Goal: Task Accomplishment & Management: Use online tool/utility

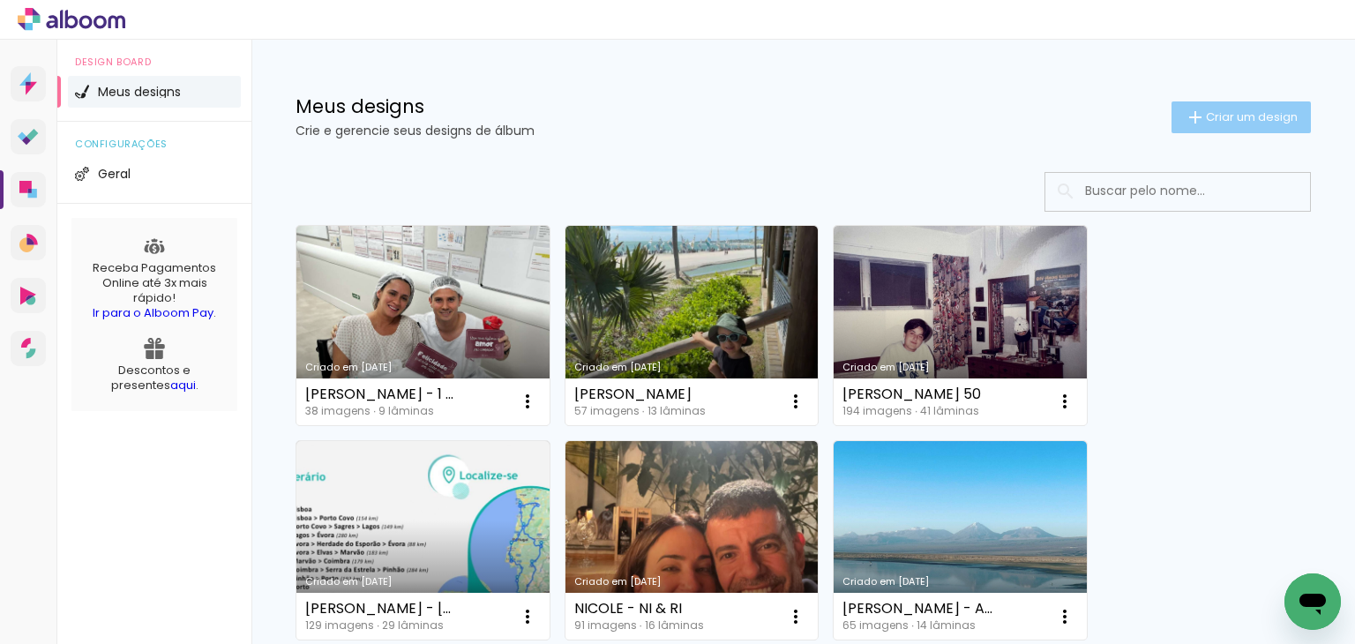
click at [1245, 117] on span "Criar um design" at bounding box center [1252, 116] width 92 height 11
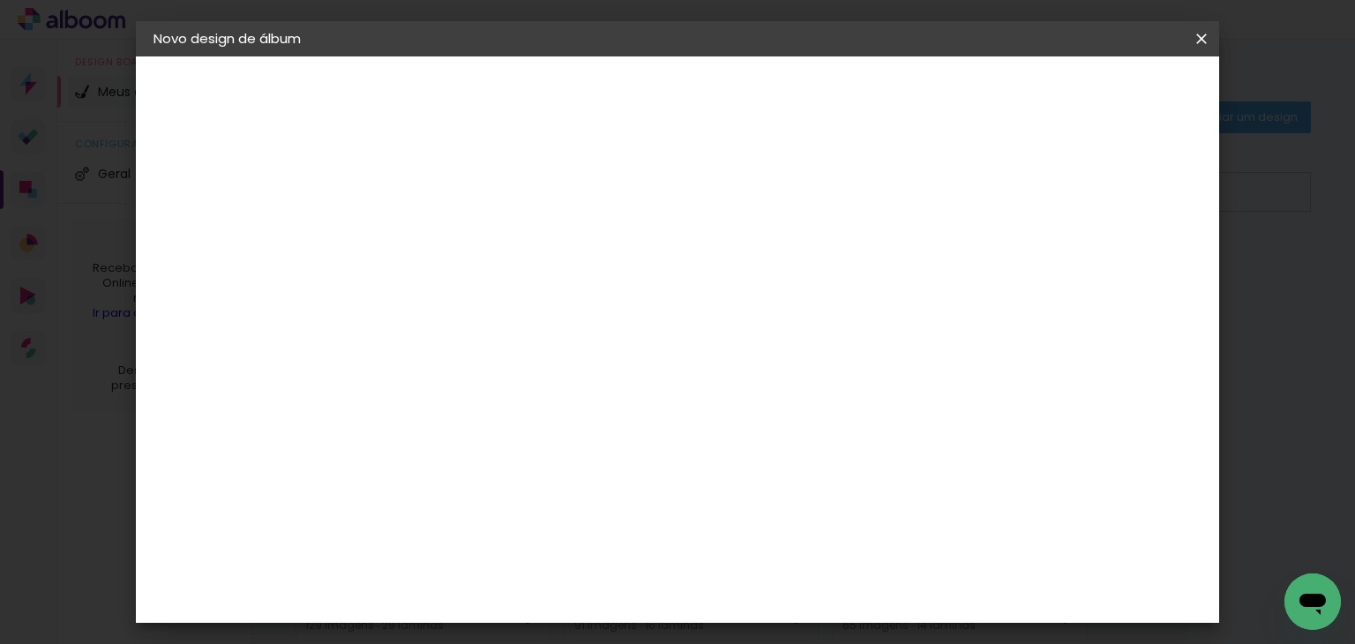
click at [442, 234] on input at bounding box center [442, 236] width 0 height 27
type input "g"
type input "[PERSON_NAME] - [GEOGRAPHIC_DATA]"
type paper-input "[PERSON_NAME] - [GEOGRAPHIC_DATA]"
click at [0, 0] on slot "Avançar" at bounding box center [0, 0] width 0 height 0
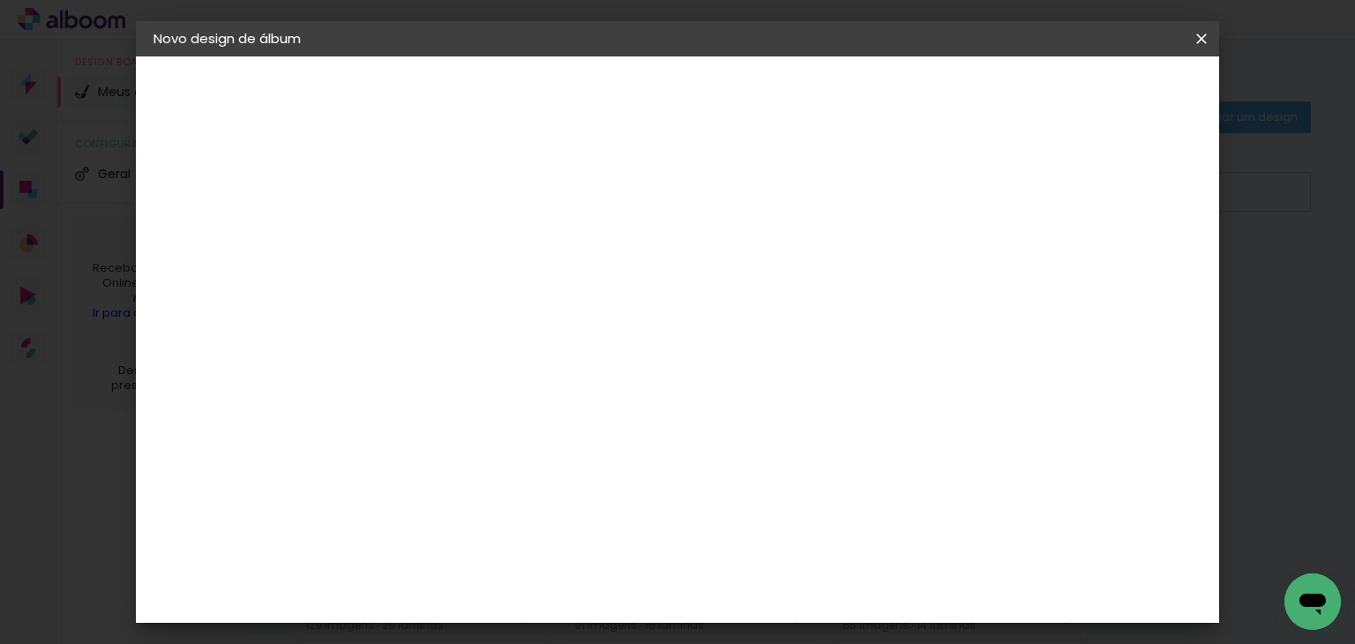
scroll to position [1852, 0]
click at [473, 404] on div "Go image" at bounding box center [450, 418] width 43 height 28
click at [0, 0] on slot "Avançar" at bounding box center [0, 0] width 0 height 0
click at [511, 295] on input "text" at bounding box center [476, 307] width 69 height 27
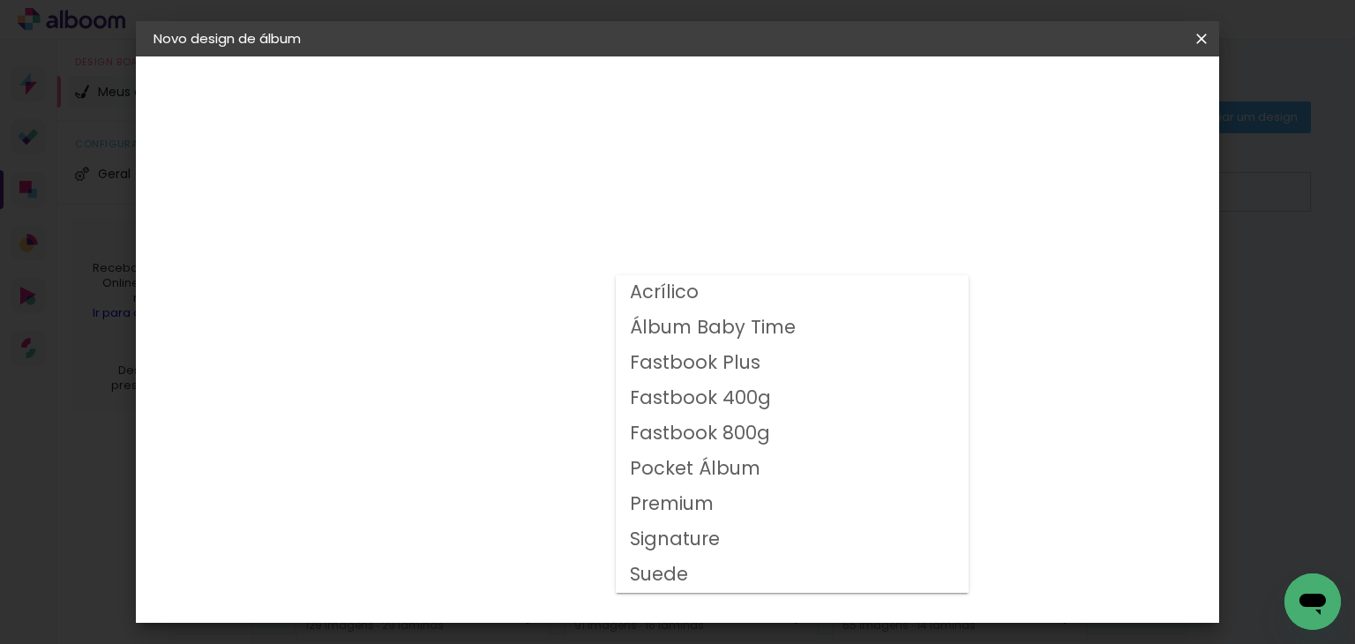
click at [0, 0] on slot "Fastbook 400g" at bounding box center [0, 0] width 0 height 0
type input "Fastbook 400g"
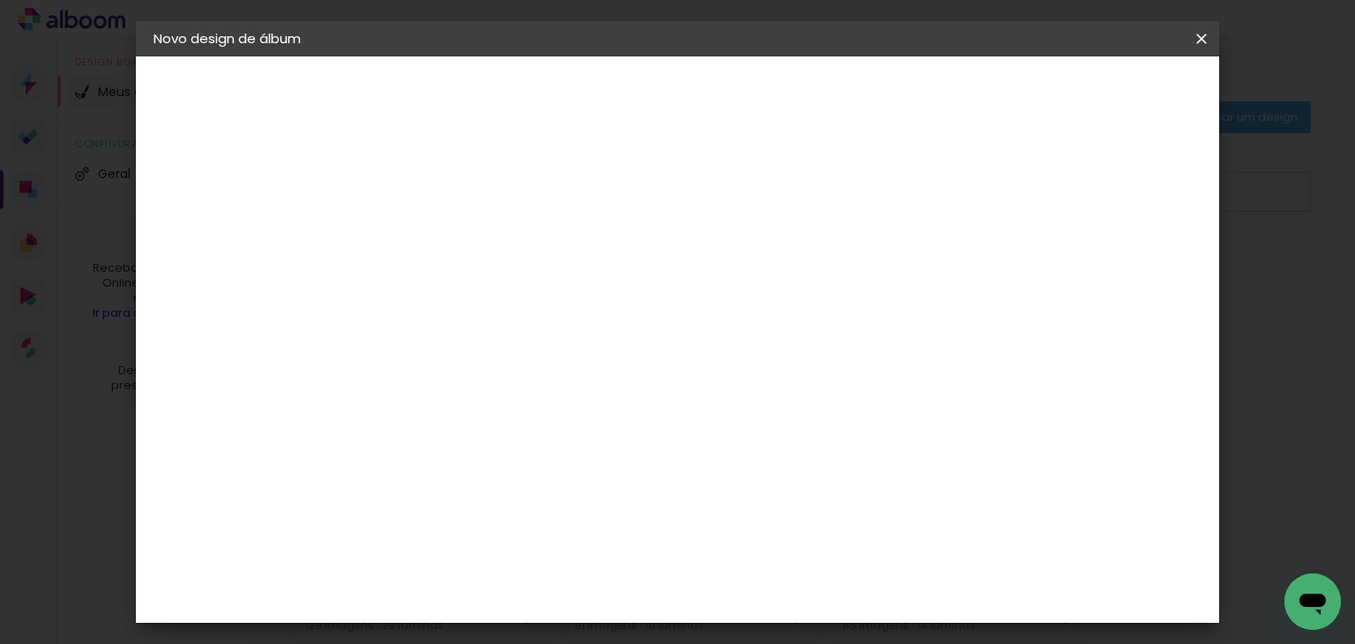
scroll to position [529, 0]
click at [561, 341] on span "25 × 25" at bounding box center [520, 364] width 82 height 47
click at [0, 0] on slot "Avançar" at bounding box center [0, 0] width 0 height 0
click at [942, 177] on div "mm Mostrar sangria" at bounding box center [667, 191] width 550 height 40
click at [0, 0] on slot "Mostrar sangria" at bounding box center [0, 0] width 0 height 0
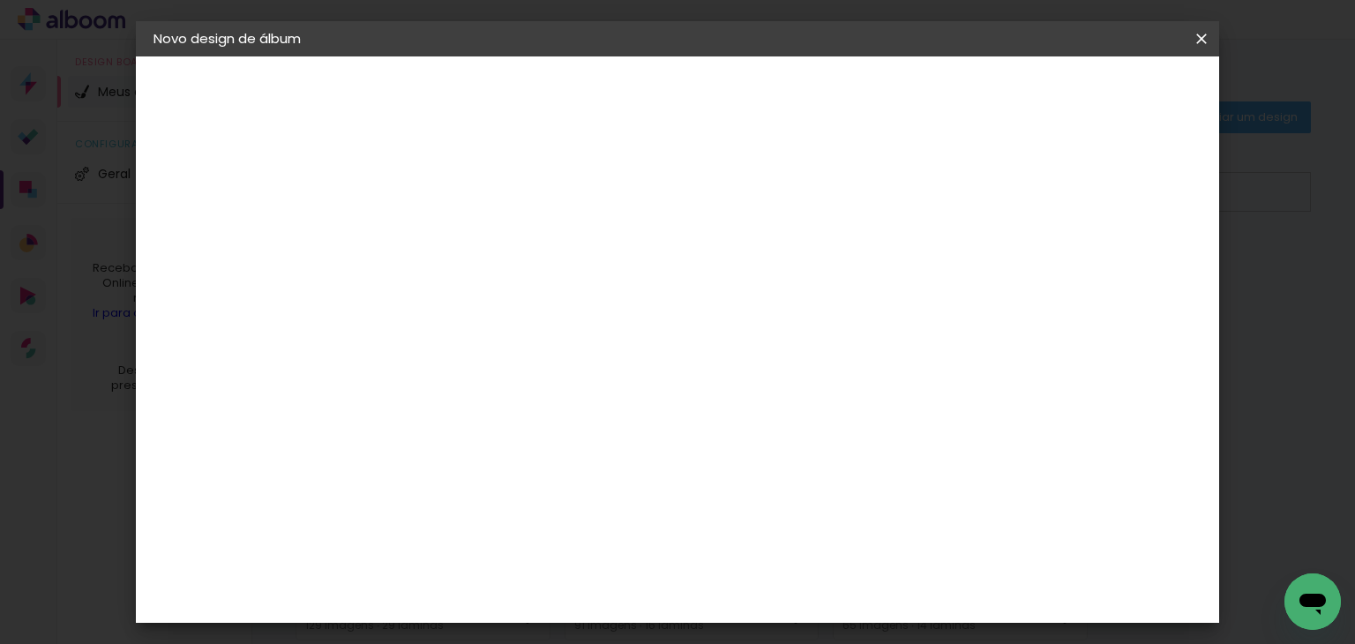
type paper-checkbox "on"
click at [924, 93] on span "Iniciar design" at bounding box center [884, 93] width 80 height 12
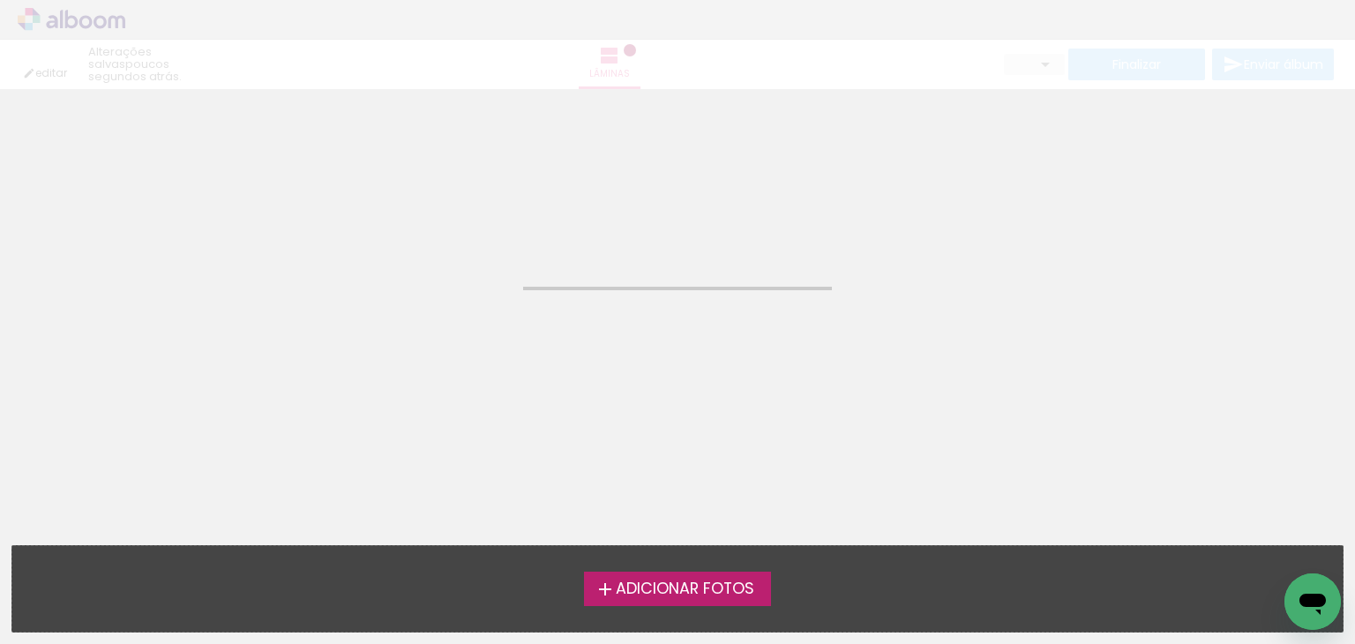
click at [655, 565] on div "Adicionar Fotos Solte suas fotos aqui..." at bounding box center [677, 589] width 1330 height 86
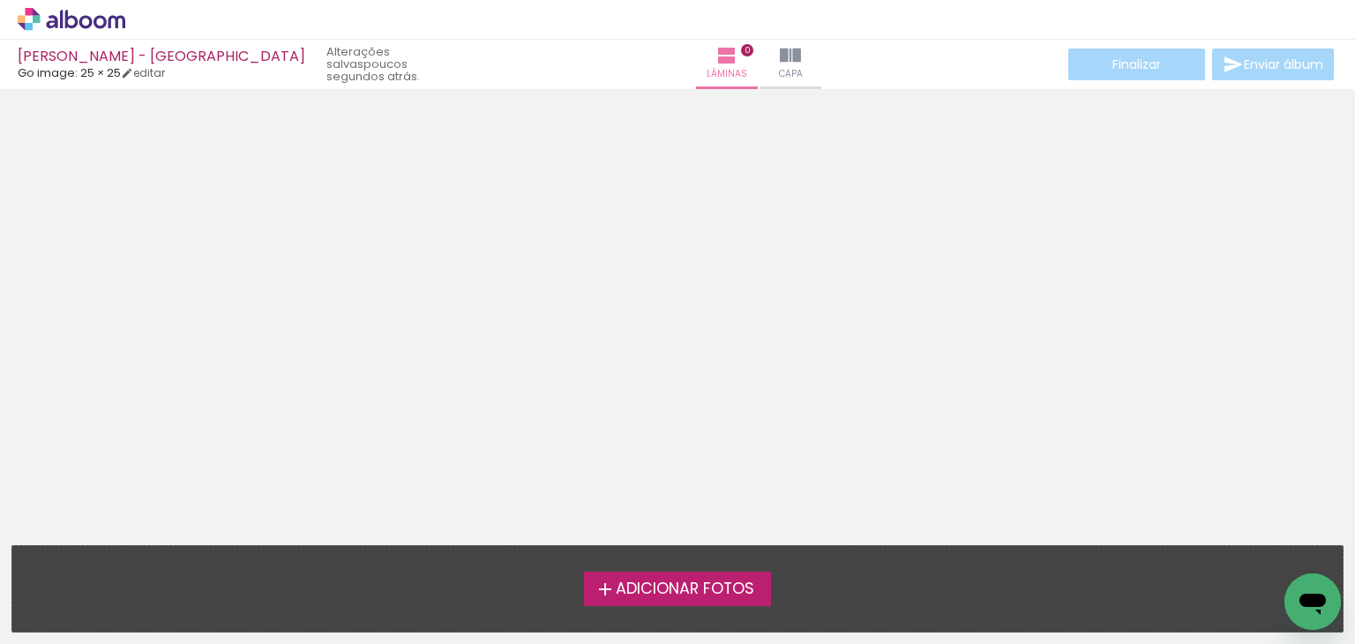
click at [646, 572] on label "Adicionar Fotos" at bounding box center [678, 588] width 188 height 34
click at [0, 0] on input "file" at bounding box center [0, 0] width 0 height 0
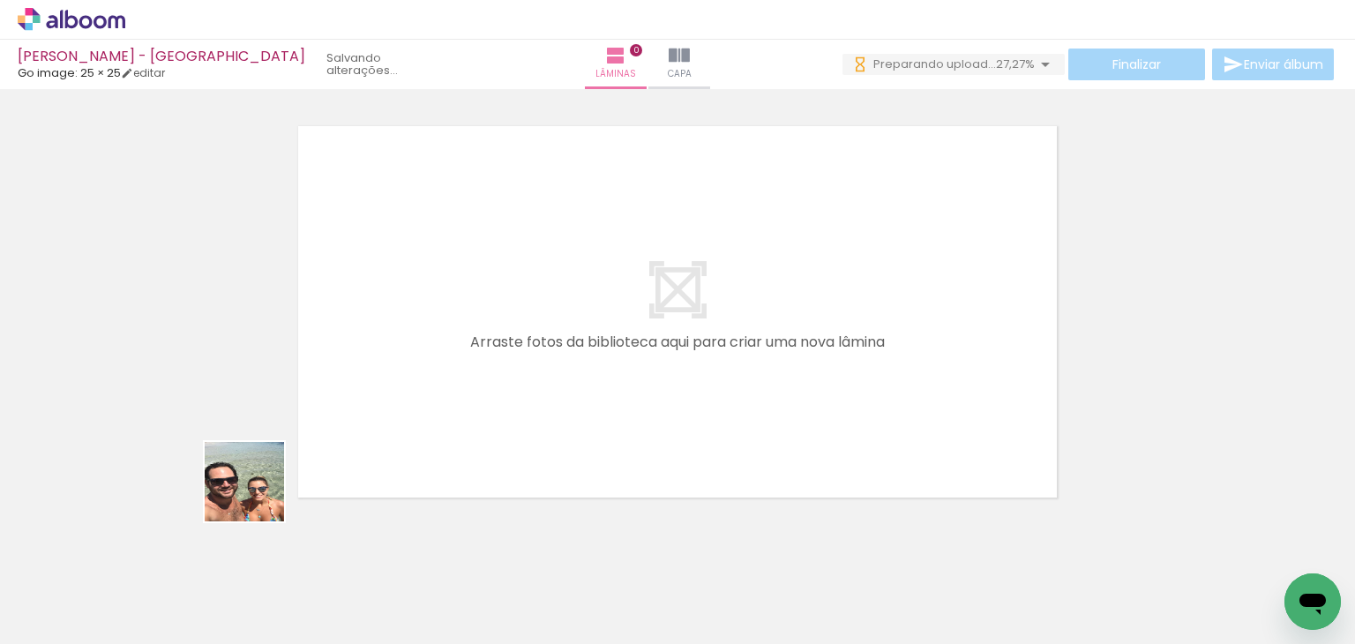
drag, startPoint x: 198, startPoint y: 609, endPoint x: 391, endPoint y: 333, distance: 335.7
click at [391, 333] on quentale-workspace at bounding box center [677, 322] width 1355 height 644
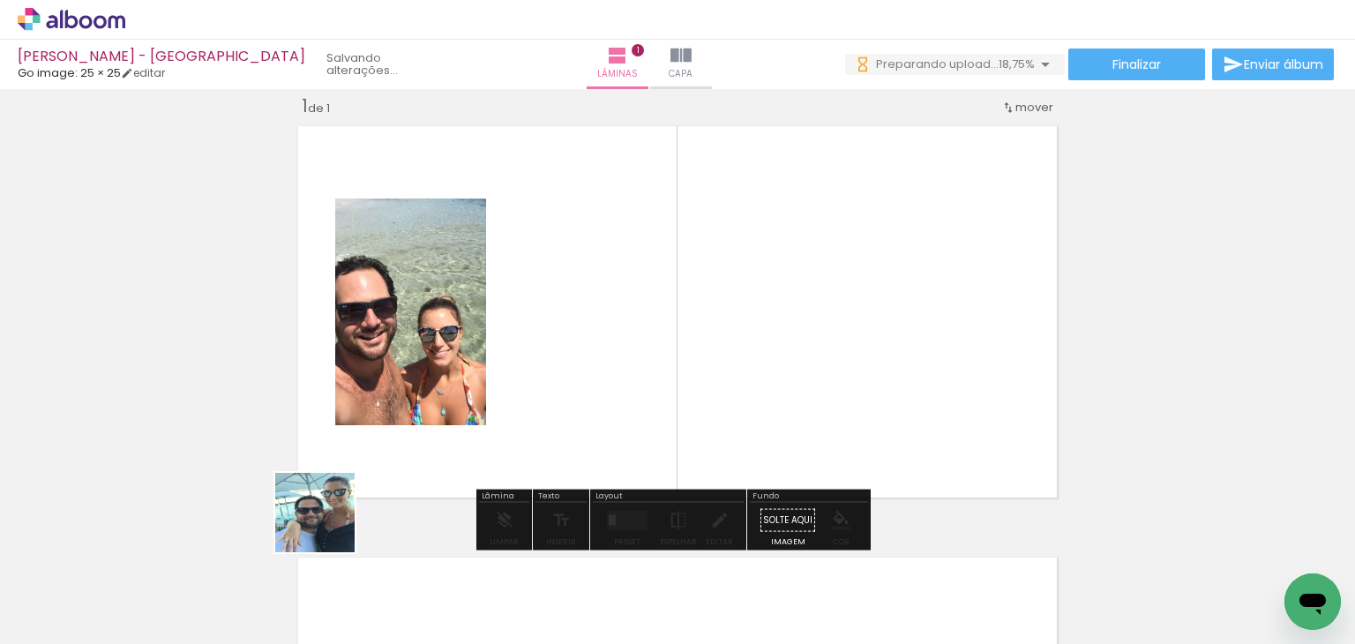
drag, startPoint x: 265, startPoint y: 611, endPoint x: 427, endPoint y: 417, distance: 252.4
click at [427, 417] on quentale-workspace at bounding box center [677, 322] width 1355 height 644
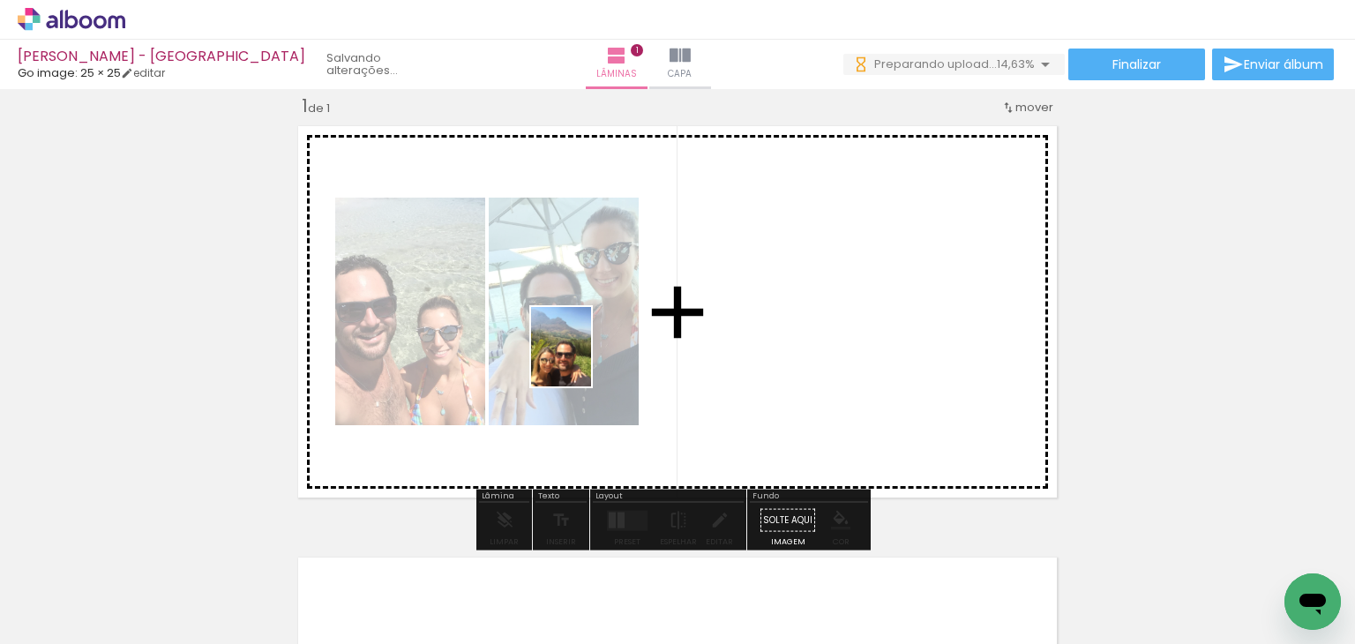
drag, startPoint x: 387, startPoint y: 569, endPoint x: 584, endPoint y: 360, distance: 287.0
click at [584, 360] on quentale-workspace at bounding box center [677, 322] width 1355 height 644
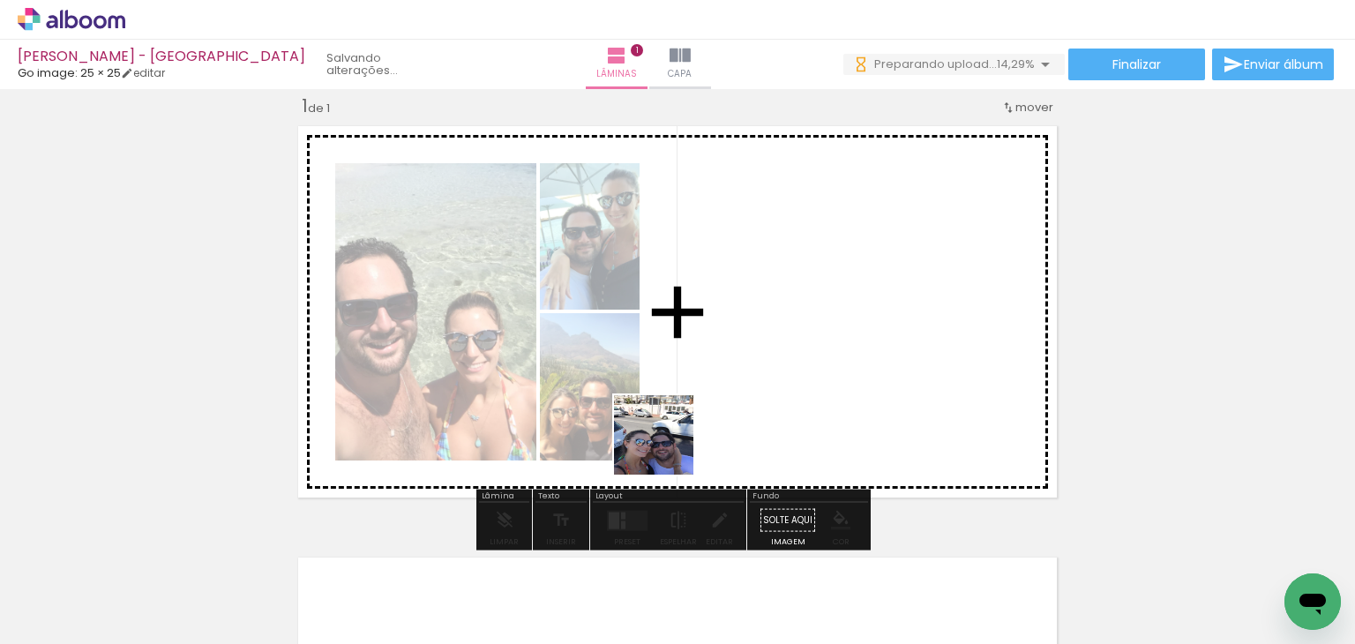
drag, startPoint x: 504, startPoint y: 612, endPoint x: 868, endPoint y: 251, distance: 512.0
click at [868, 251] on quentale-workspace at bounding box center [677, 322] width 1355 height 644
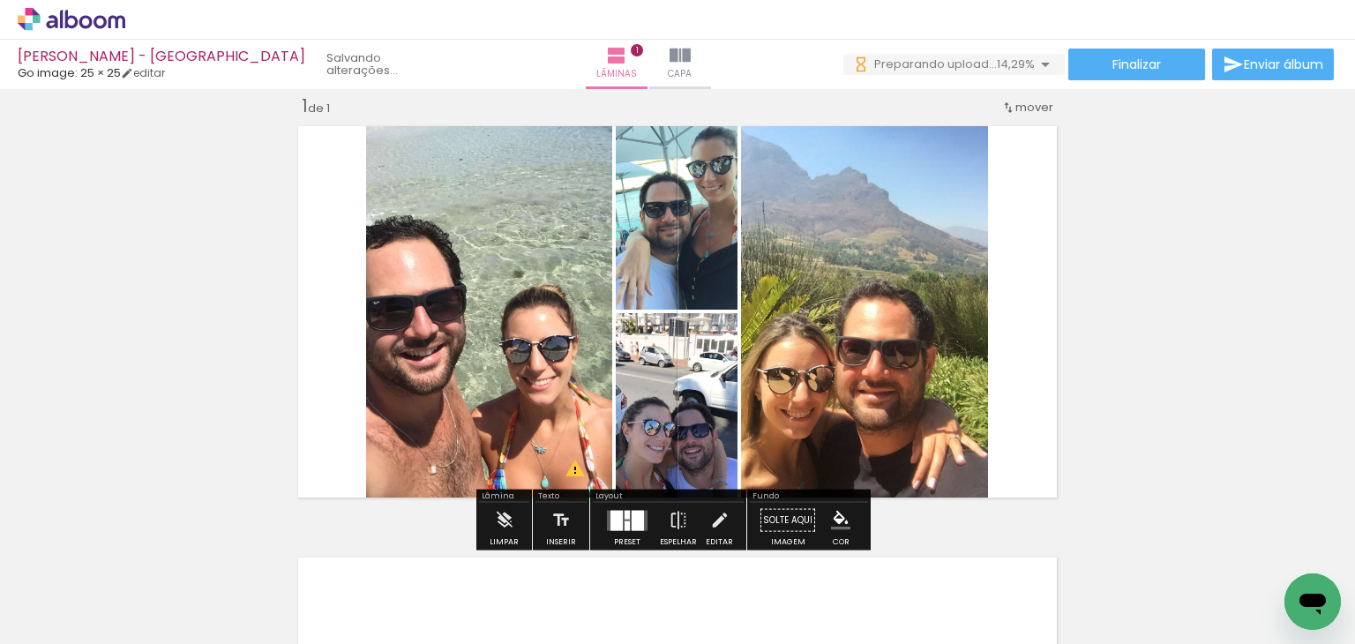
click at [624, 520] on div at bounding box center [626, 525] width 5 height 10
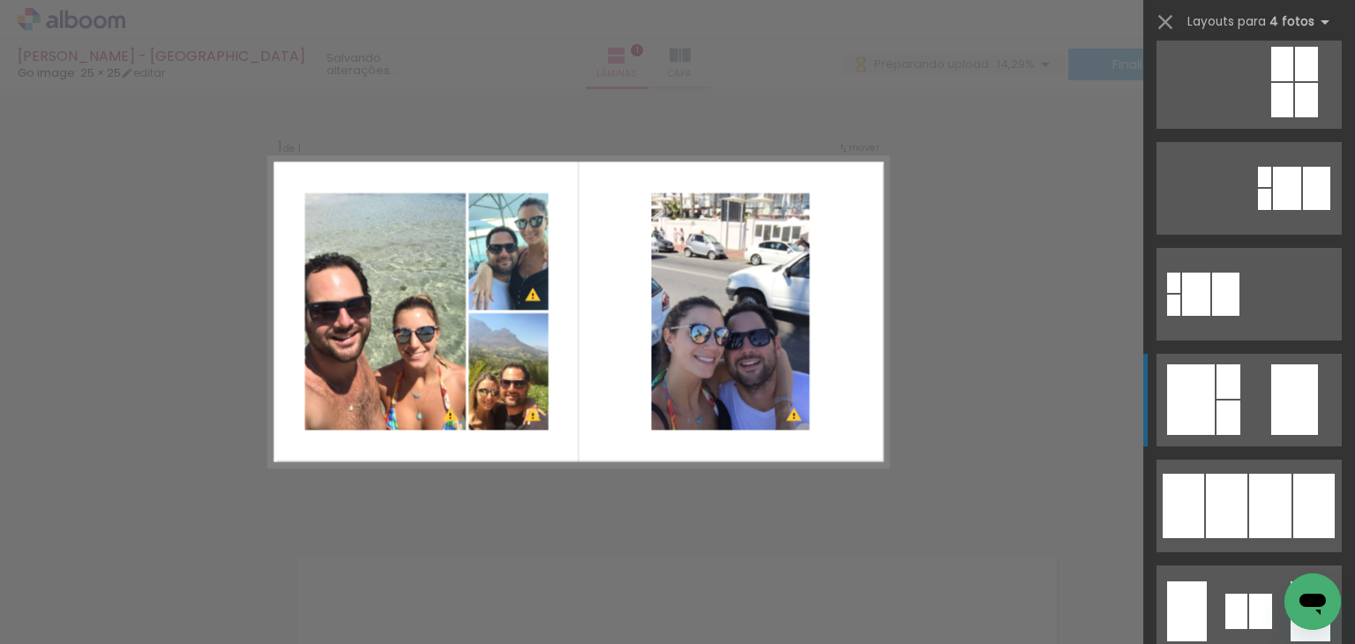
scroll to position [529, 0]
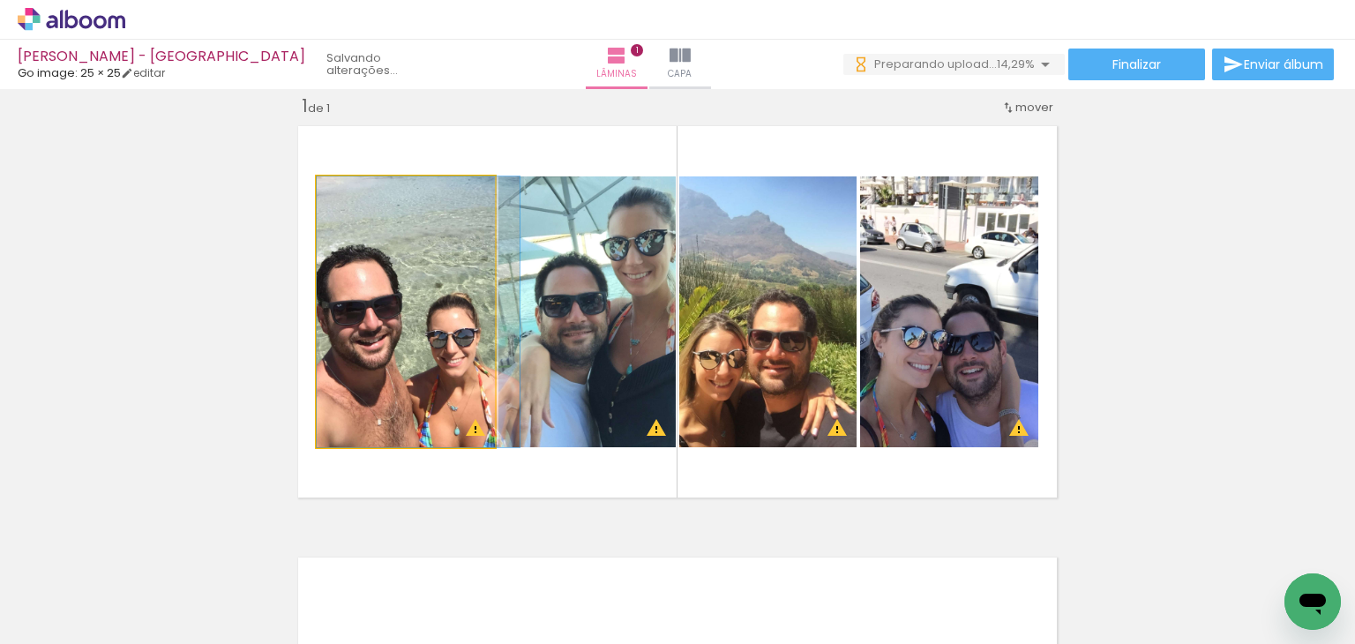
drag, startPoint x: 432, startPoint y: 371, endPoint x: 447, endPoint y: 366, distance: 15.9
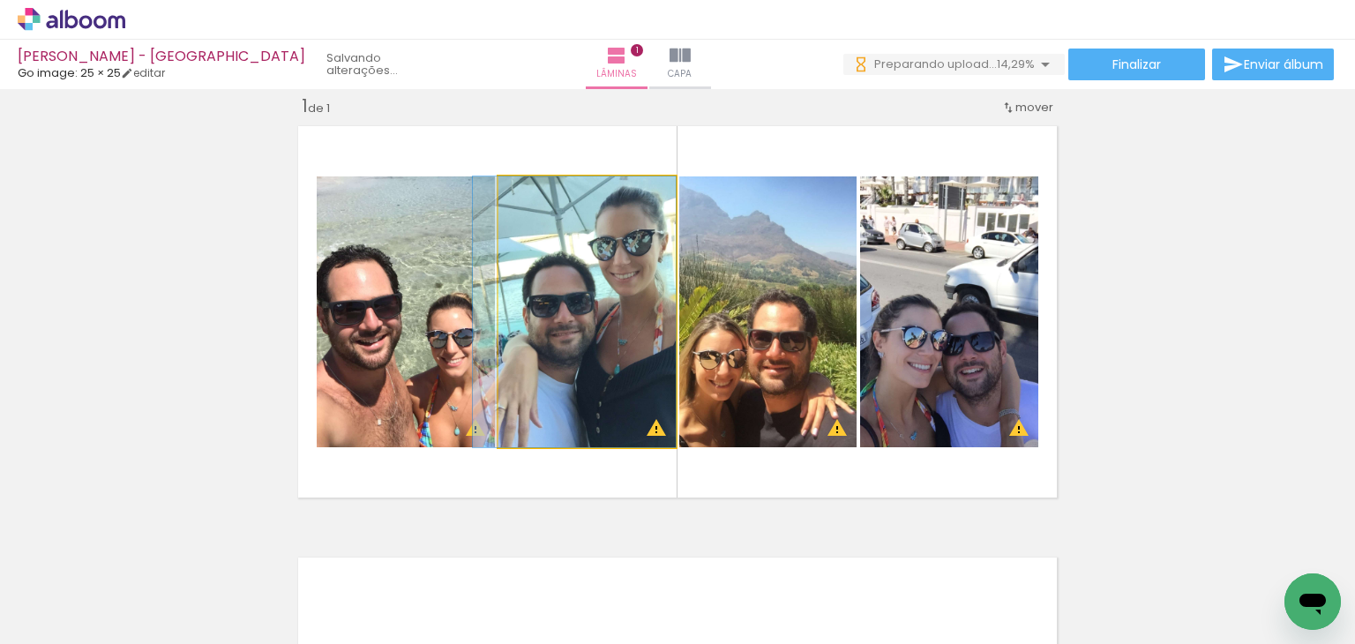
drag, startPoint x: 610, startPoint y: 346, endPoint x: 586, endPoint y: 351, distance: 24.4
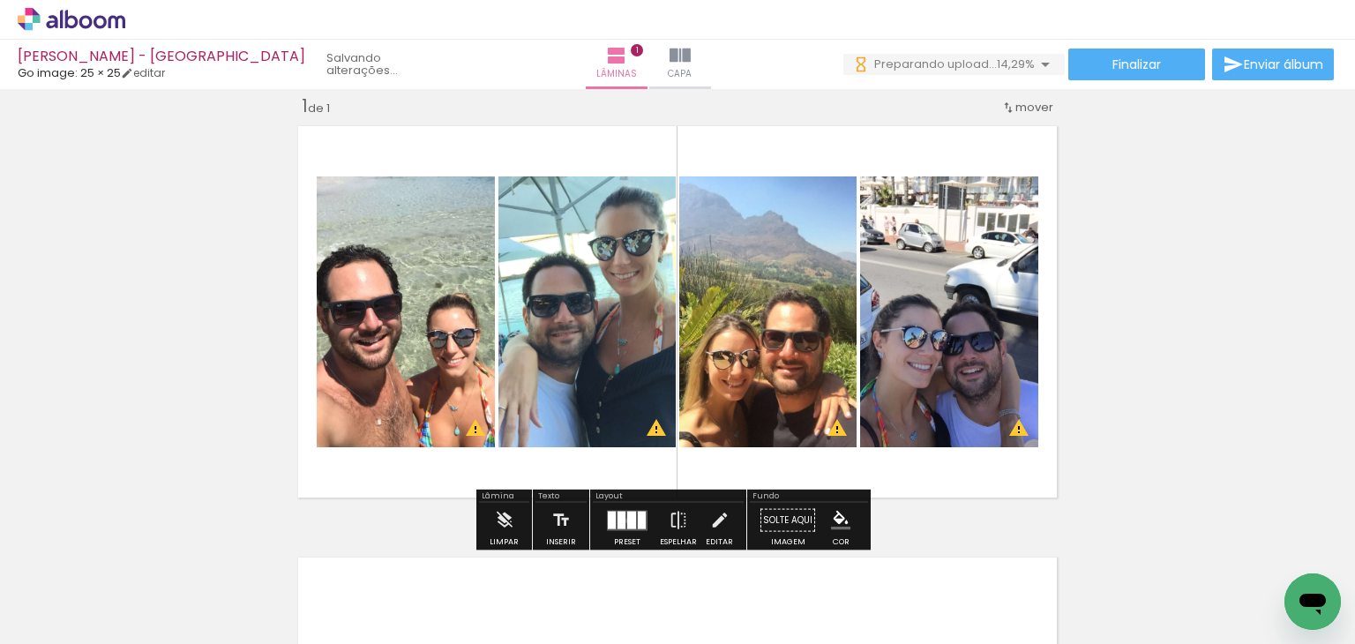
click at [627, 519] on div at bounding box center [631, 520] width 9 height 18
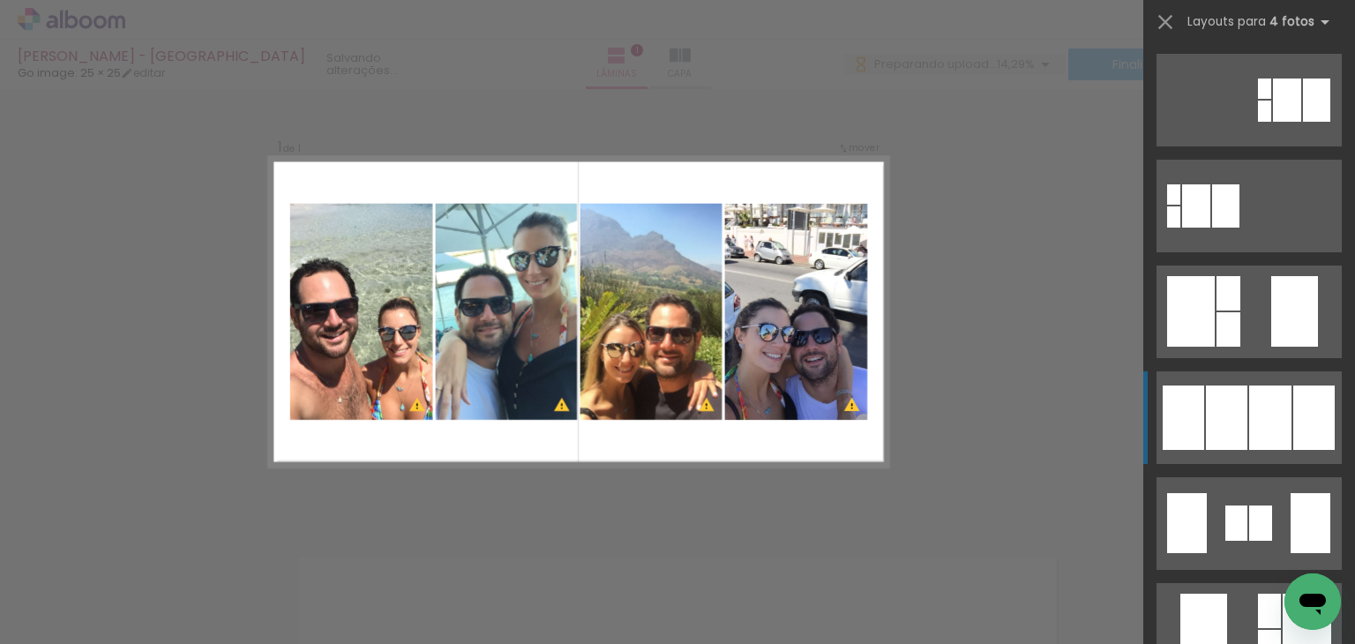
scroll to position [847, 0]
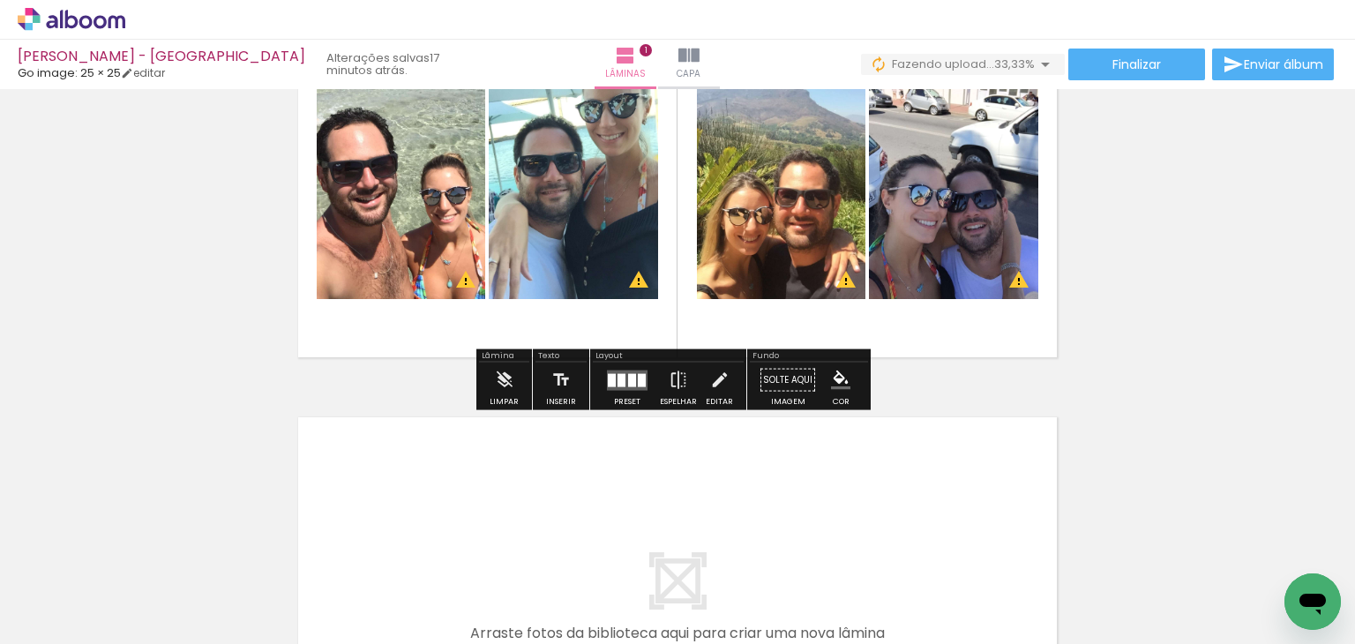
scroll to position [198, 0]
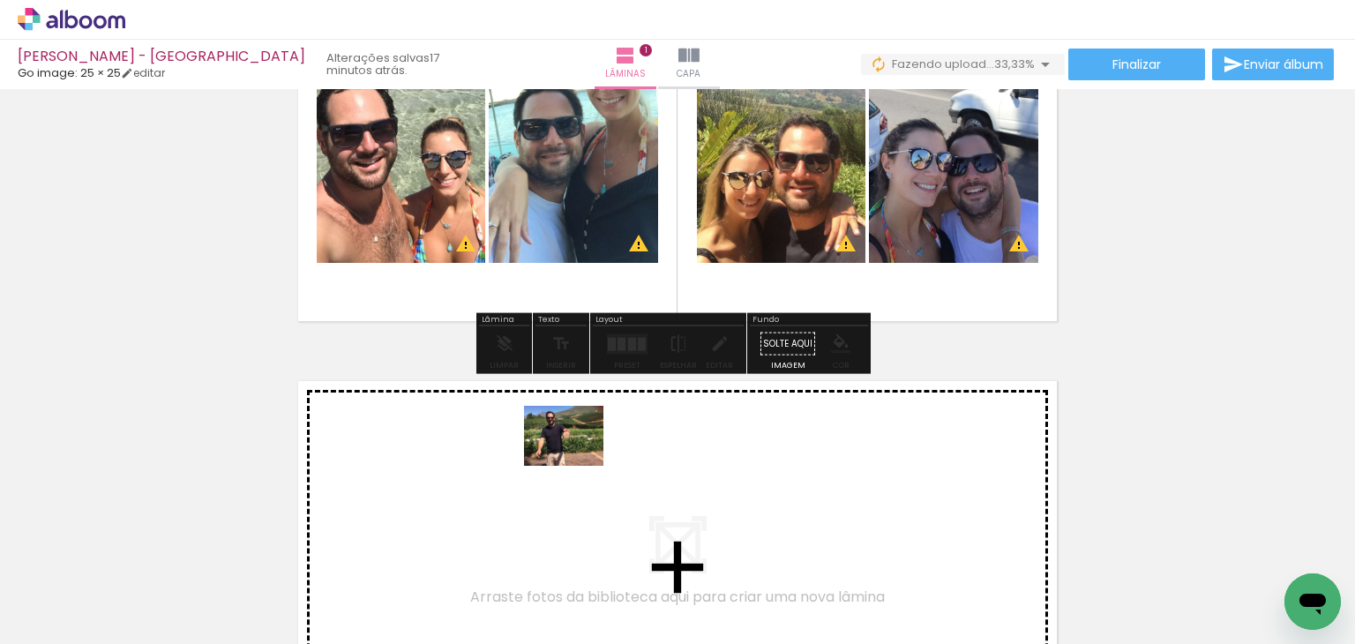
drag, startPoint x: 574, startPoint y: 585, endPoint x: 577, endPoint y: 459, distance: 126.1
click at [577, 459] on quentale-workspace at bounding box center [677, 322] width 1355 height 644
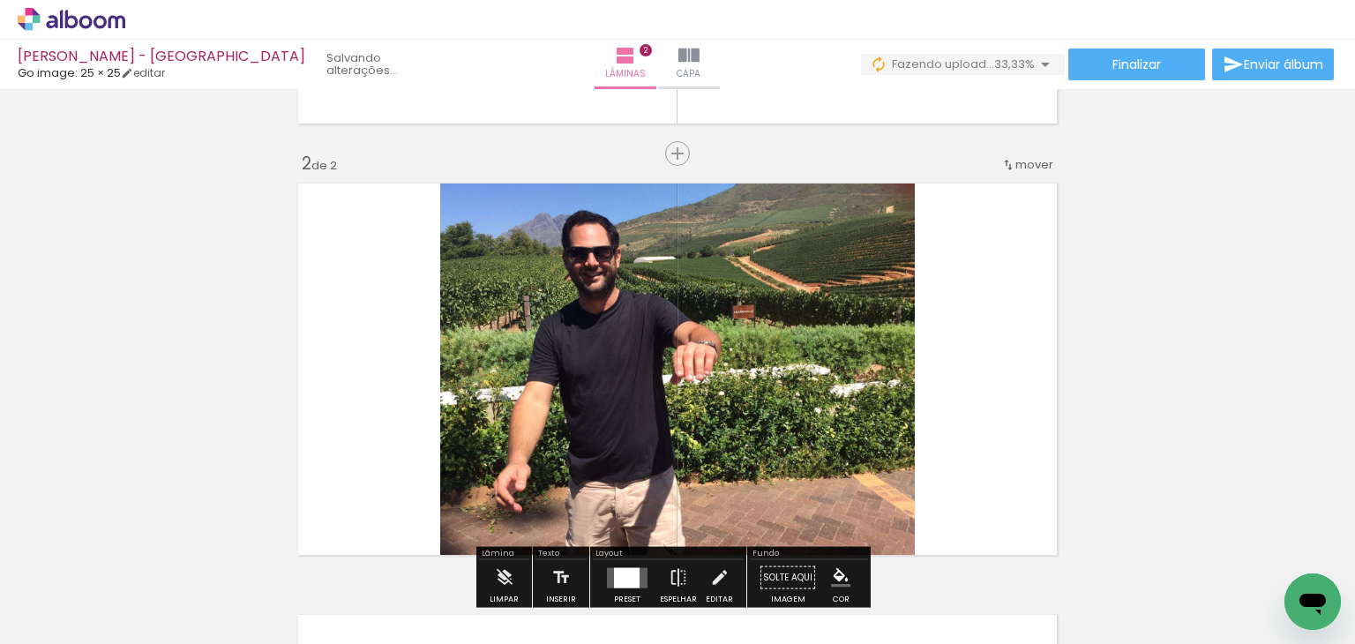
scroll to position [453, 0]
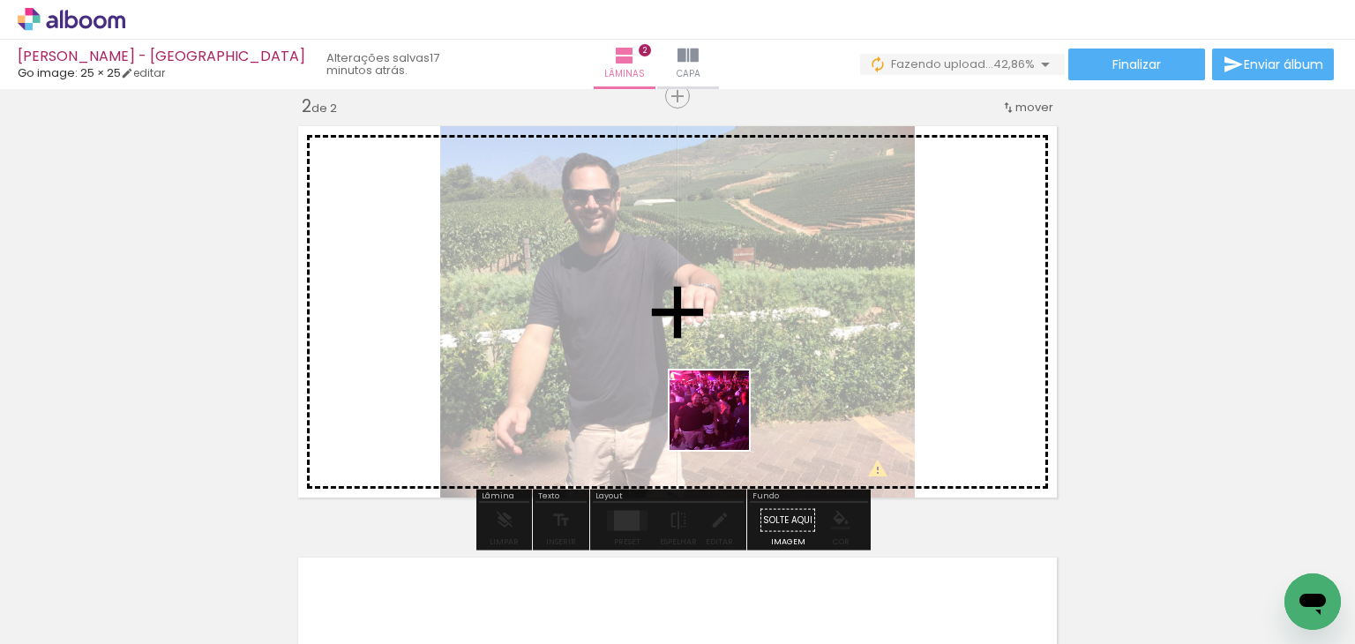
drag, startPoint x: 669, startPoint y: 578, endPoint x: 723, endPoint y: 407, distance: 178.5
click at [723, 407] on quentale-workspace at bounding box center [677, 322] width 1355 height 644
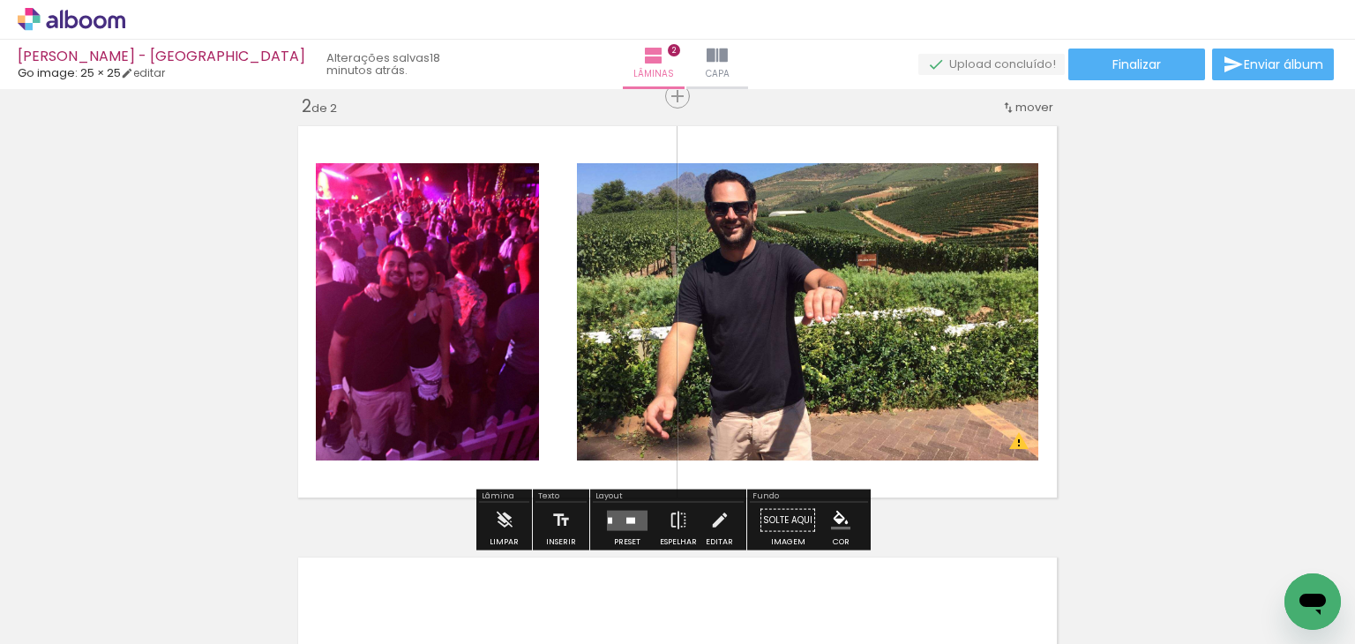
click at [627, 511] on quentale-layouter at bounding box center [627, 520] width 41 height 20
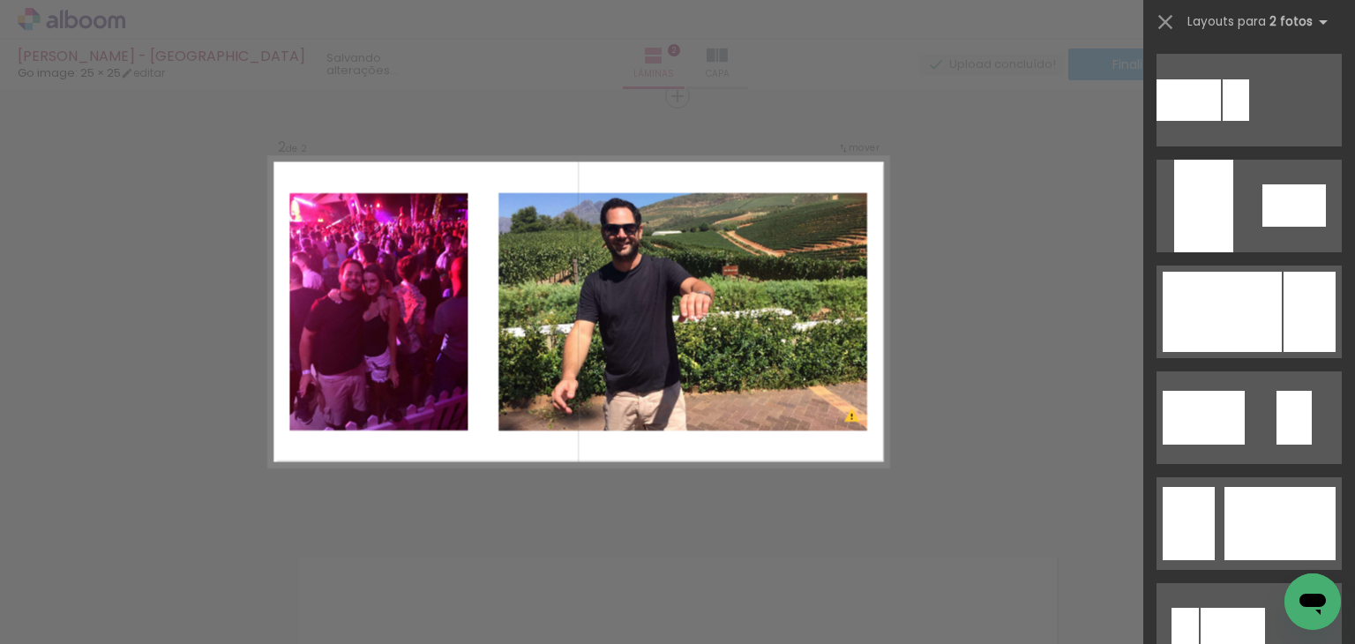
scroll to position [0, 0]
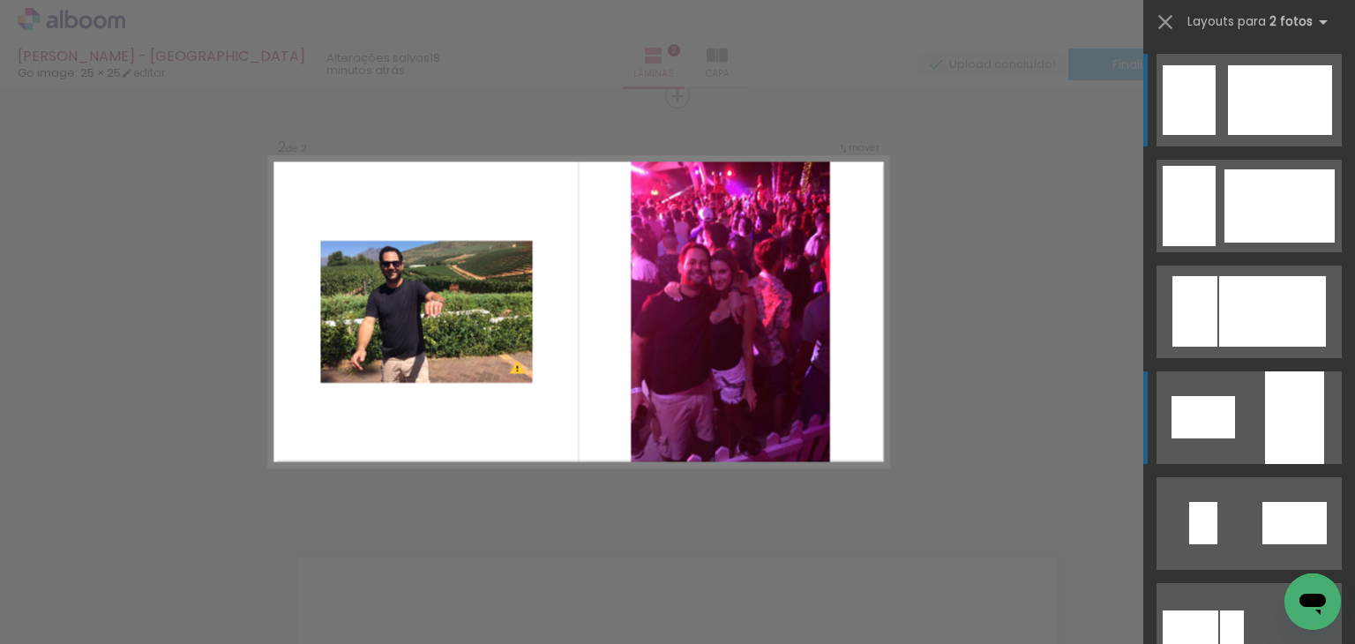
click at [1212, 246] on div at bounding box center [1188, 206] width 53 height 80
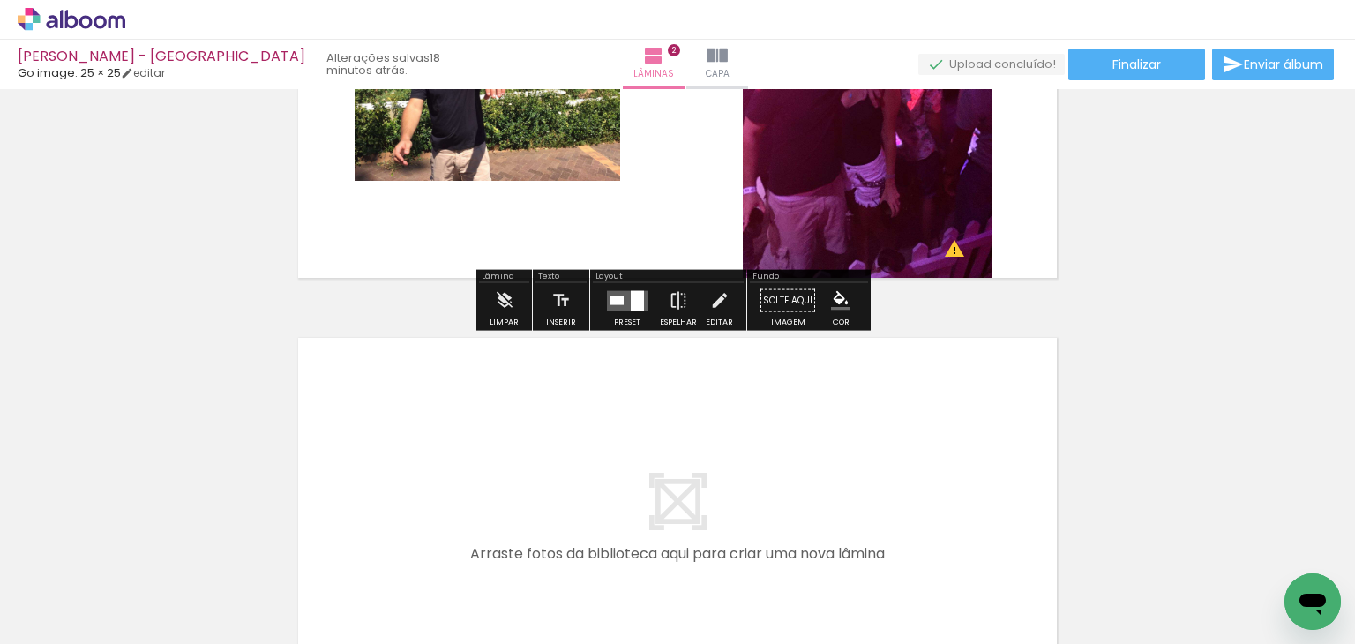
scroll to position [706, 0]
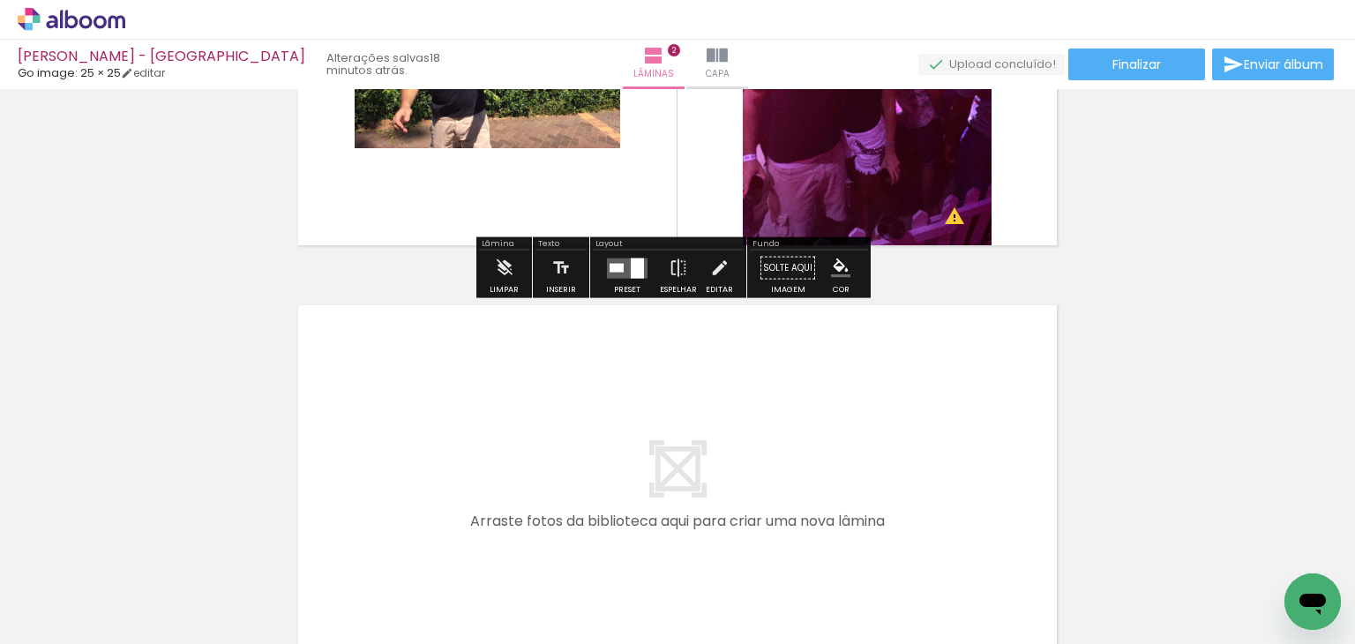
click at [62, 585] on input "Todas as fotos" at bounding box center [49, 590] width 67 height 15
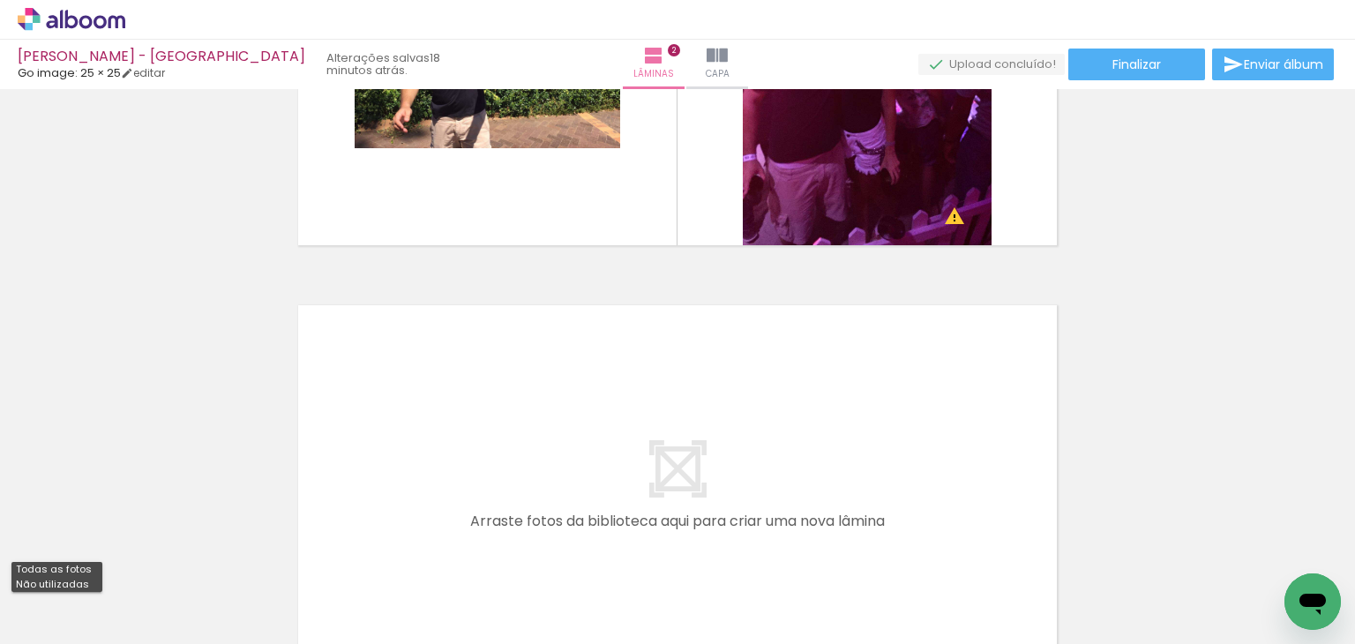
click at [0, 0] on slot "Não utilizadas" at bounding box center [0, 0] width 0 height 0
type input "Não utilizadas"
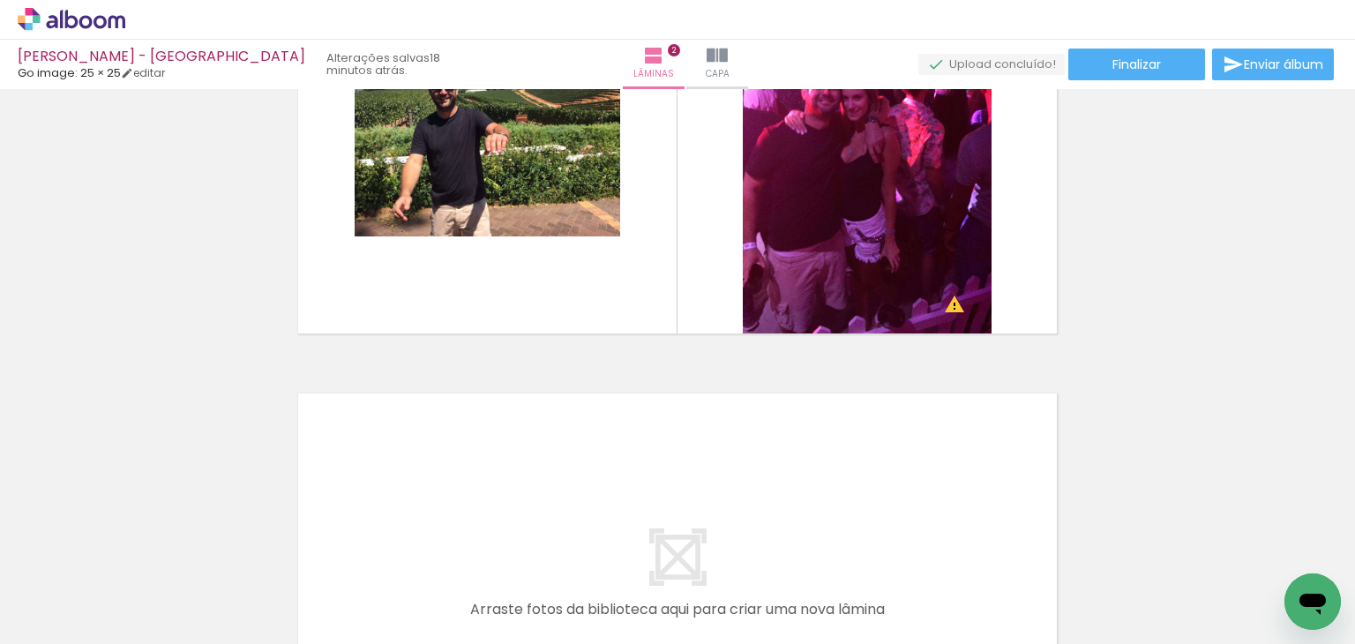
scroll to position [529, 0]
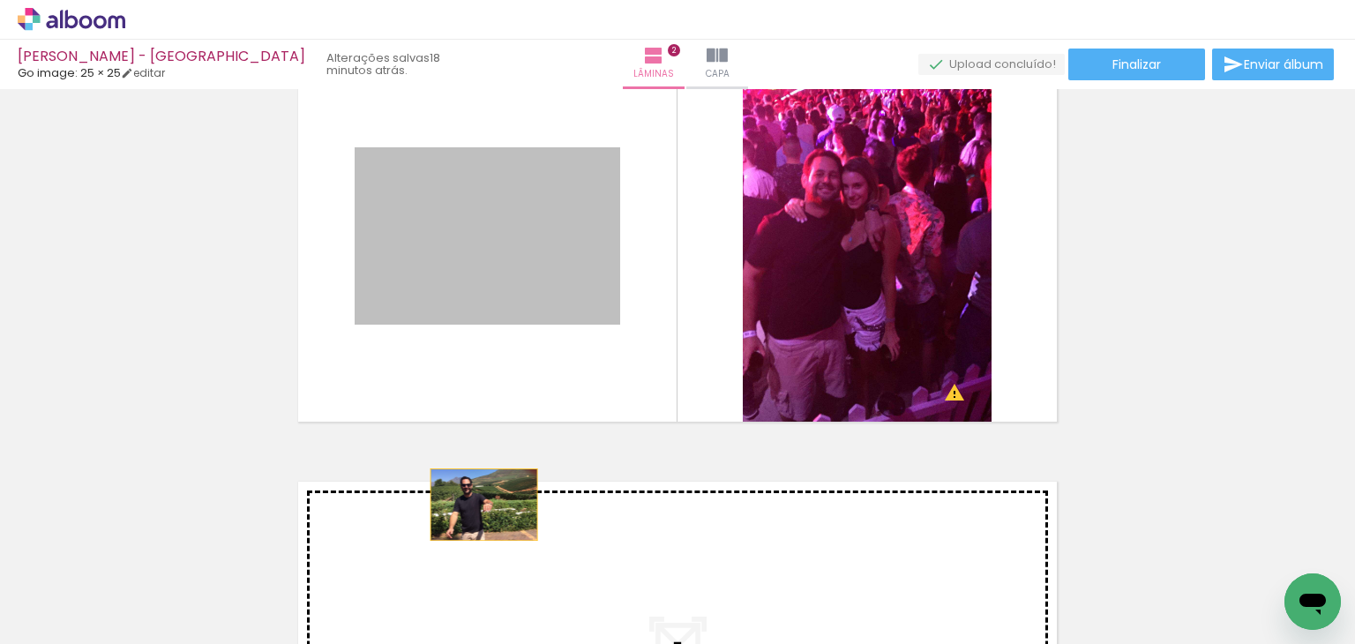
drag, startPoint x: 490, startPoint y: 244, endPoint x: 477, endPoint y: 504, distance: 260.5
click at [477, 504] on div "Inserir lâmina 1 de 2 Inserir lâmina 2 de 2 O Designbox precisará aumentar a su…" at bounding box center [677, 213] width 1355 height 1295
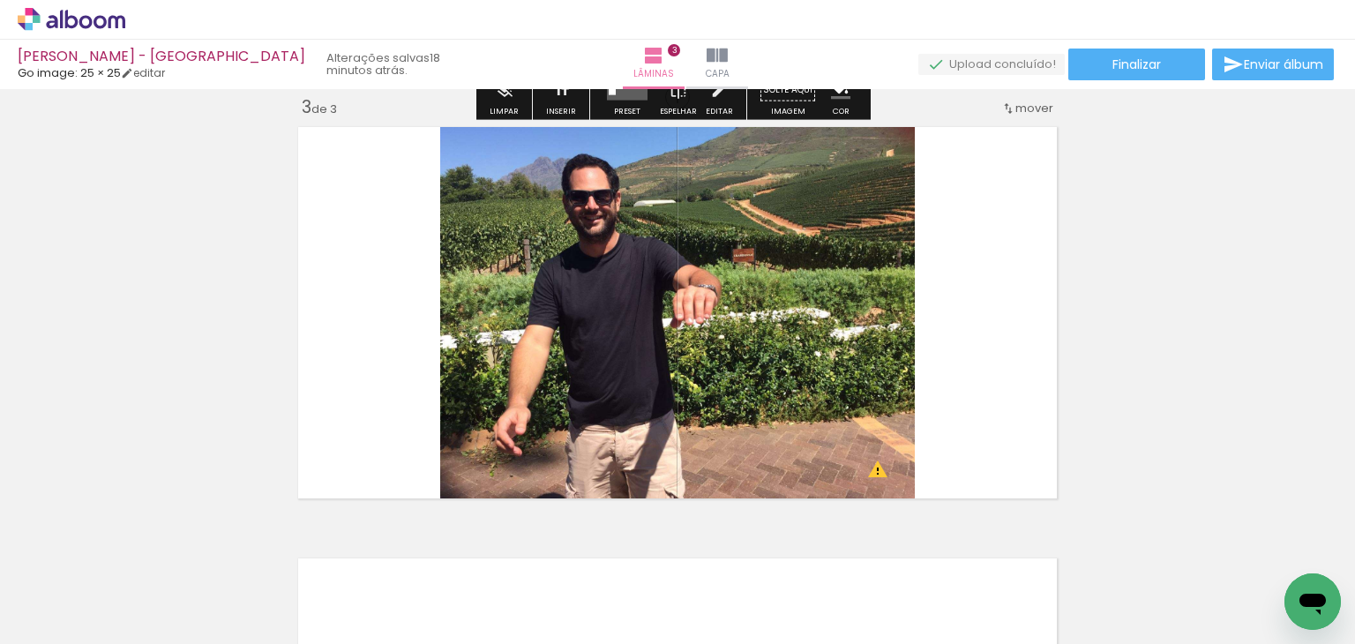
scroll to position [885, 0]
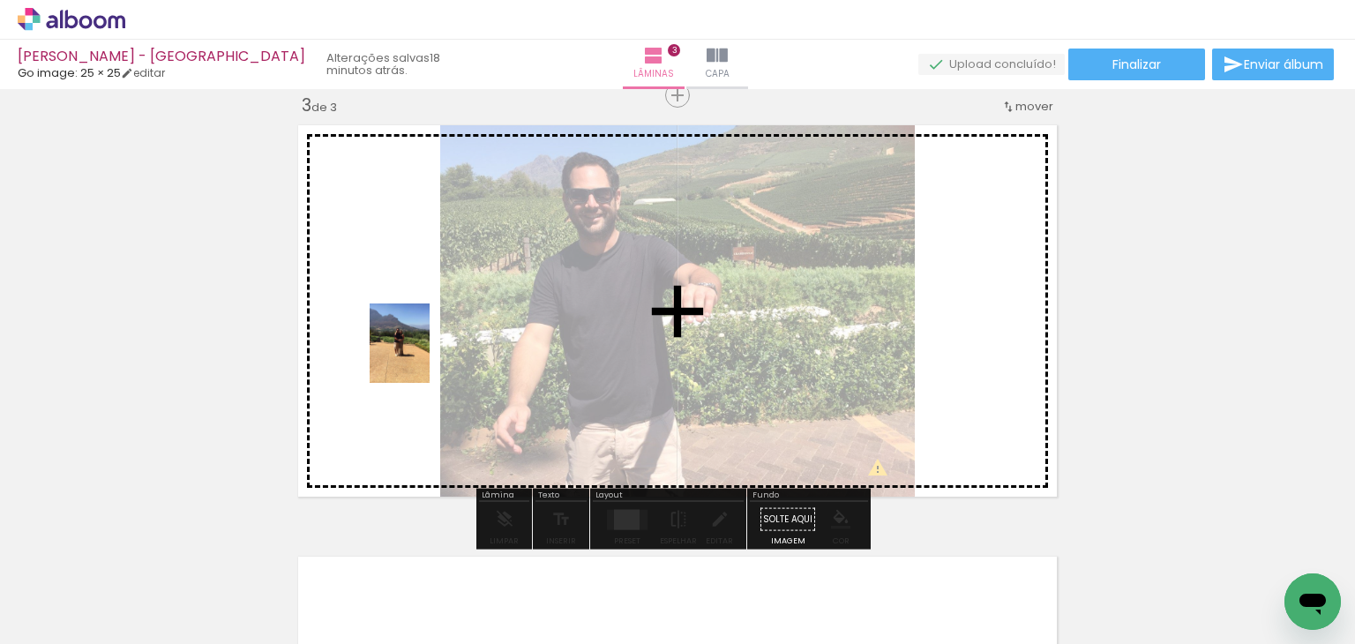
drag, startPoint x: 193, startPoint y: 579, endPoint x: 422, endPoint y: 356, distance: 319.9
click at [422, 356] on quentale-workspace at bounding box center [677, 322] width 1355 height 644
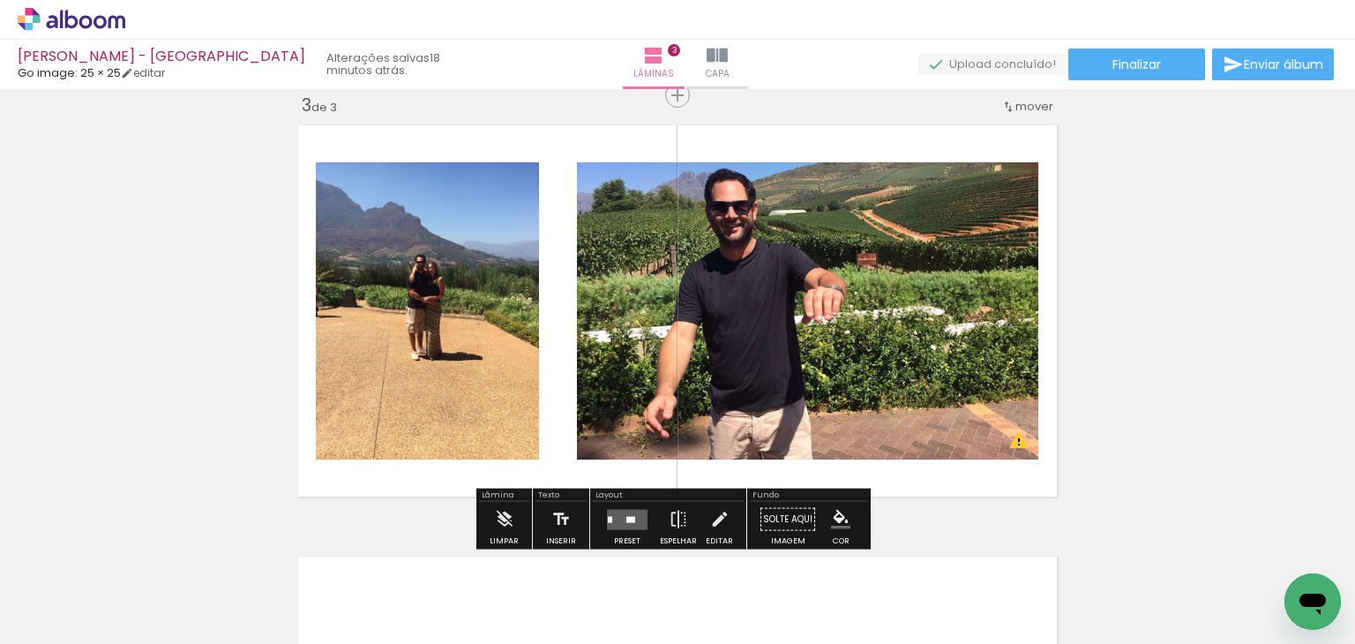
drag, startPoint x: 194, startPoint y: 590, endPoint x: 509, endPoint y: 297, distance: 429.9
click at [509, 297] on quentale-workspace at bounding box center [677, 322] width 1355 height 644
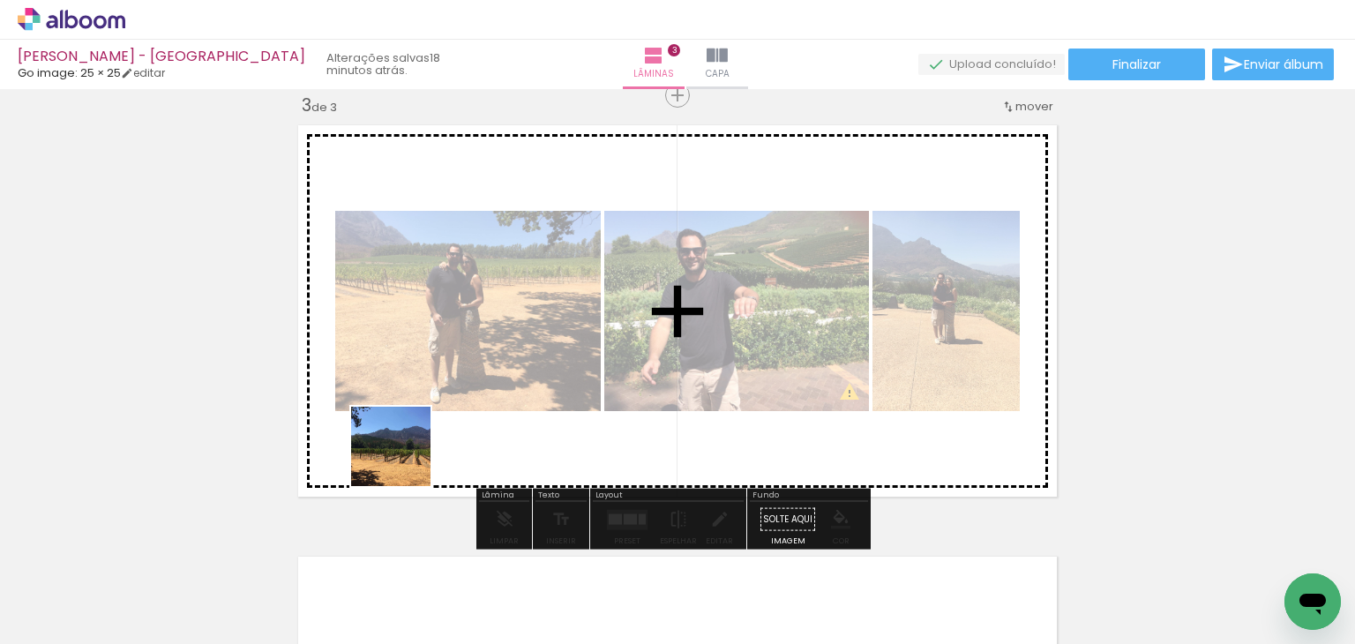
drag, startPoint x: 202, startPoint y: 601, endPoint x: 407, endPoint y: 466, distance: 245.1
click at [407, 466] on quentale-workspace at bounding box center [677, 322] width 1355 height 644
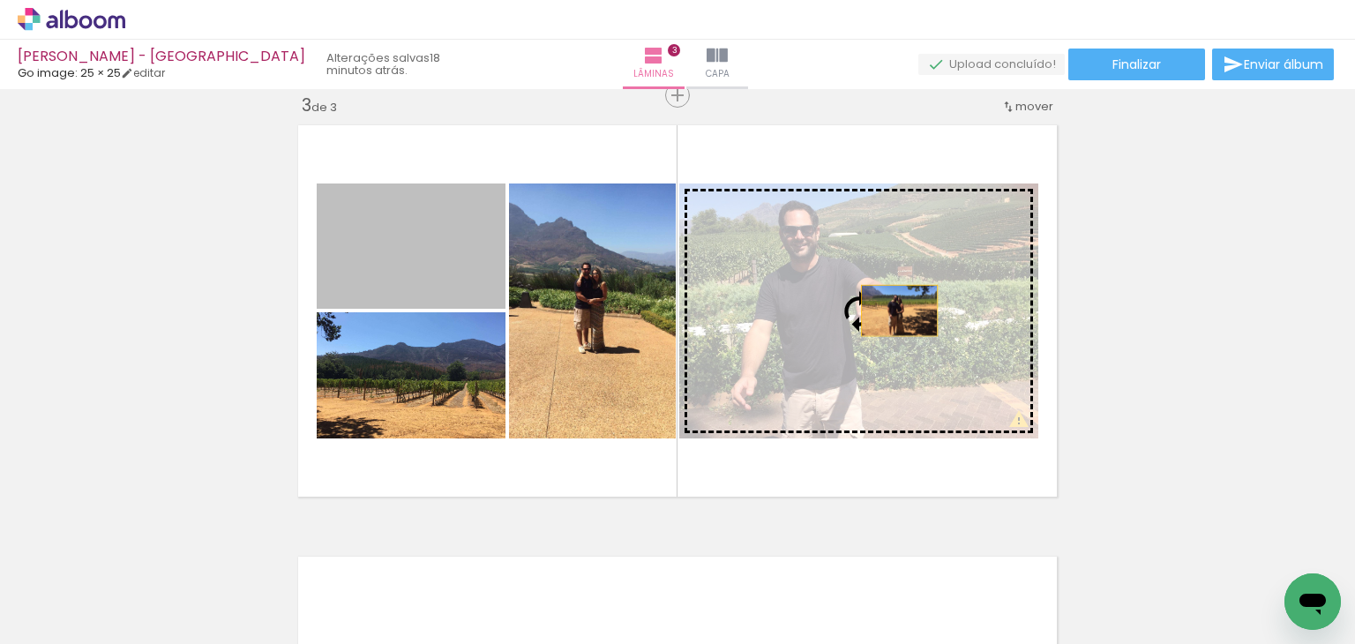
drag, startPoint x: 787, startPoint y: 301, endPoint x: 892, endPoint y: 310, distance: 106.3
click at [0, 0] on slot at bounding box center [0, 0] width 0 height 0
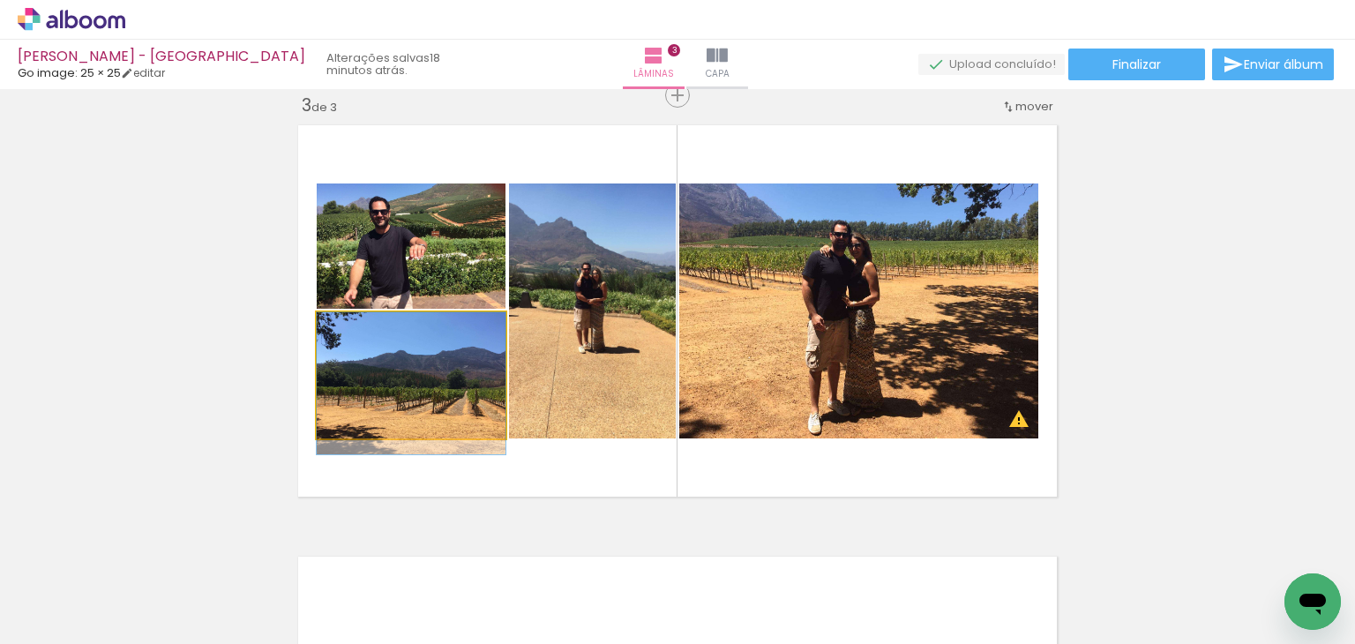
drag, startPoint x: 434, startPoint y: 390, endPoint x: 437, endPoint y: 407, distance: 17.1
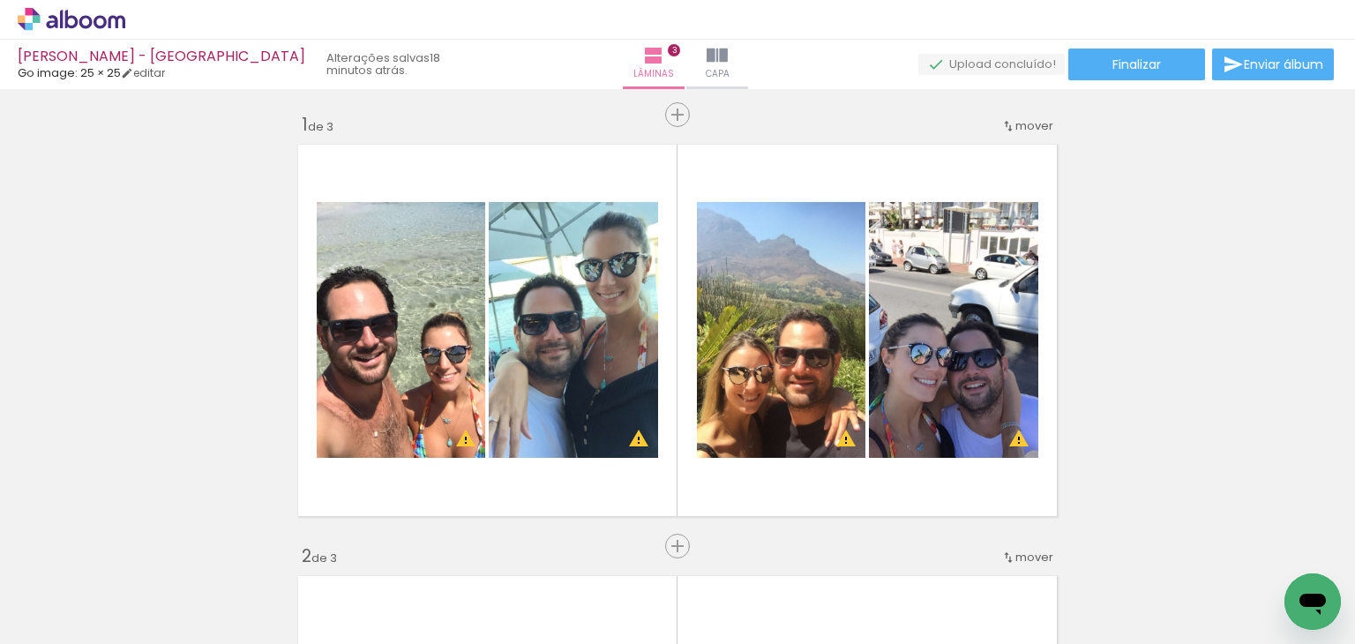
scroll to position [180, 0]
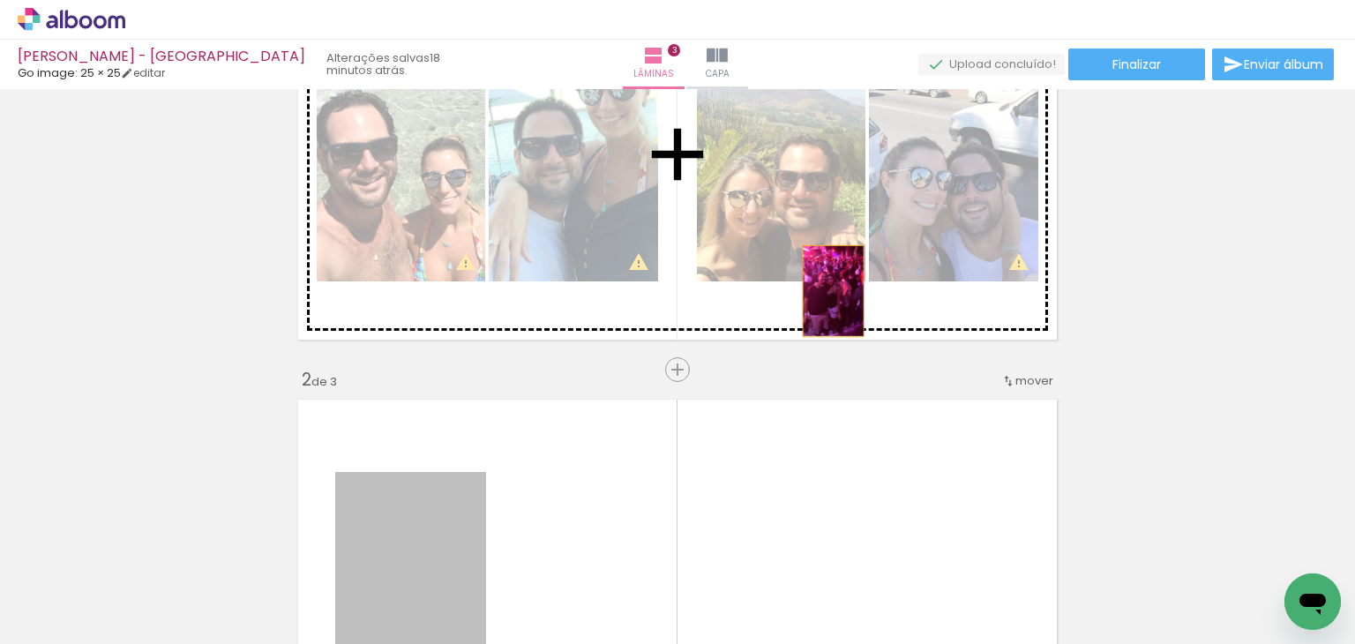
drag, startPoint x: 473, startPoint y: 504, endPoint x: 826, endPoint y: 290, distance: 413.0
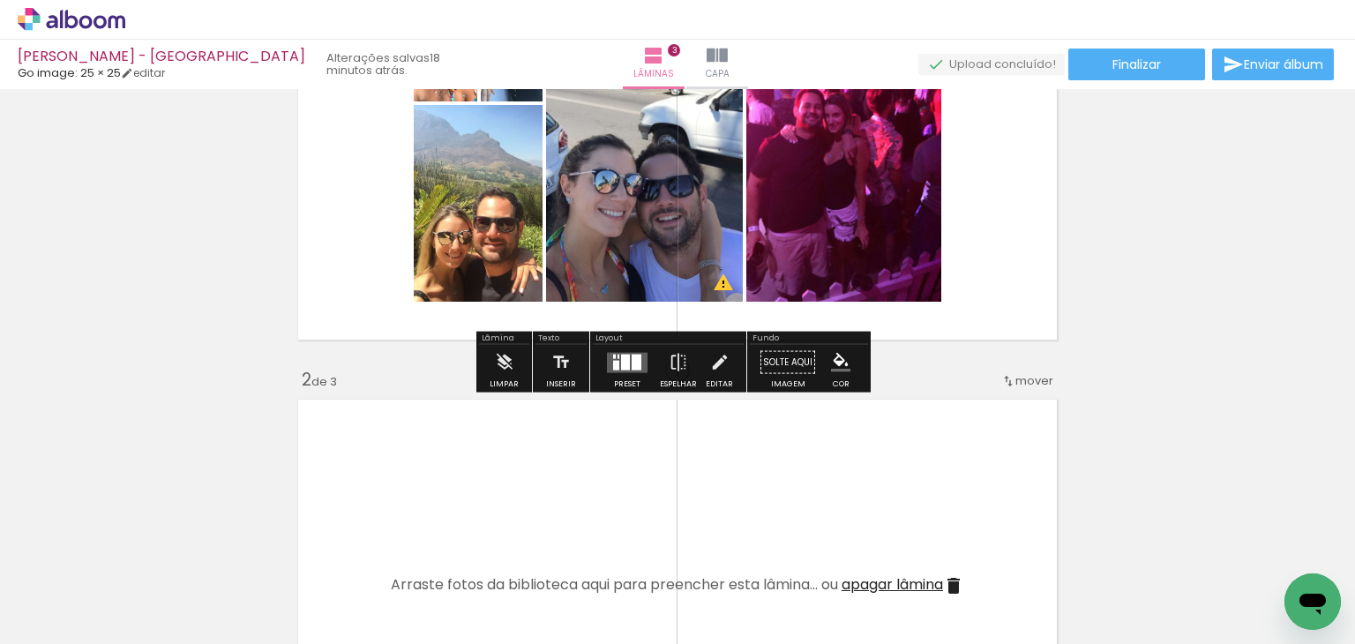
click at [631, 354] on div at bounding box center [636, 362] width 10 height 16
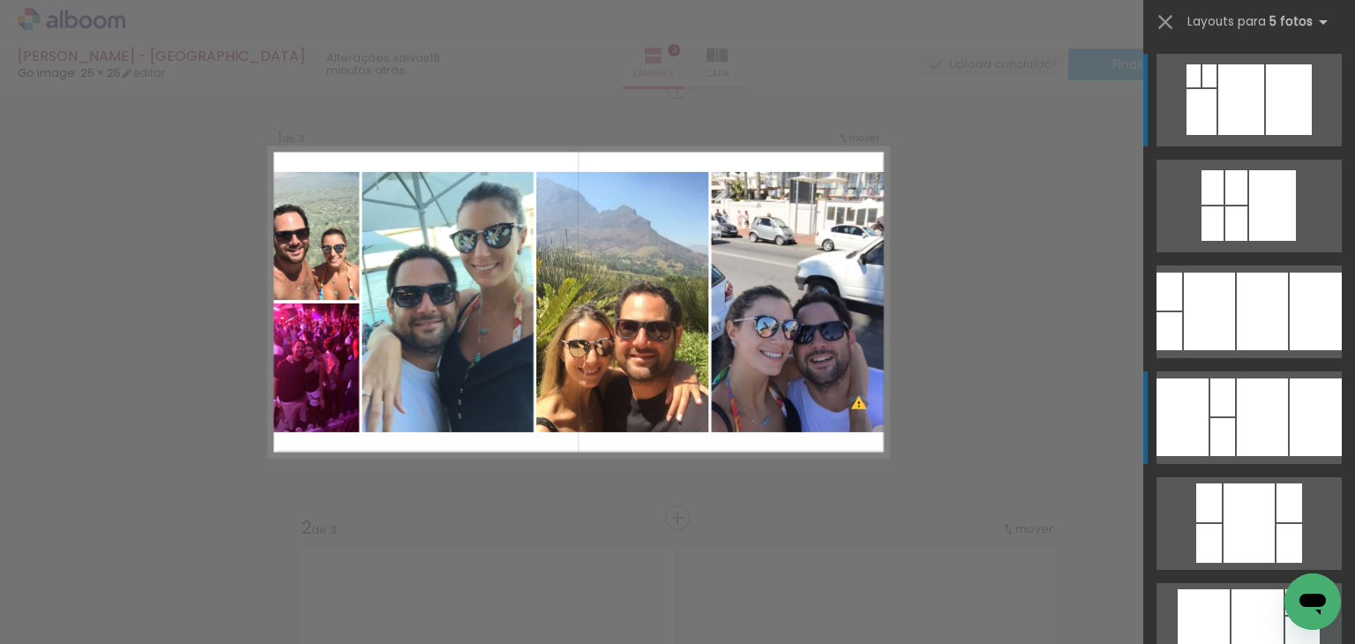
scroll to position [22, 0]
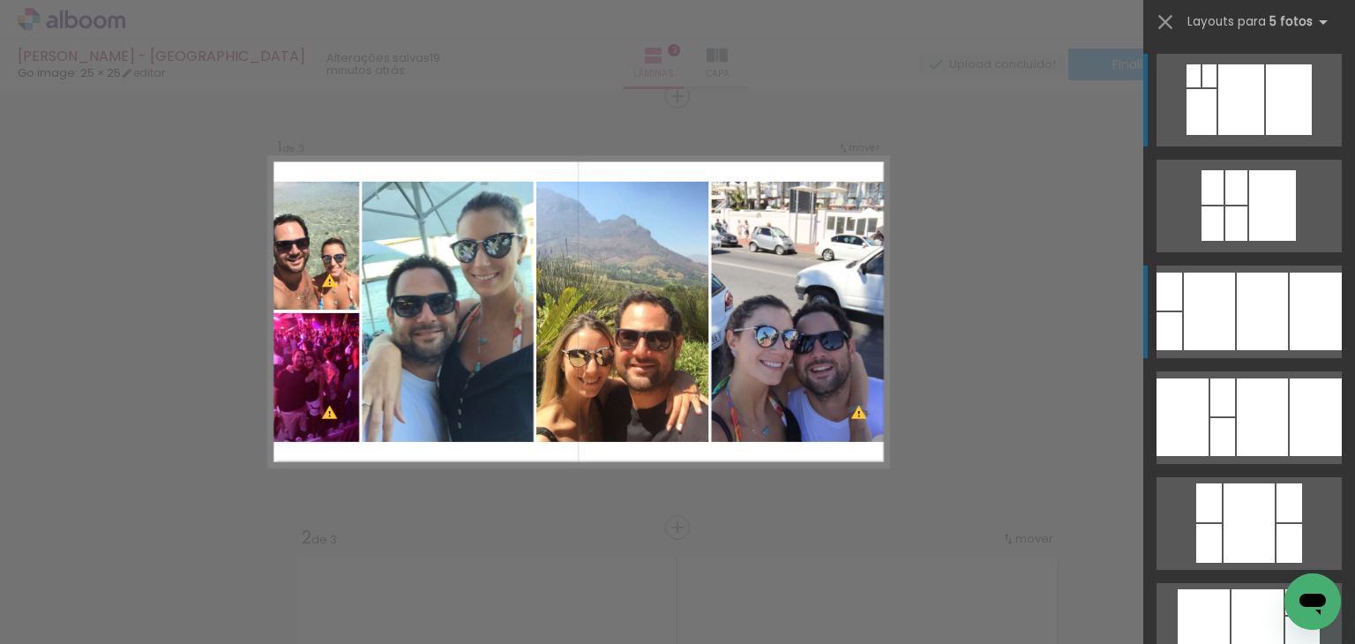
click at [1236, 290] on div at bounding box center [1261, 312] width 51 height 78
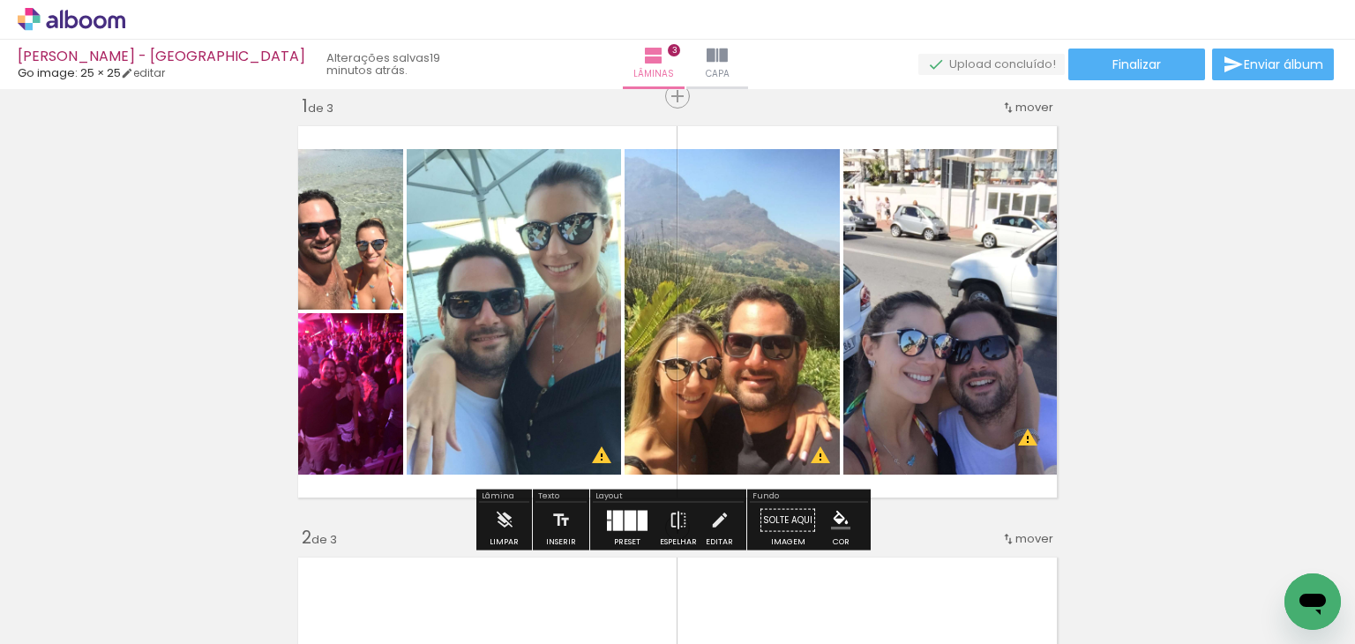
click at [631, 511] on div at bounding box center [629, 520] width 11 height 20
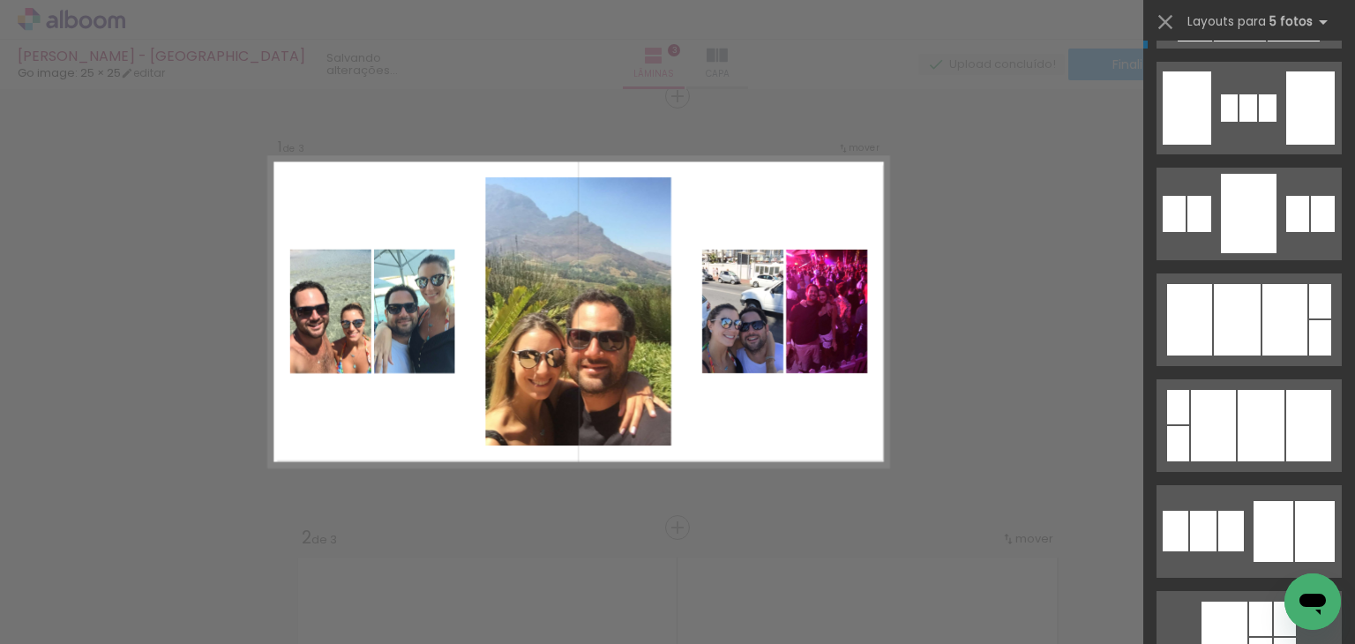
scroll to position [1940, 0]
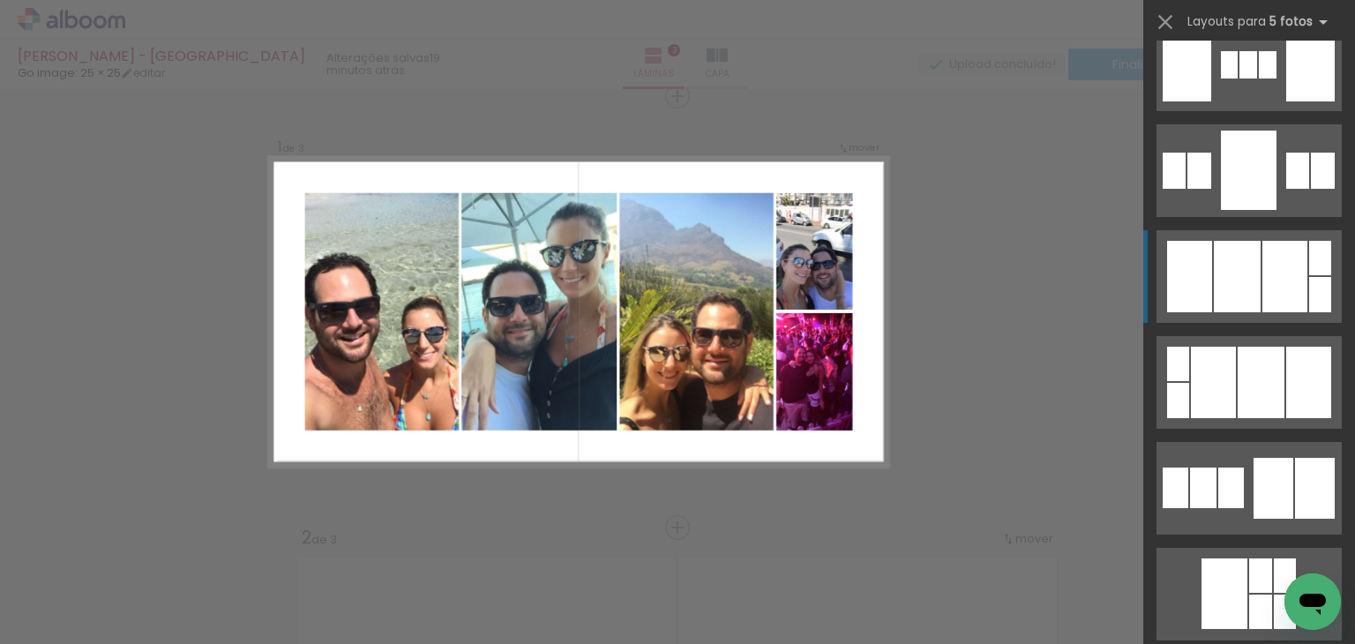
click at [1276, 210] on div at bounding box center [1249, 170] width 56 height 79
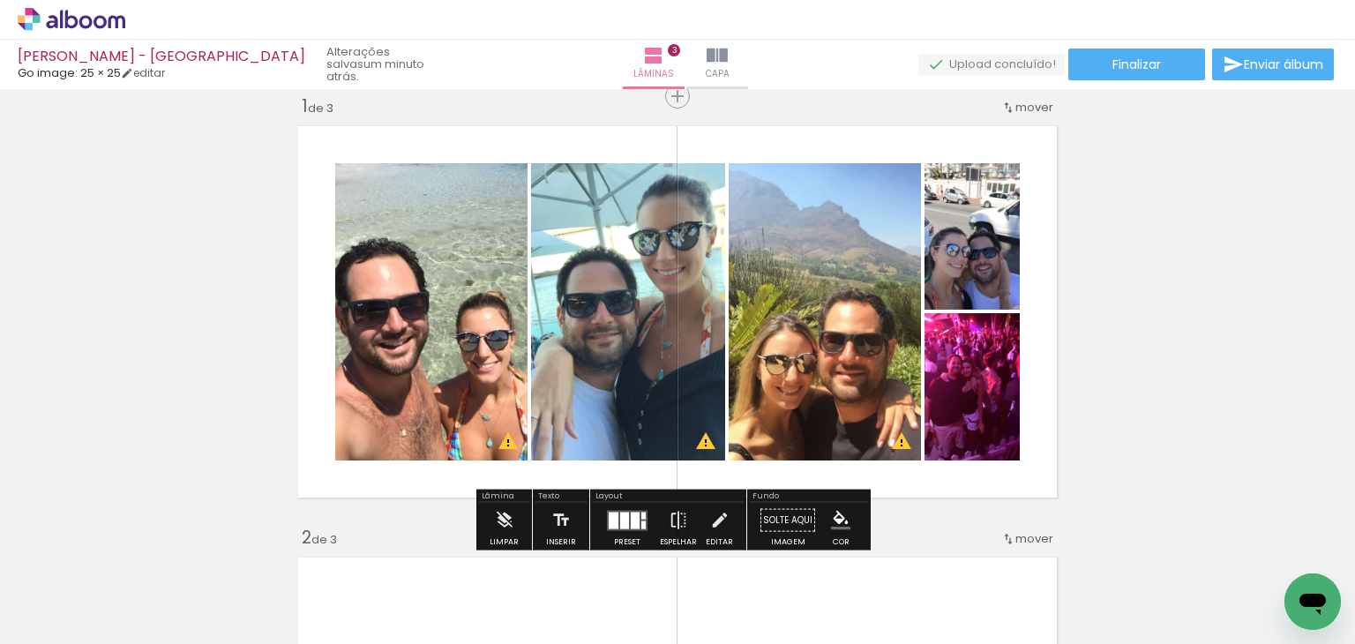
click at [623, 513] on div at bounding box center [624, 519] width 9 height 17
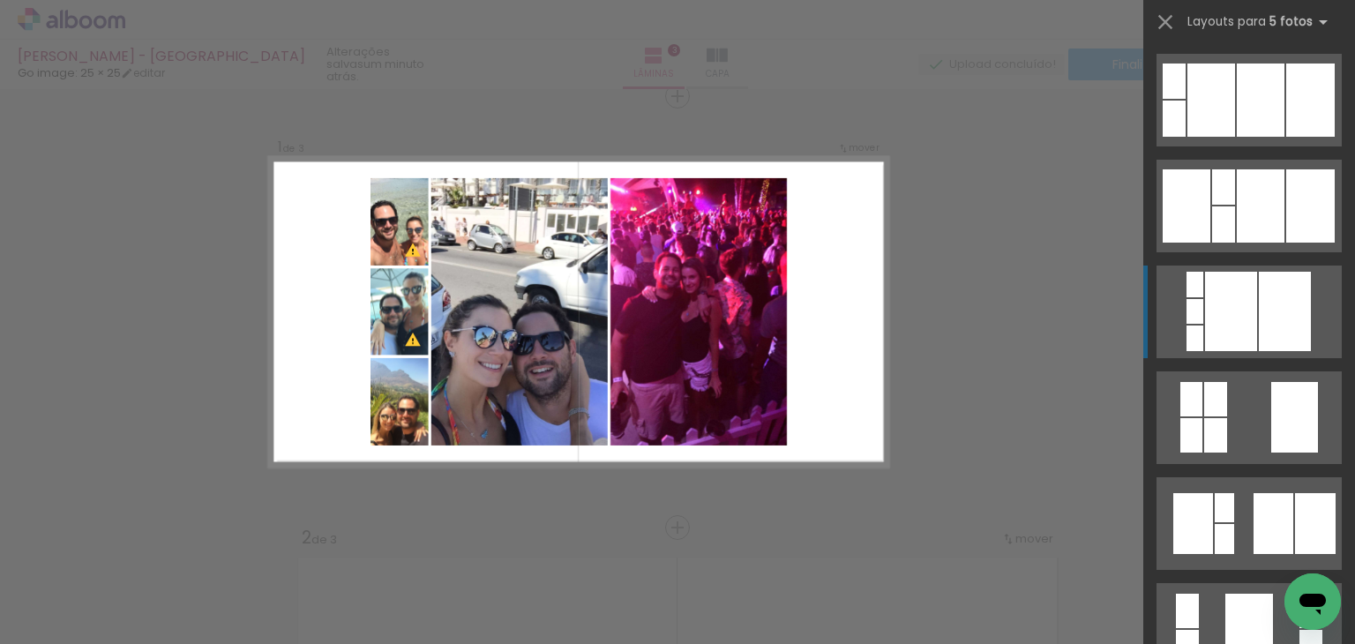
scroll to position [3351, 0]
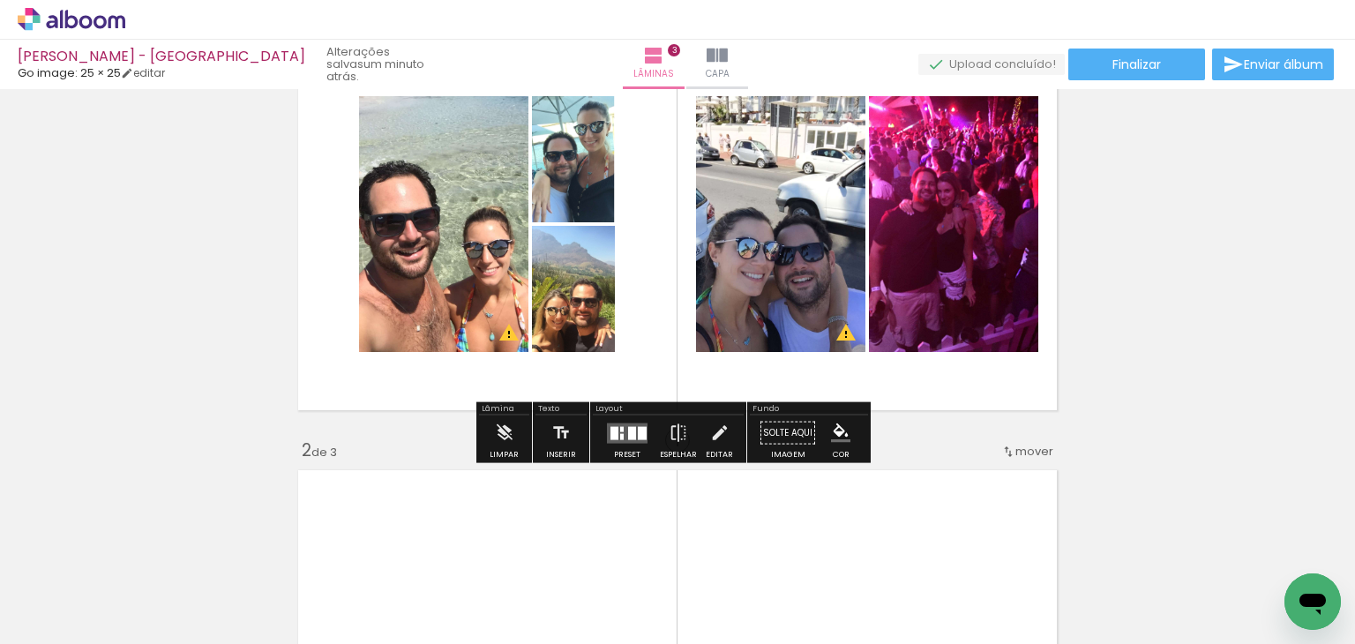
scroll to position [110, 0]
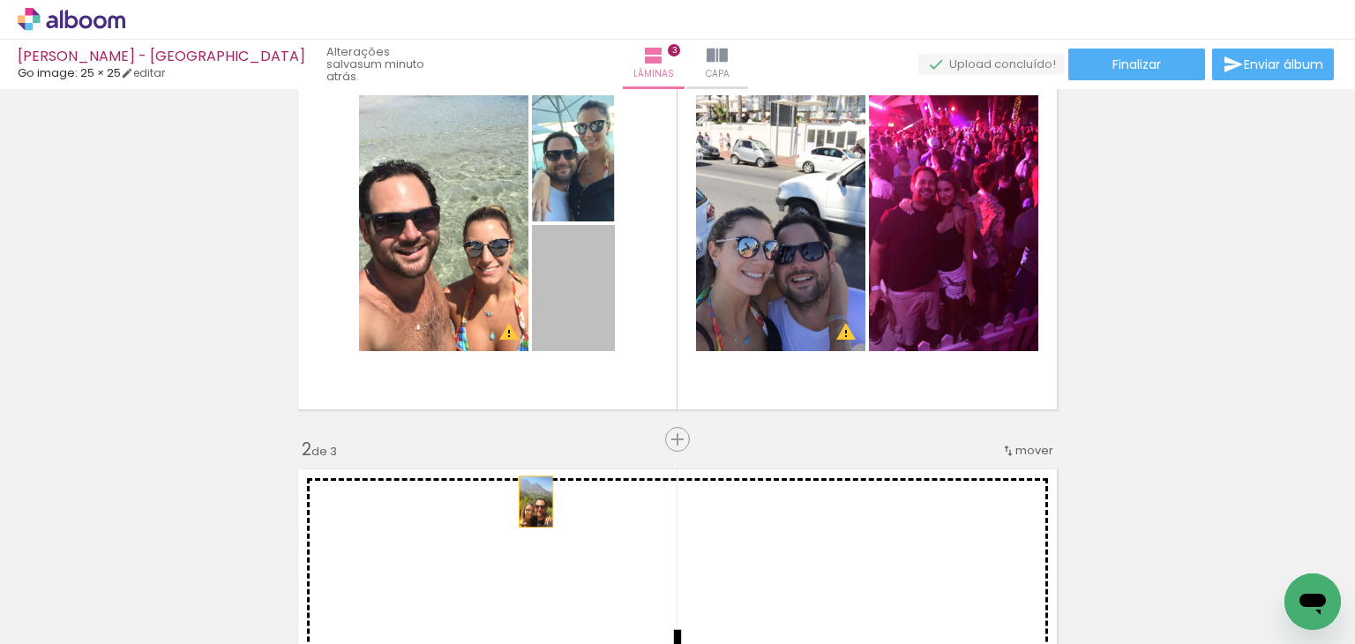
drag, startPoint x: 557, startPoint y: 391, endPoint x: 530, endPoint y: 502, distance: 114.4
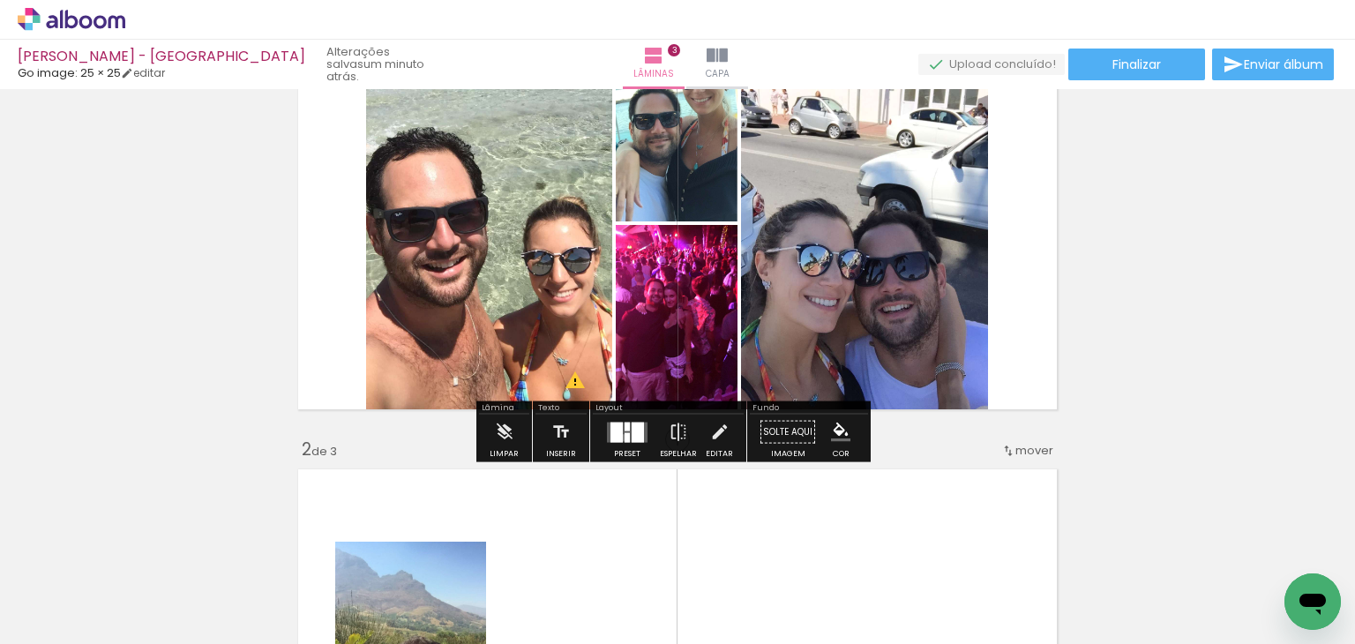
click at [619, 437] on quentale-layouter at bounding box center [627, 432] width 41 height 20
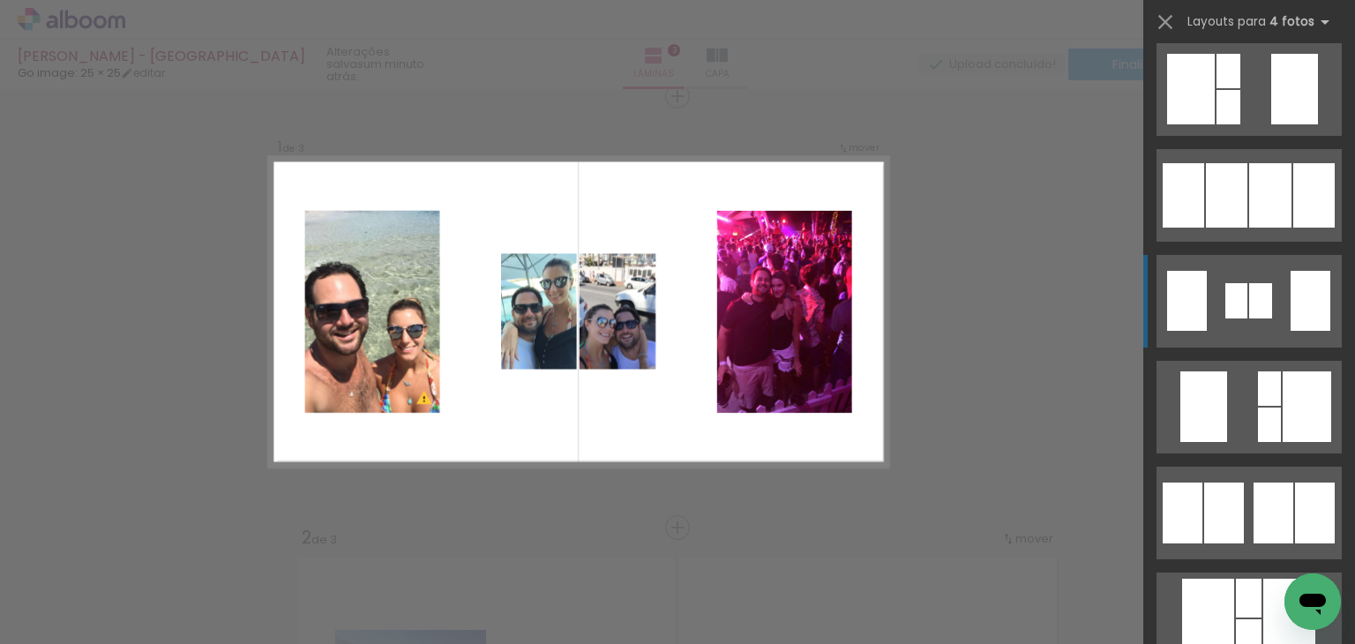
scroll to position [794, 0]
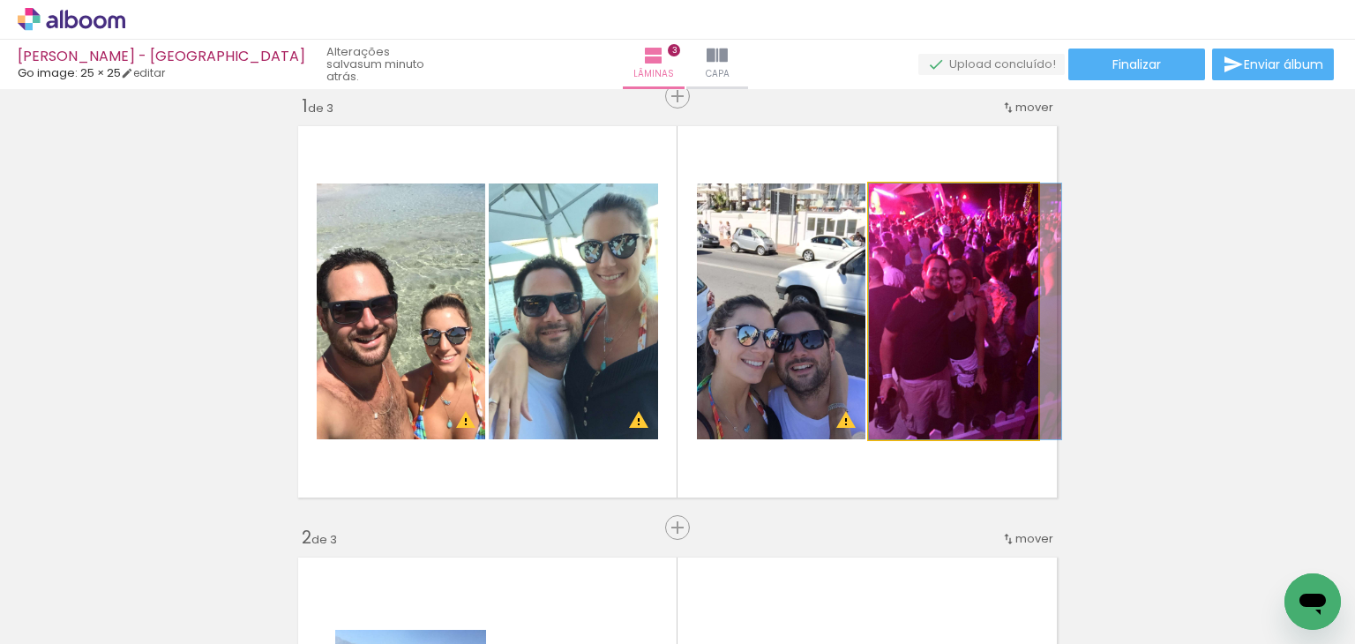
drag, startPoint x: 886, startPoint y: 356, endPoint x: 907, endPoint y: 352, distance: 21.6
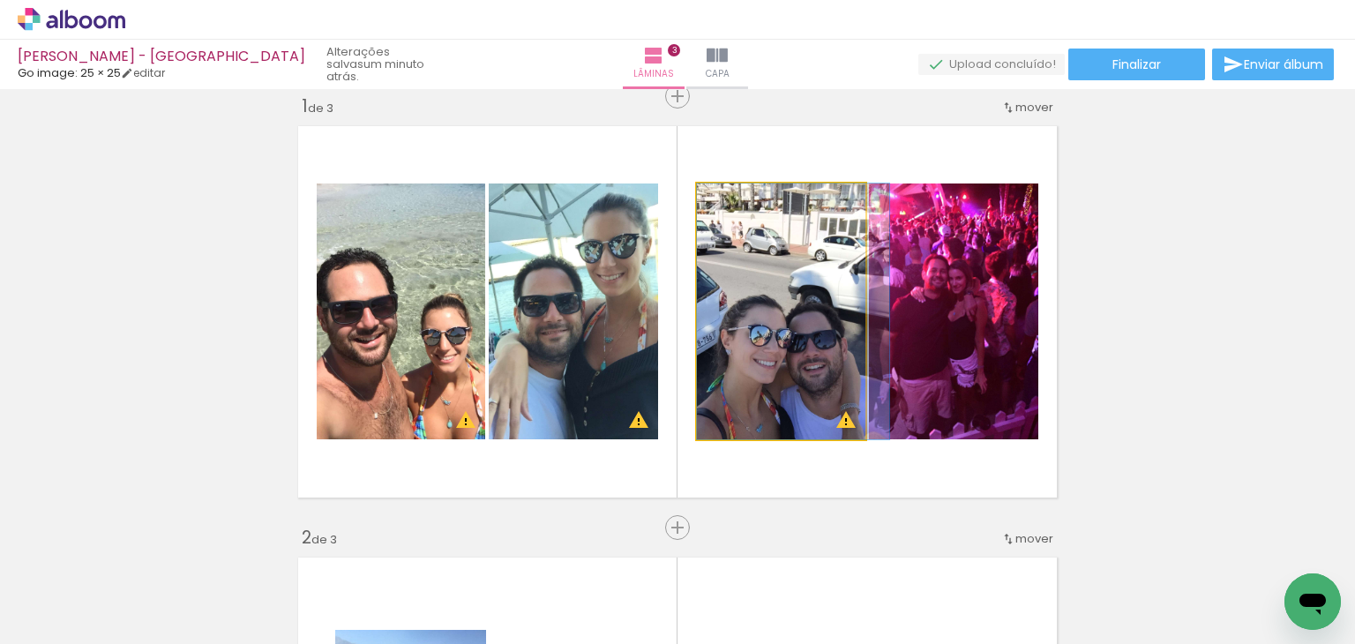
drag, startPoint x: 765, startPoint y: 394, endPoint x: 791, endPoint y: 386, distance: 27.6
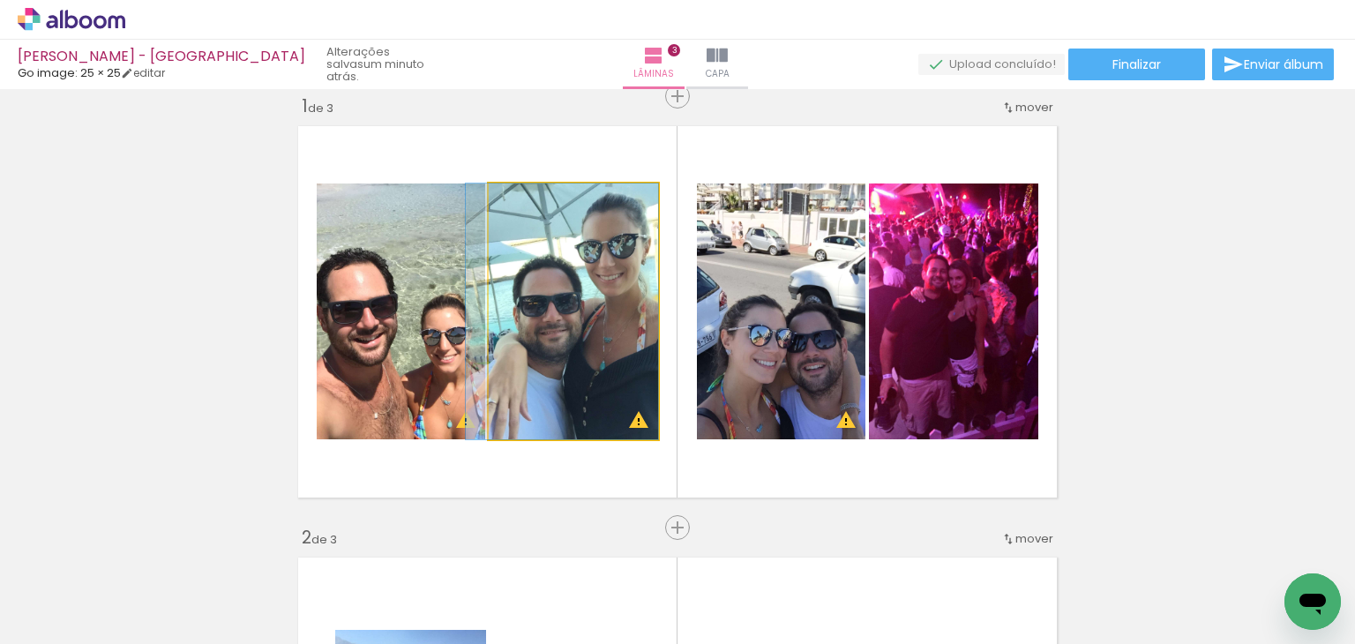
drag, startPoint x: 584, startPoint y: 382, endPoint x: 575, endPoint y: 385, distance: 9.5
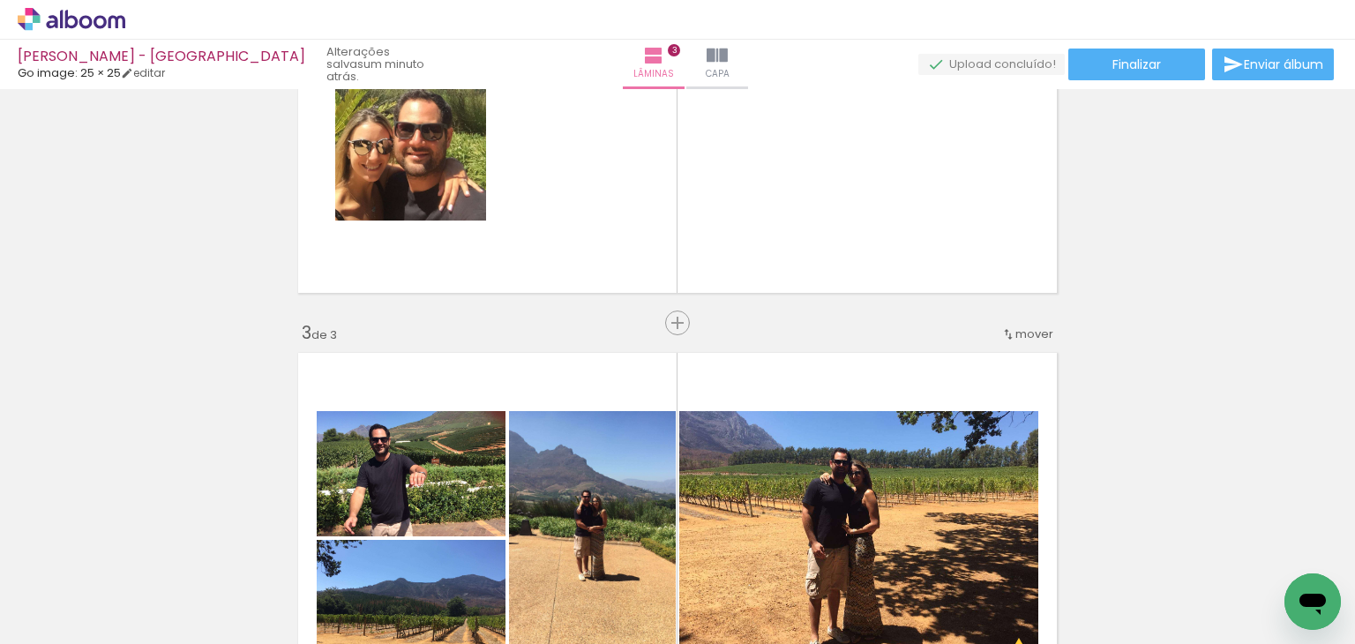
scroll to position [551, 0]
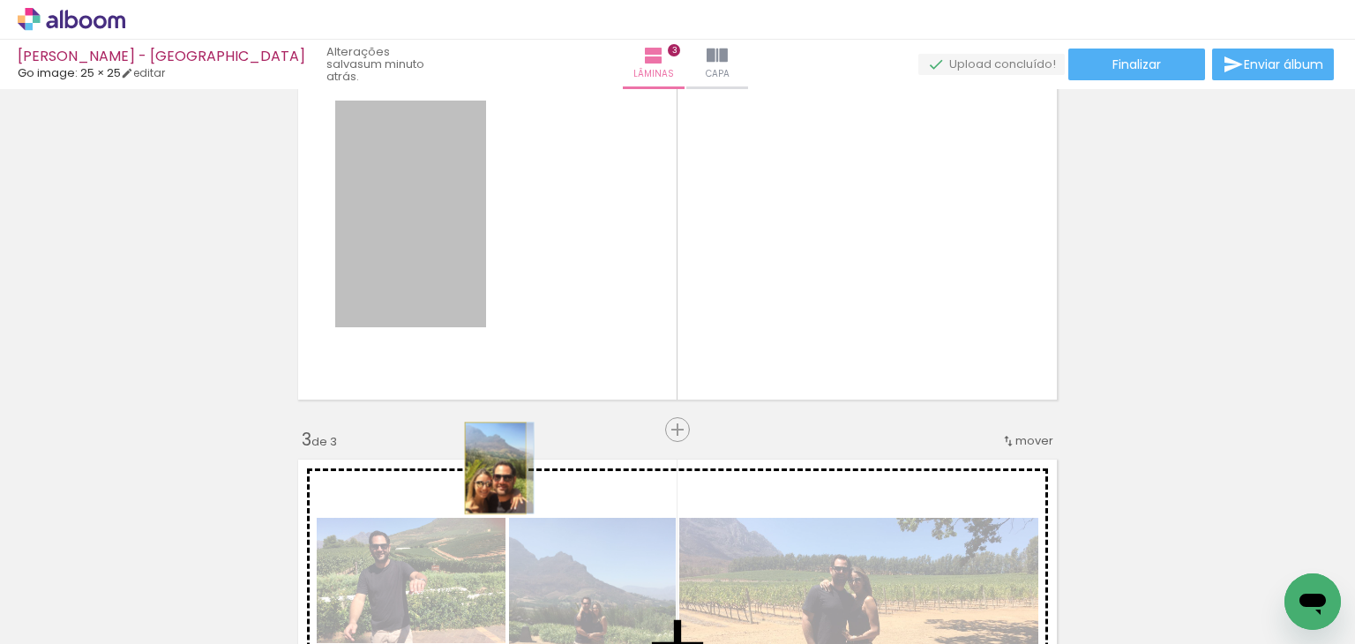
drag, startPoint x: 452, startPoint y: 275, endPoint x: 489, endPoint y: 467, distance: 195.6
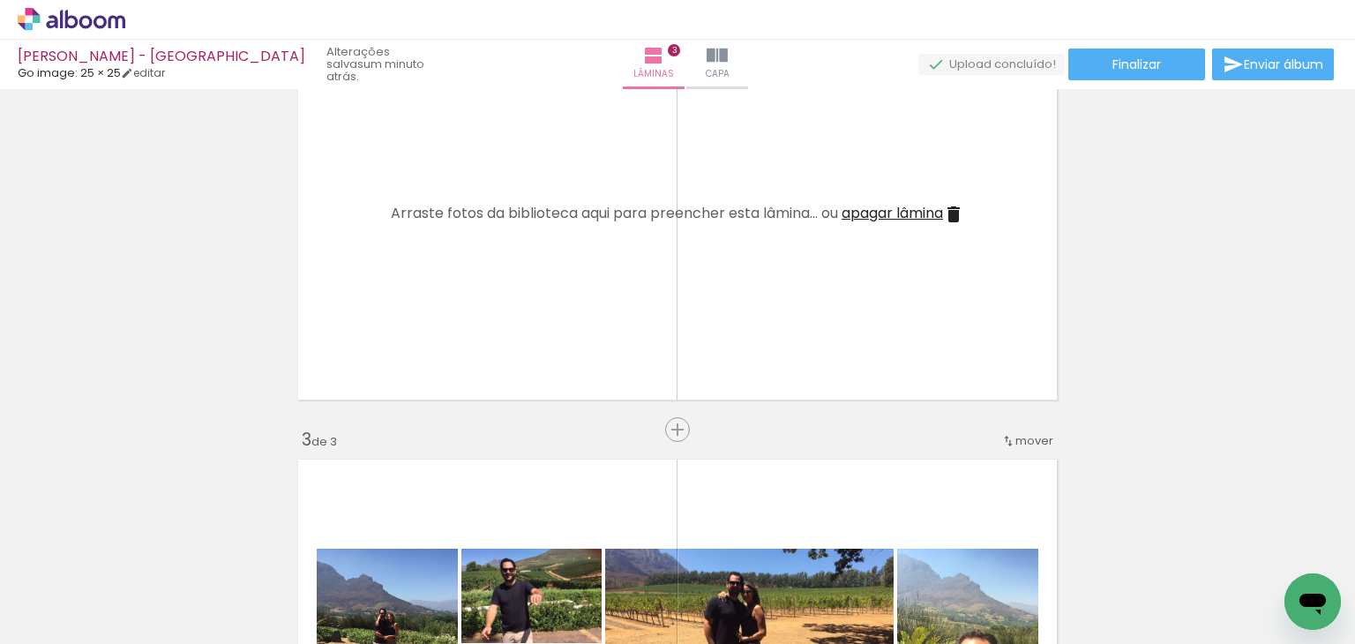
click at [889, 218] on span "apagar lâmina" at bounding box center [891, 213] width 101 height 20
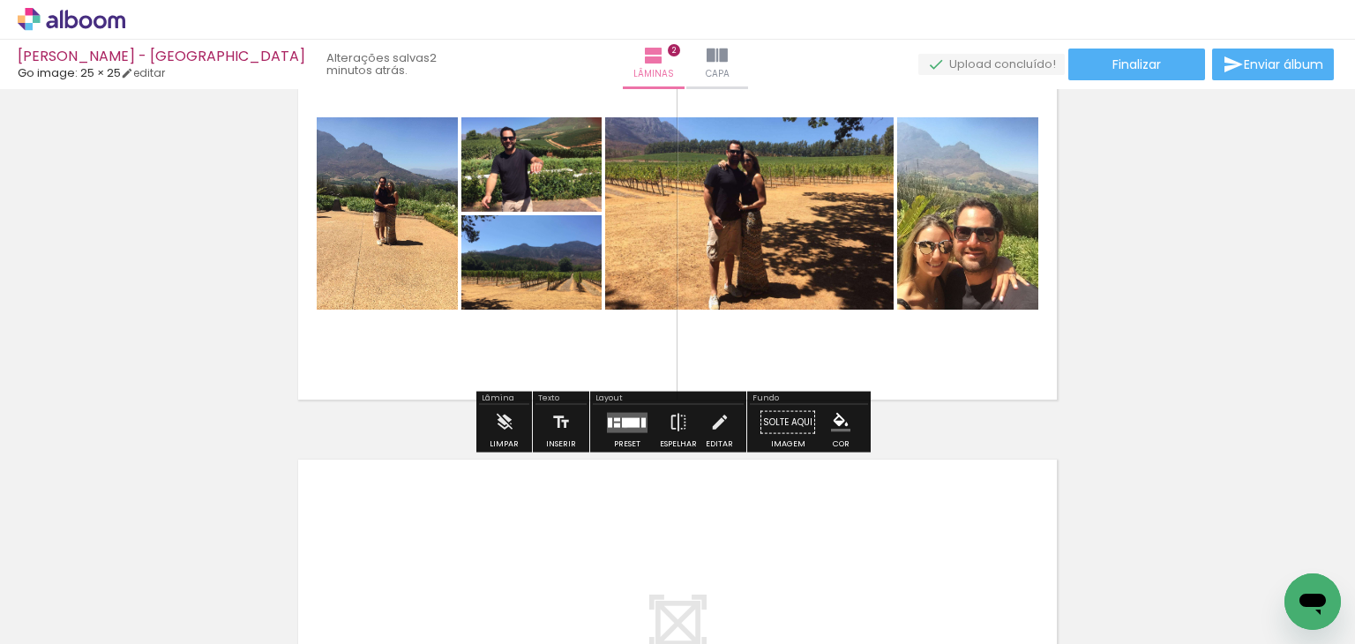
click at [622, 424] on div at bounding box center [631, 422] width 18 height 10
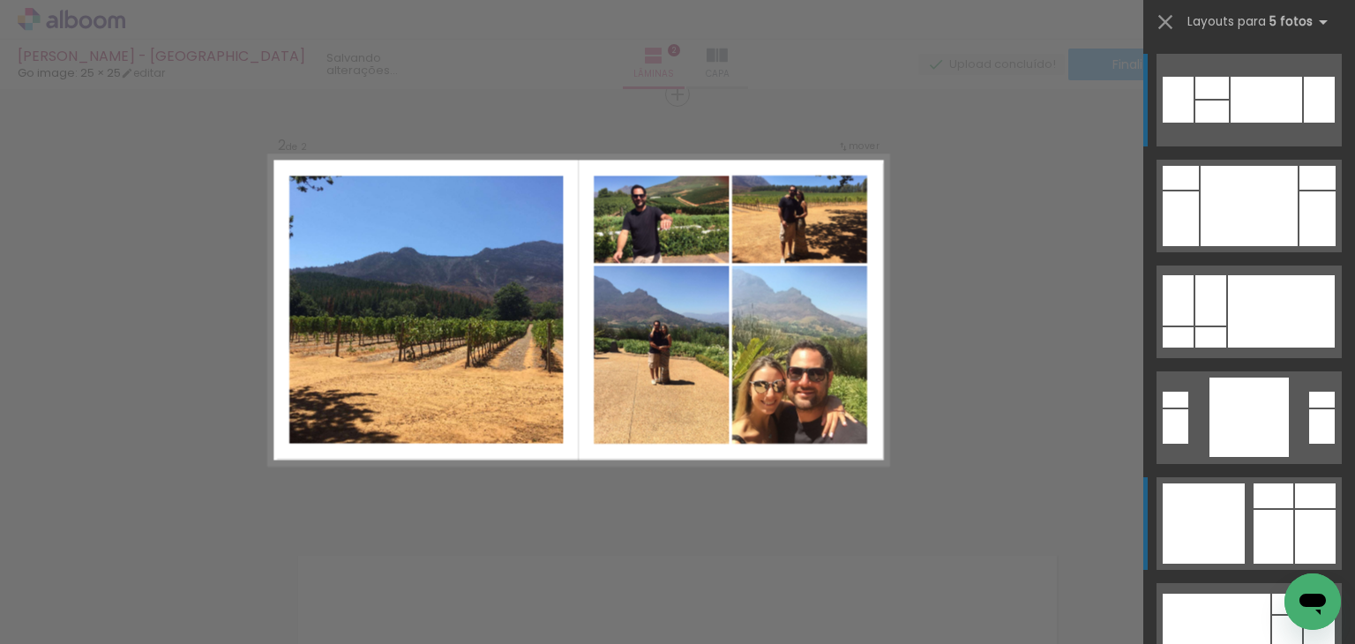
scroll to position [453, 0]
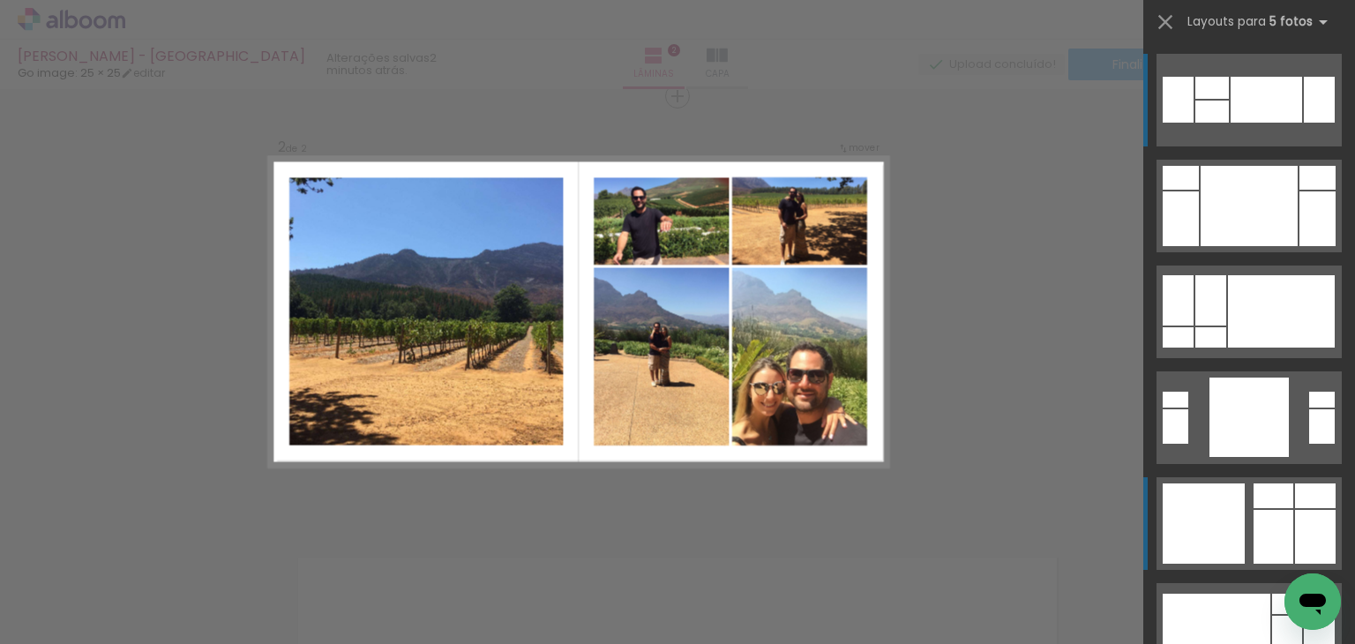
click at [1246, 246] on div at bounding box center [1248, 206] width 97 height 80
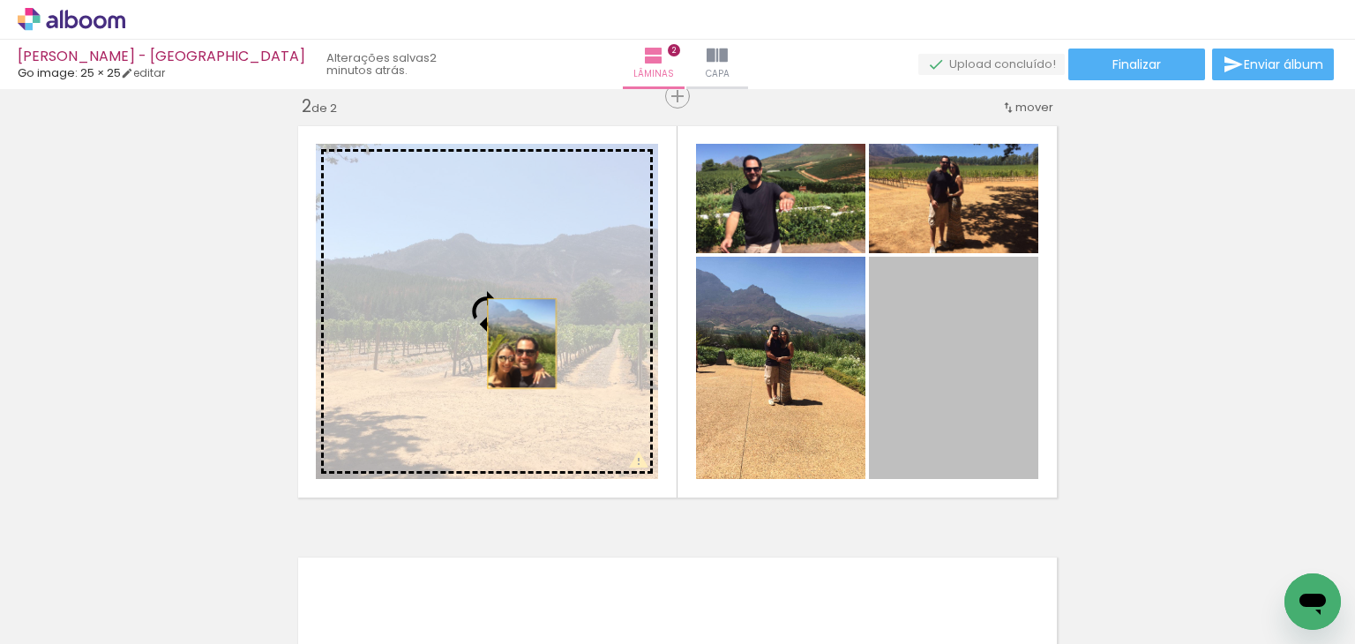
drag, startPoint x: 589, startPoint y: 342, endPoint x: 515, endPoint y: 343, distance: 74.1
click at [0, 0] on slot at bounding box center [0, 0] width 0 height 0
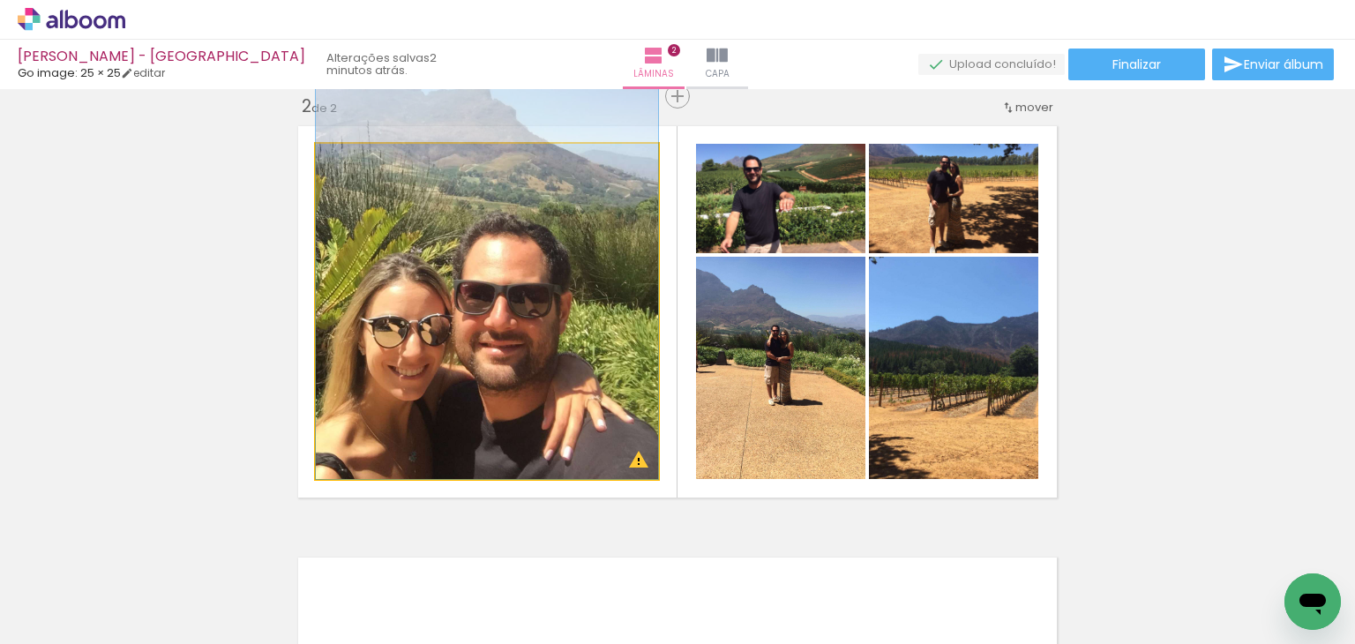
drag, startPoint x: 547, startPoint y: 437, endPoint x: 547, endPoint y: 347, distance: 89.1
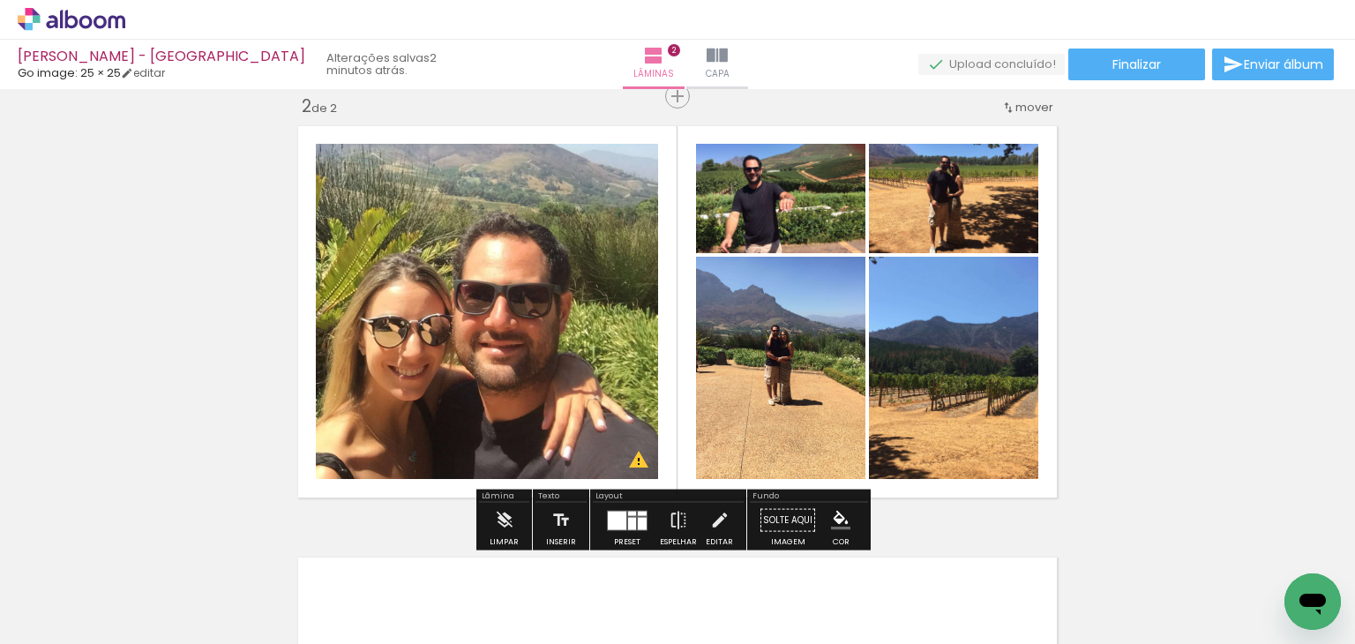
click at [619, 511] on div at bounding box center [617, 520] width 19 height 19
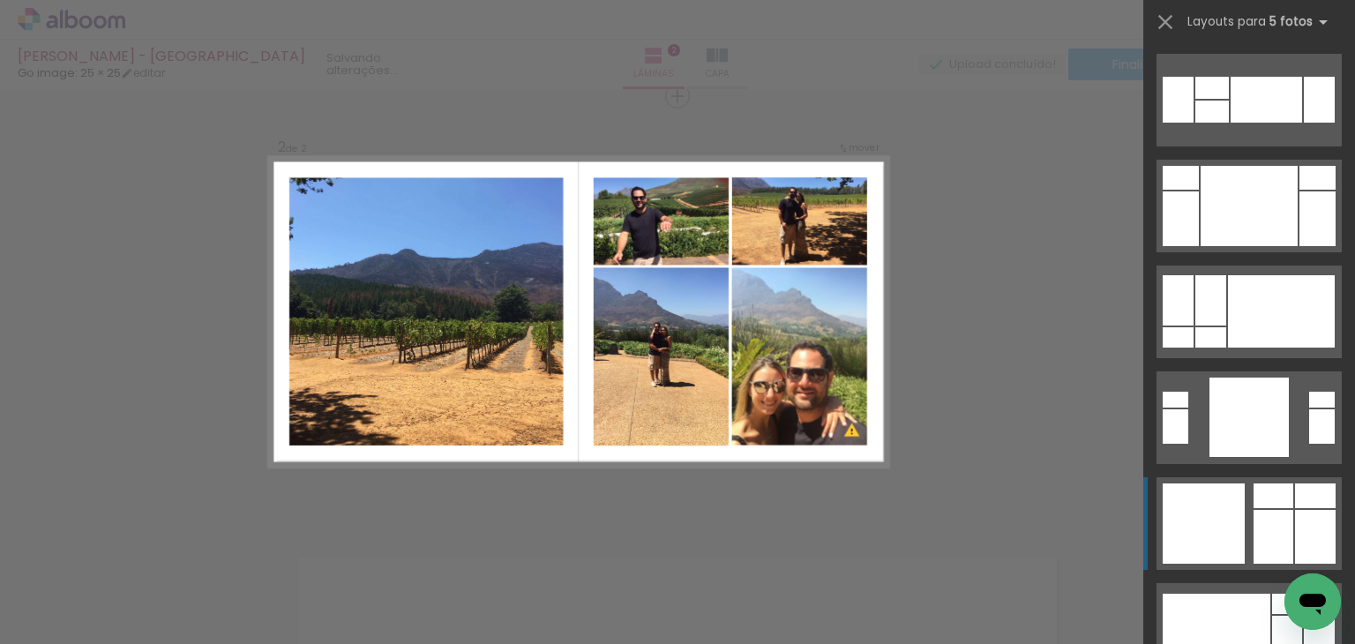
scroll to position [423, 0]
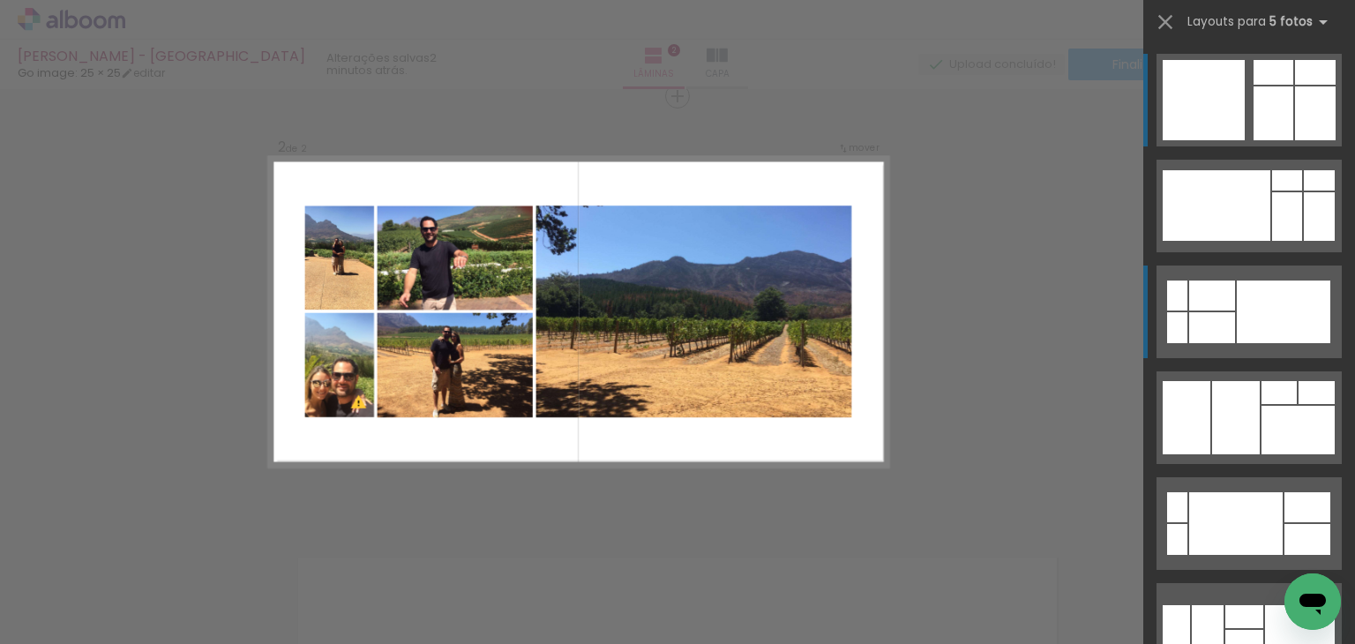
click at [1252, 314] on div at bounding box center [1282, 311] width 93 height 63
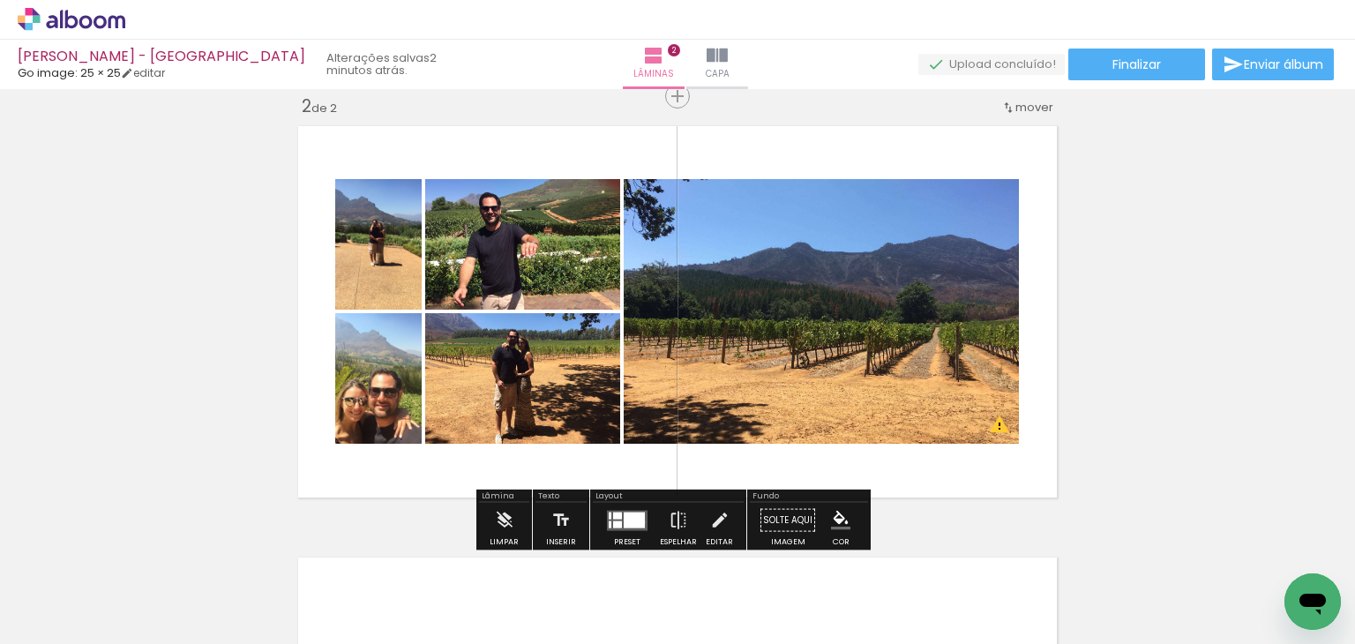
drag, startPoint x: 638, startPoint y: 521, endPoint x: 876, endPoint y: 521, distance: 237.2
click at [639, 521] on div at bounding box center [633, 519] width 21 height 16
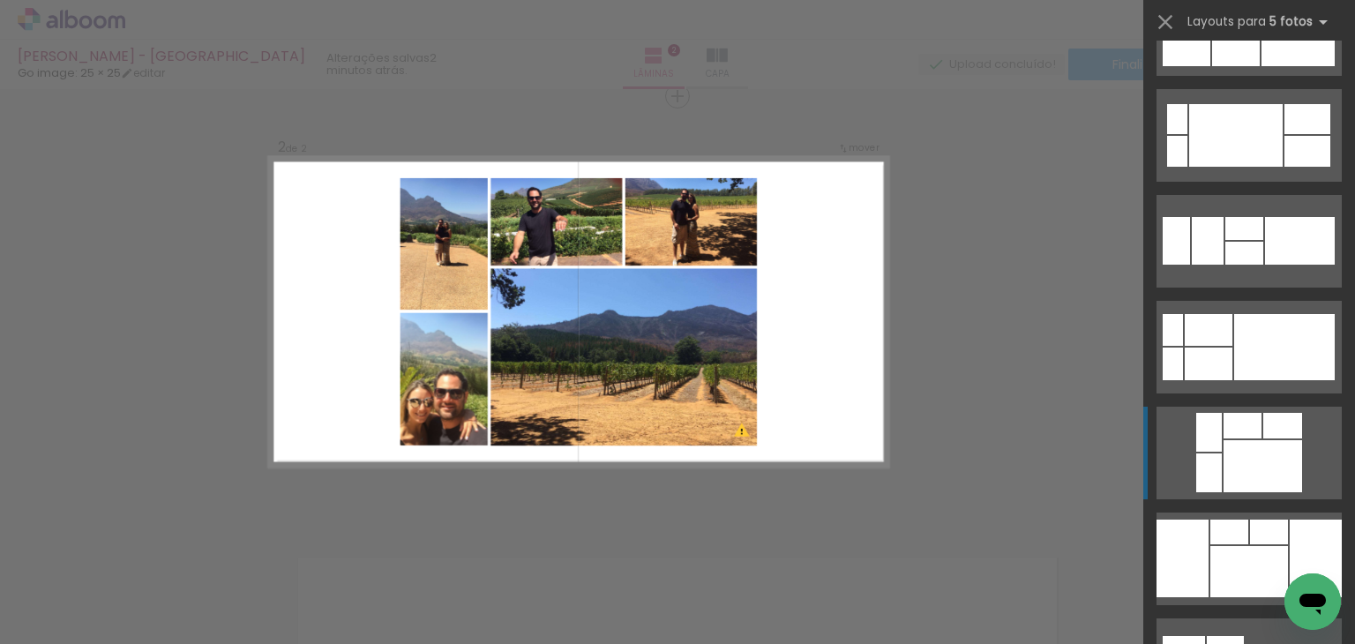
scroll to position [988, 0]
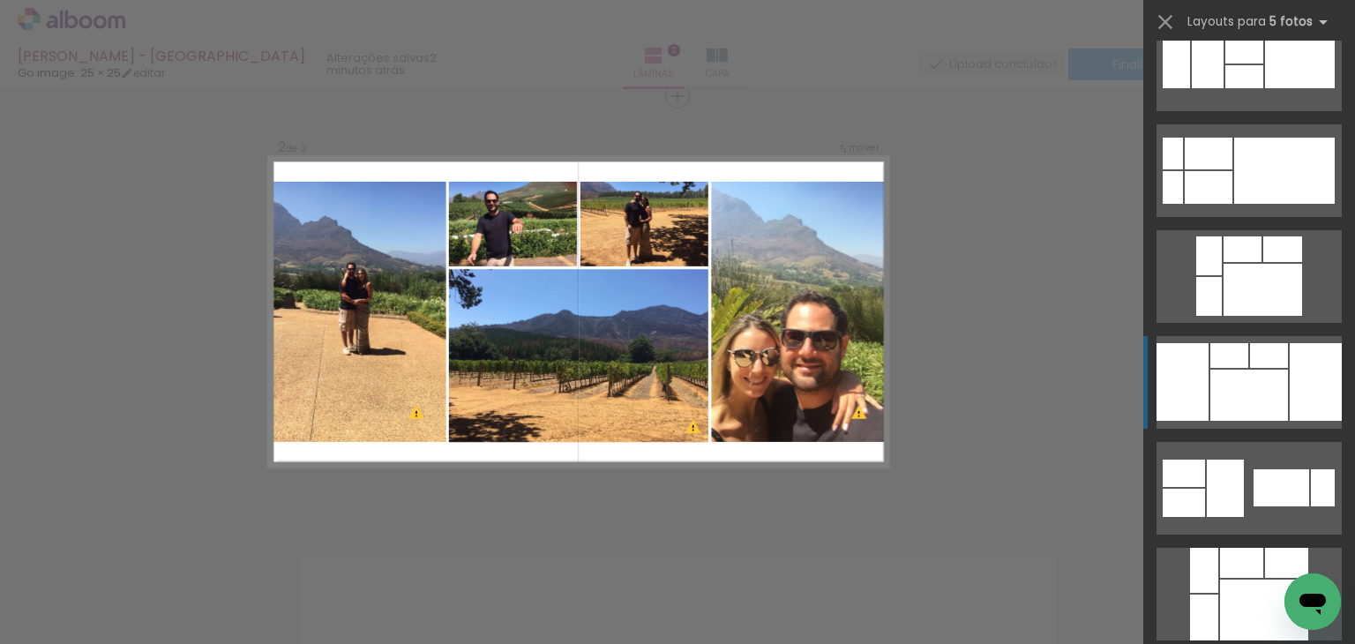
click at [1236, 88] on div at bounding box center [1244, 76] width 38 height 23
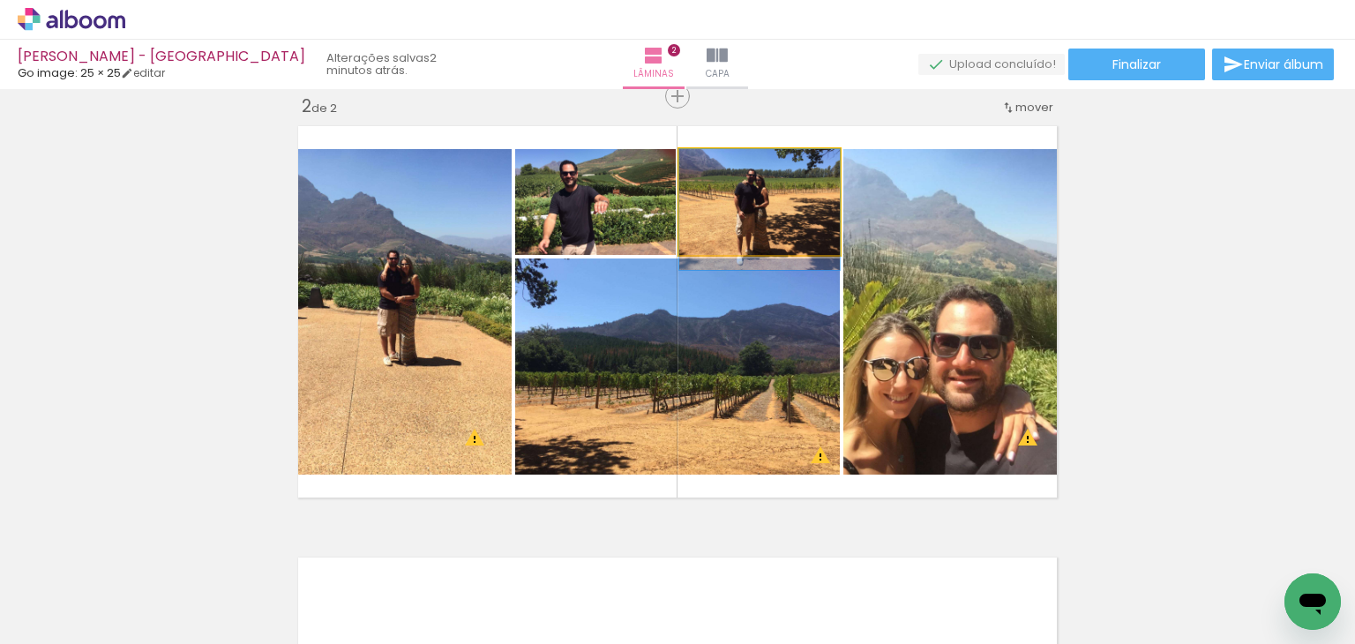
drag, startPoint x: 720, startPoint y: 198, endPoint x: 693, endPoint y: 375, distance: 178.4
click at [0, 0] on slot at bounding box center [0, 0] width 0 height 0
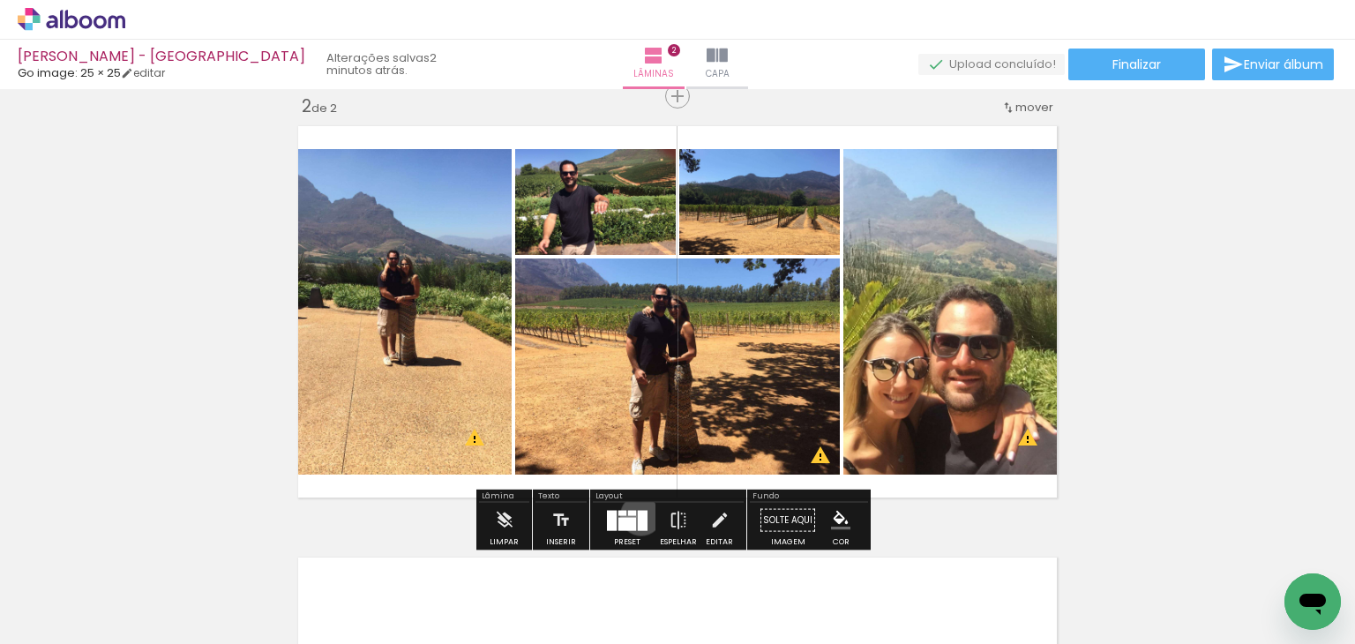
click at [638, 514] on div at bounding box center [643, 520] width 10 height 20
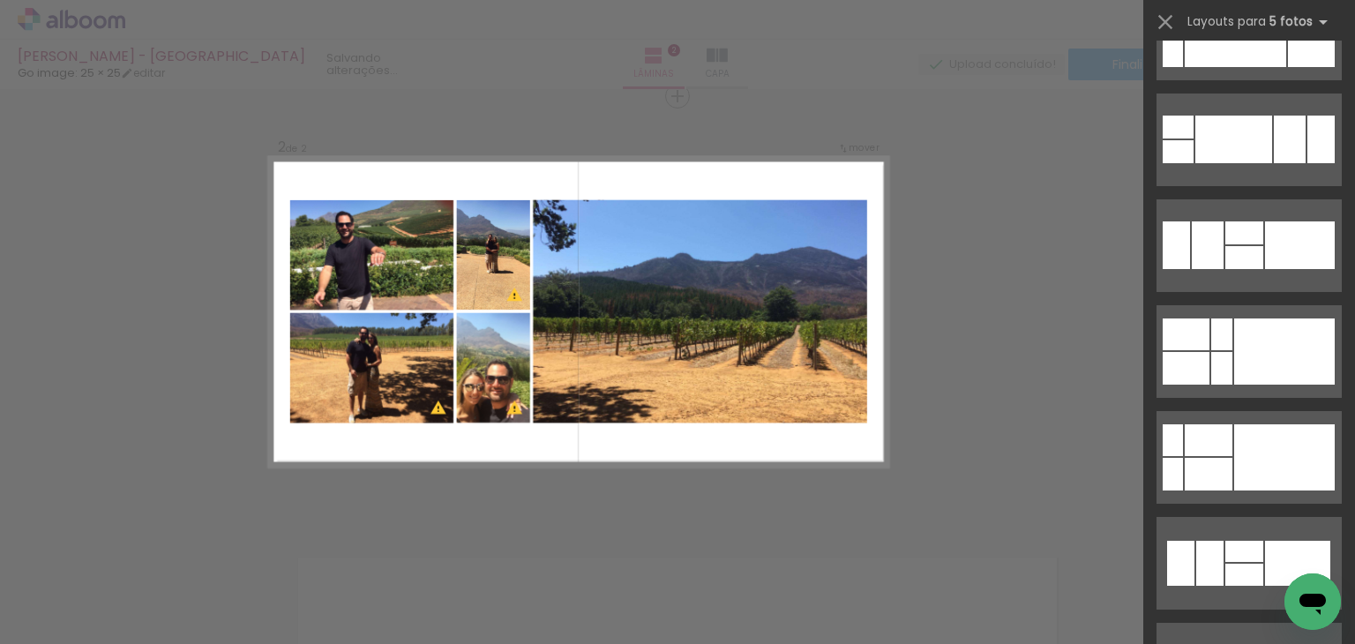
scroll to position [2416, 0]
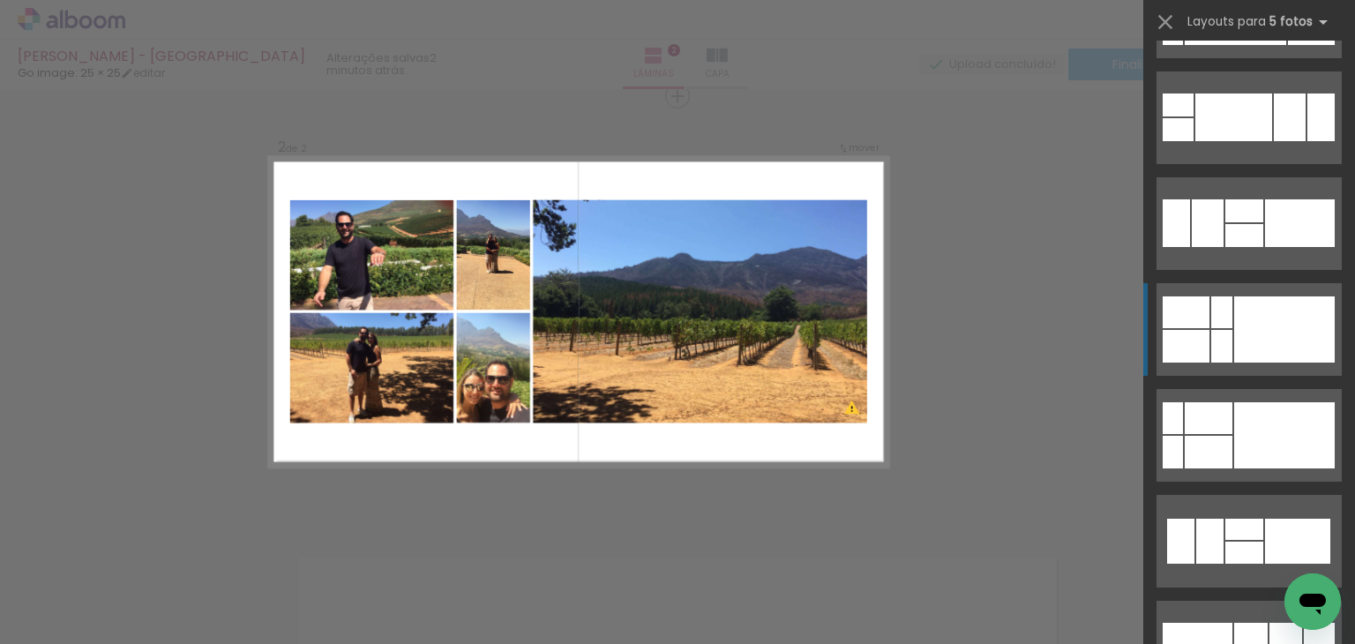
click at [1256, 247] on div at bounding box center [1244, 235] width 38 height 23
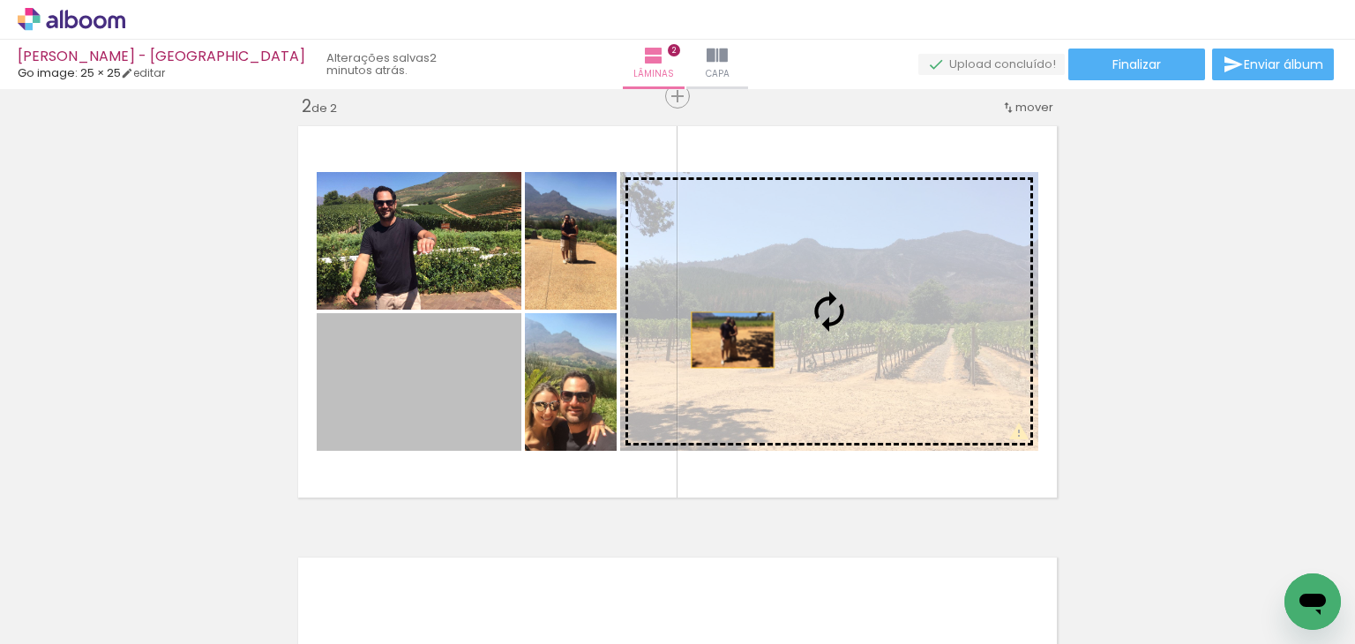
drag, startPoint x: 381, startPoint y: 424, endPoint x: 858, endPoint y: 308, distance: 491.1
click at [0, 0] on slot at bounding box center [0, 0] width 0 height 0
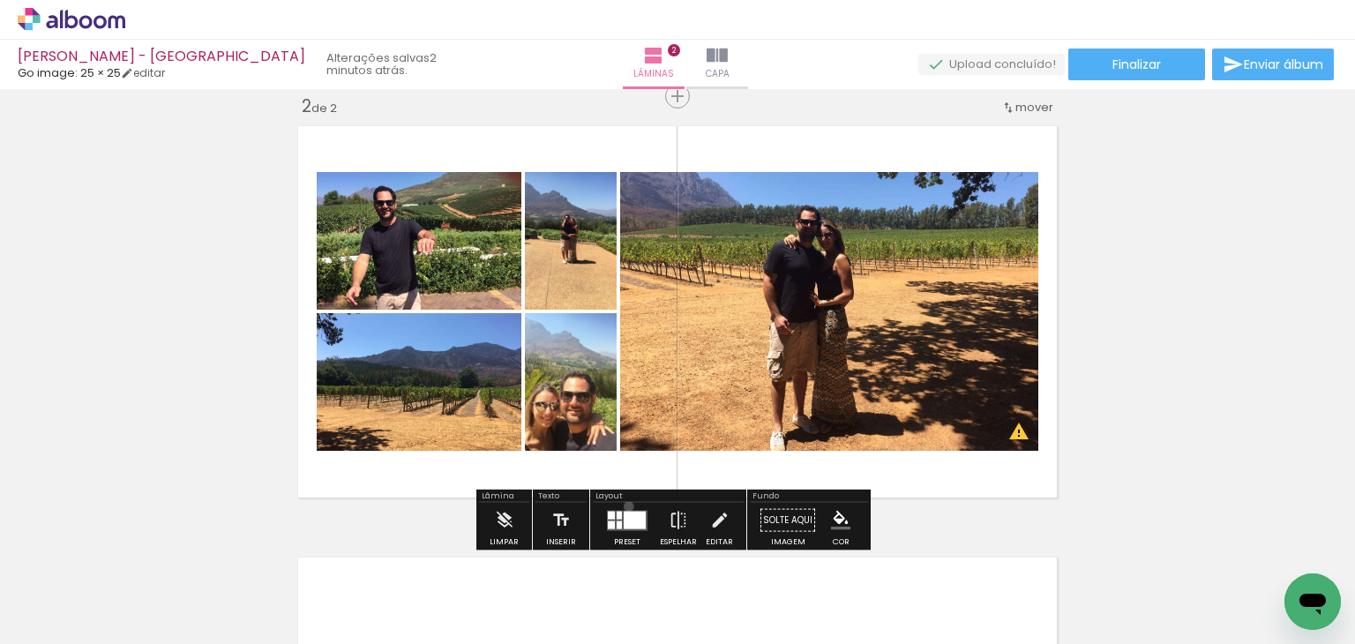
click at [624, 505] on div at bounding box center [627, 520] width 48 height 35
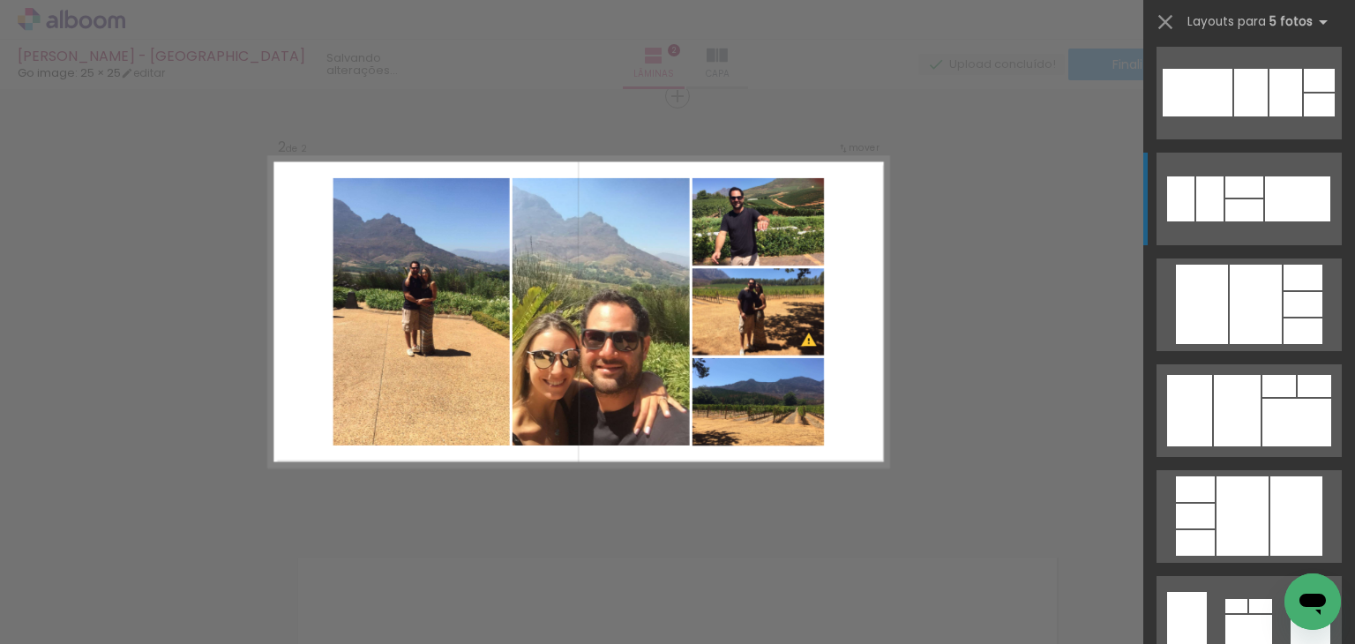
scroll to position [2998, 0]
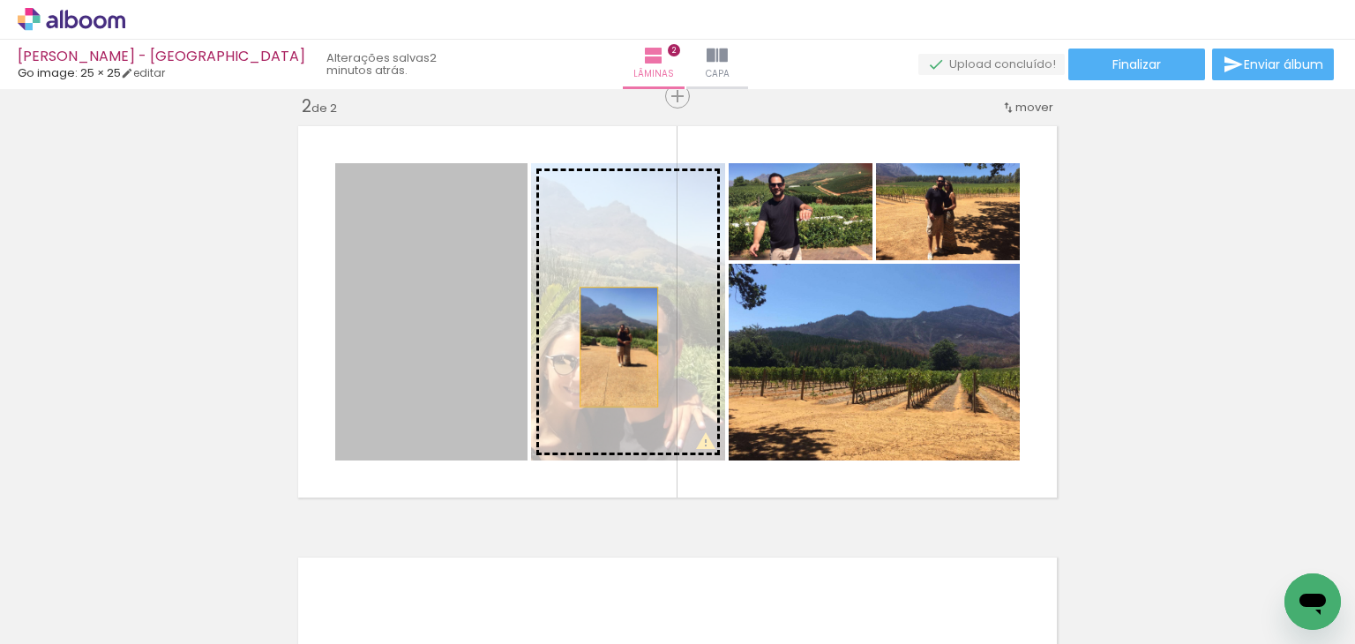
drag, startPoint x: 583, startPoint y: 354, endPoint x: 612, endPoint y: 347, distance: 29.9
click at [0, 0] on slot at bounding box center [0, 0] width 0 height 0
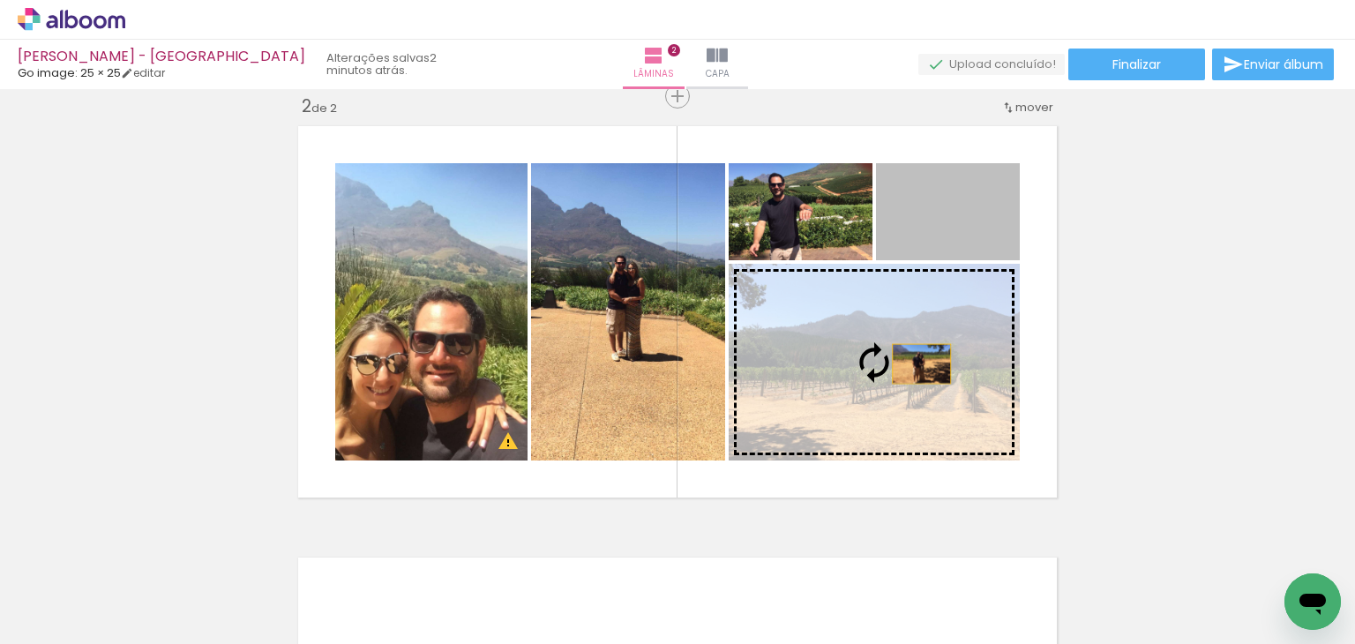
drag, startPoint x: 944, startPoint y: 207, endPoint x: 915, endPoint y: 363, distance: 158.8
click at [0, 0] on slot at bounding box center [0, 0] width 0 height 0
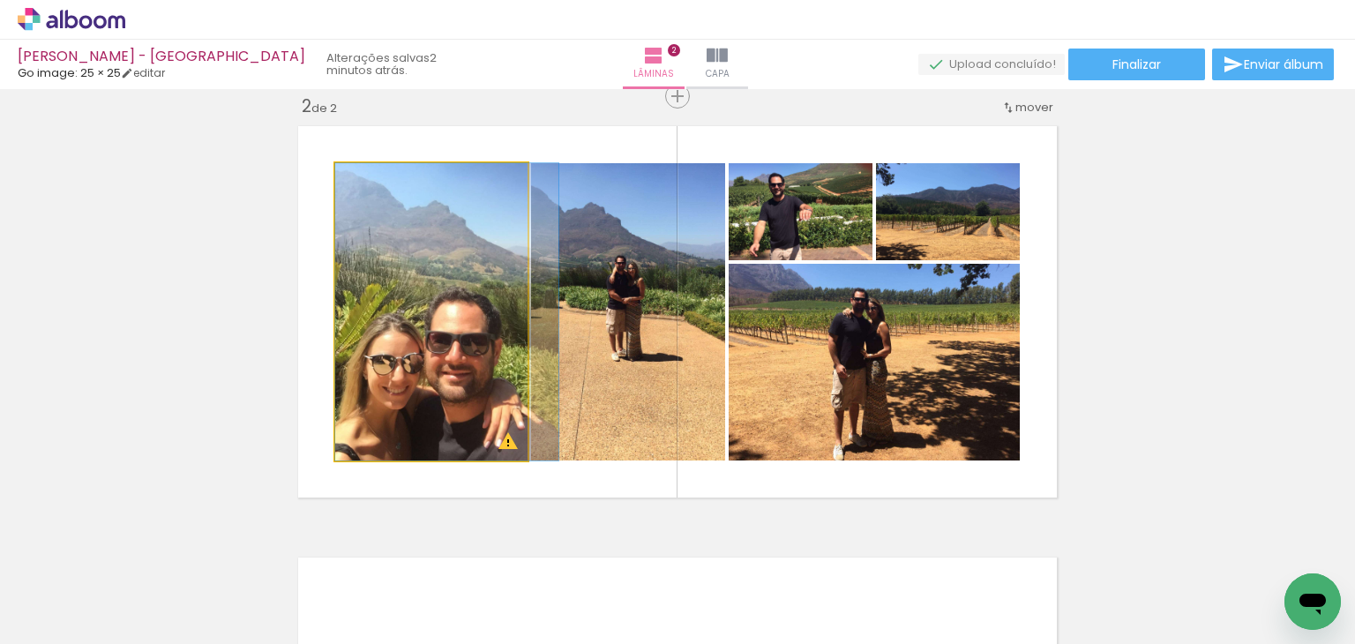
drag, startPoint x: 402, startPoint y: 329, endPoint x: 411, endPoint y: 325, distance: 9.5
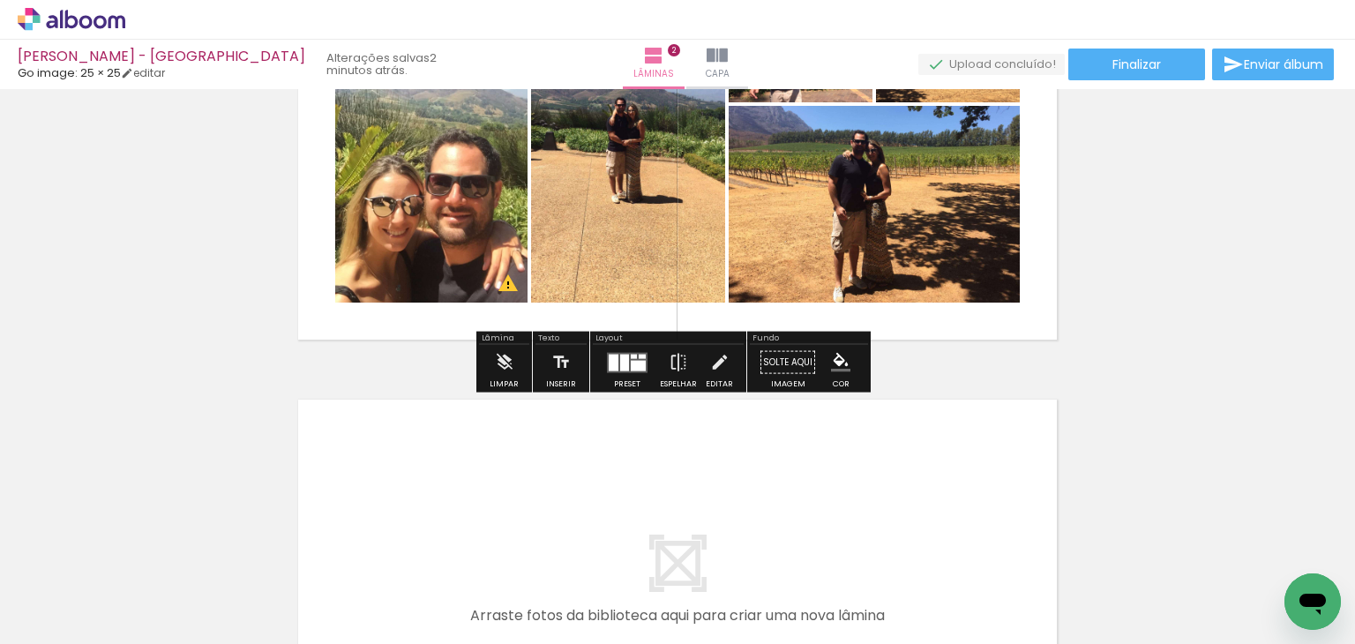
scroll to position [894, 0]
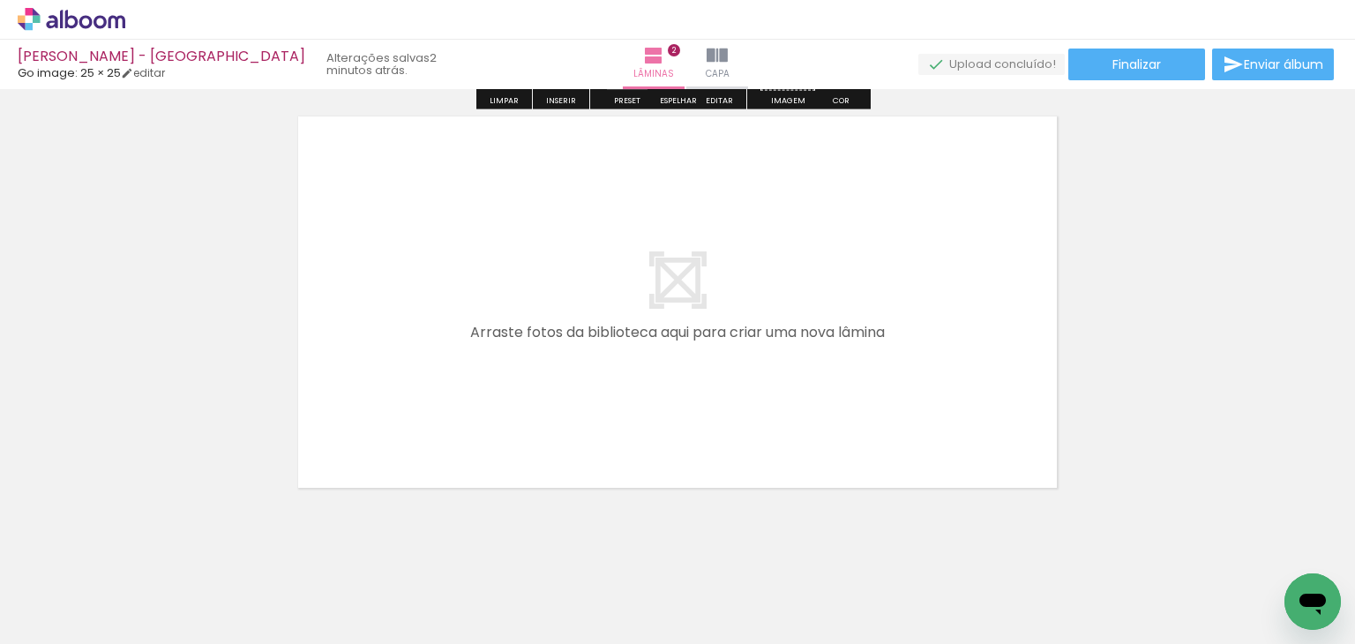
drag, startPoint x: 210, startPoint y: 555, endPoint x: 473, endPoint y: 325, distance: 348.8
click at [473, 325] on quentale-workspace at bounding box center [677, 322] width 1355 height 644
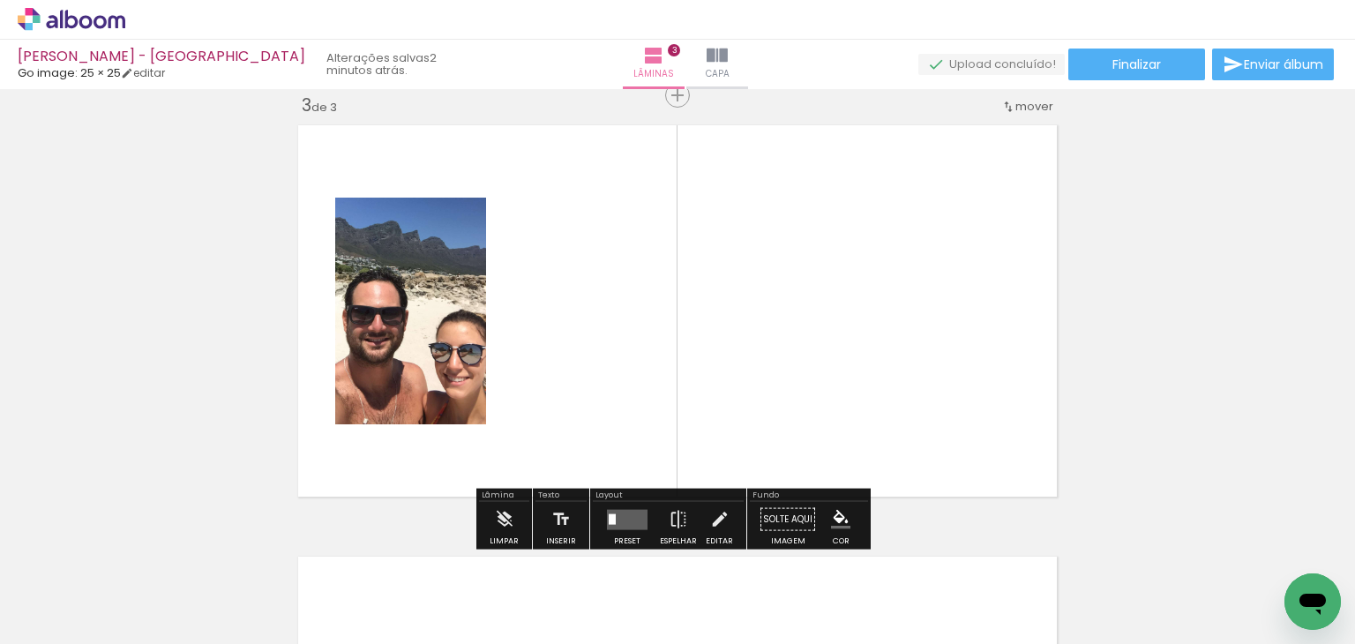
scroll to position [885, 0]
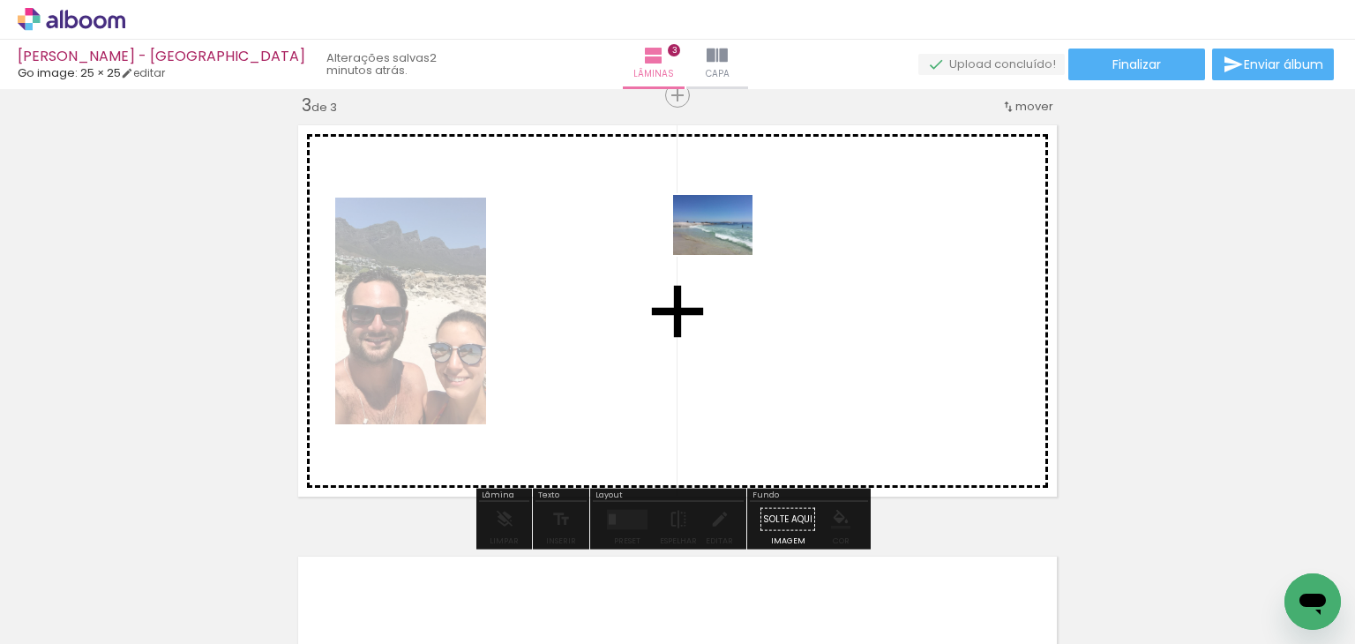
drag, startPoint x: 530, startPoint y: 365, endPoint x: 692, endPoint y: 293, distance: 177.7
click at [692, 293] on quentale-workspace at bounding box center [677, 322] width 1355 height 644
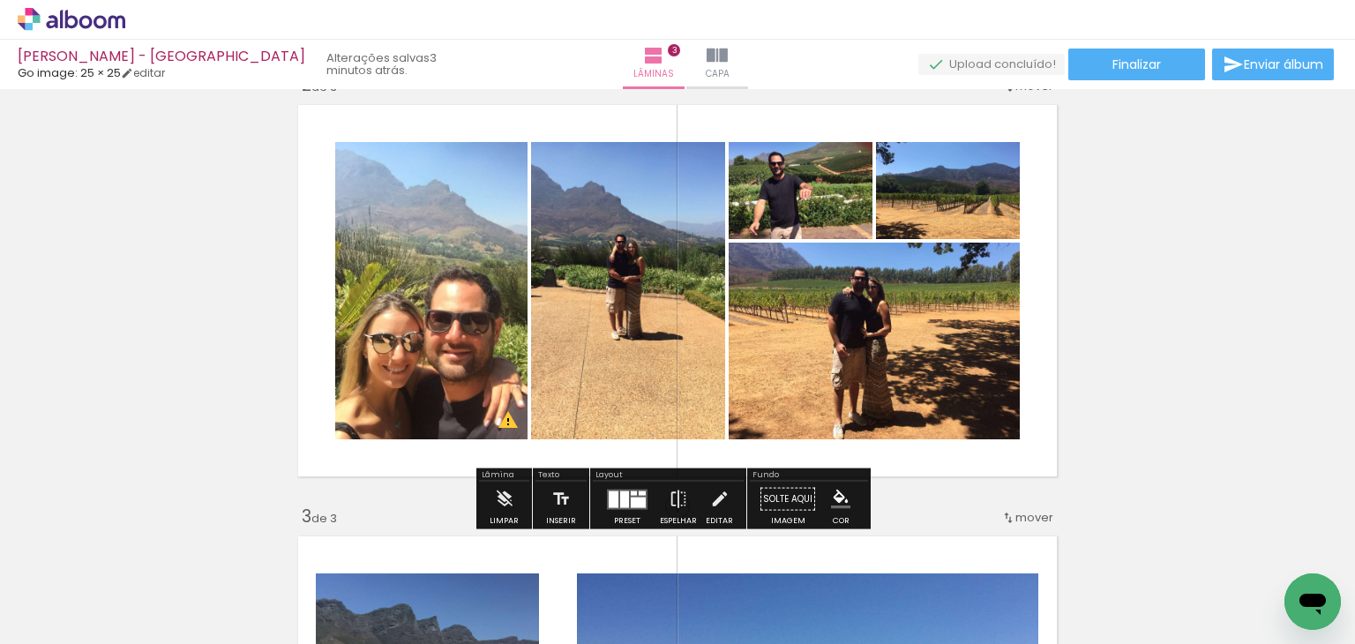
scroll to position [444, 0]
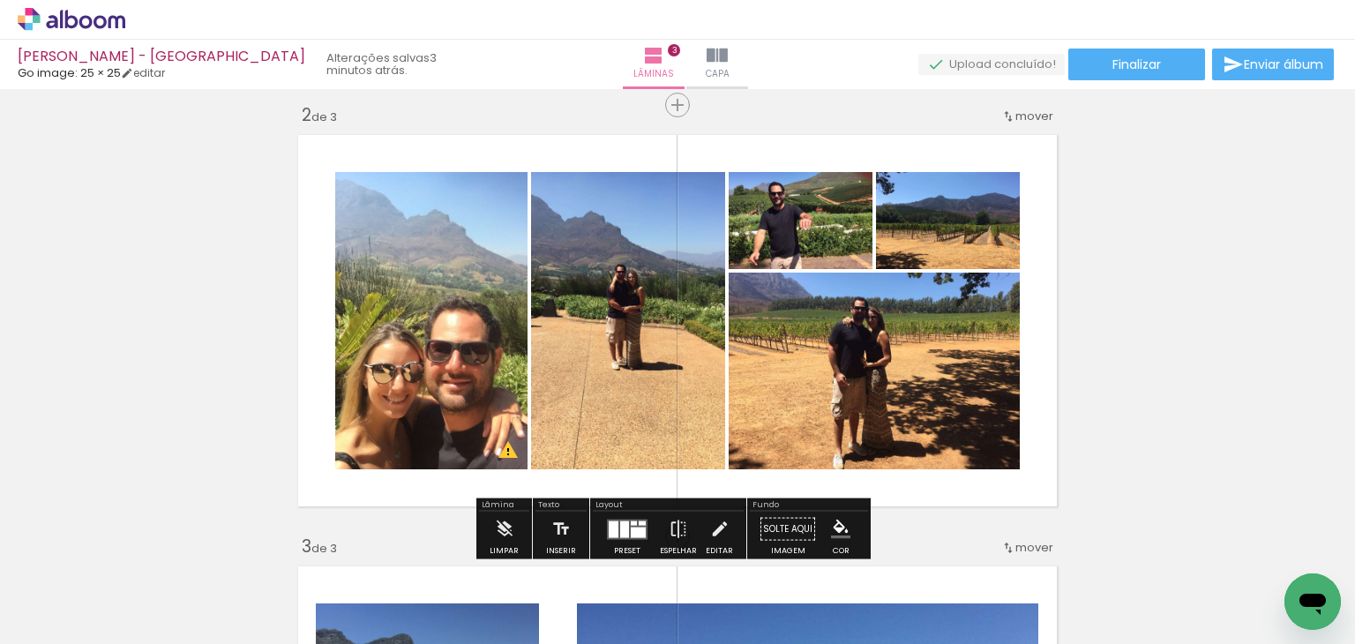
click at [633, 530] on div at bounding box center [638, 531] width 15 height 11
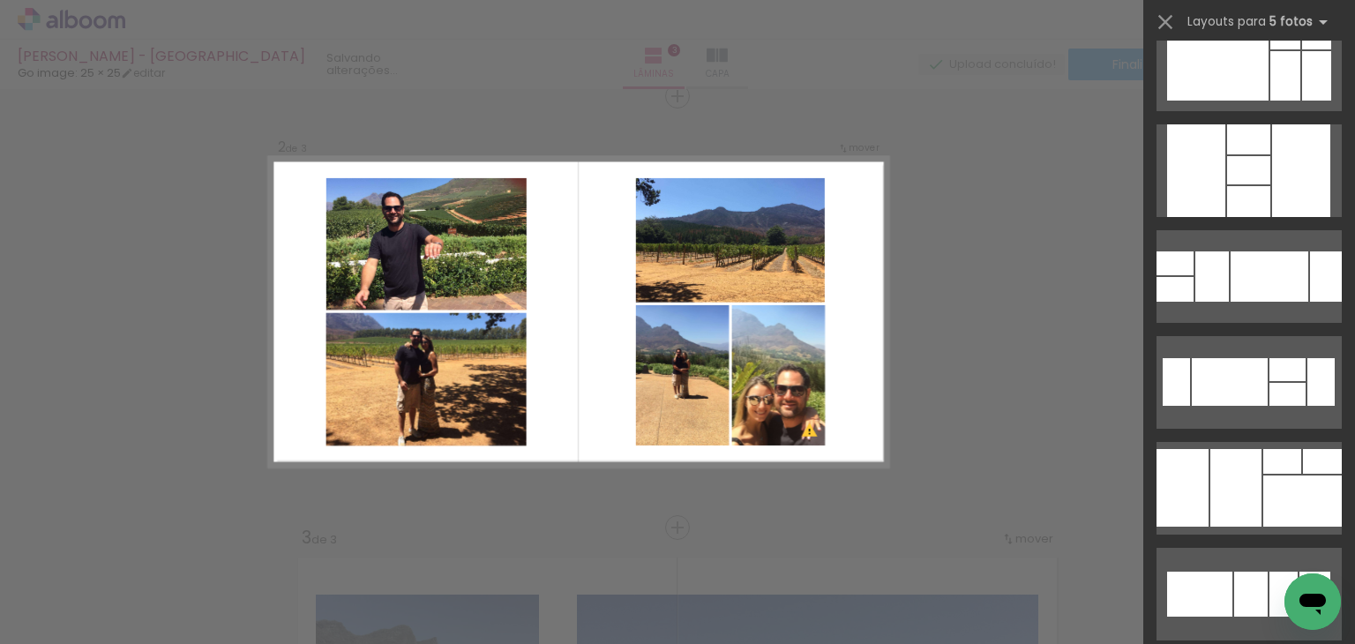
scroll to position [4074, 0]
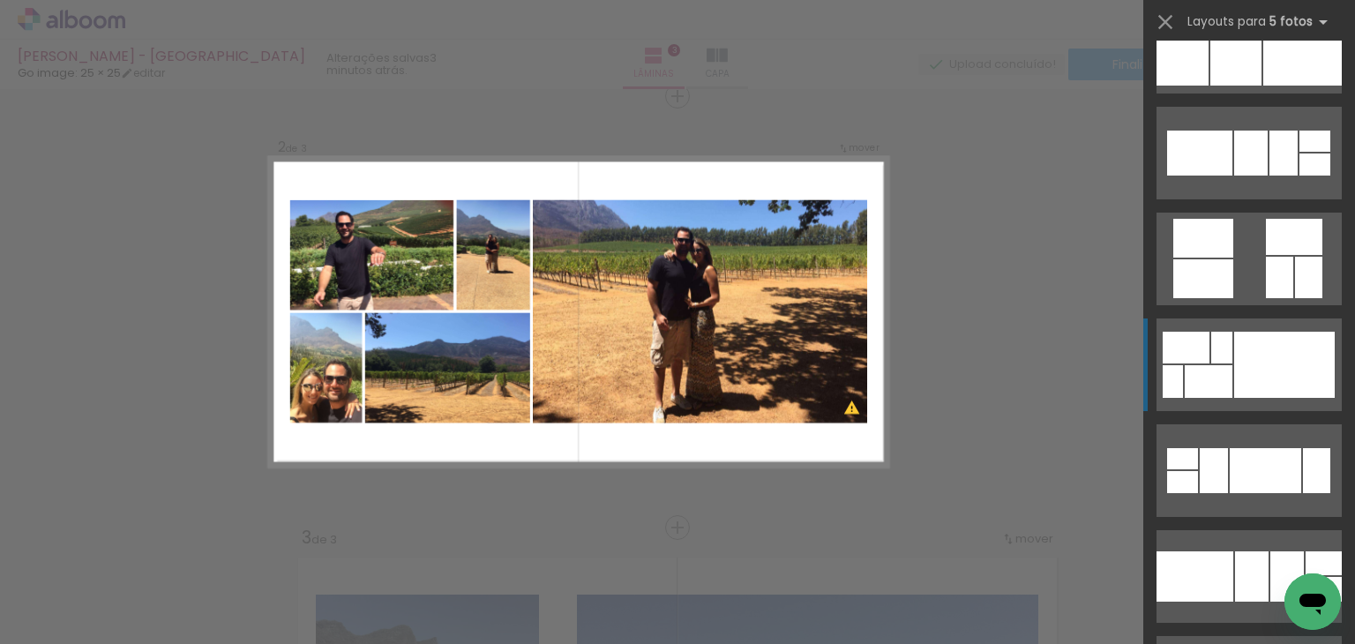
click at [1234, 387] on div at bounding box center [1284, 365] width 101 height 66
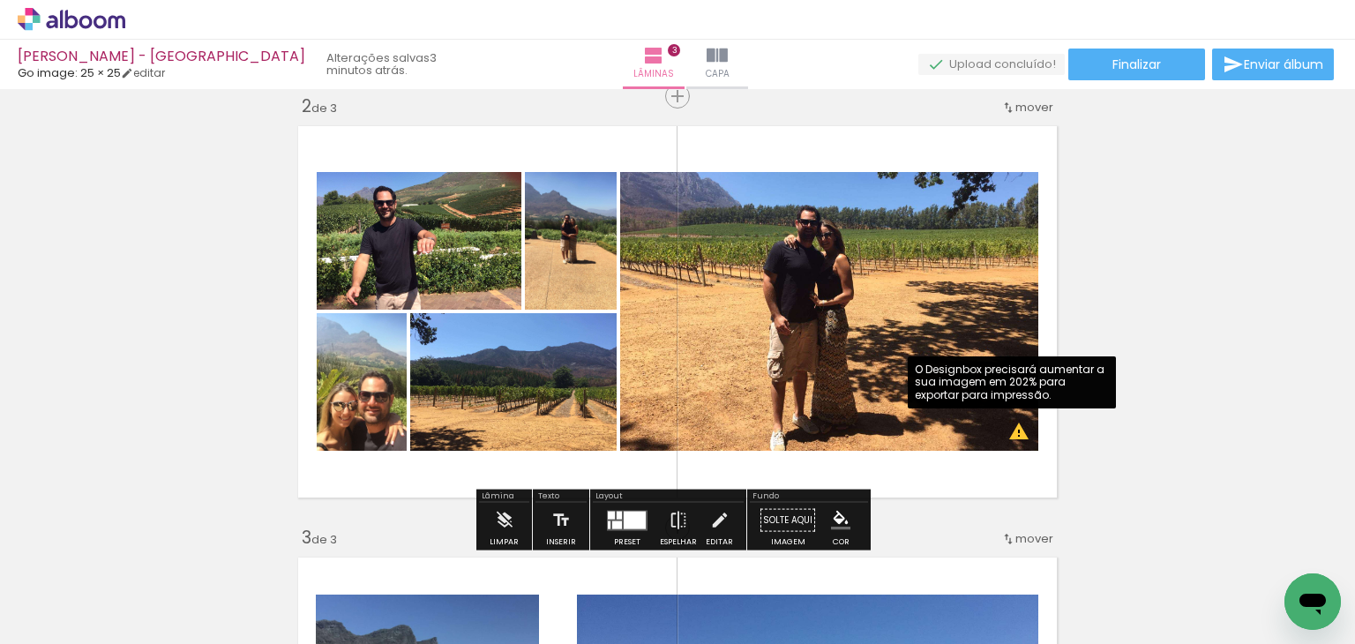
click at [823, 322] on quentale-photo at bounding box center [829, 311] width 418 height 279
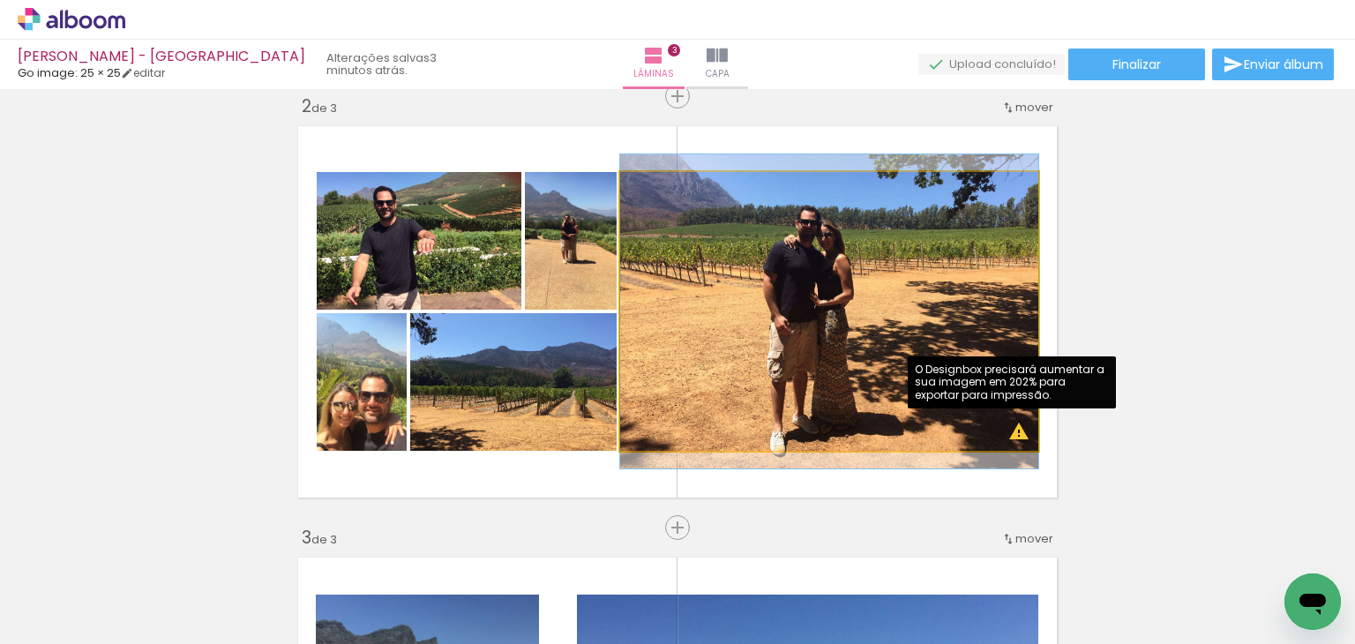
click at [823, 322] on quentale-photo at bounding box center [829, 311] width 418 height 279
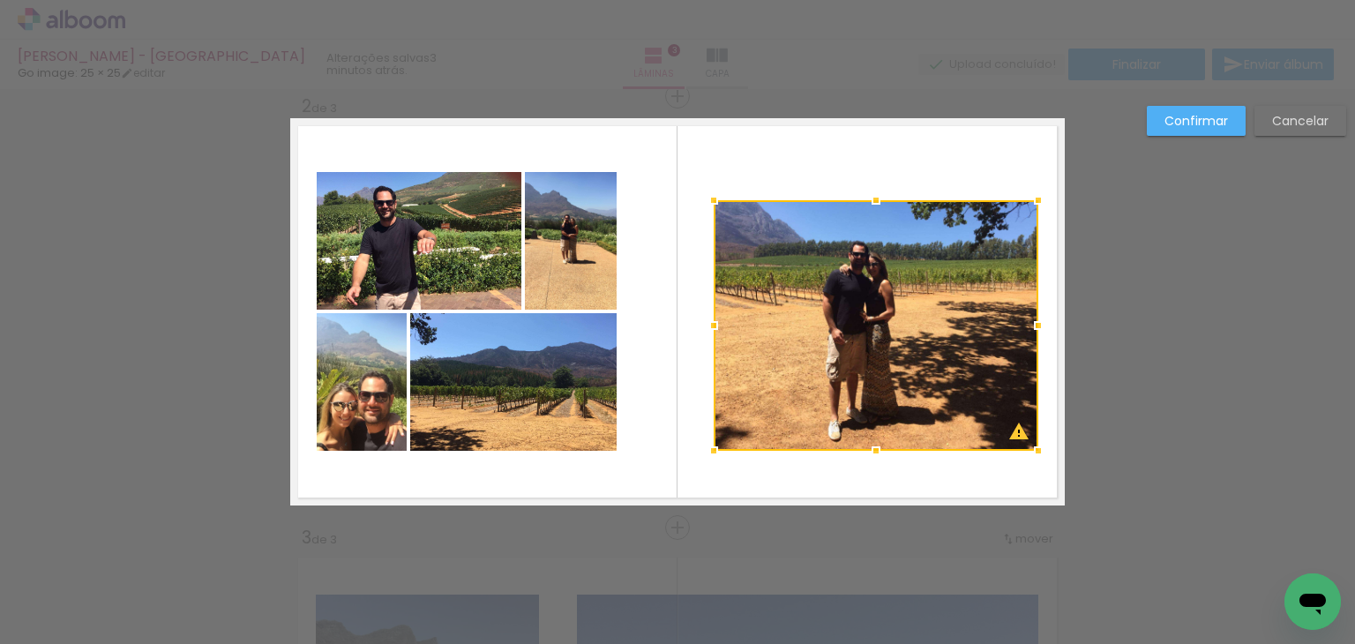
drag, startPoint x: 614, startPoint y: 170, endPoint x: 708, endPoint y: 198, distance: 98.5
click at [708, 198] on div at bounding box center [713, 200] width 35 height 35
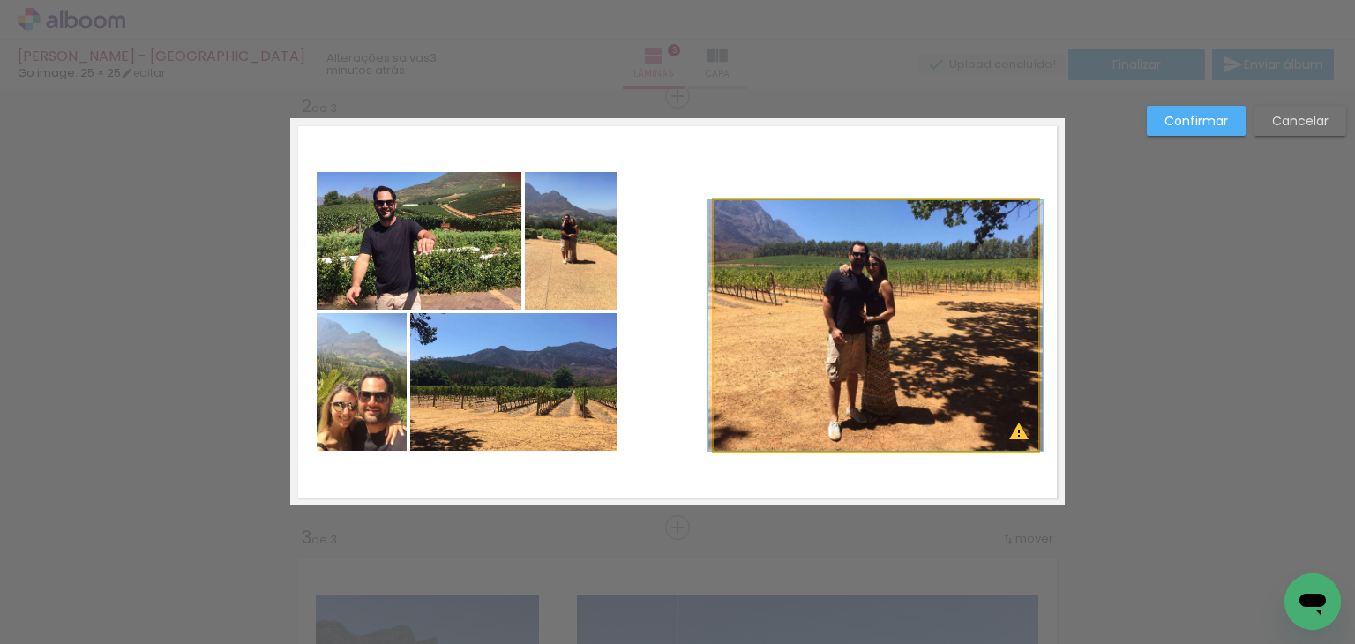
click at [1026, 444] on quentale-photo at bounding box center [875, 325] width 325 height 250
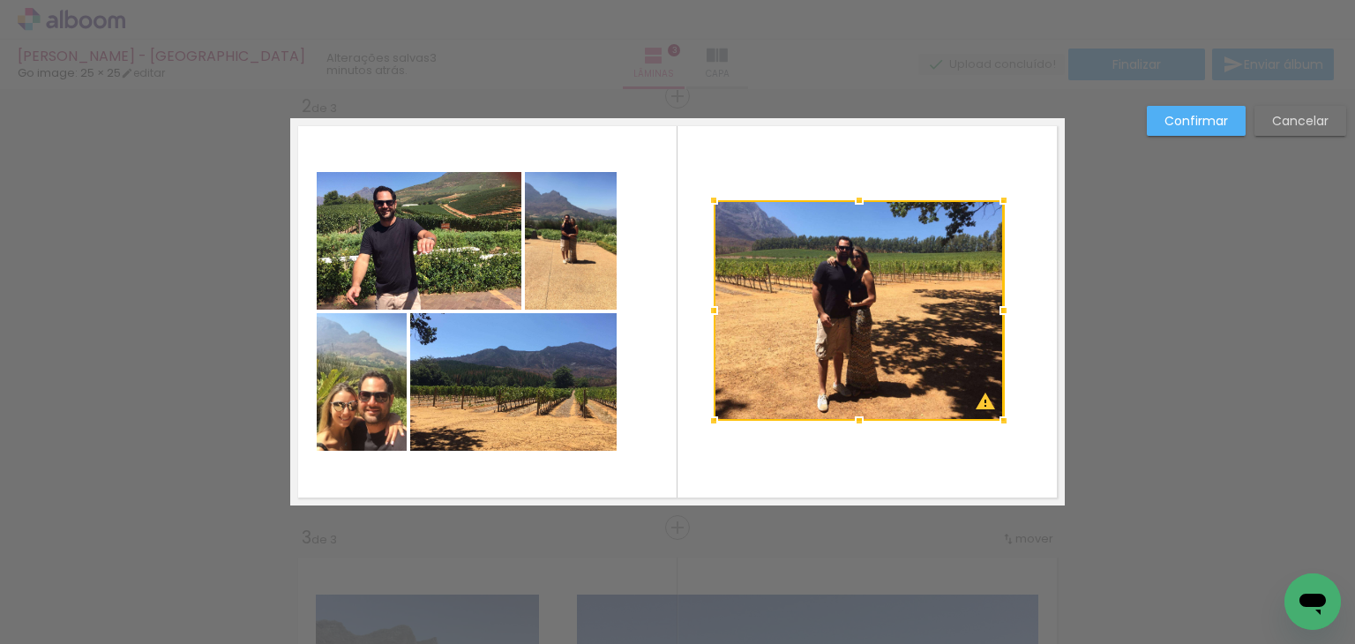
drag, startPoint x: 1030, startPoint y: 449, endPoint x: 996, endPoint y: 420, distance: 45.1
click at [996, 420] on div at bounding box center [1003, 420] width 35 height 35
click at [854, 325] on div at bounding box center [858, 310] width 290 height 220
click at [0, 0] on slot "Confirmar" at bounding box center [0, 0] width 0 height 0
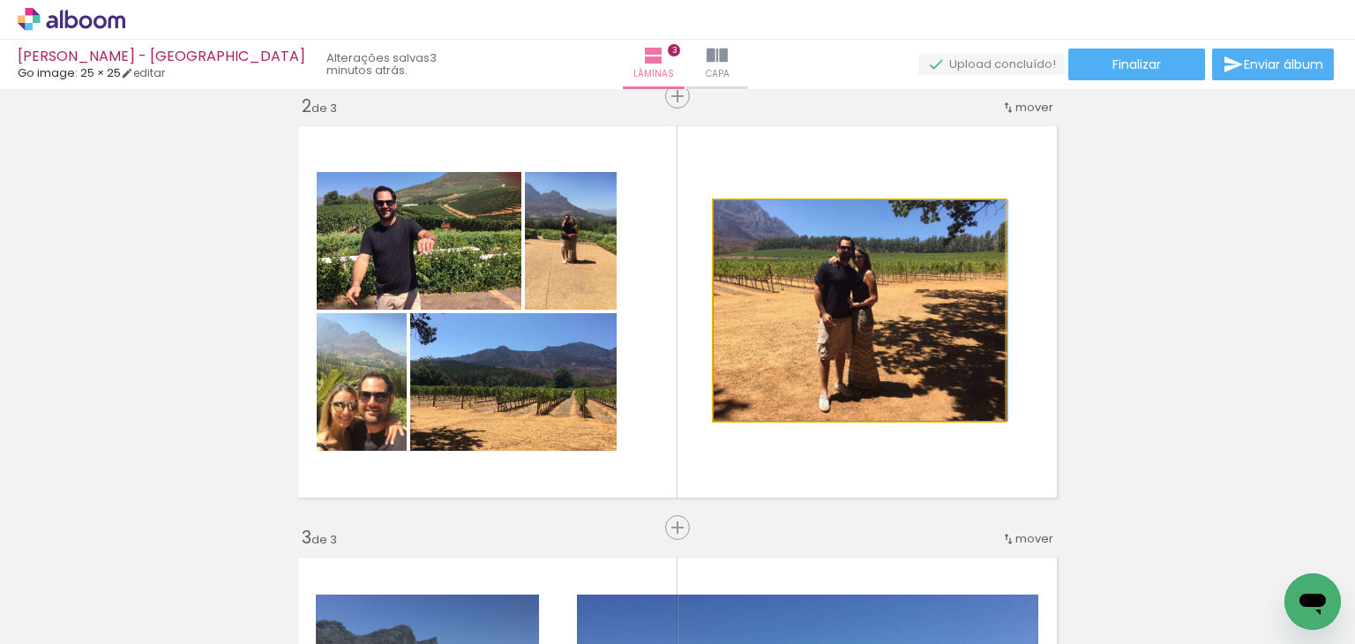
drag, startPoint x: 847, startPoint y: 301, endPoint x: 875, endPoint y: 294, distance: 29.1
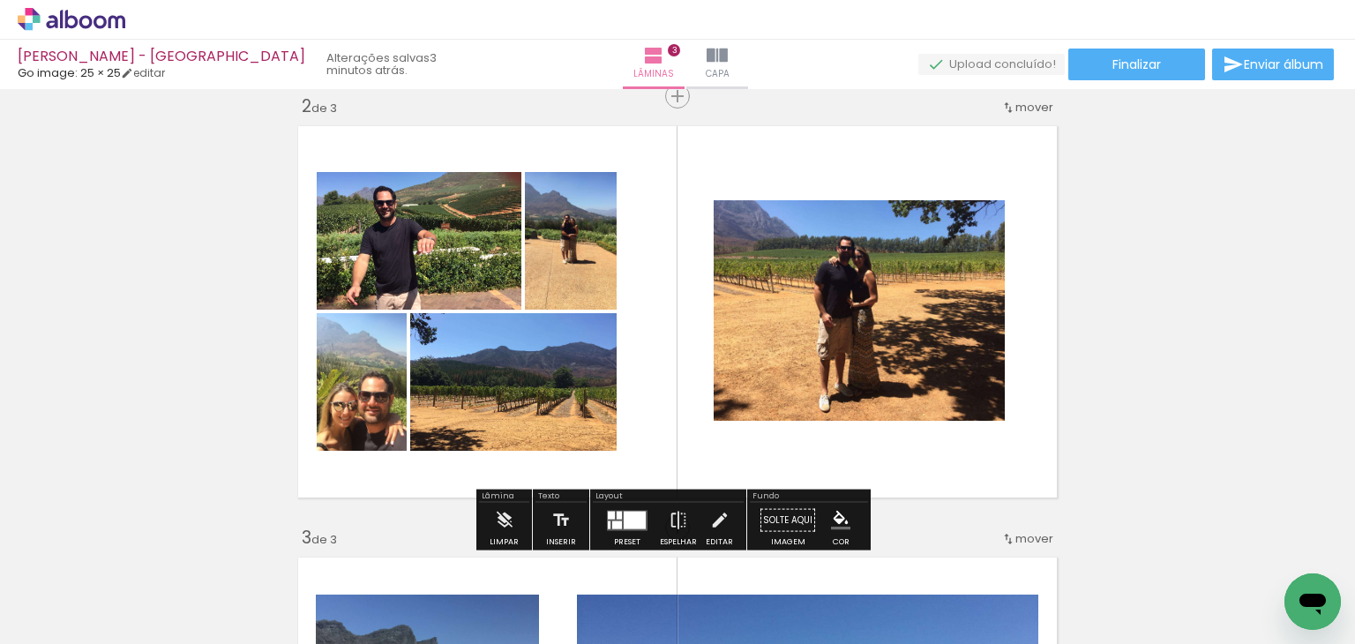
click at [863, 310] on quentale-photo at bounding box center [858, 310] width 290 height 220
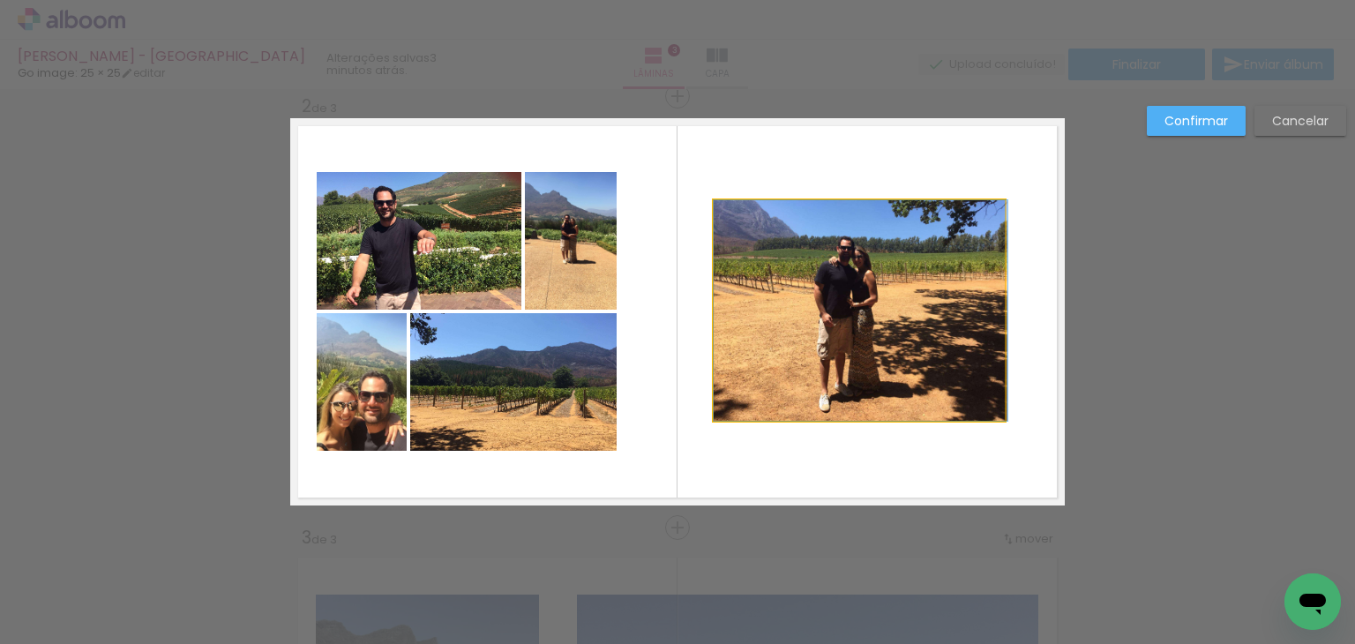
click at [853, 300] on quentale-photo at bounding box center [858, 310] width 290 height 220
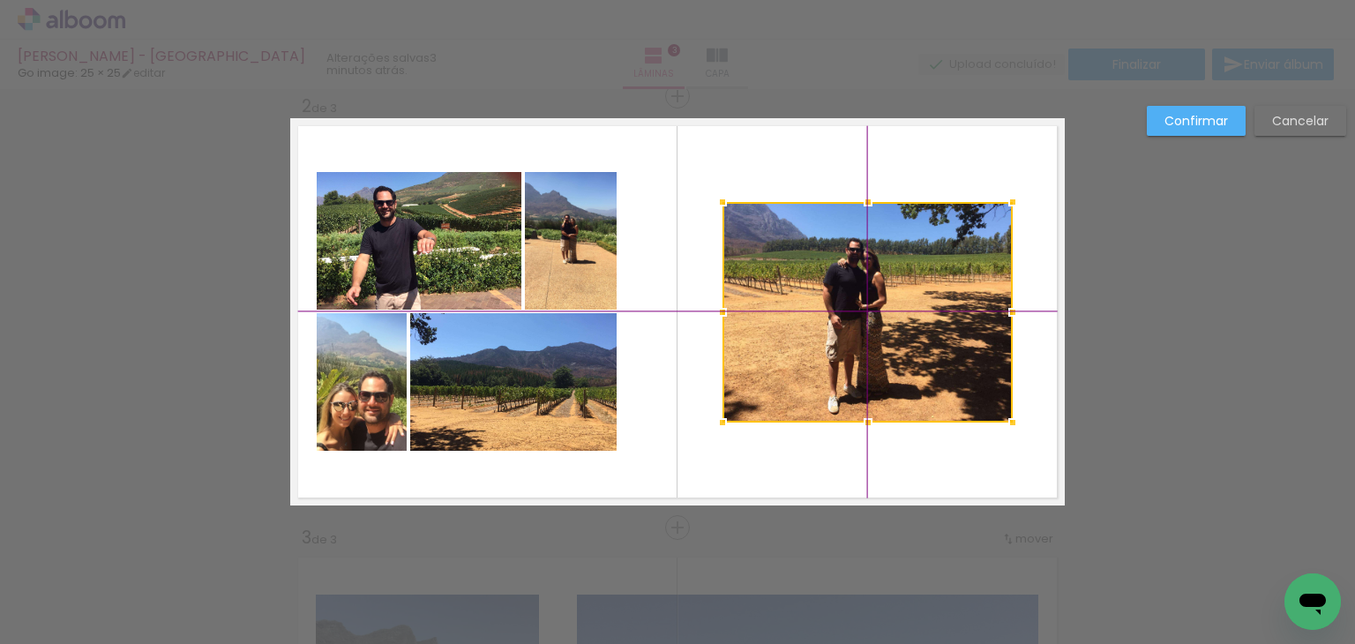
drag, startPoint x: 829, startPoint y: 304, endPoint x: 844, endPoint y: 300, distance: 15.6
click at [844, 300] on div at bounding box center [867, 312] width 290 height 220
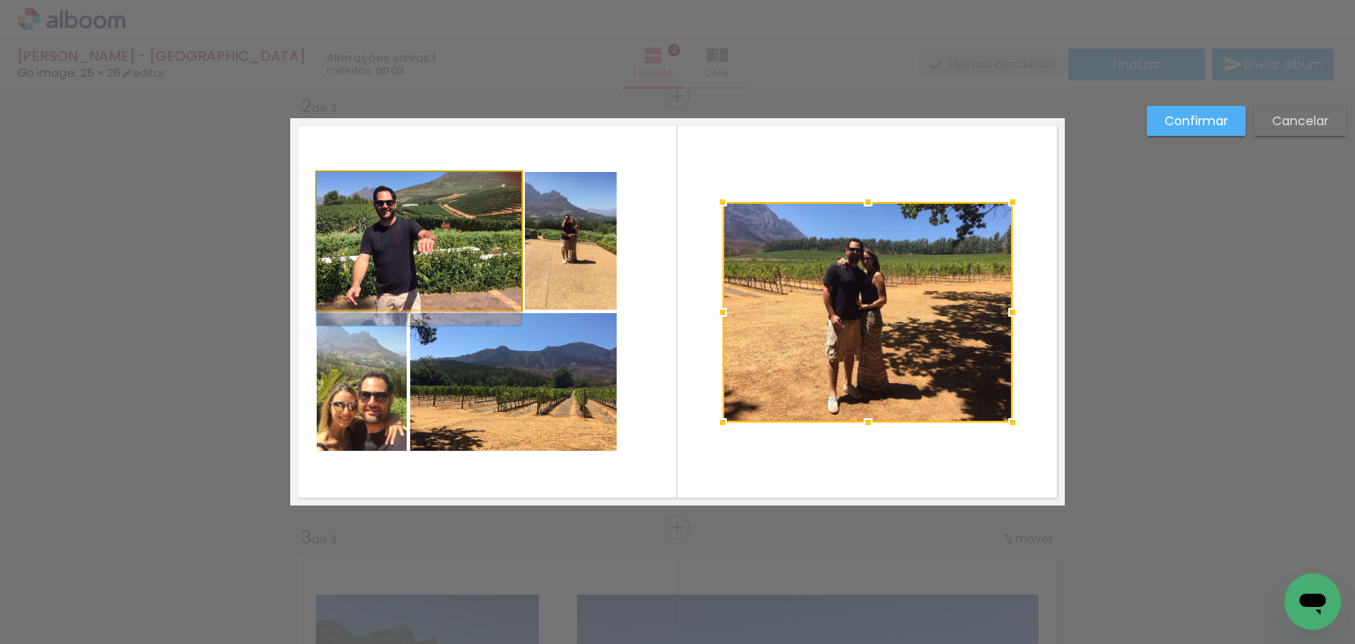
click at [453, 213] on quentale-photo at bounding box center [419, 241] width 205 height 138
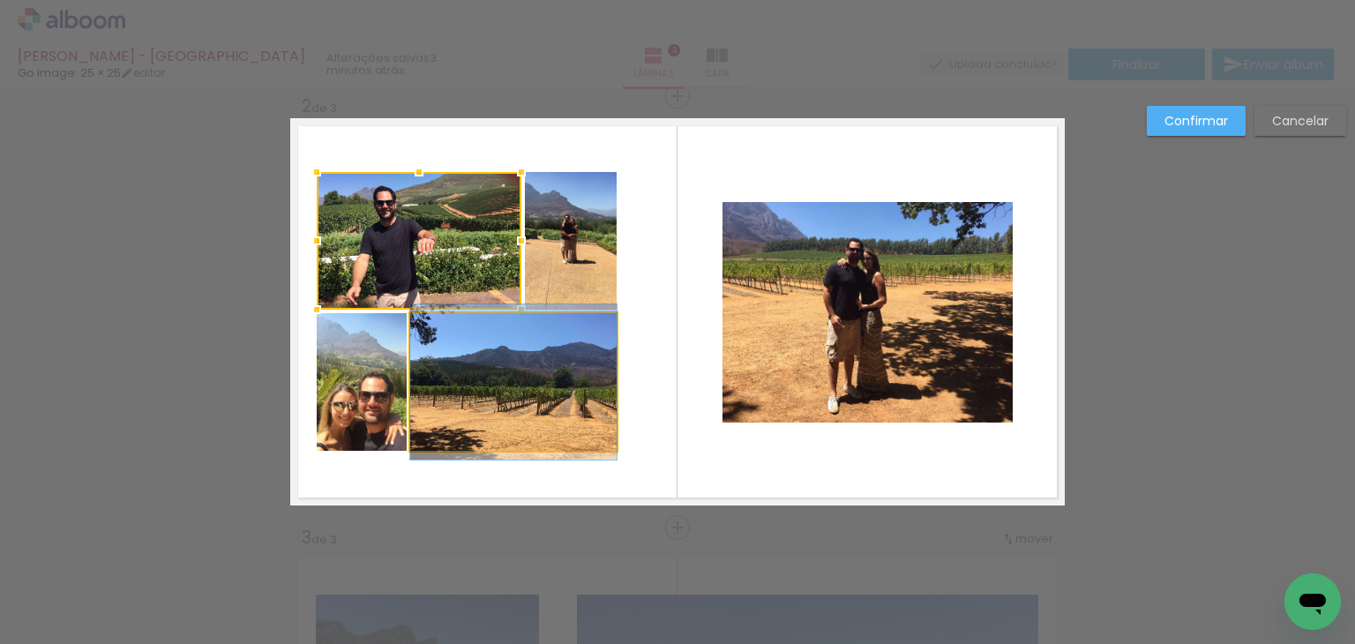
click at [526, 362] on quentale-photo at bounding box center [513, 382] width 206 height 138
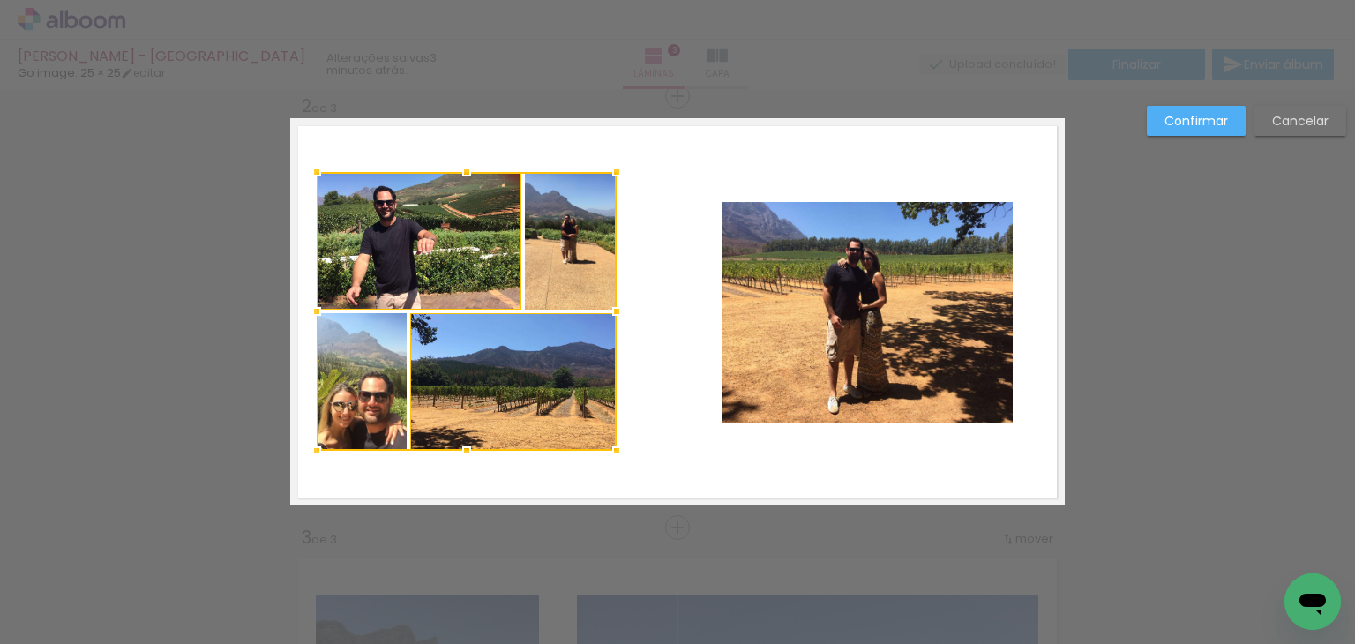
click at [564, 254] on div at bounding box center [467, 311] width 300 height 279
click at [299, 424] on quentale-layouter at bounding box center [677, 311] width 774 height 387
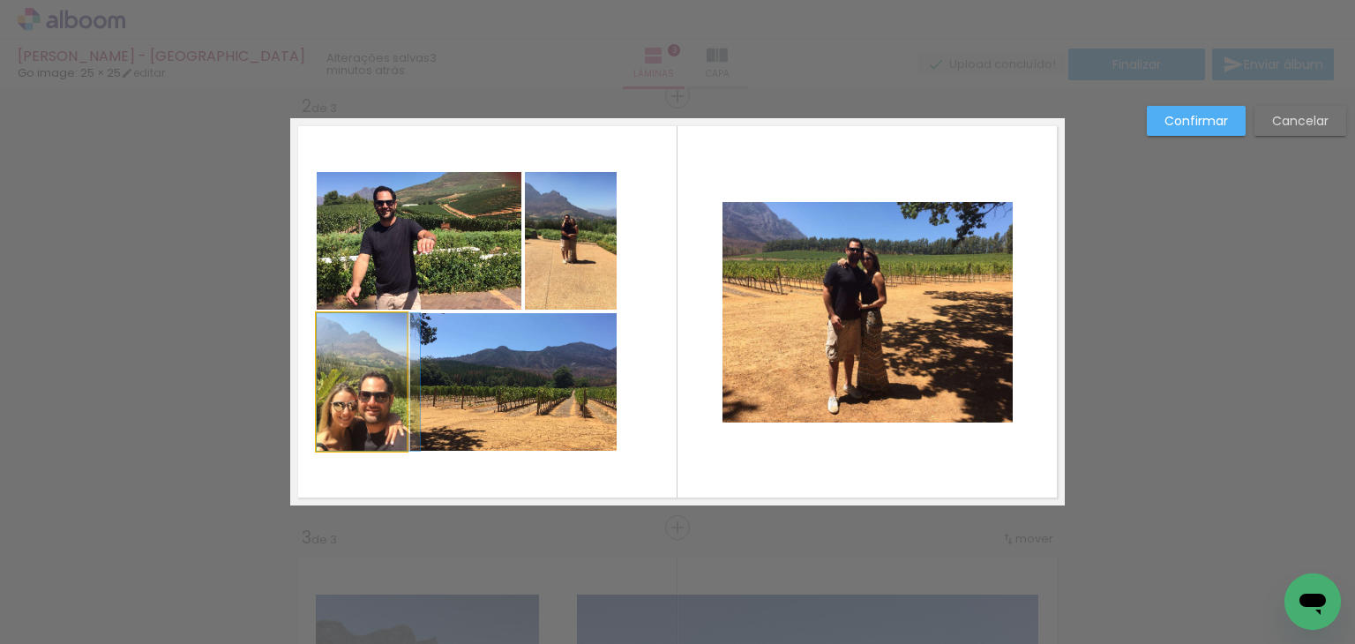
click at [348, 399] on quentale-photo at bounding box center [362, 382] width 90 height 138
click at [362, 265] on quentale-photo at bounding box center [419, 241] width 205 height 138
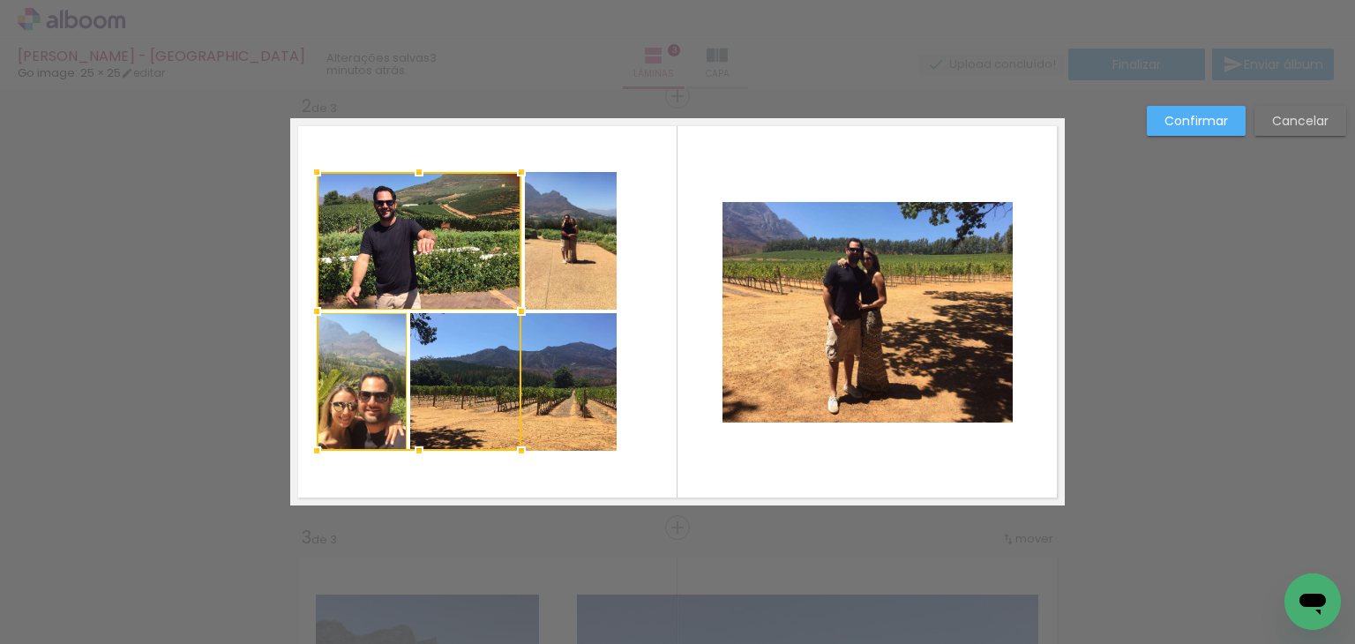
click at [565, 231] on quentale-photo at bounding box center [571, 241] width 92 height 138
click at [559, 379] on div at bounding box center [467, 311] width 300 height 279
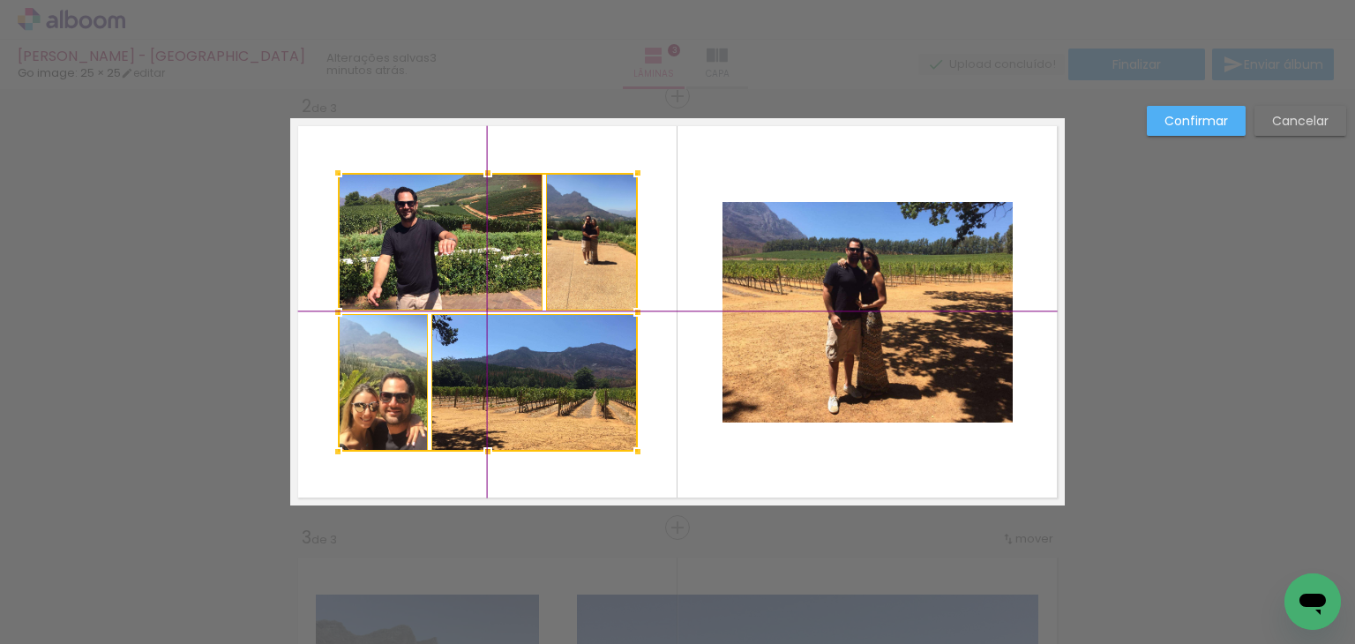
drag, startPoint x: 485, startPoint y: 278, endPoint x: 513, endPoint y: 274, distance: 28.4
click at [513, 274] on div at bounding box center [488, 312] width 300 height 279
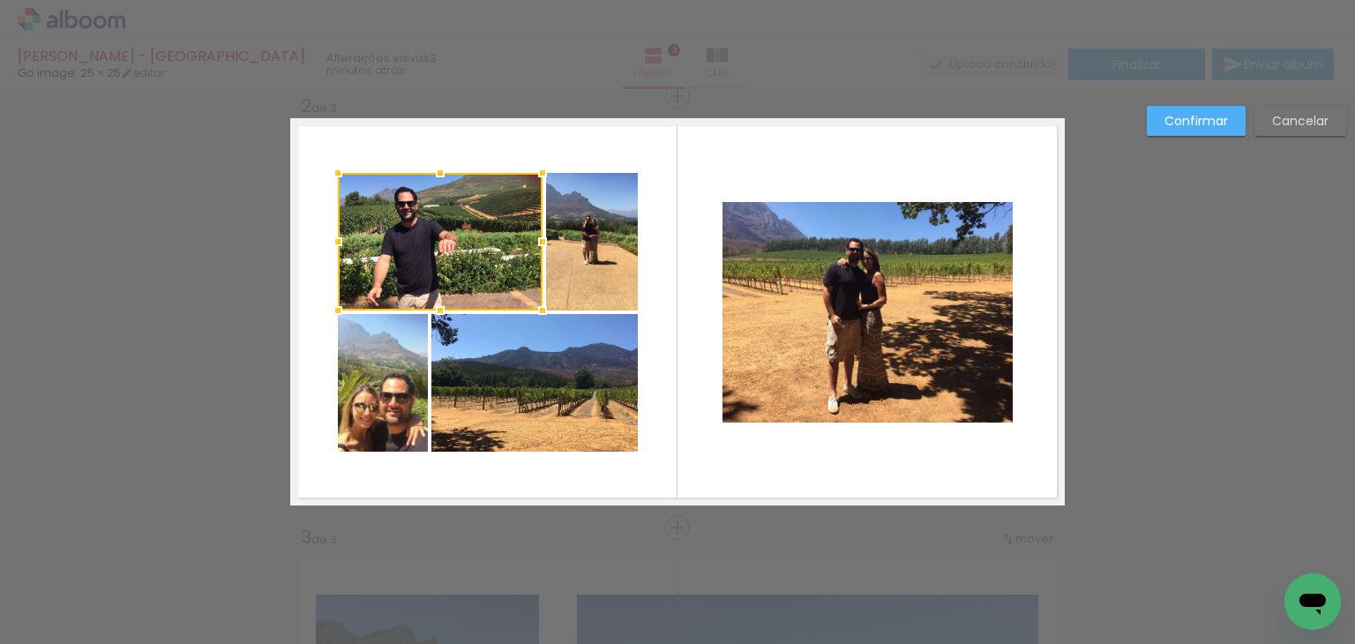
click at [1208, 108] on paper-button "Confirmar" at bounding box center [1195, 121] width 99 height 30
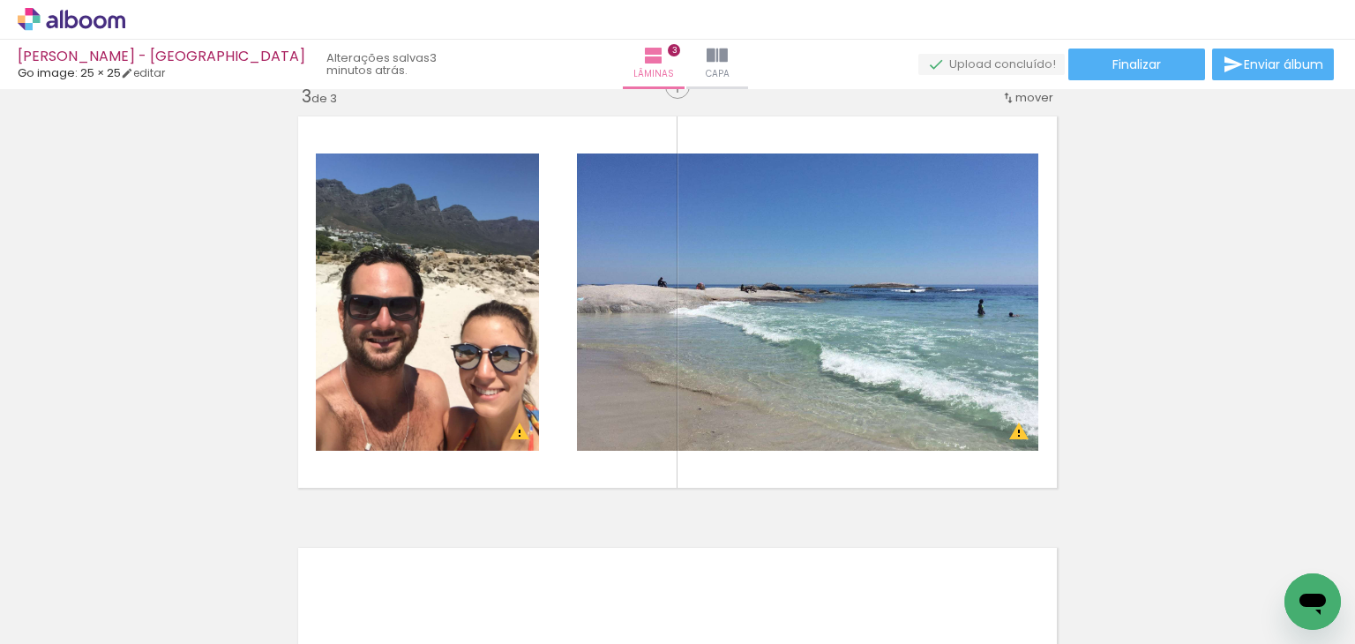
scroll to position [0, 0]
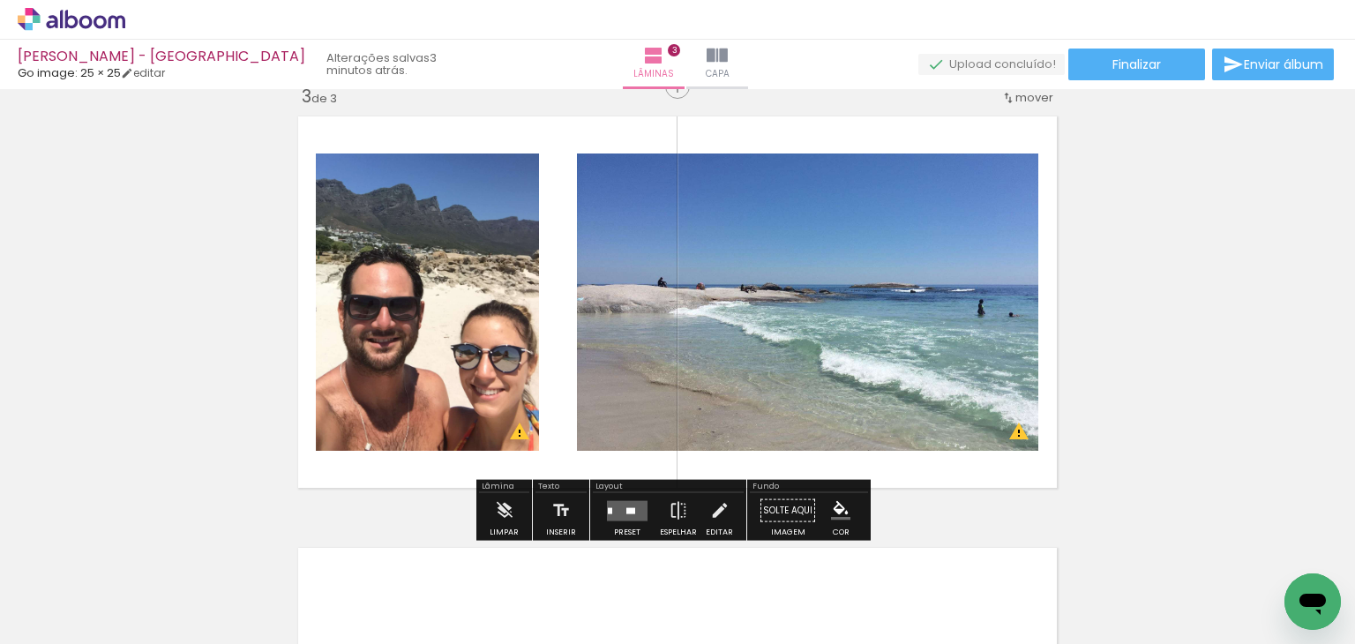
click at [621, 511] on quentale-layouter at bounding box center [627, 510] width 41 height 20
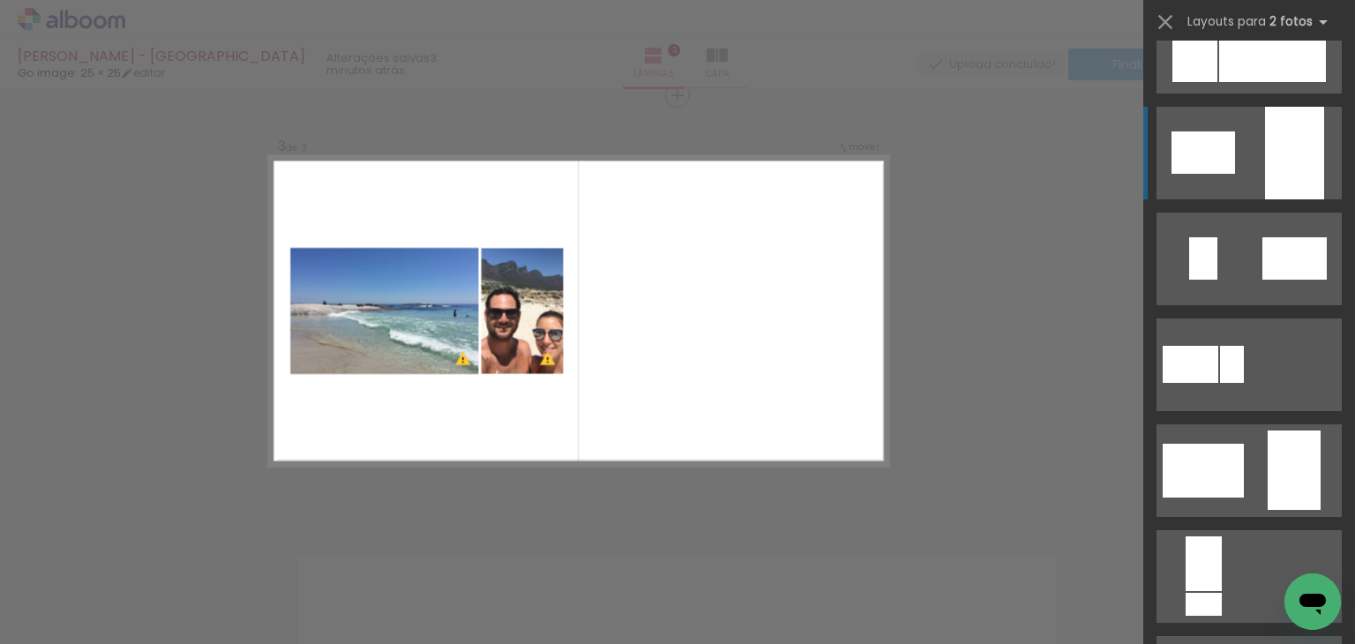
scroll to position [353, 0]
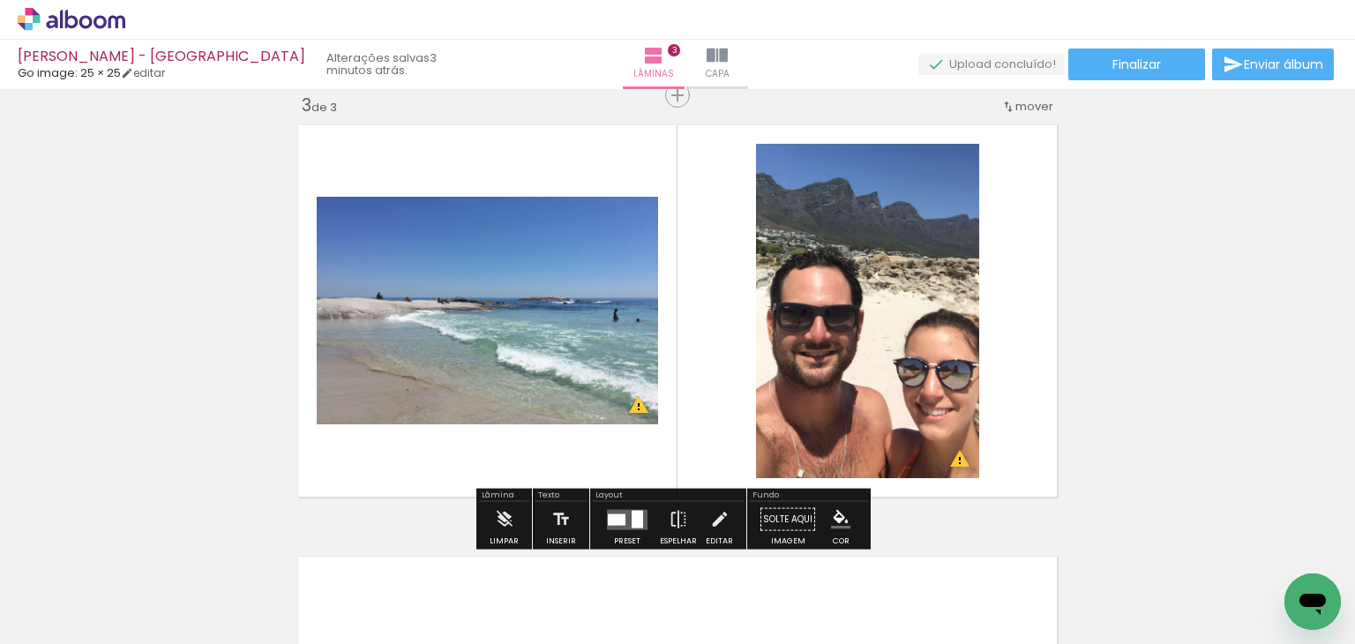
click at [869, 332] on quentale-photo at bounding box center [867, 311] width 223 height 334
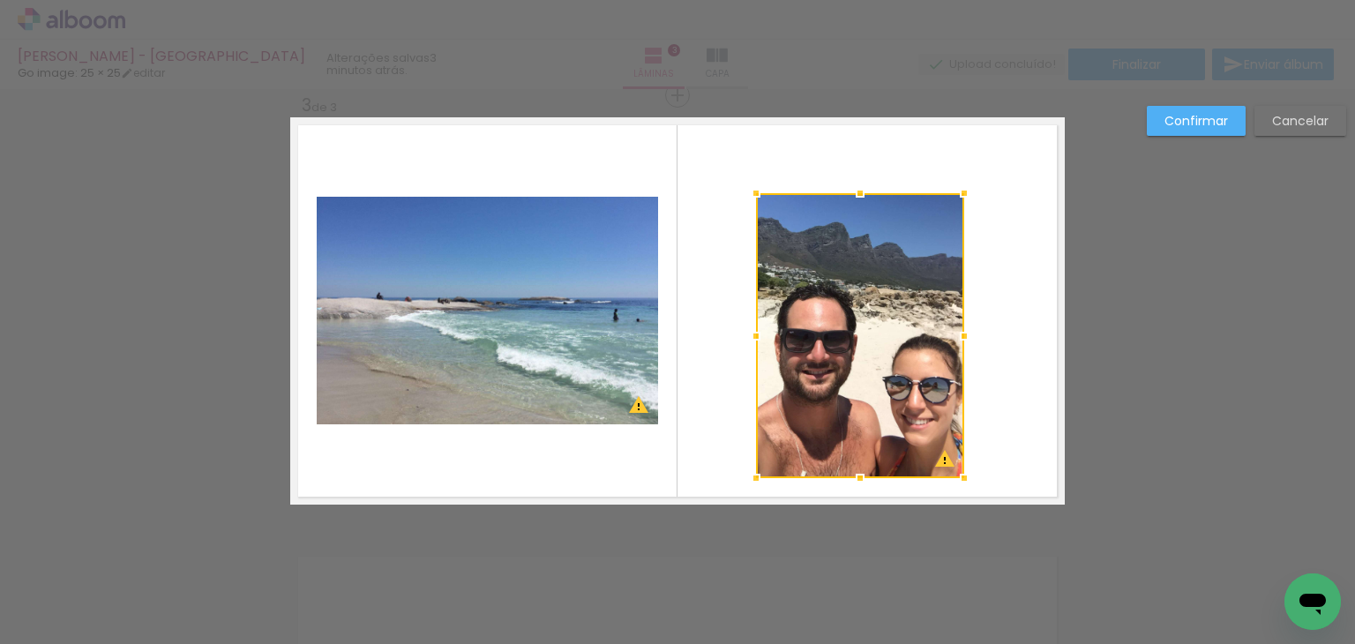
drag, startPoint x: 970, startPoint y: 147, endPoint x: 949, endPoint y: 201, distance: 57.8
click at [949, 201] on div at bounding box center [963, 192] width 35 height 35
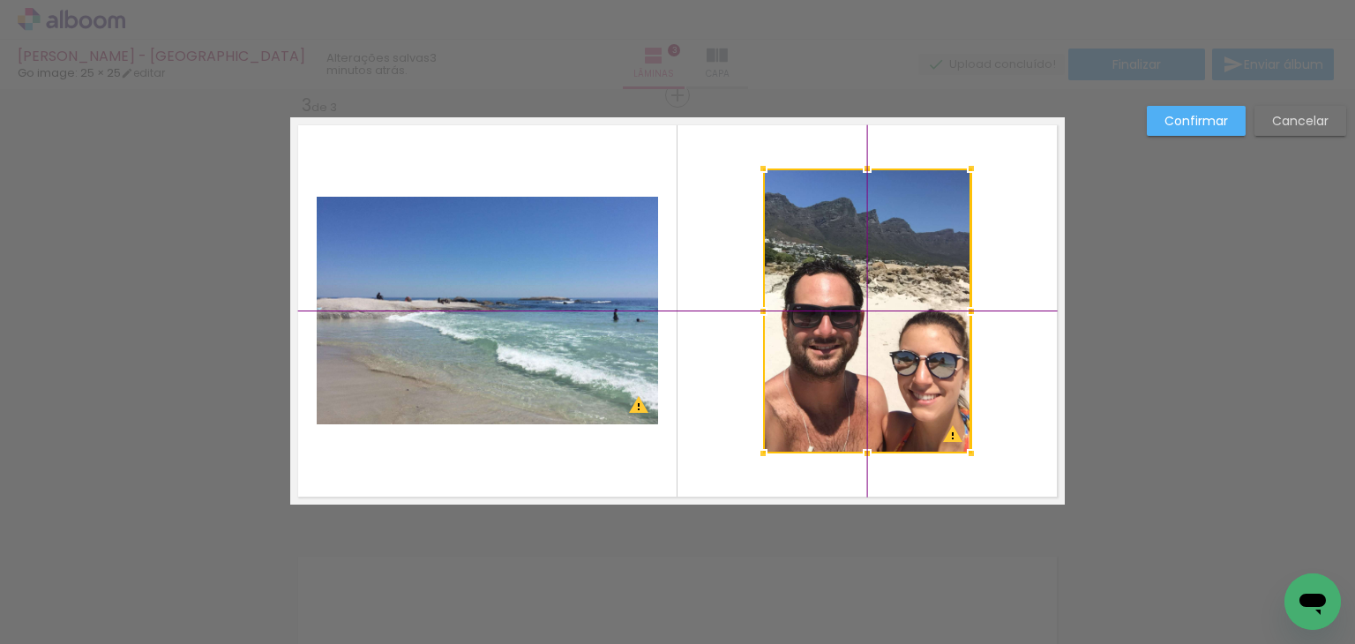
drag, startPoint x: 873, startPoint y: 346, endPoint x: 870, endPoint y: 308, distance: 38.1
click at [870, 308] on div at bounding box center [867, 310] width 208 height 285
click at [508, 318] on quentale-photo at bounding box center [487, 311] width 341 height 228
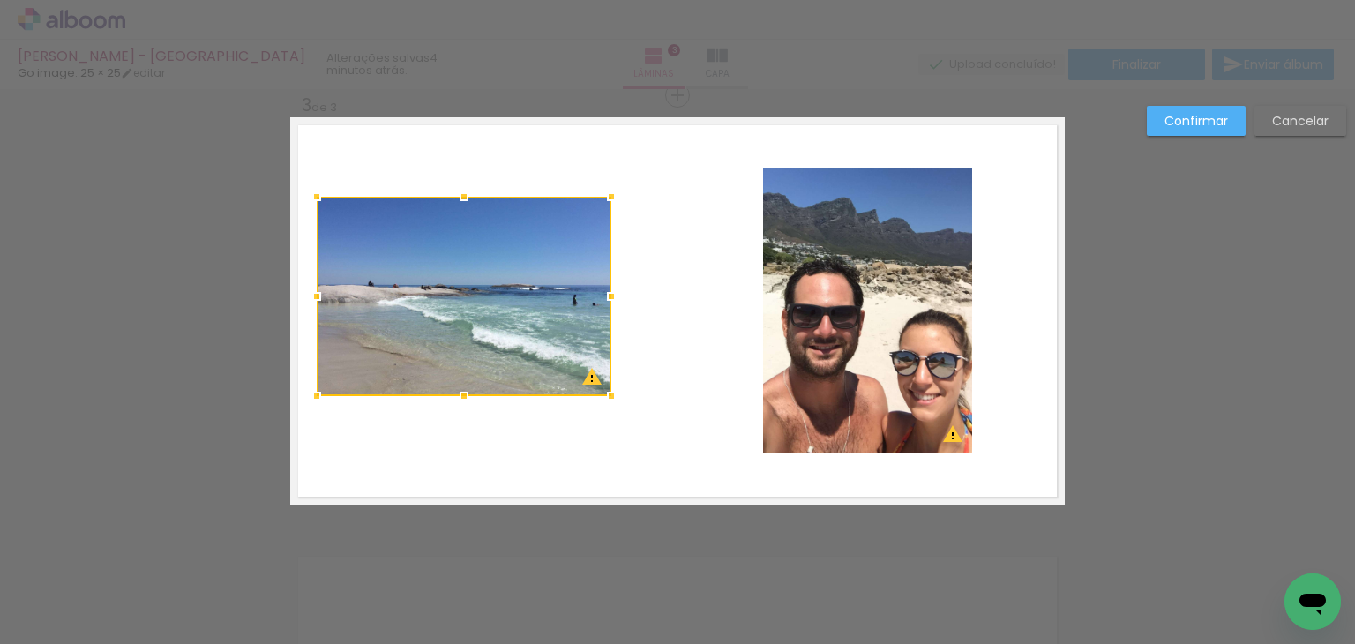
drag, startPoint x: 654, startPoint y: 427, endPoint x: 618, endPoint y: 412, distance: 39.1
click at [618, 412] on div at bounding box center [611, 395] width 35 height 35
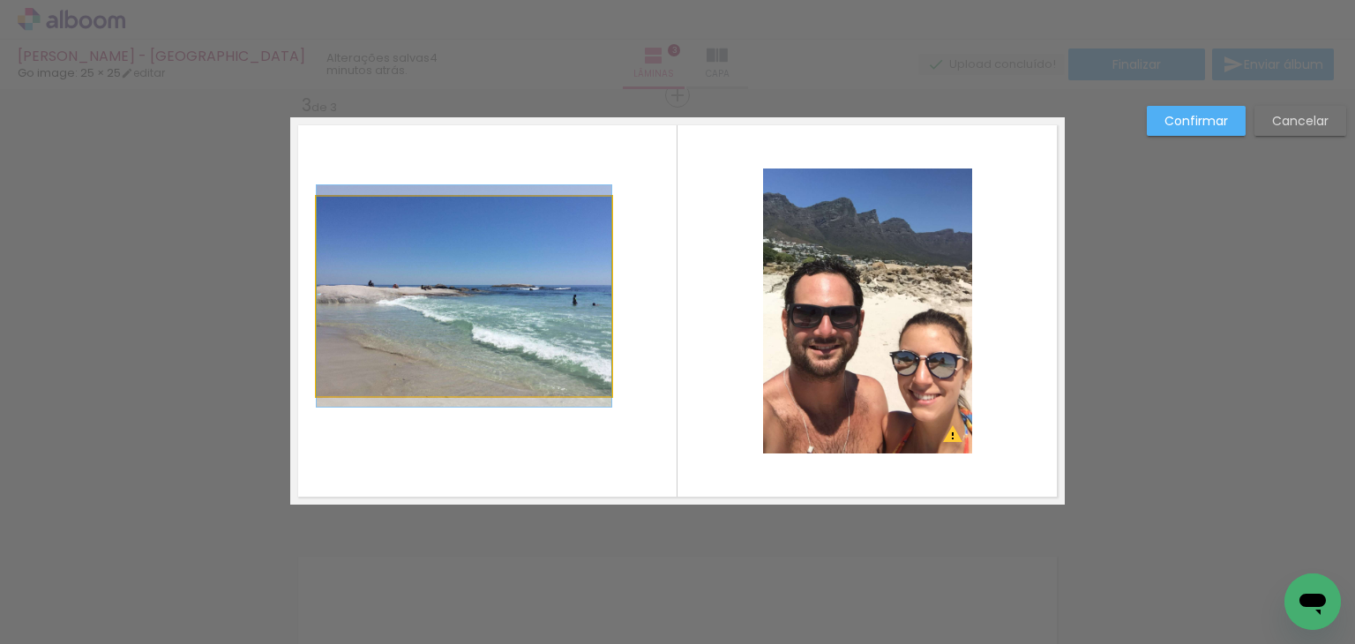
click at [452, 247] on quentale-photo at bounding box center [464, 296] width 295 height 199
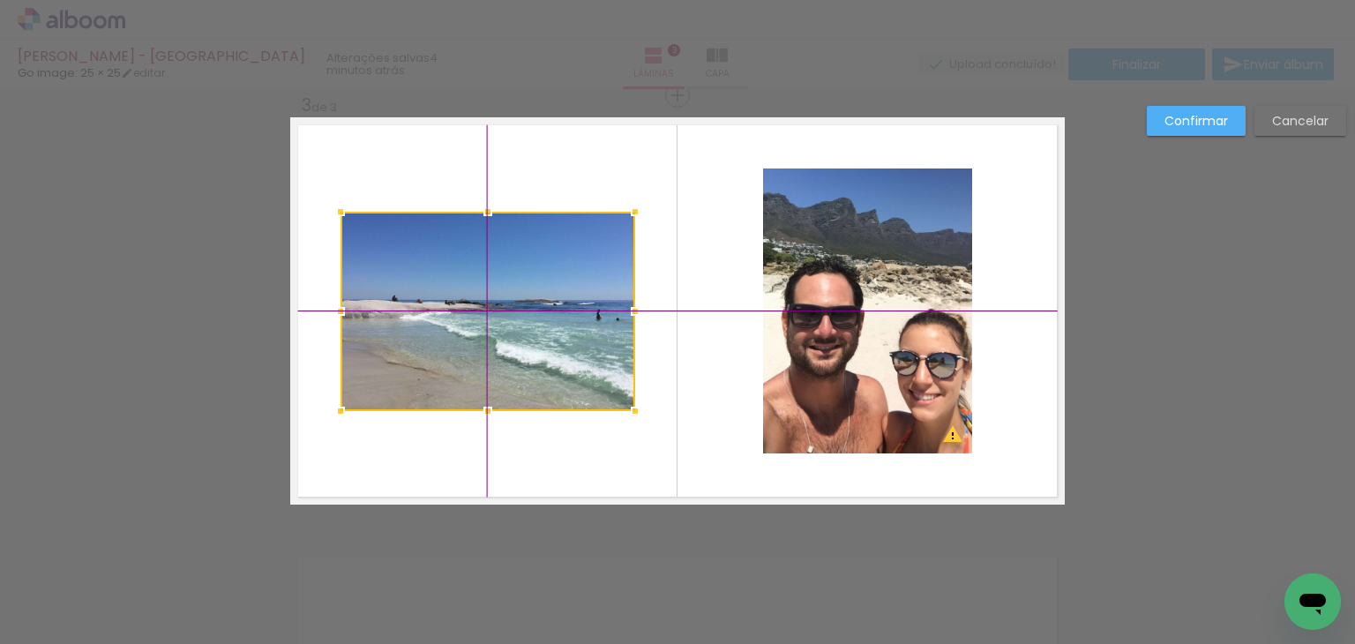
drag, startPoint x: 462, startPoint y: 290, endPoint x: 476, endPoint y: 296, distance: 15.4
click at [476, 296] on div at bounding box center [487, 311] width 295 height 199
click at [0, 0] on slot "Confirmar" at bounding box center [0, 0] width 0 height 0
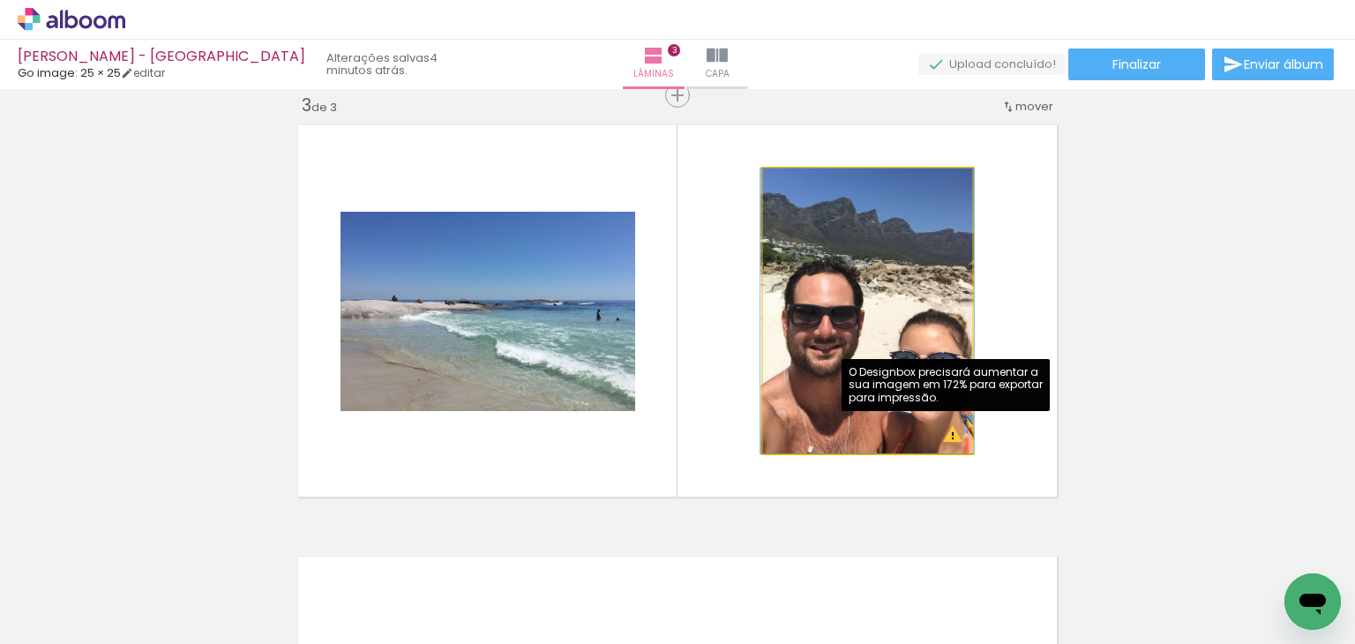
click at [943, 441] on quentale-photo at bounding box center [867, 310] width 208 height 285
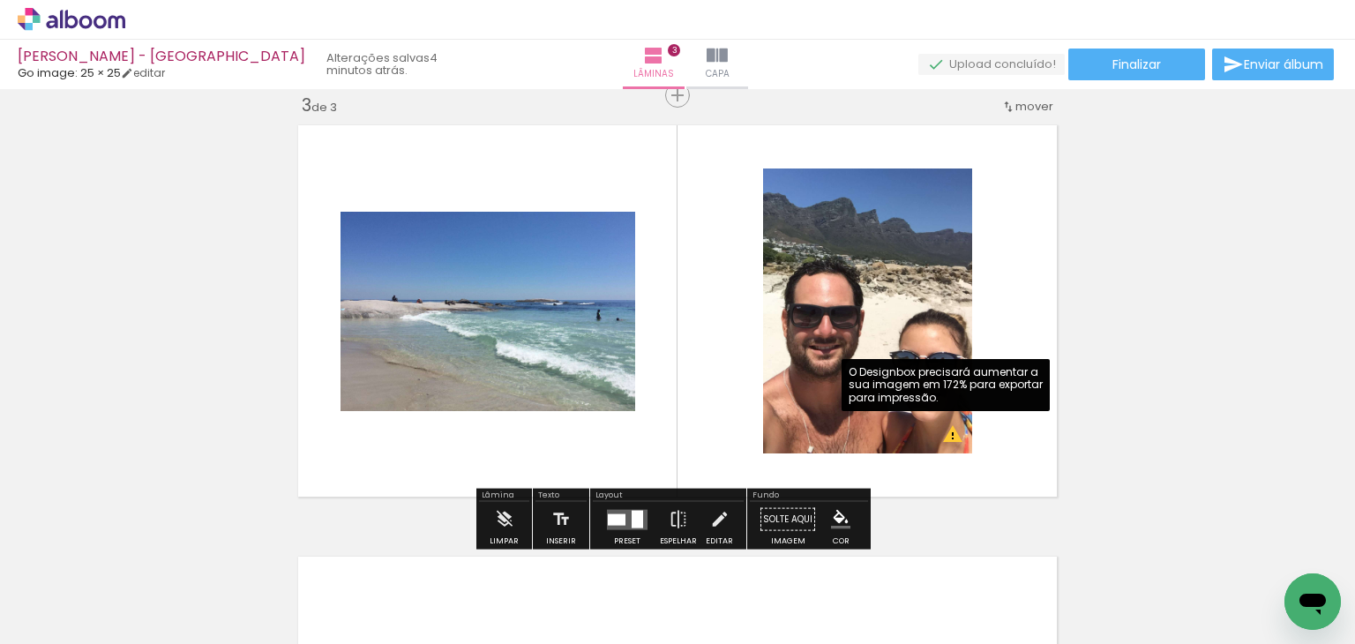
click at [877, 318] on quentale-photo at bounding box center [867, 310] width 208 height 285
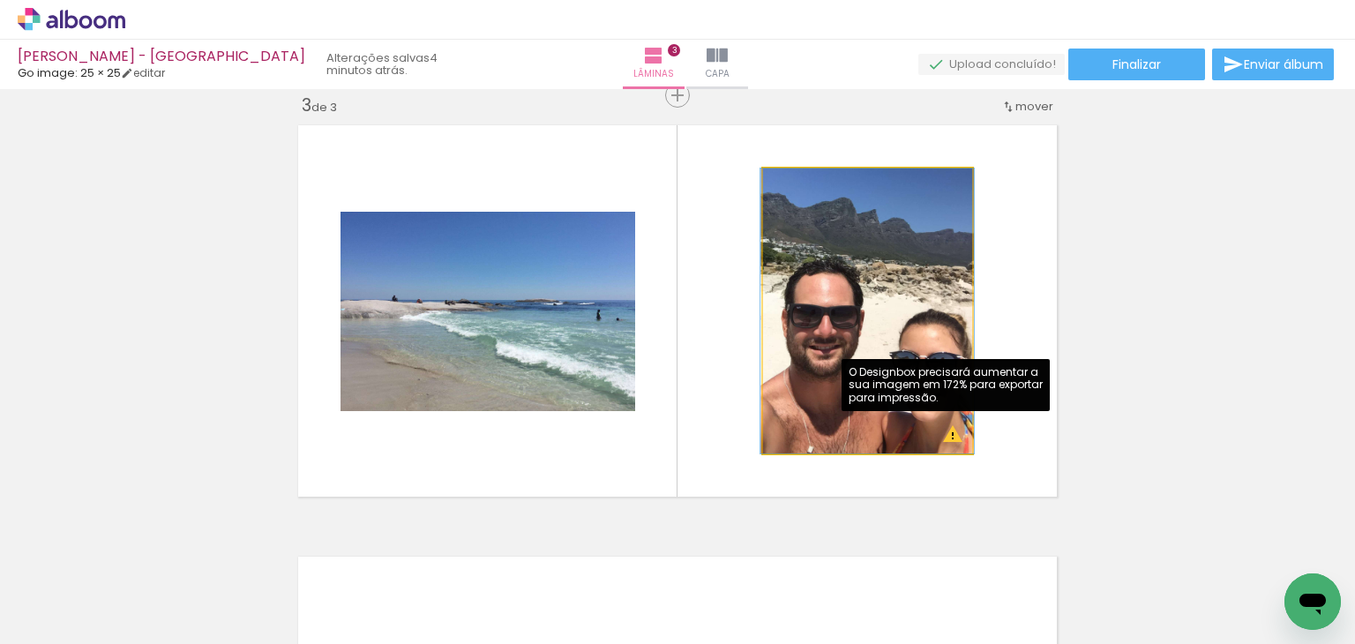
click at [877, 318] on quentale-photo at bounding box center [867, 310] width 208 height 285
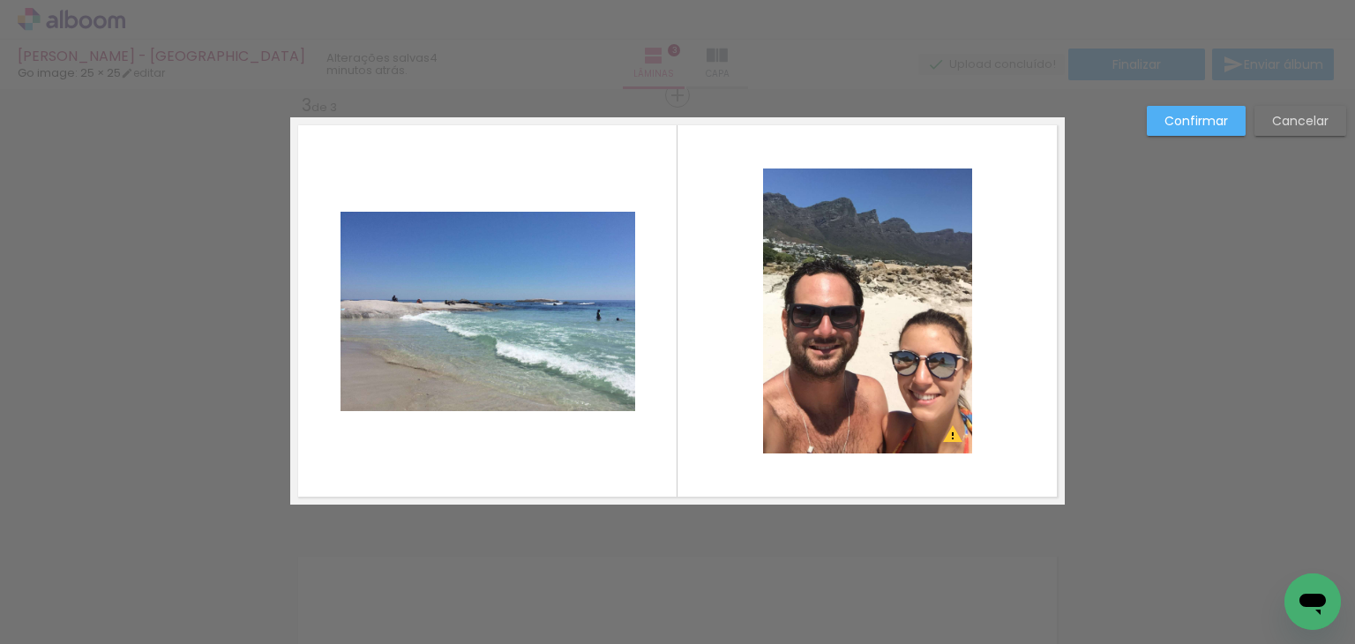
click at [937, 389] on quentale-photo at bounding box center [867, 310] width 208 height 285
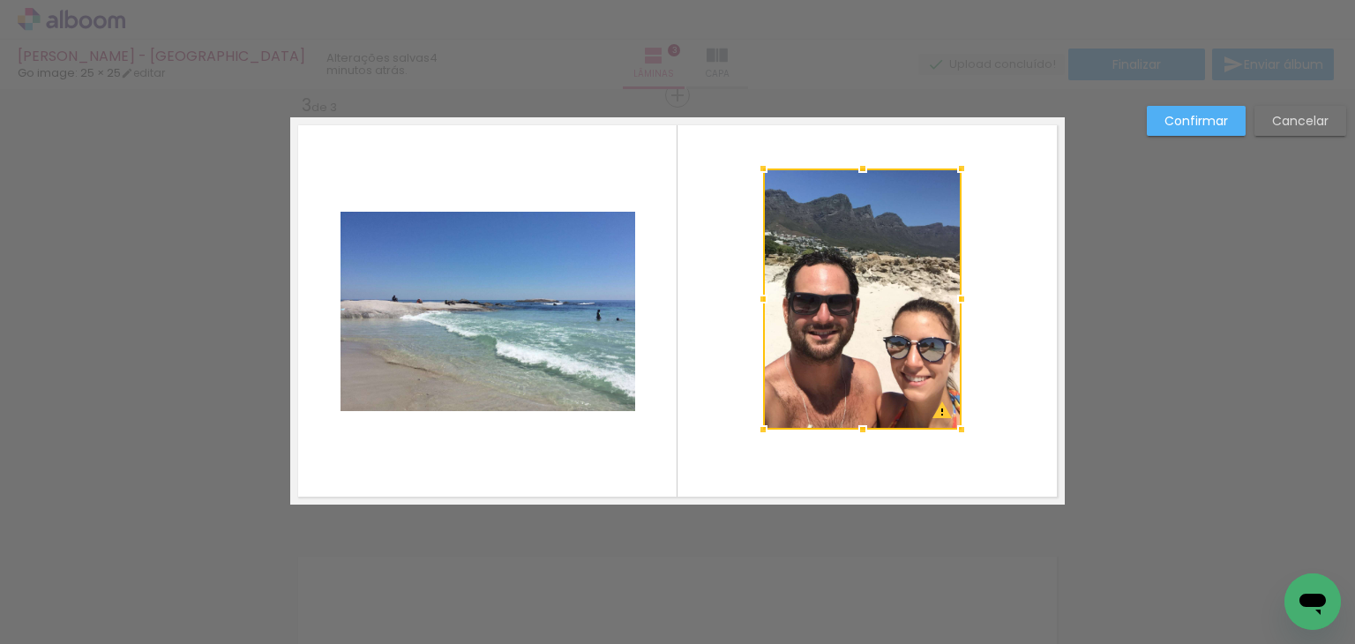
drag, startPoint x: 970, startPoint y: 452, endPoint x: 946, endPoint y: 417, distance: 42.6
click at [946, 417] on div at bounding box center [961, 429] width 35 height 35
click at [871, 262] on div at bounding box center [862, 298] width 198 height 261
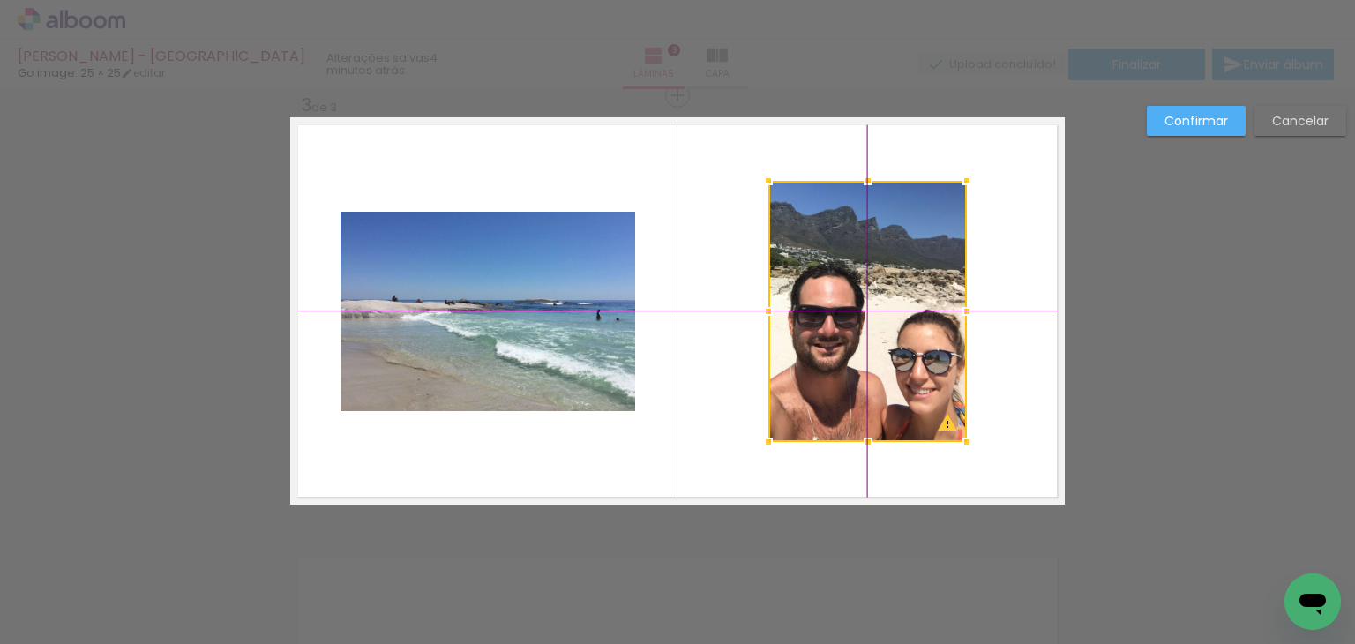
drag, startPoint x: 869, startPoint y: 254, endPoint x: 872, endPoint y: 268, distance: 14.5
click at [872, 268] on div at bounding box center [867, 311] width 198 height 261
click at [0, 0] on slot "Confirmar" at bounding box center [0, 0] width 0 height 0
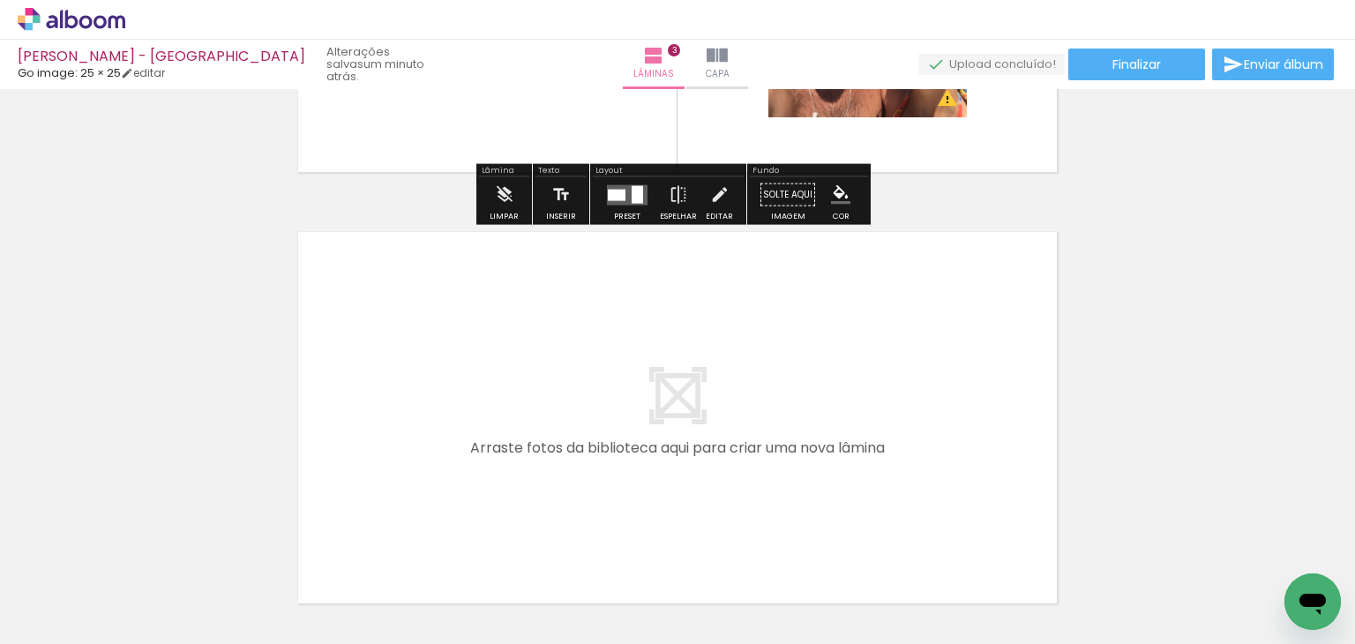
scroll to position [1326, 0]
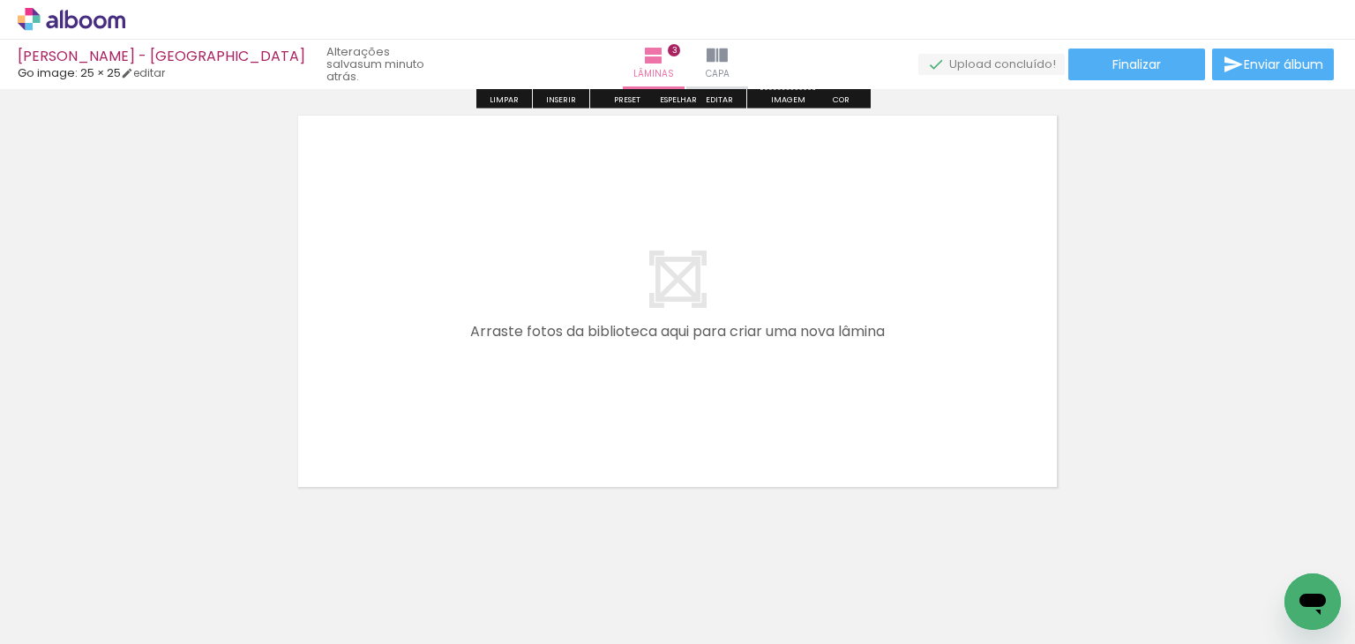
drag, startPoint x: 200, startPoint y: 592, endPoint x: 495, endPoint y: 265, distance: 439.6
click at [495, 265] on quentale-workspace at bounding box center [677, 322] width 1355 height 644
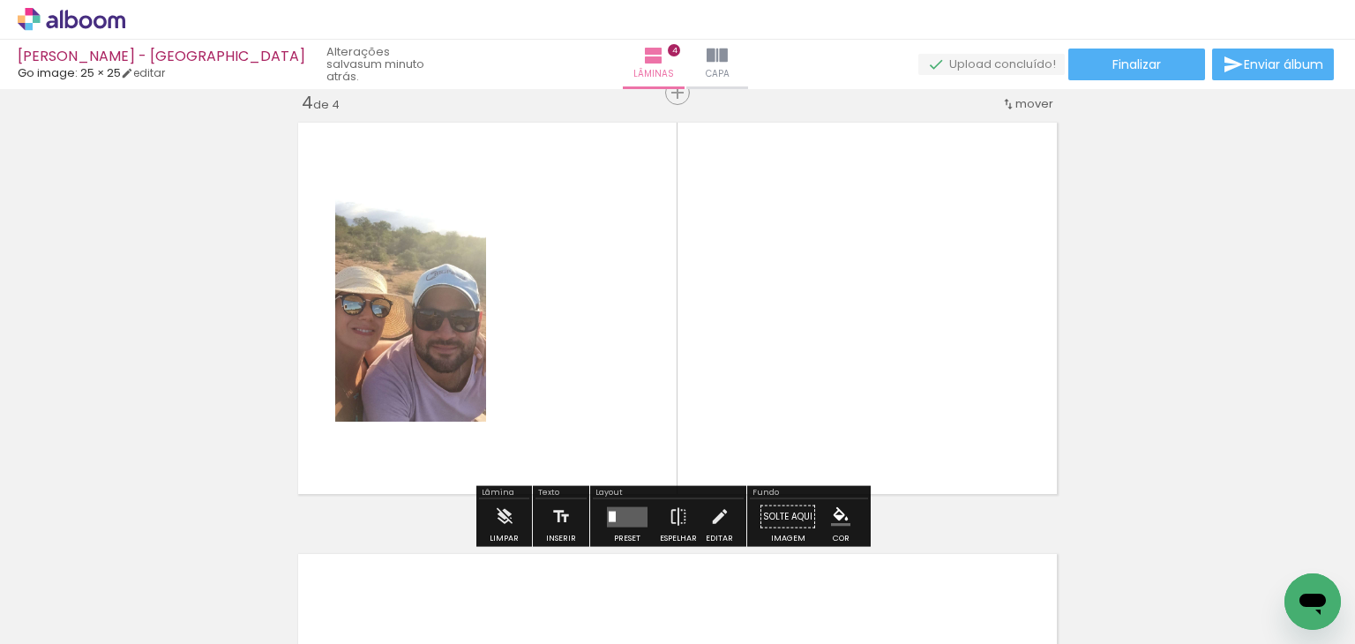
scroll to position [1316, 0]
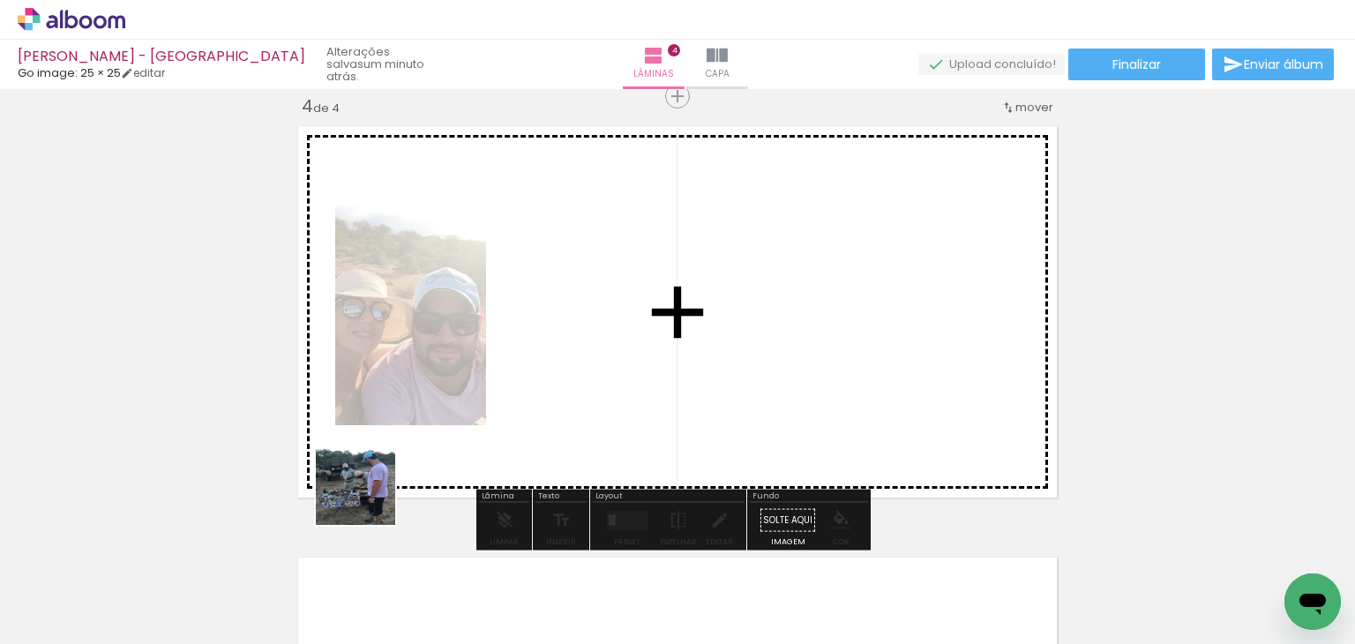
drag, startPoint x: 208, startPoint y: 576, endPoint x: 602, endPoint y: 311, distance: 474.8
click at [602, 311] on quentale-workspace at bounding box center [677, 322] width 1355 height 644
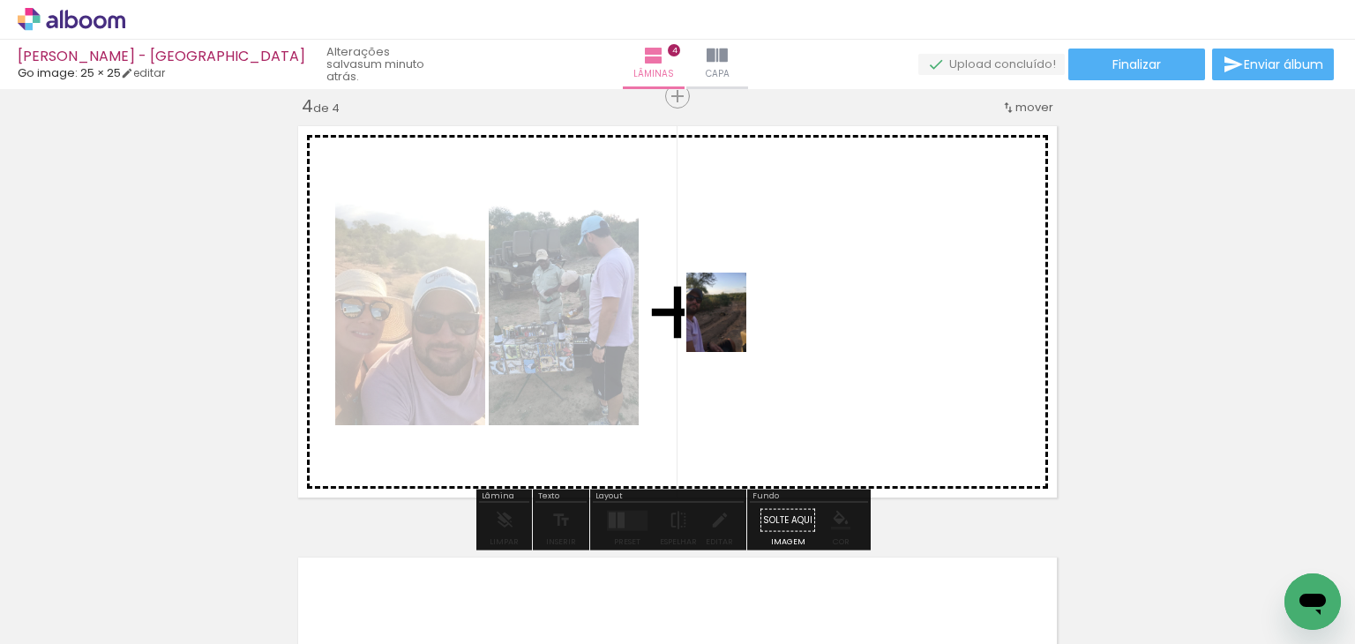
drag, startPoint x: 198, startPoint y: 585, endPoint x: 739, endPoint y: 325, distance: 599.6
click at [739, 325] on quentale-workspace at bounding box center [677, 322] width 1355 height 644
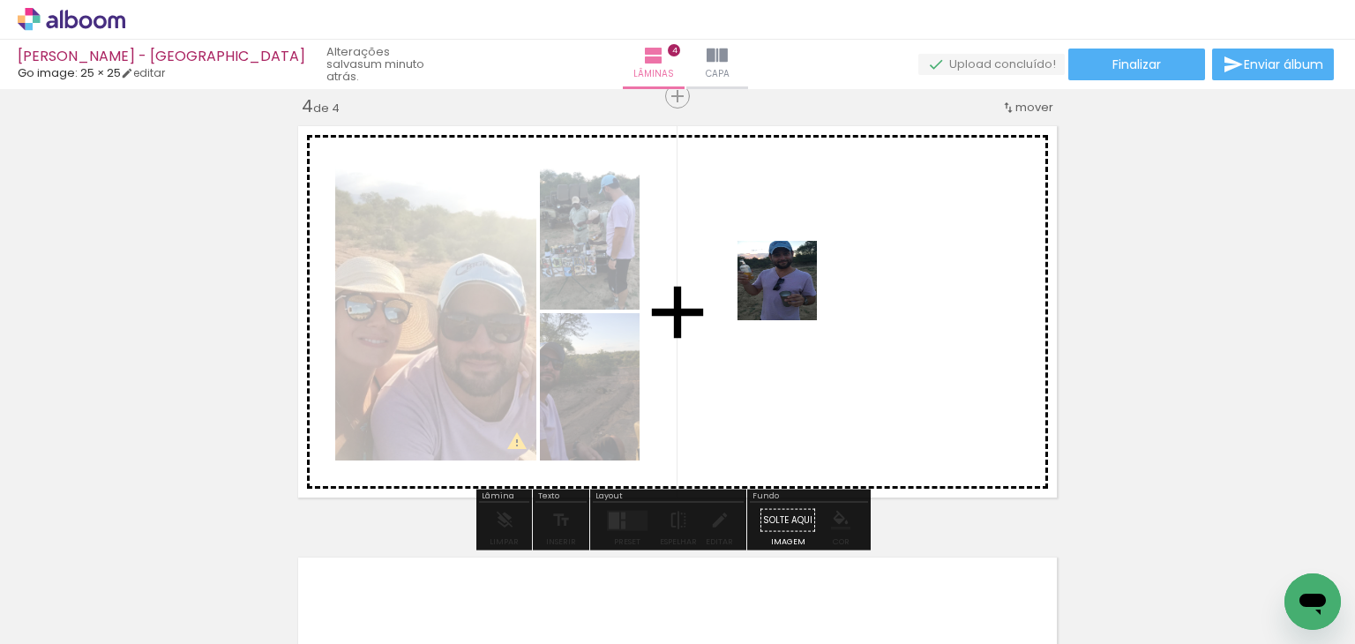
drag, startPoint x: 877, startPoint y: 584, endPoint x: 790, endPoint y: 294, distance: 303.0
click at [790, 294] on quentale-workspace at bounding box center [677, 322] width 1355 height 644
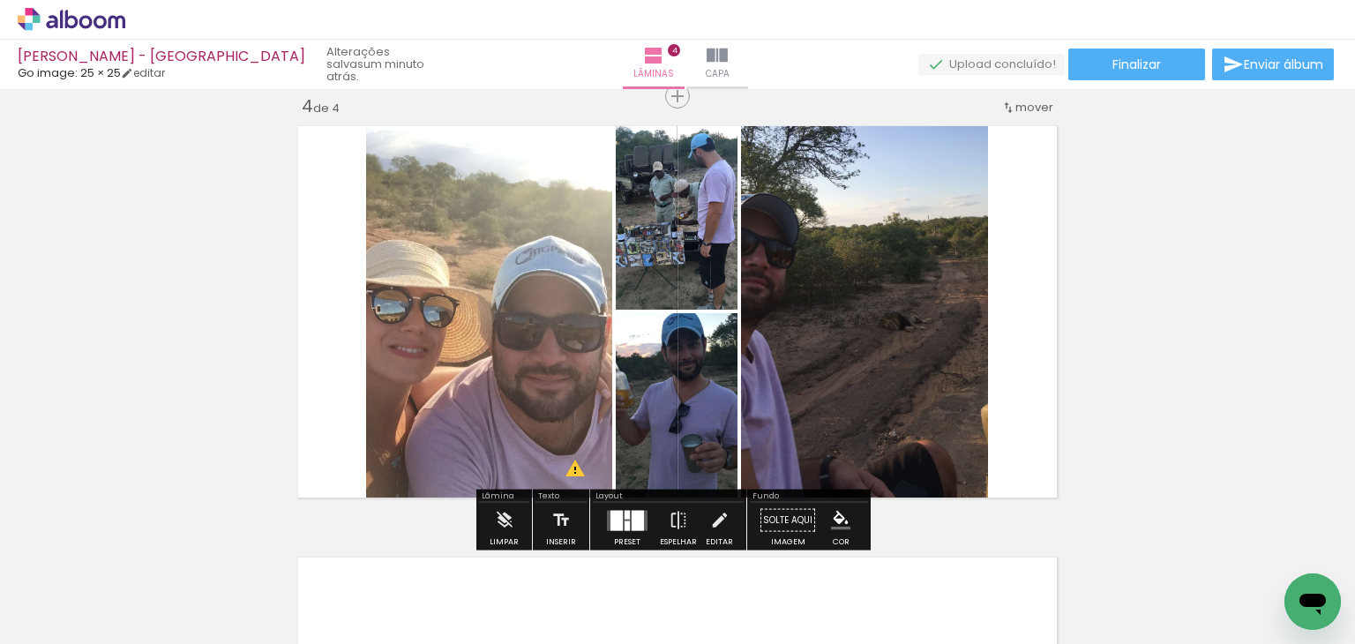
click at [631, 519] on div at bounding box center [637, 520] width 12 height 20
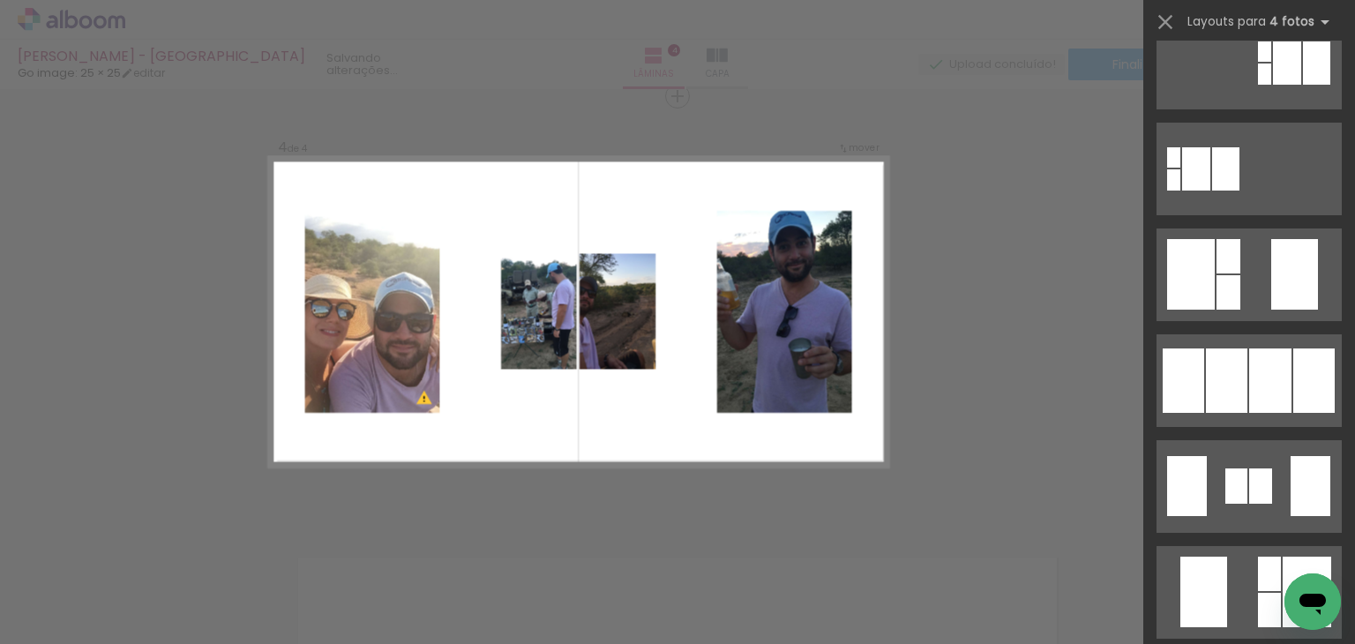
scroll to position [617, 0]
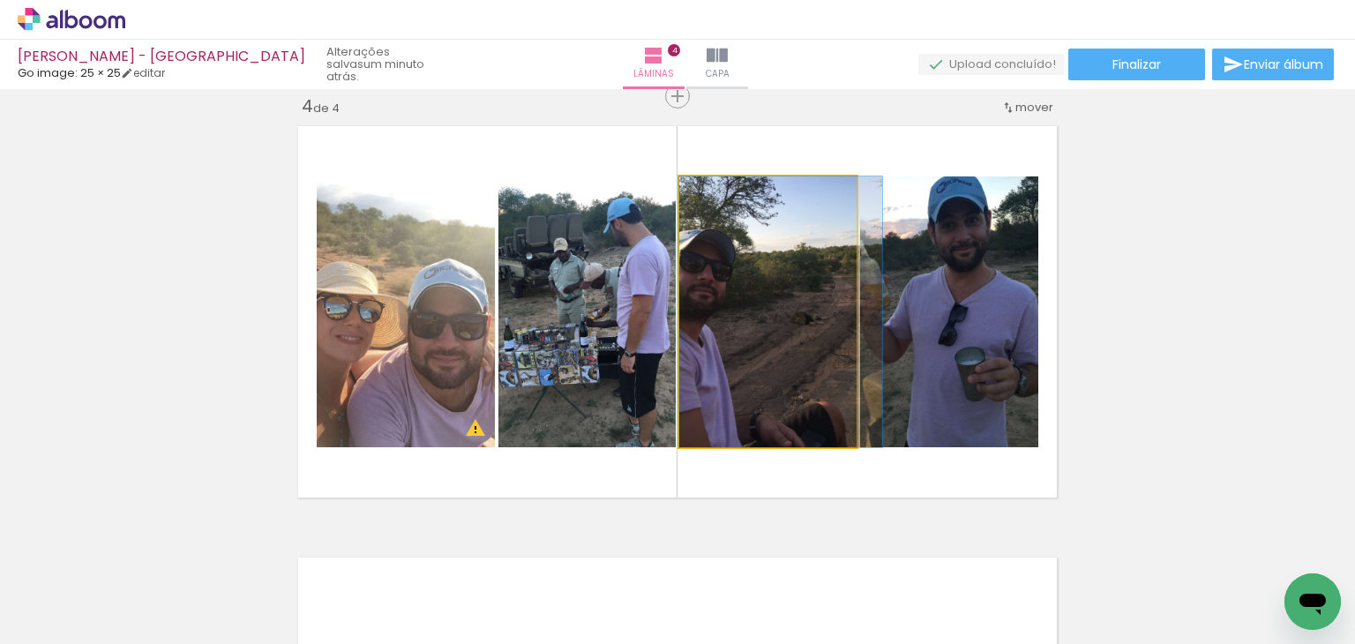
drag, startPoint x: 756, startPoint y: 336, endPoint x: 818, endPoint y: 322, distance: 64.2
drag, startPoint x: 758, startPoint y: 329, endPoint x: 787, endPoint y: 324, distance: 29.6
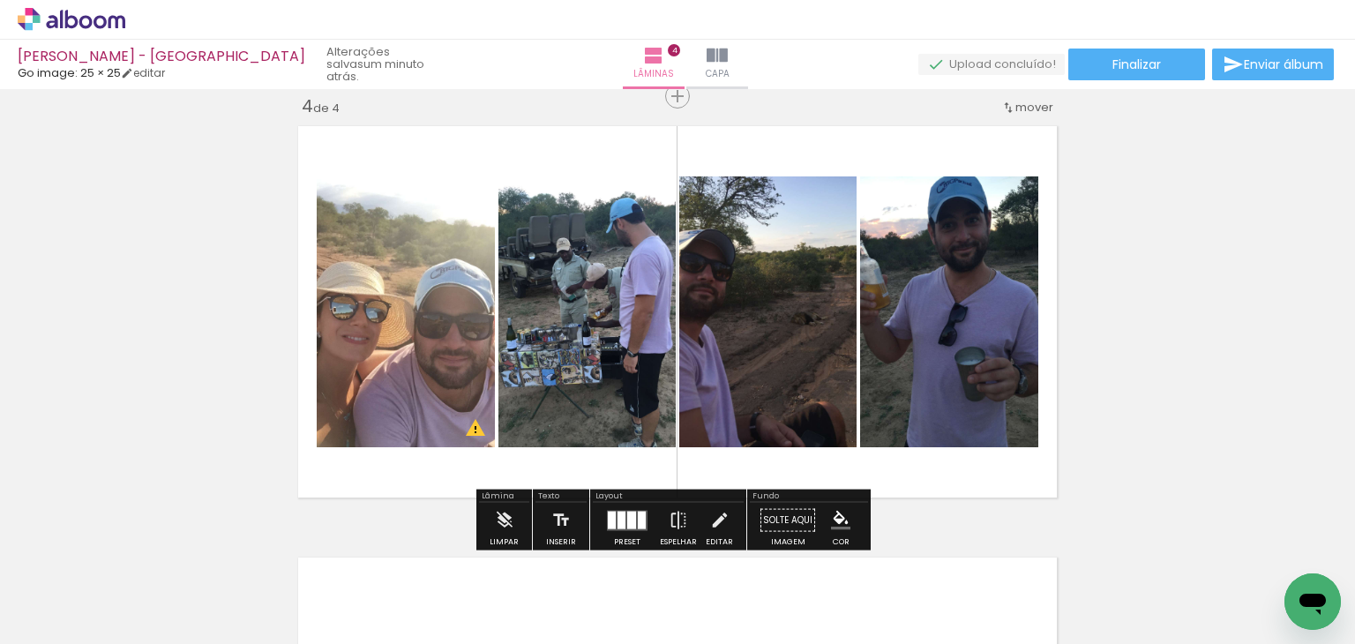
scroll to position [1580, 0]
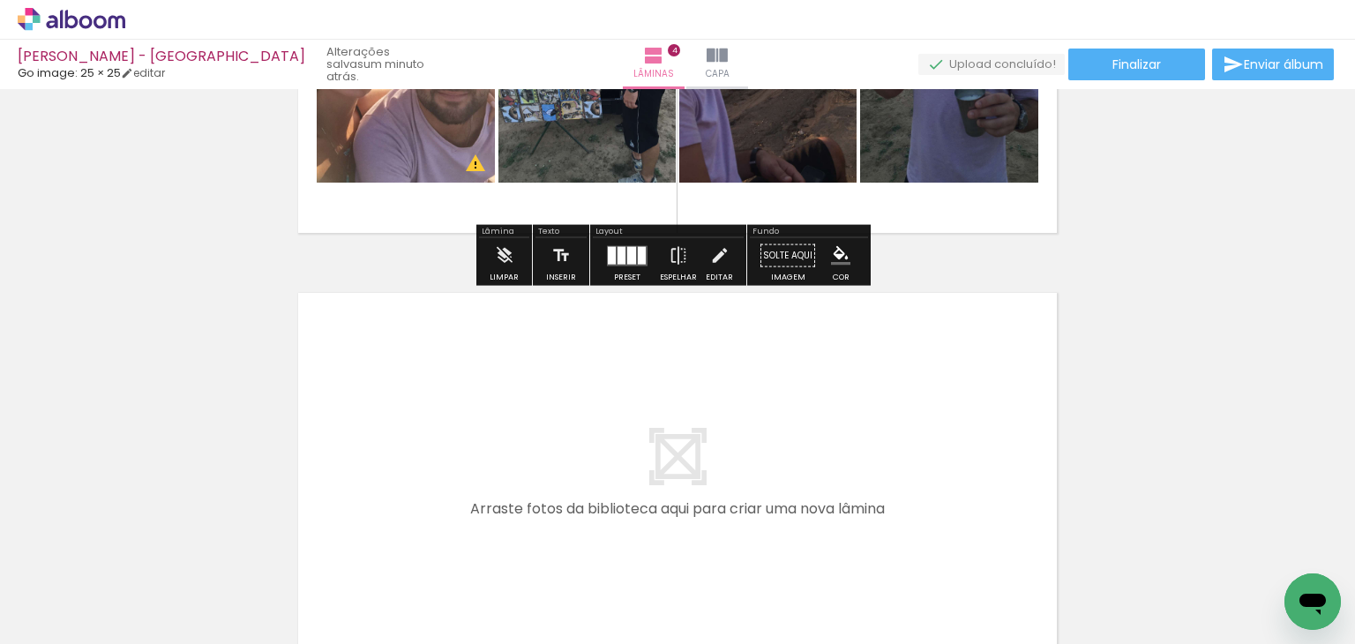
click at [386, 442] on quentale-workspace at bounding box center [677, 322] width 1355 height 644
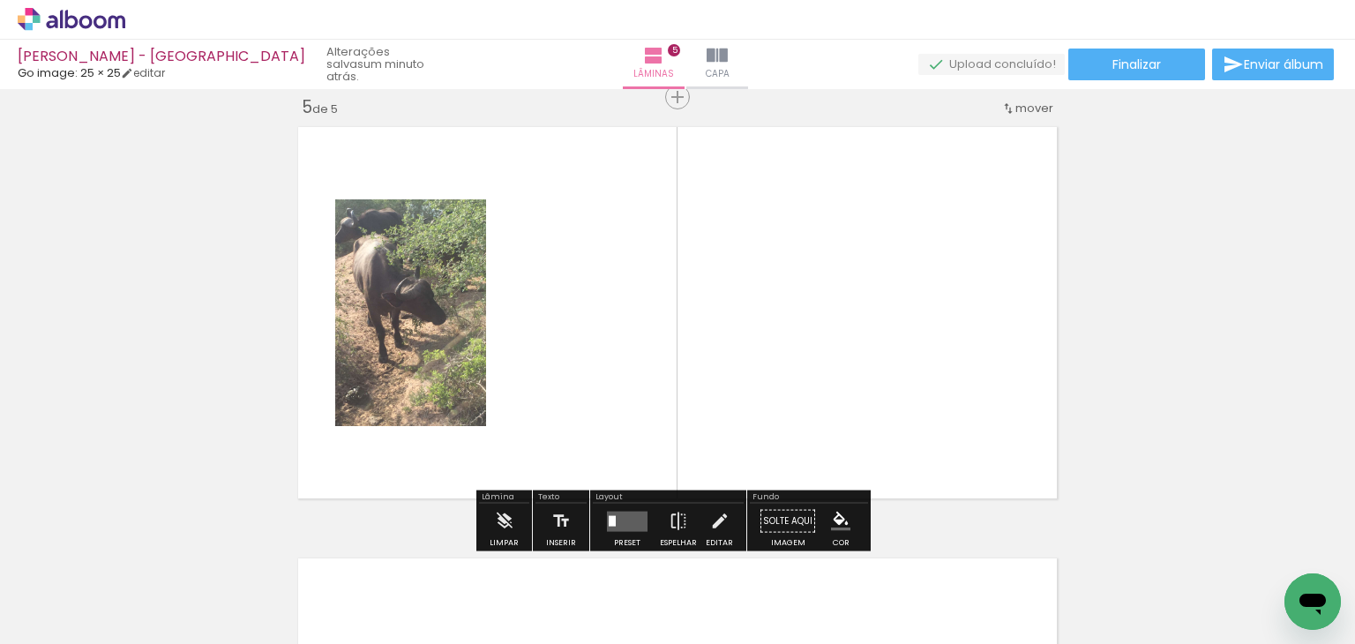
scroll to position [1747, 0]
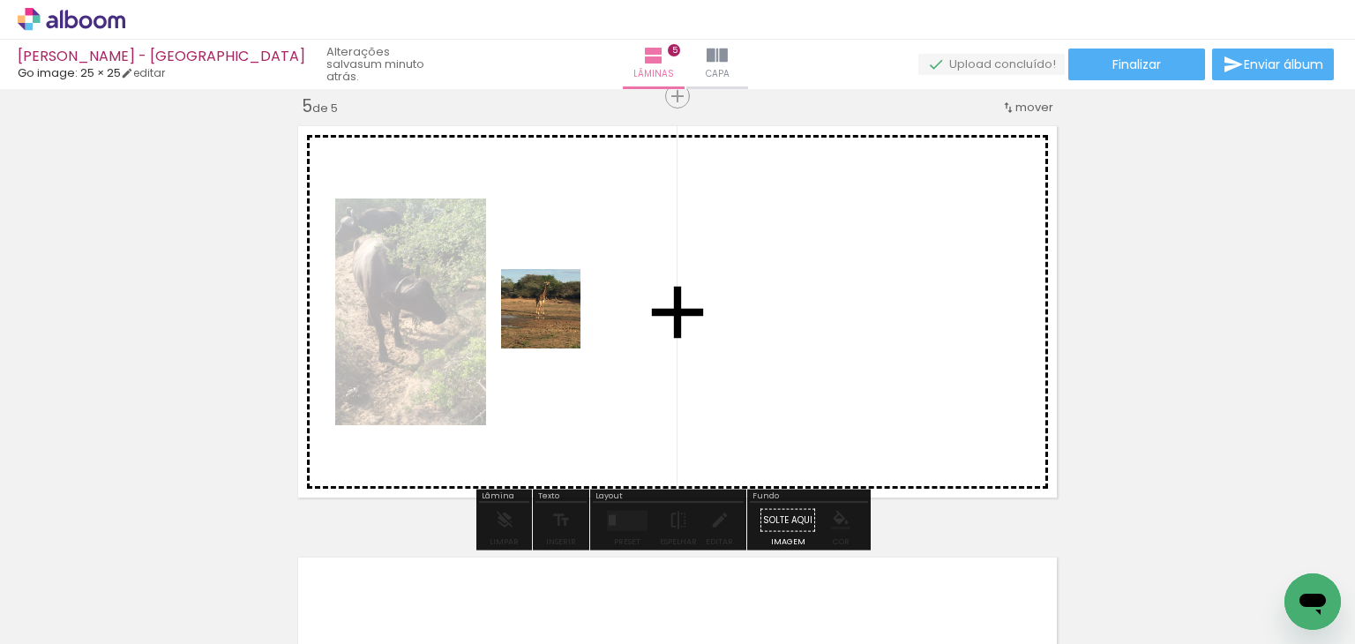
drag, startPoint x: 194, startPoint y: 584, endPoint x: 554, endPoint y: 322, distance: 445.0
click at [554, 322] on quentale-workspace at bounding box center [677, 322] width 1355 height 644
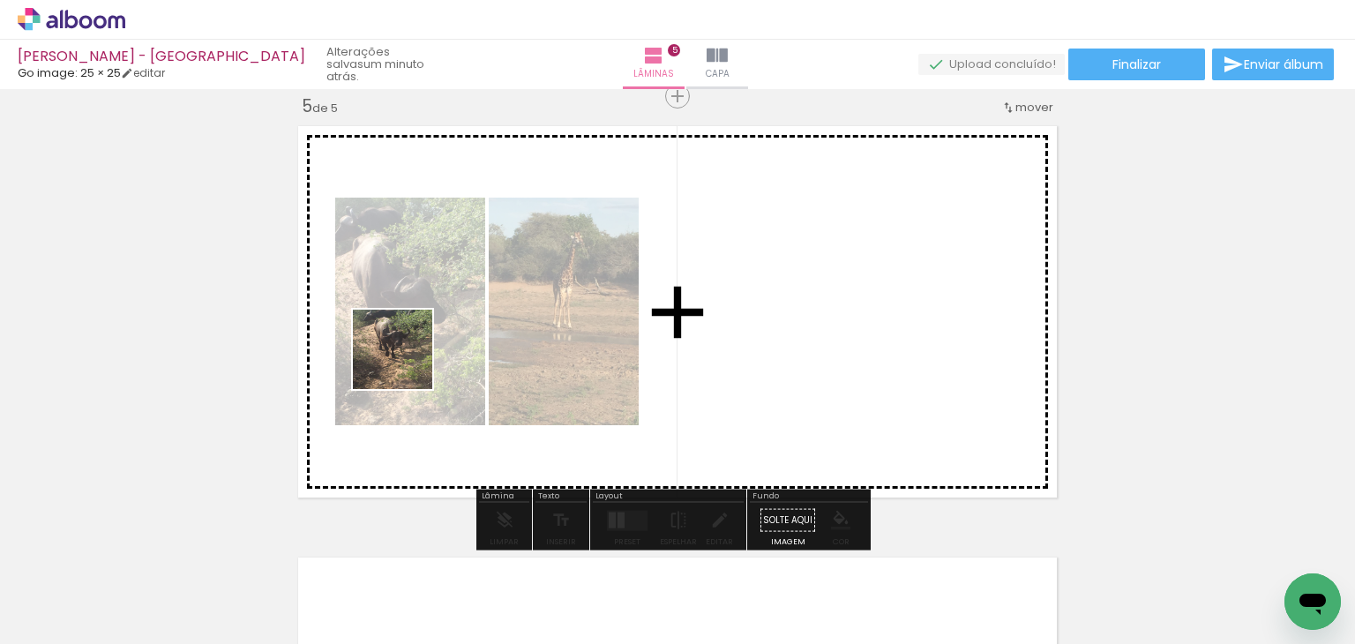
drag, startPoint x: 219, startPoint y: 576, endPoint x: 432, endPoint y: 347, distance: 313.2
click at [432, 347] on quentale-workspace at bounding box center [677, 322] width 1355 height 644
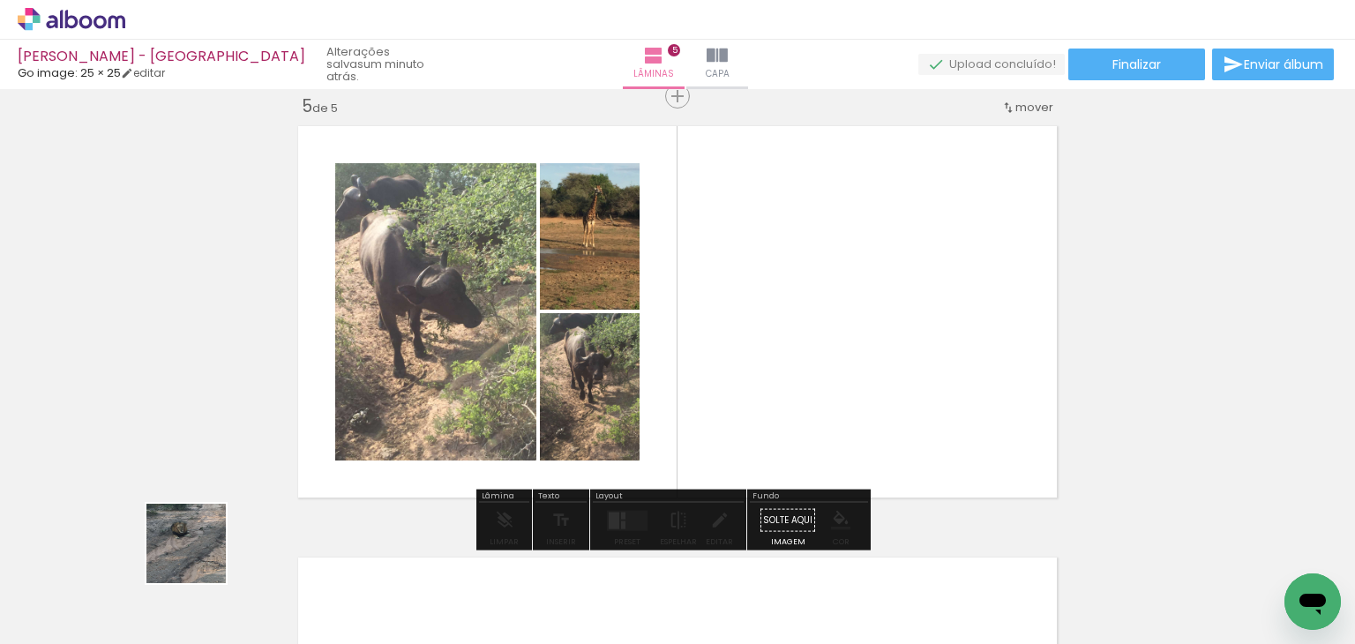
drag, startPoint x: 199, startPoint y: 556, endPoint x: 502, endPoint y: 336, distance: 374.3
click at [532, 273] on quentale-workspace at bounding box center [677, 322] width 1355 height 644
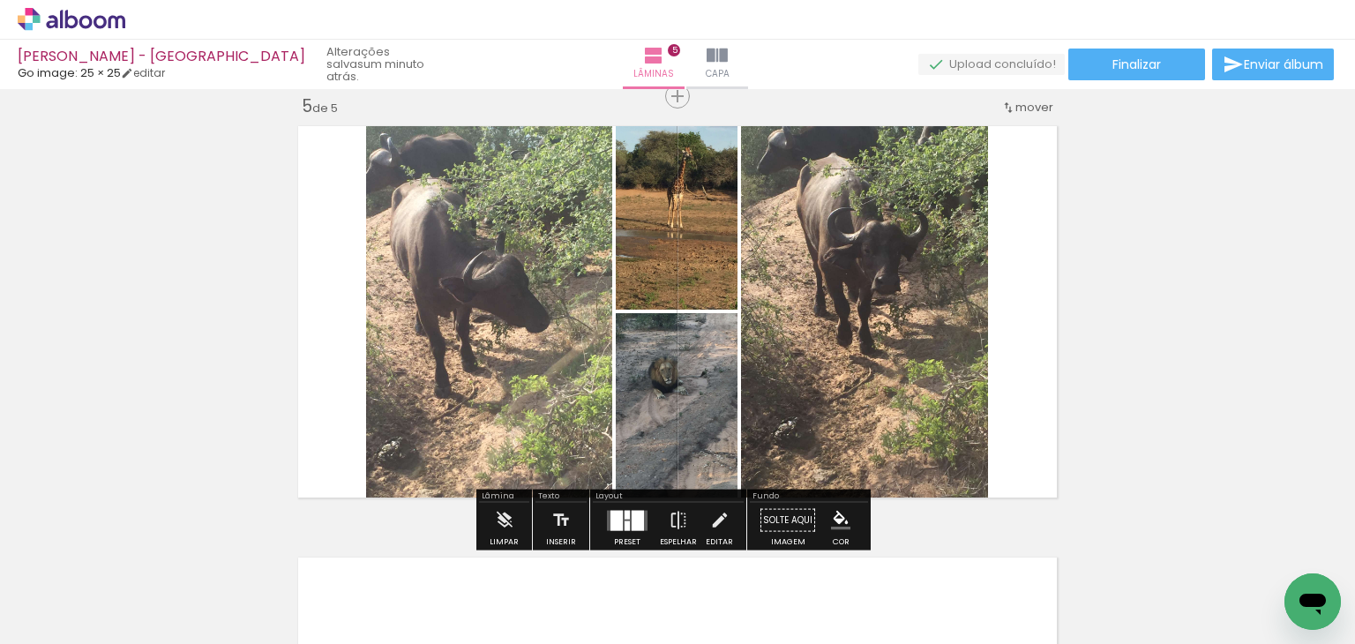
drag, startPoint x: 159, startPoint y: 573, endPoint x: 326, endPoint y: 520, distance: 175.7
click at [472, 354] on quentale-workspace at bounding box center [677, 322] width 1355 height 644
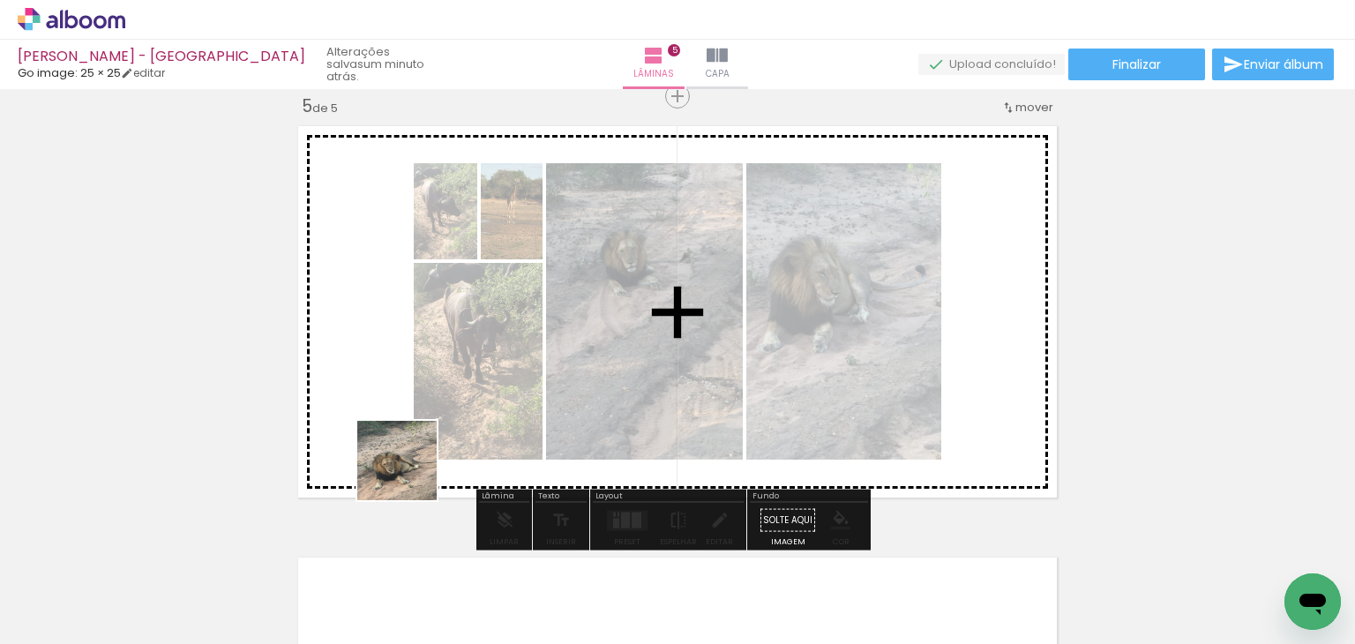
drag, startPoint x: 340, startPoint y: 512, endPoint x: 680, endPoint y: 332, distance: 385.0
click at [674, 337] on quentale-workspace at bounding box center [677, 322] width 1355 height 644
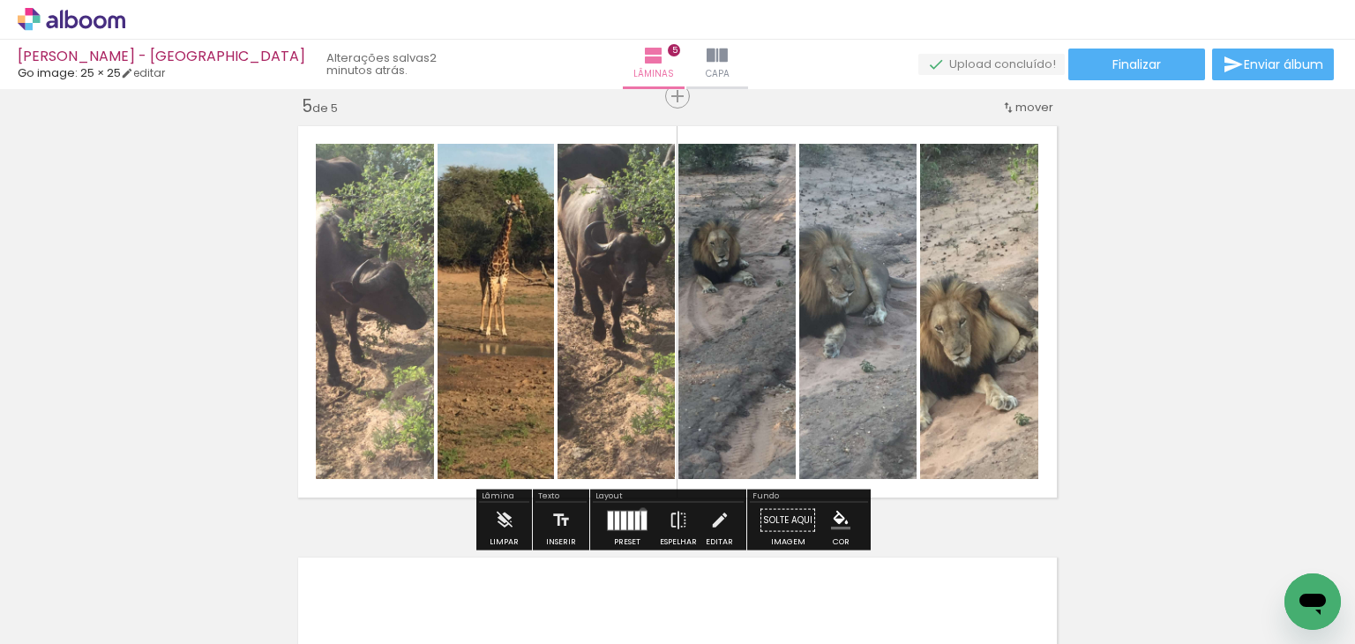
click at [641, 511] on div at bounding box center [643, 520] width 5 height 19
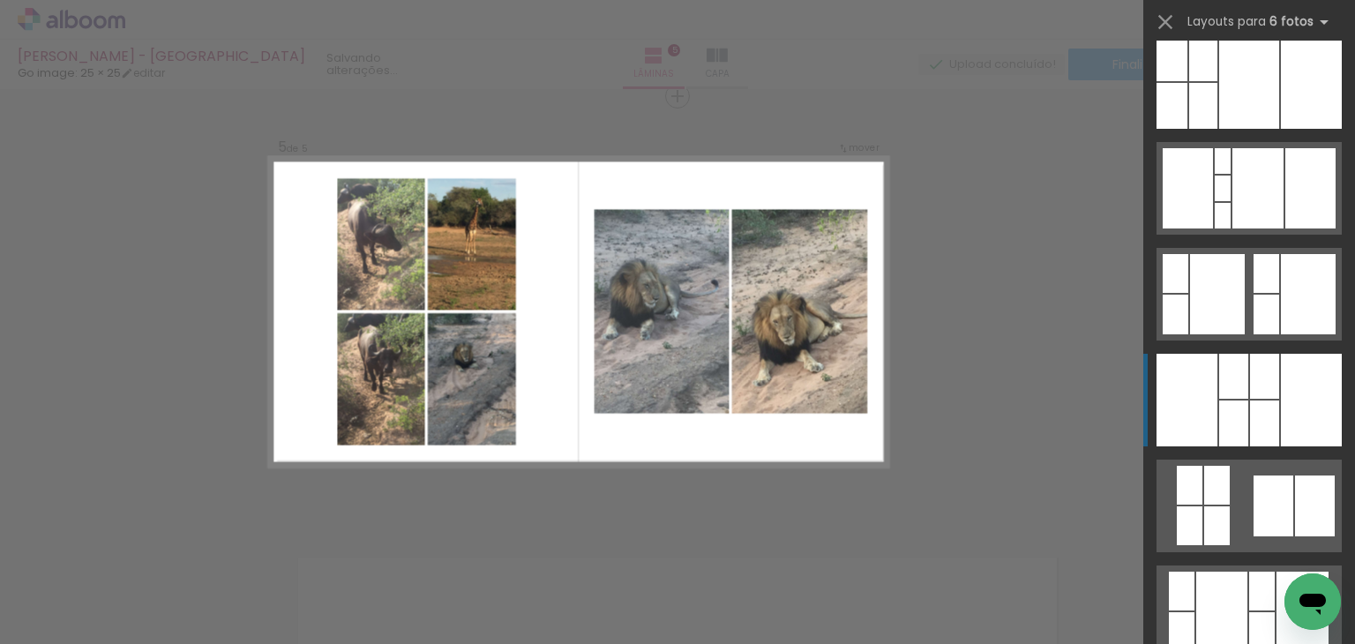
scroll to position [1235, 0]
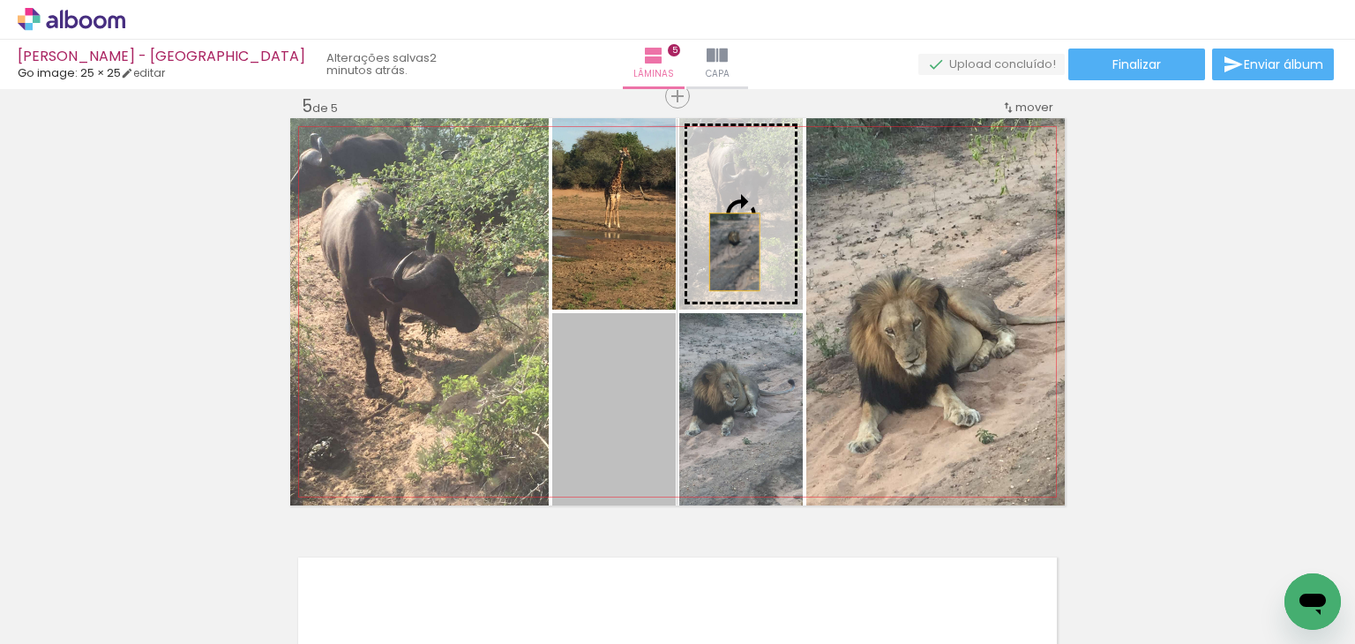
drag, startPoint x: 672, startPoint y: 328, endPoint x: 747, endPoint y: 217, distance: 134.0
click at [0, 0] on slot at bounding box center [0, 0] width 0 height 0
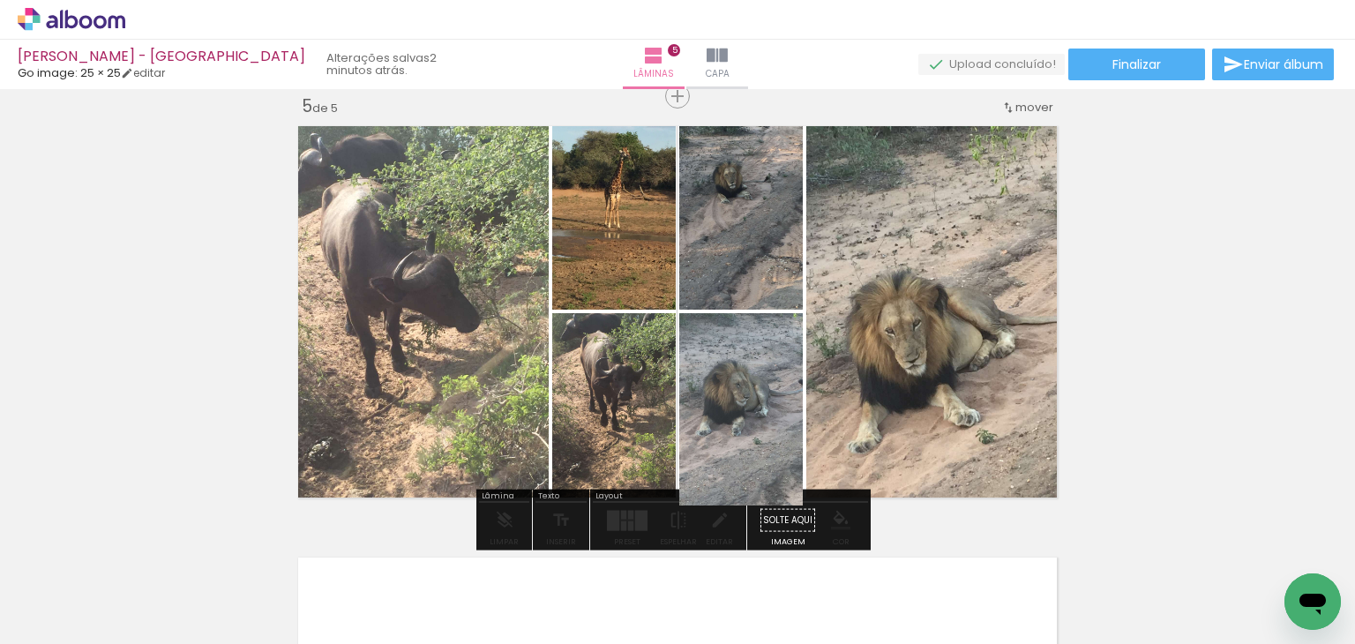
drag, startPoint x: 735, startPoint y: 406, endPoint x: 767, endPoint y: 398, distance: 32.7
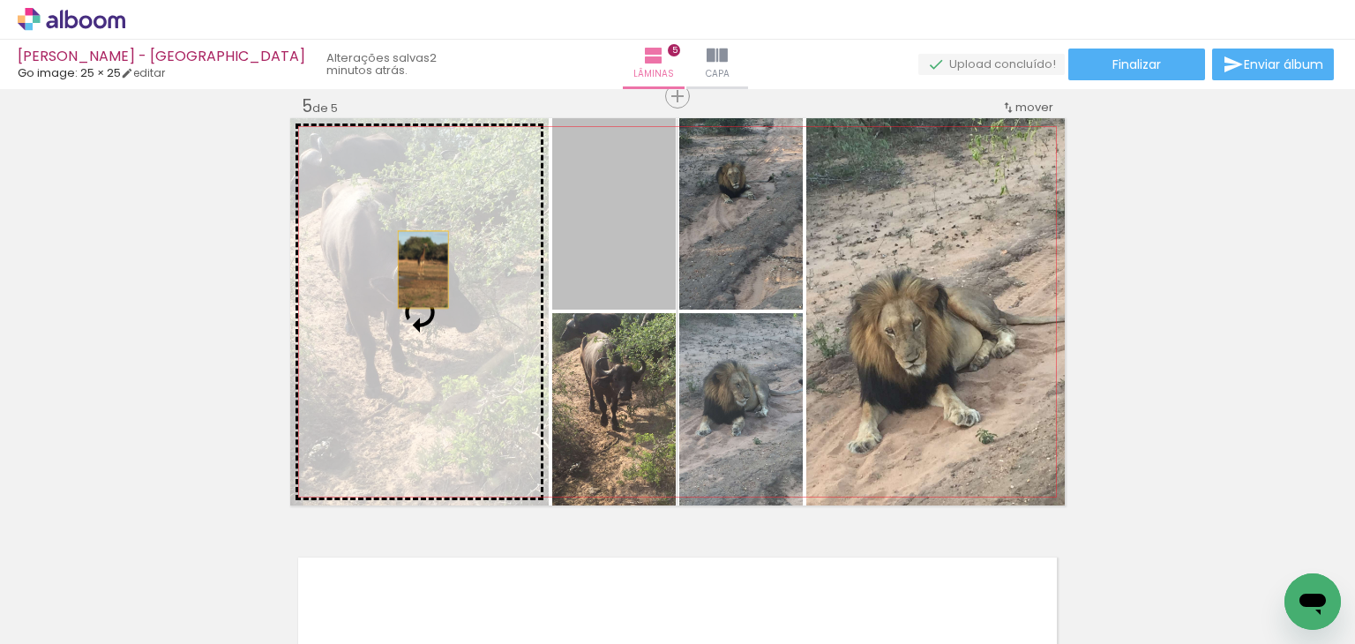
drag, startPoint x: 638, startPoint y: 215, endPoint x: 416, endPoint y: 269, distance: 228.7
click at [0, 0] on slot at bounding box center [0, 0] width 0 height 0
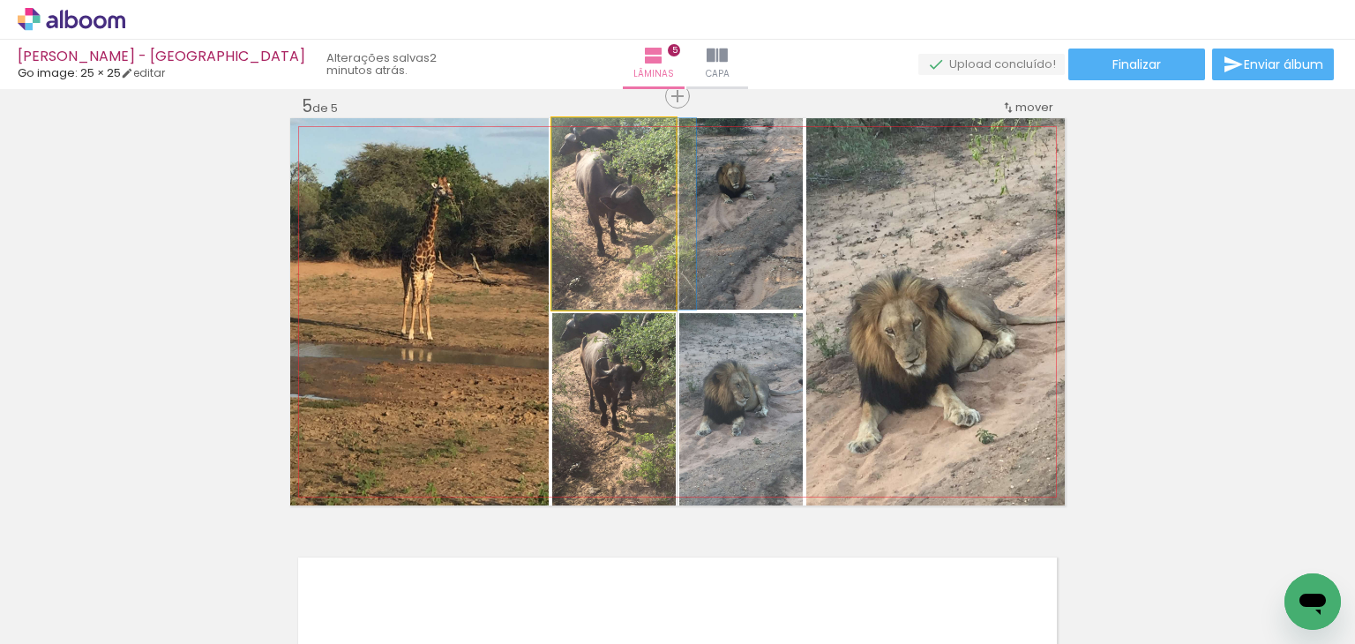
drag, startPoint x: 632, startPoint y: 181, endPoint x: 646, endPoint y: 185, distance: 13.9
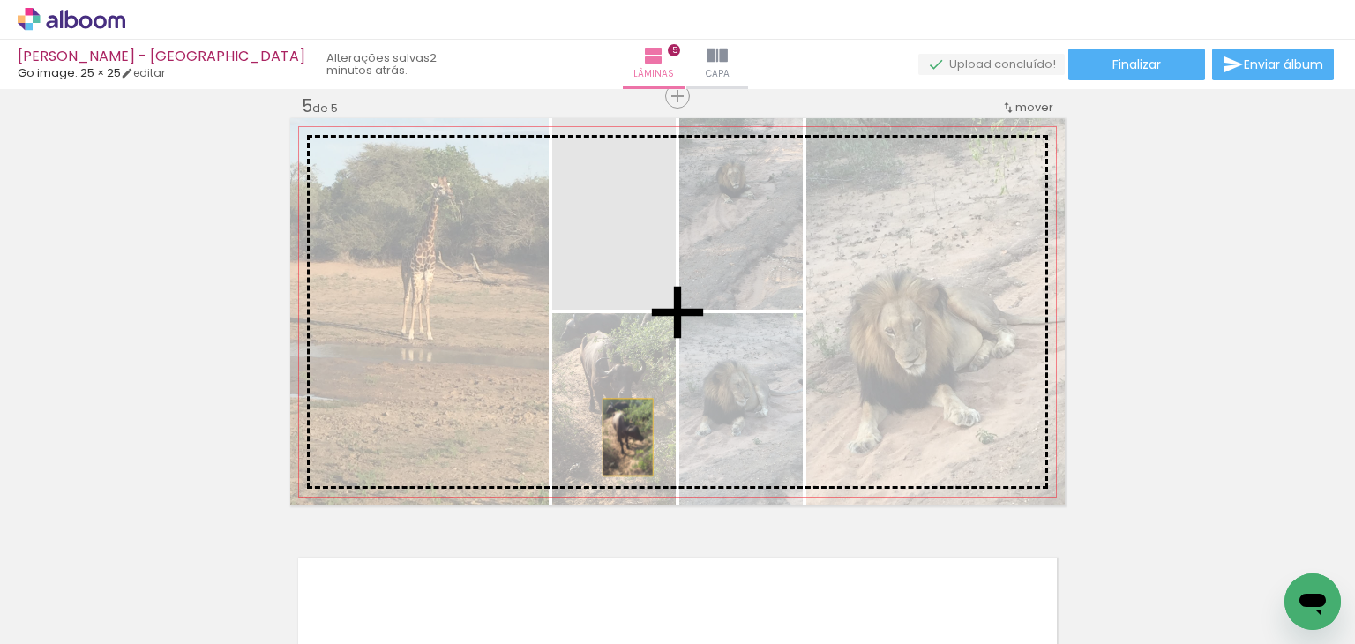
drag, startPoint x: 626, startPoint y: 450, endPoint x: 623, endPoint y: 430, distance: 19.7
click at [0, 0] on slot at bounding box center [0, 0] width 0 height 0
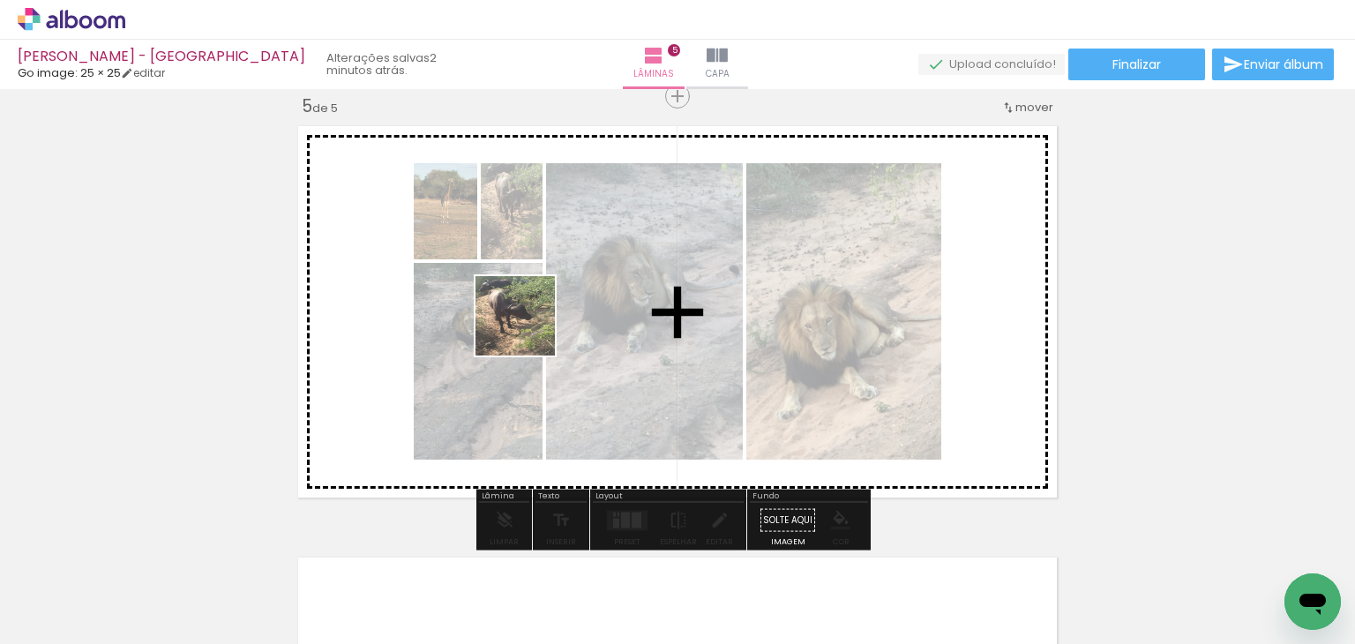
drag, startPoint x: 187, startPoint y: 579, endPoint x: 528, endPoint y: 329, distance: 423.3
click at [528, 329] on quentale-workspace at bounding box center [677, 322] width 1355 height 644
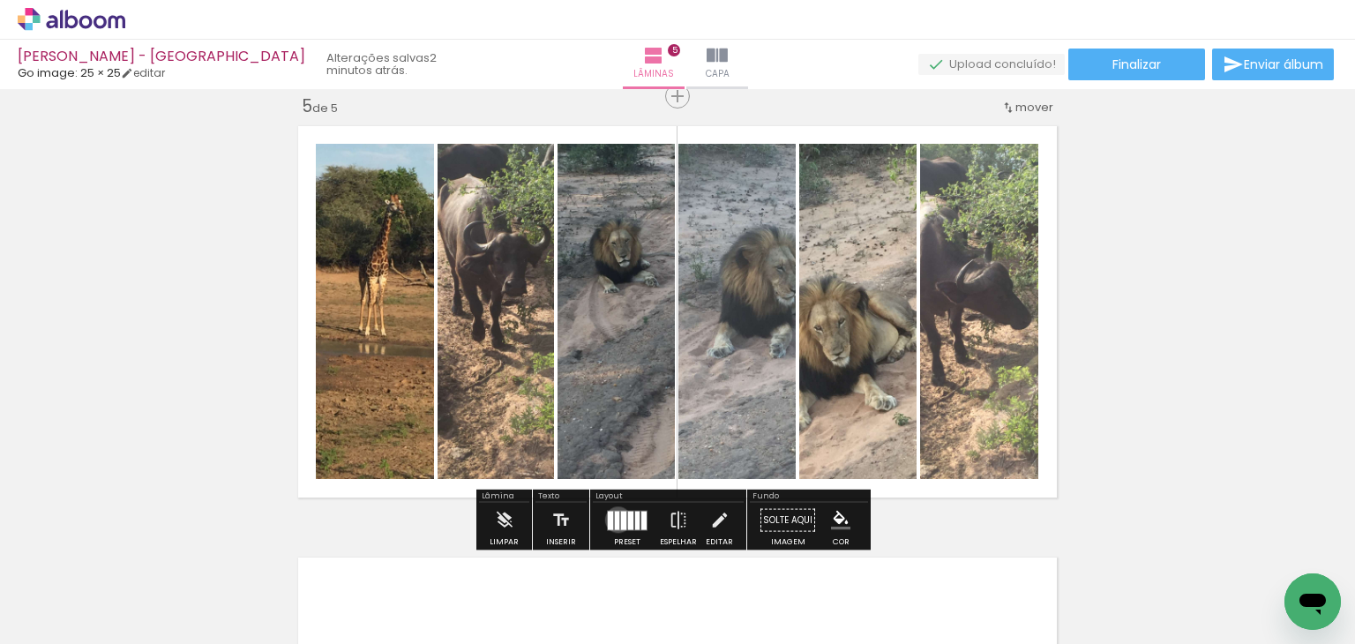
click at [615, 519] on div at bounding box center [617, 520] width 4 height 19
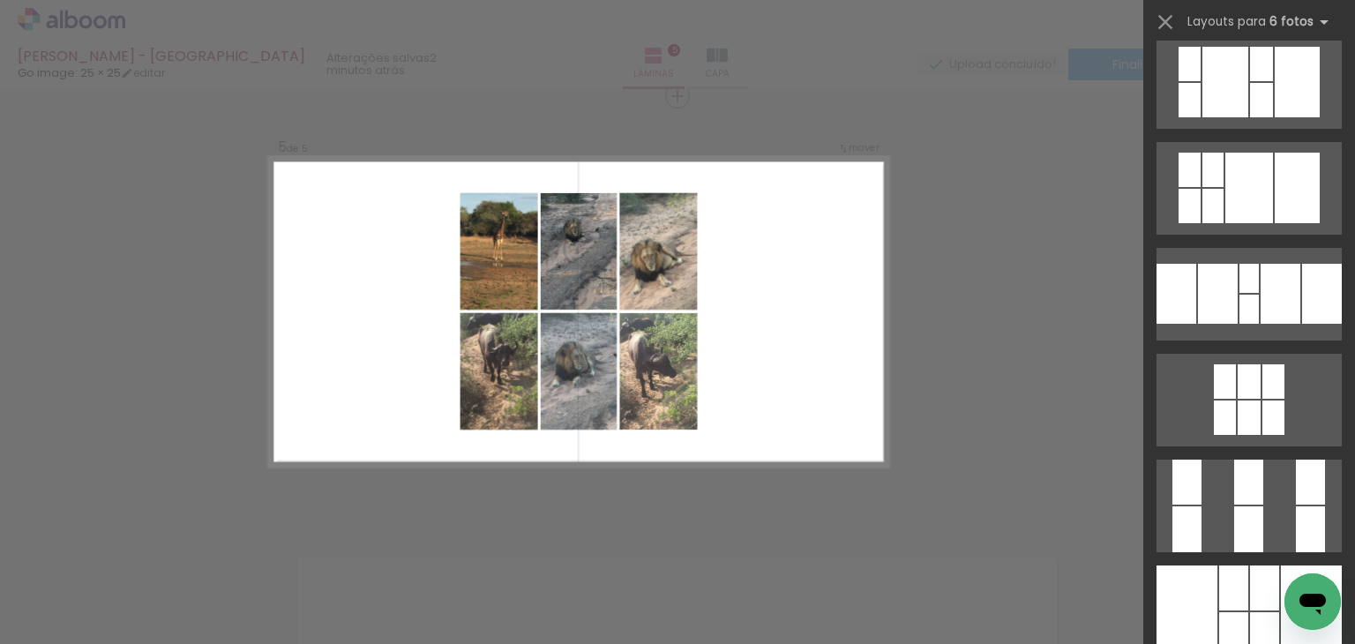
scroll to position [706, 0]
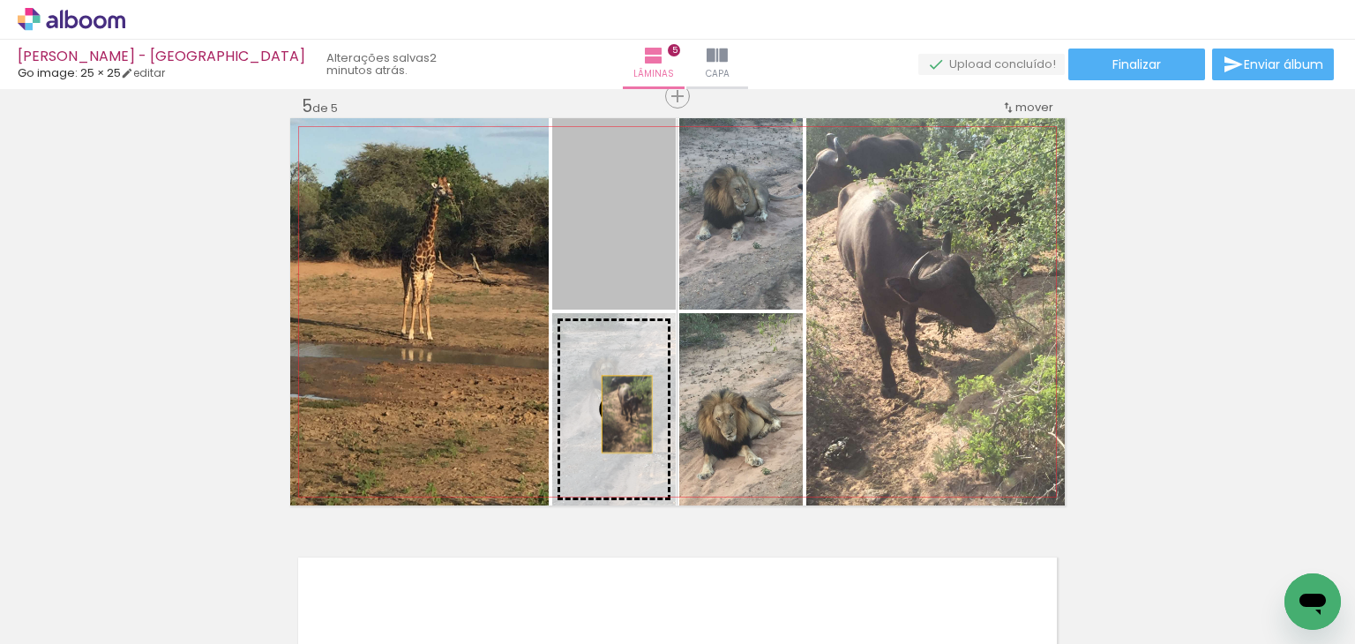
drag, startPoint x: 603, startPoint y: 205, endPoint x: 620, endPoint y: 414, distance: 208.8
click at [0, 0] on slot at bounding box center [0, 0] width 0 height 0
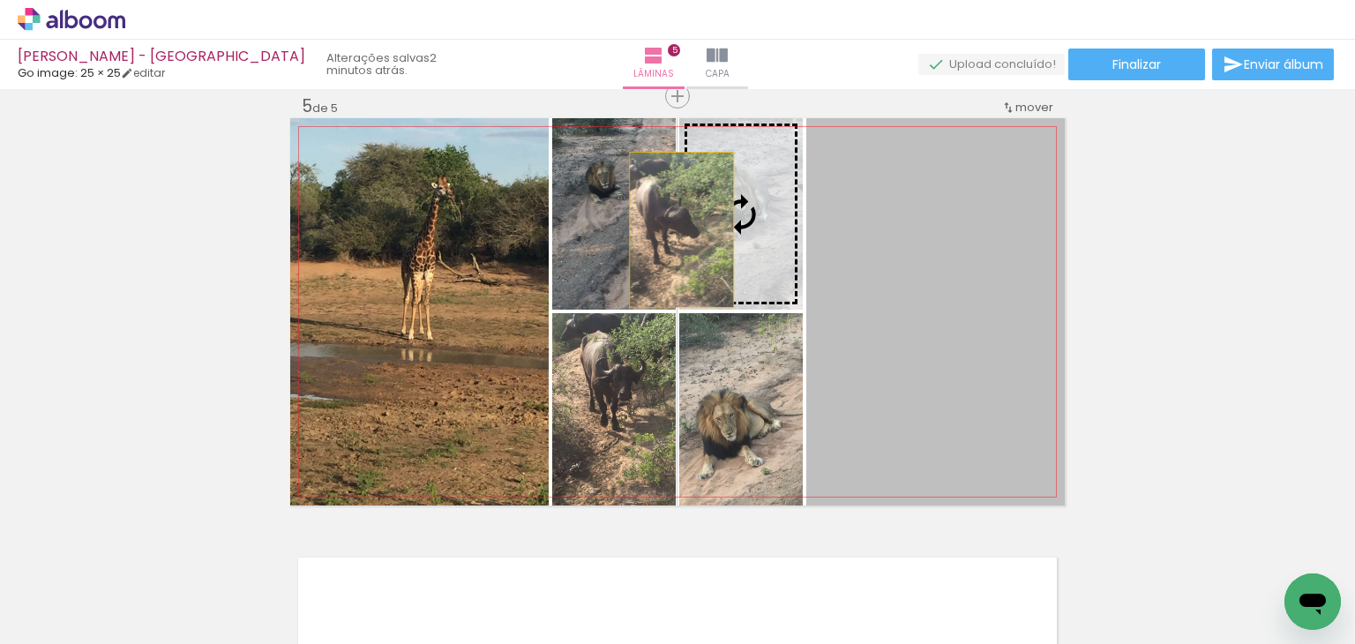
drag, startPoint x: 935, startPoint y: 227, endPoint x: 659, endPoint y: 221, distance: 276.1
click at [0, 0] on slot at bounding box center [0, 0] width 0 height 0
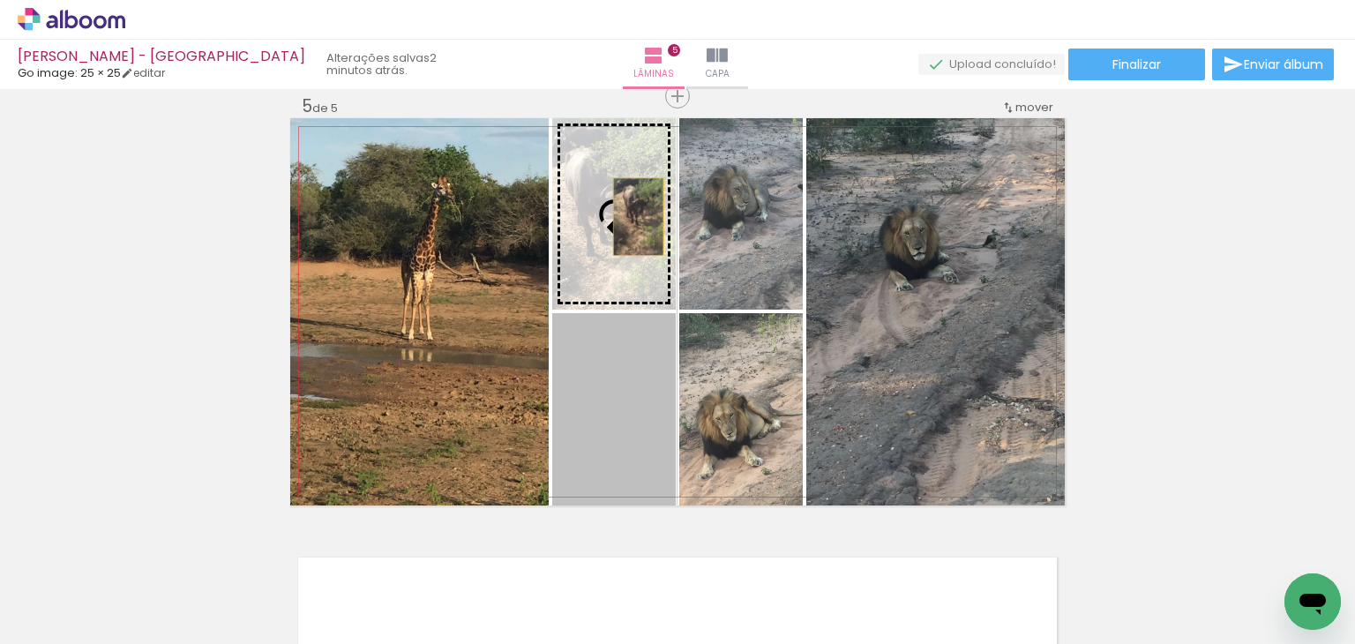
drag, startPoint x: 638, startPoint y: 368, endPoint x: 631, endPoint y: 216, distance: 151.8
click at [0, 0] on slot at bounding box center [0, 0] width 0 height 0
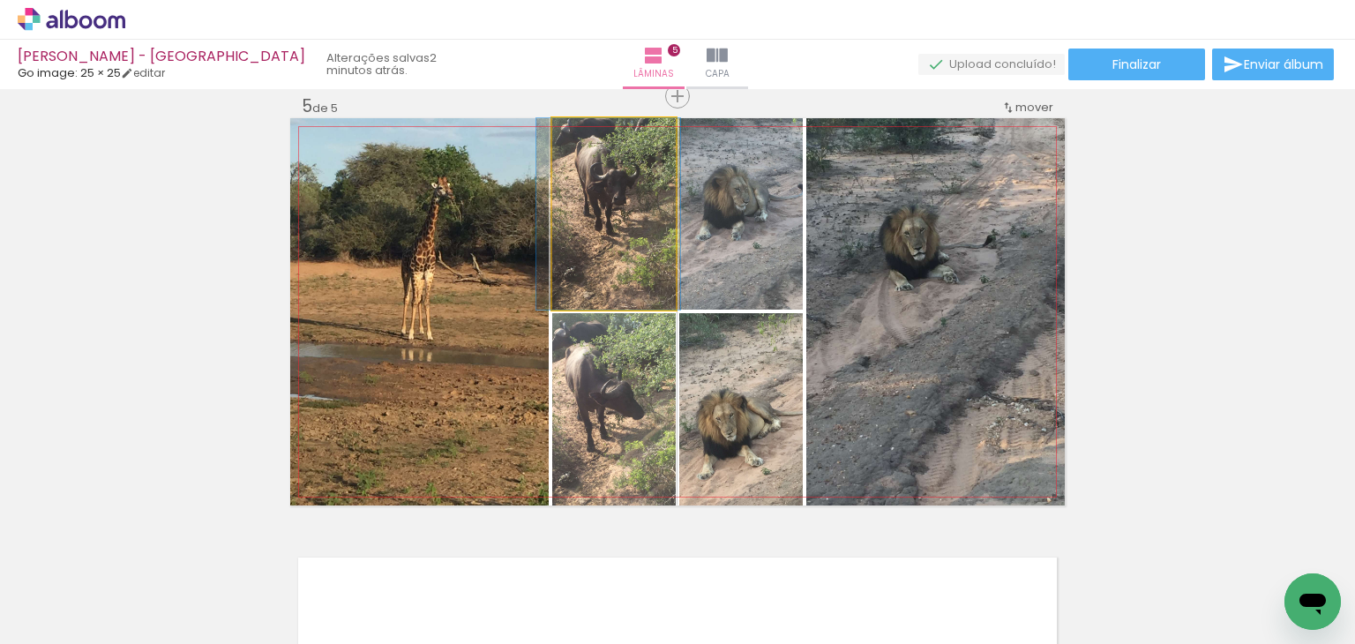
drag, startPoint x: 625, startPoint y: 219, endPoint x: 620, endPoint y: 258, distance: 40.0
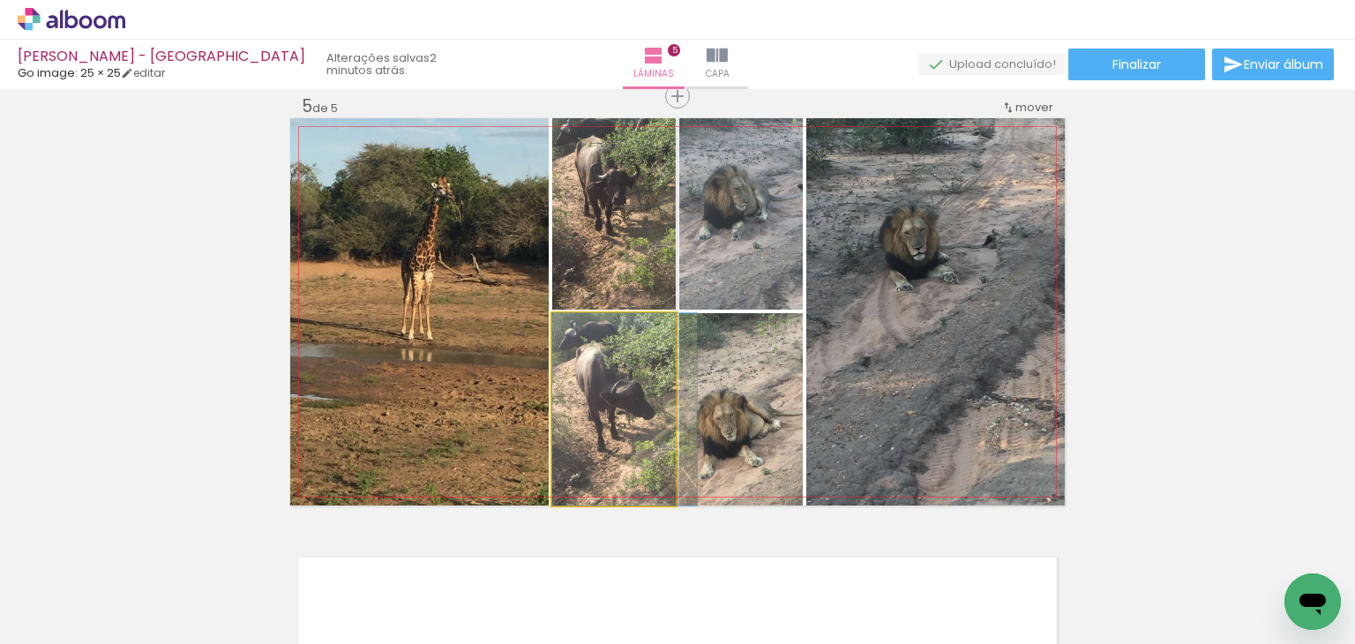
drag, startPoint x: 601, startPoint y: 398, endPoint x: 623, endPoint y: 392, distance: 23.5
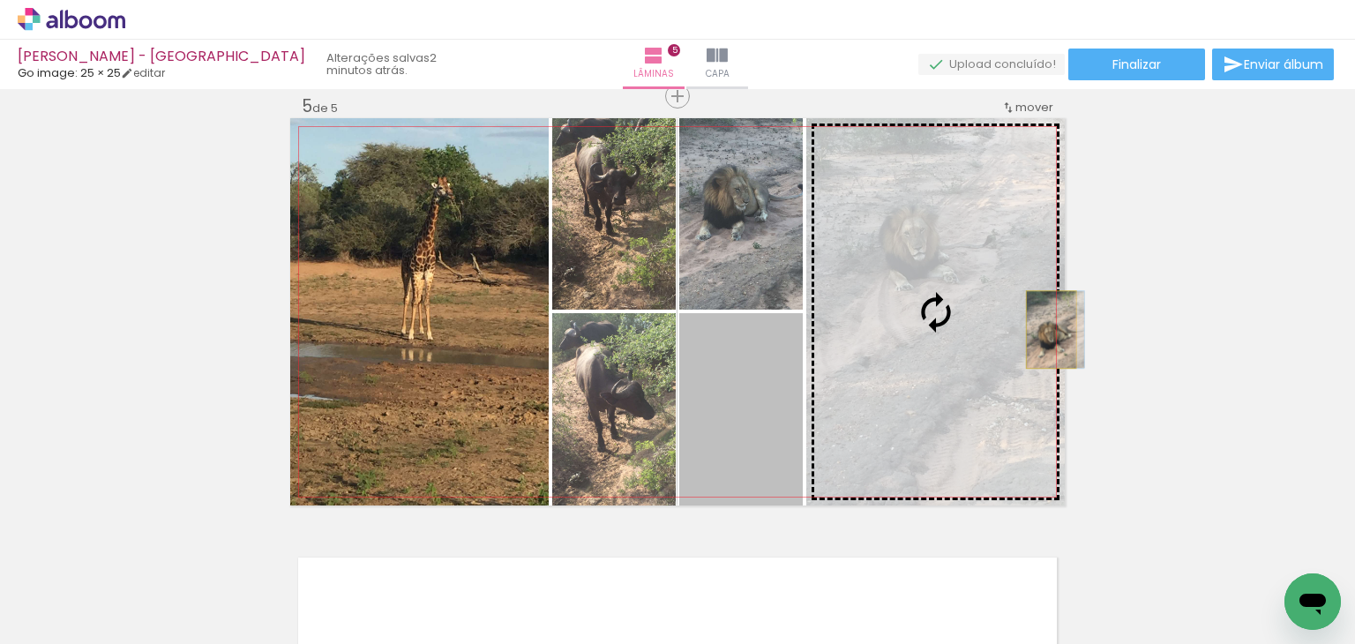
drag, startPoint x: 740, startPoint y: 431, endPoint x: 1044, endPoint y: 329, distance: 321.0
click at [0, 0] on slot at bounding box center [0, 0] width 0 height 0
click at [1044, 328] on quentale-layouter at bounding box center [677, 311] width 774 height 387
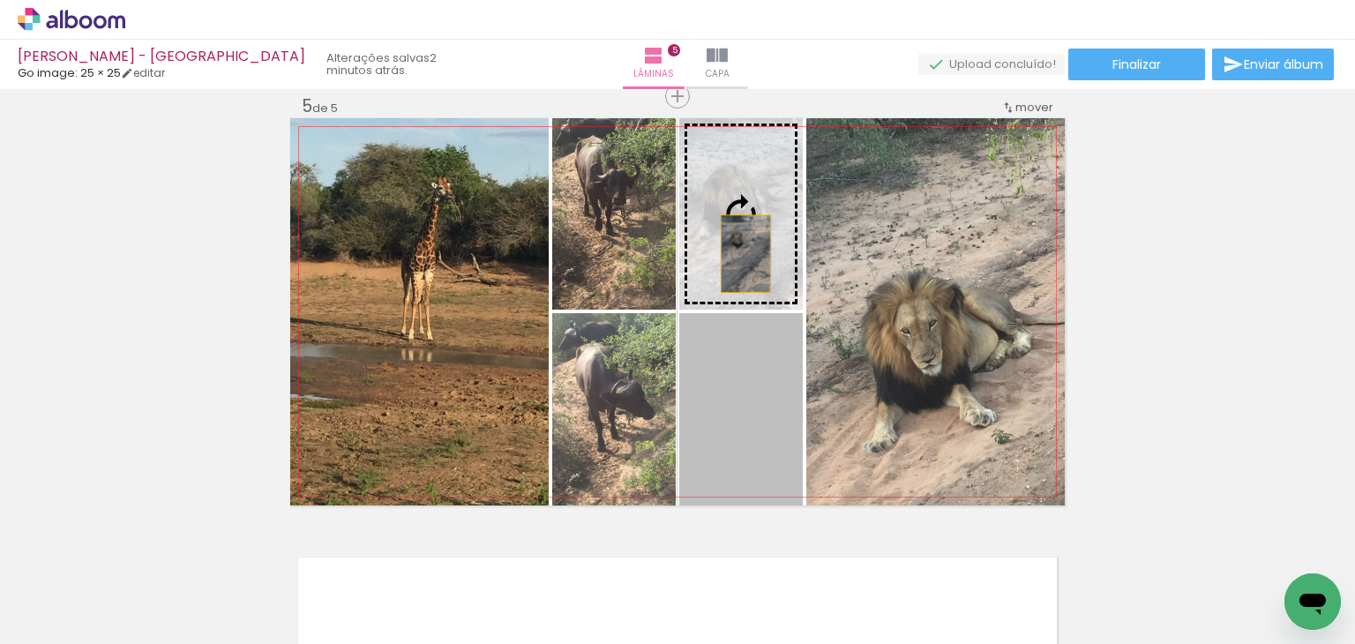
drag, startPoint x: 753, startPoint y: 416, endPoint x: 739, endPoint y: 253, distance: 163.8
click at [0, 0] on slot at bounding box center [0, 0] width 0 height 0
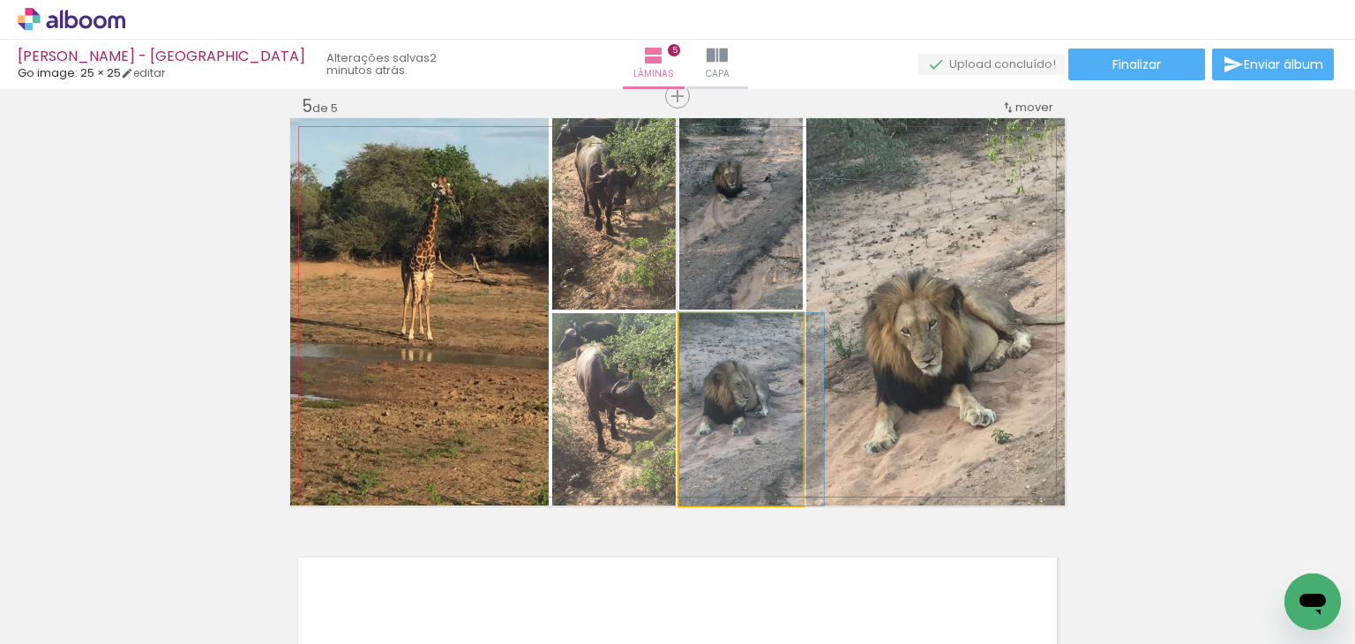
drag, startPoint x: 748, startPoint y: 419, endPoint x: 766, endPoint y: 414, distance: 19.3
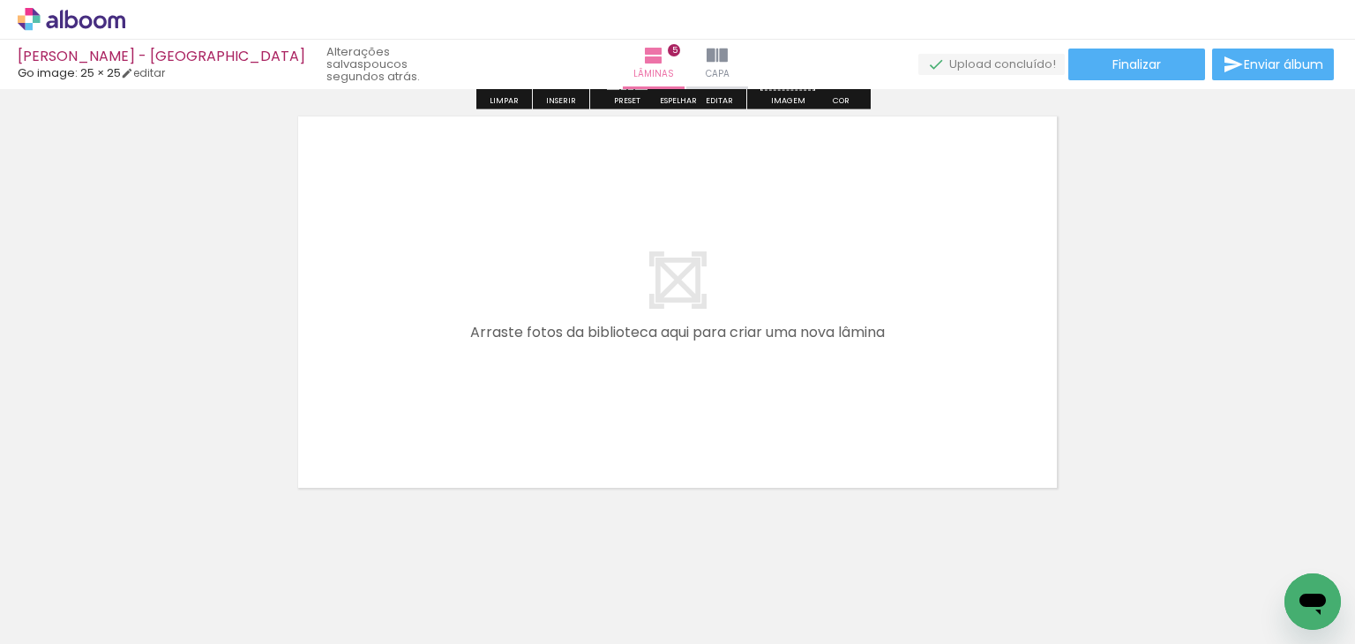
scroll to position [2212, 0]
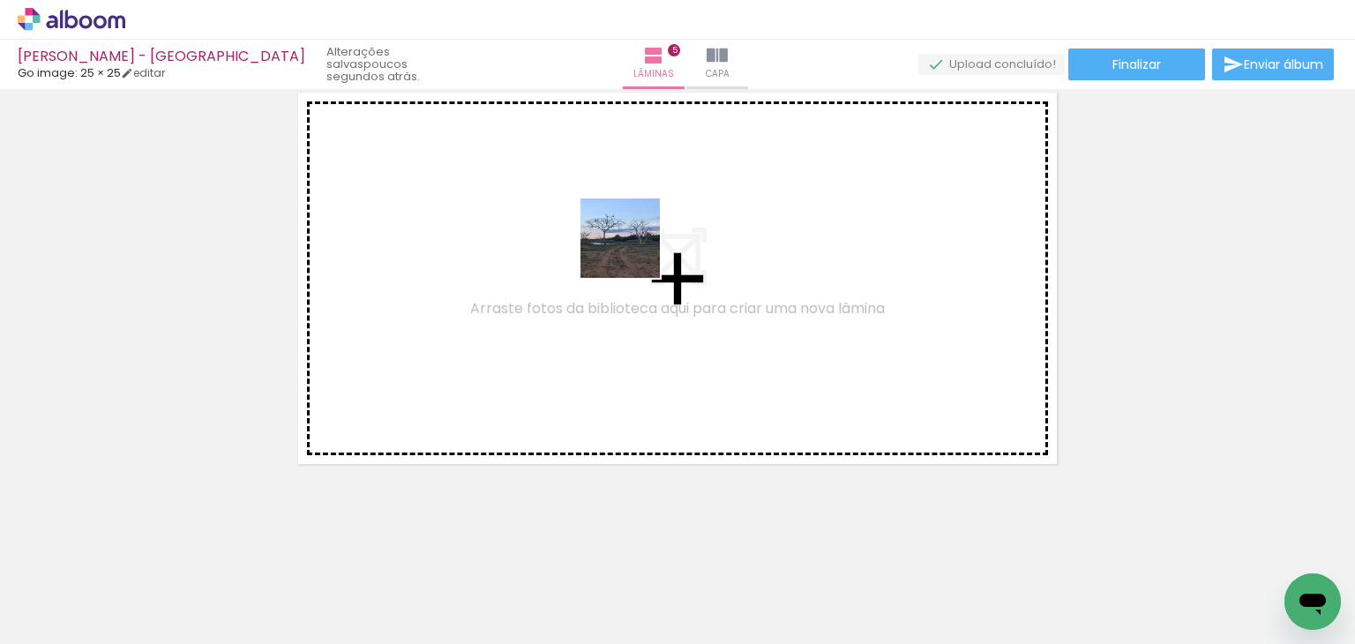
drag, startPoint x: 521, startPoint y: 327, endPoint x: 663, endPoint y: 226, distance: 174.5
click at [663, 226] on quentale-workspace at bounding box center [677, 322] width 1355 height 644
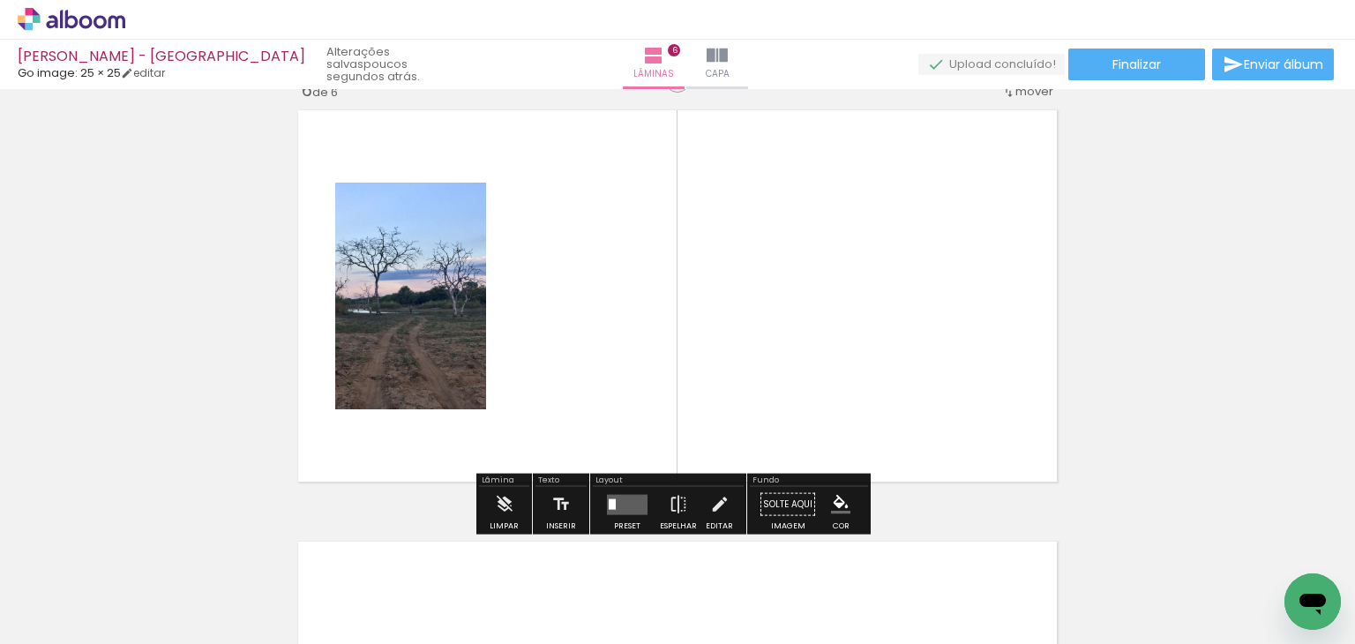
scroll to position [2180, 0]
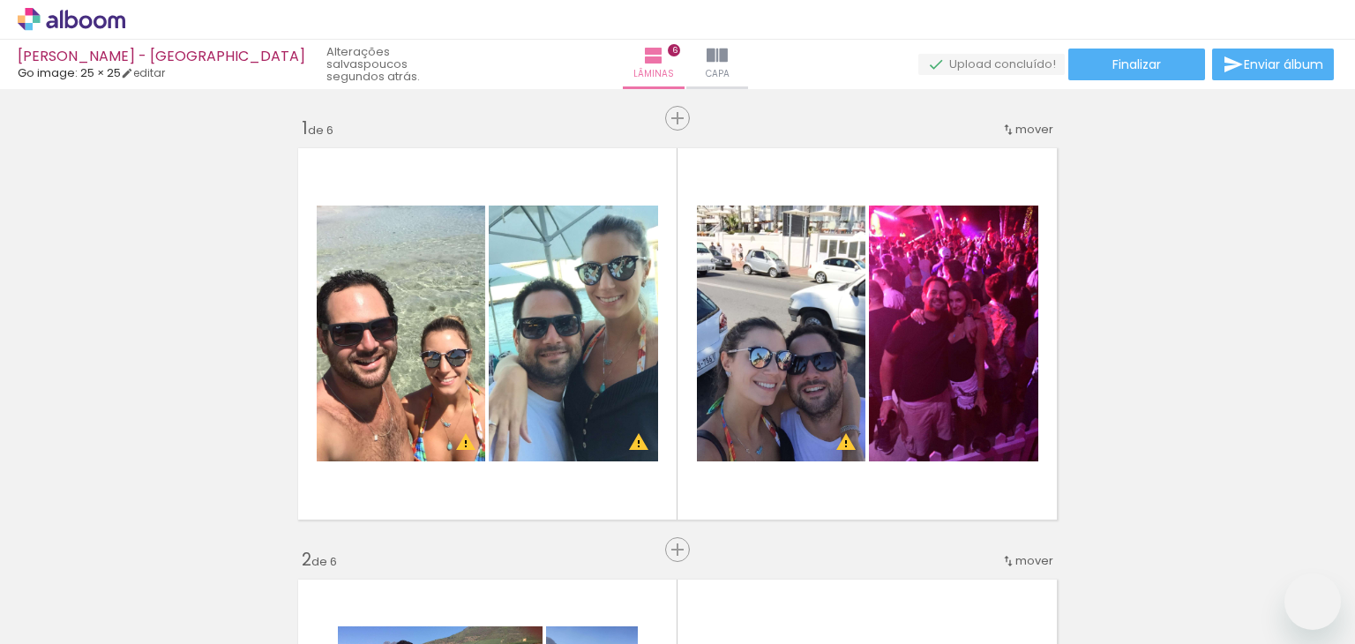
click at [538, 244] on quentale-workspace at bounding box center [677, 322] width 1355 height 644
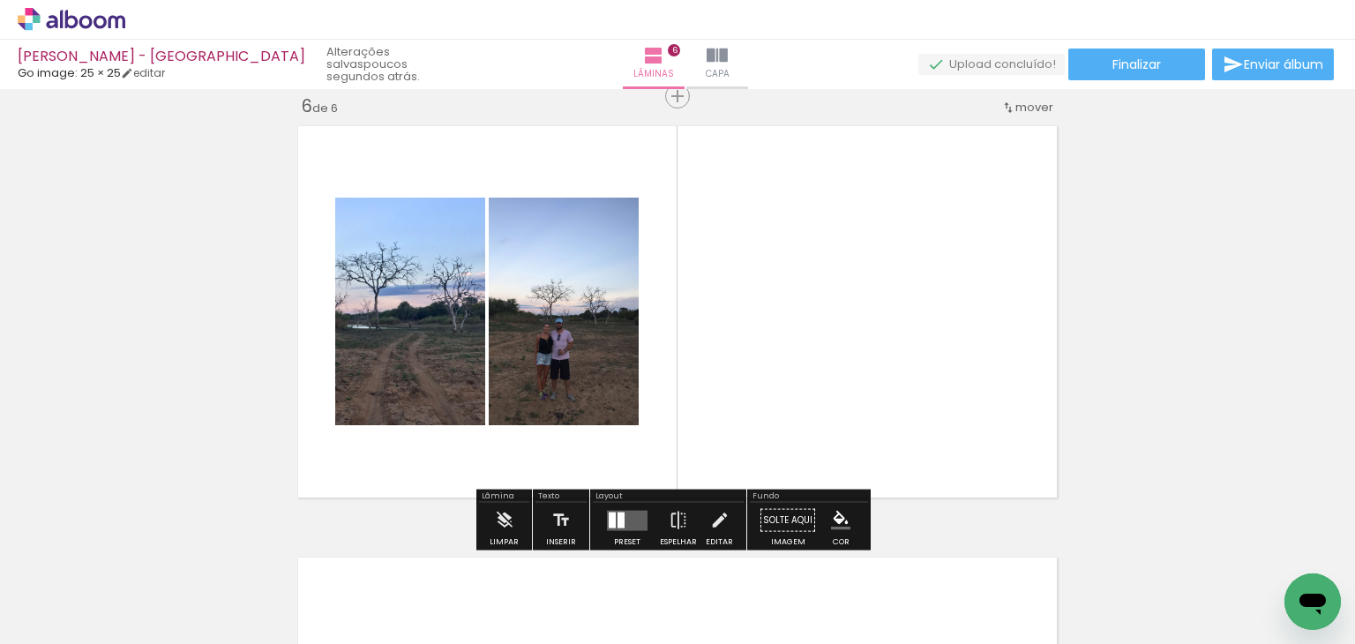
scroll to position [706, 0]
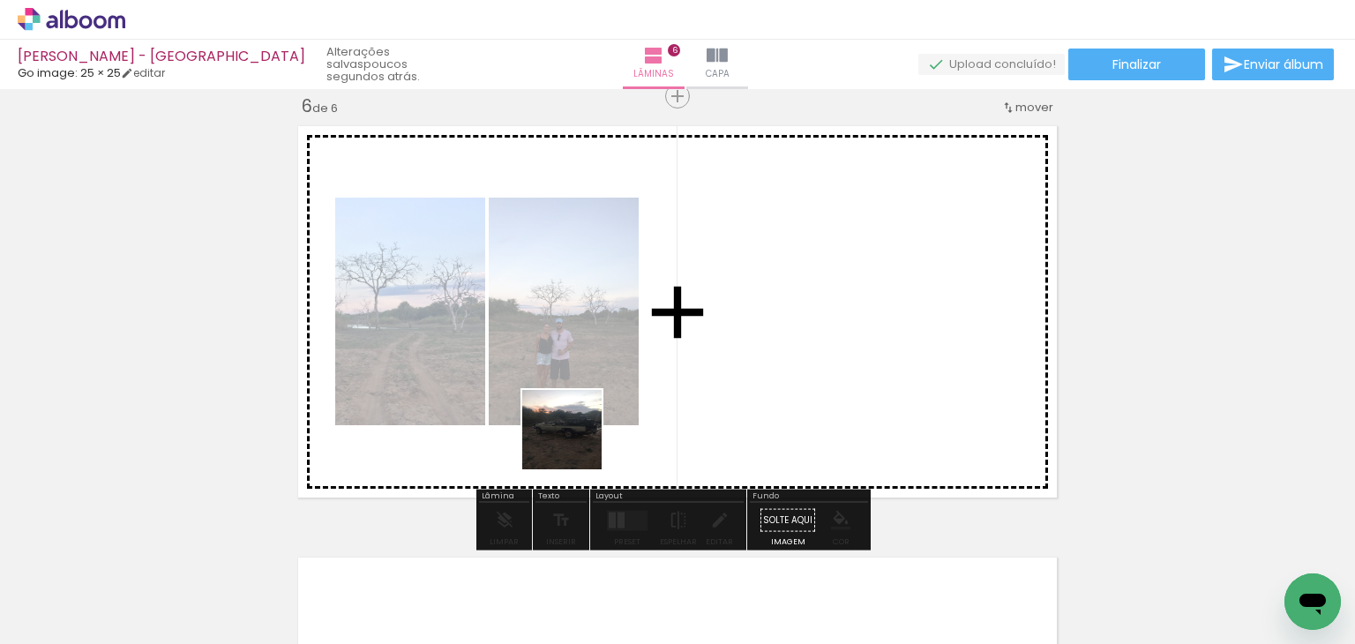
drag, startPoint x: 207, startPoint y: 603, endPoint x: 605, endPoint y: 431, distance: 433.3
click at [605, 431] on quentale-workspace at bounding box center [677, 322] width 1355 height 644
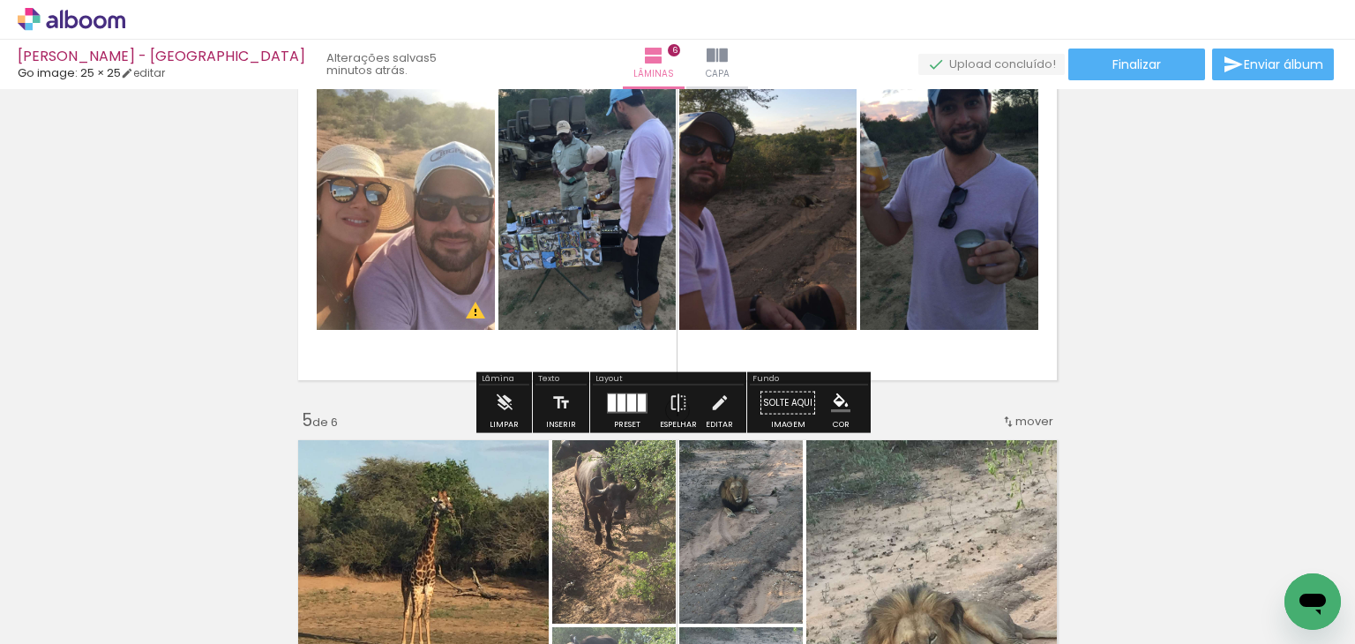
scroll to position [1453, 0]
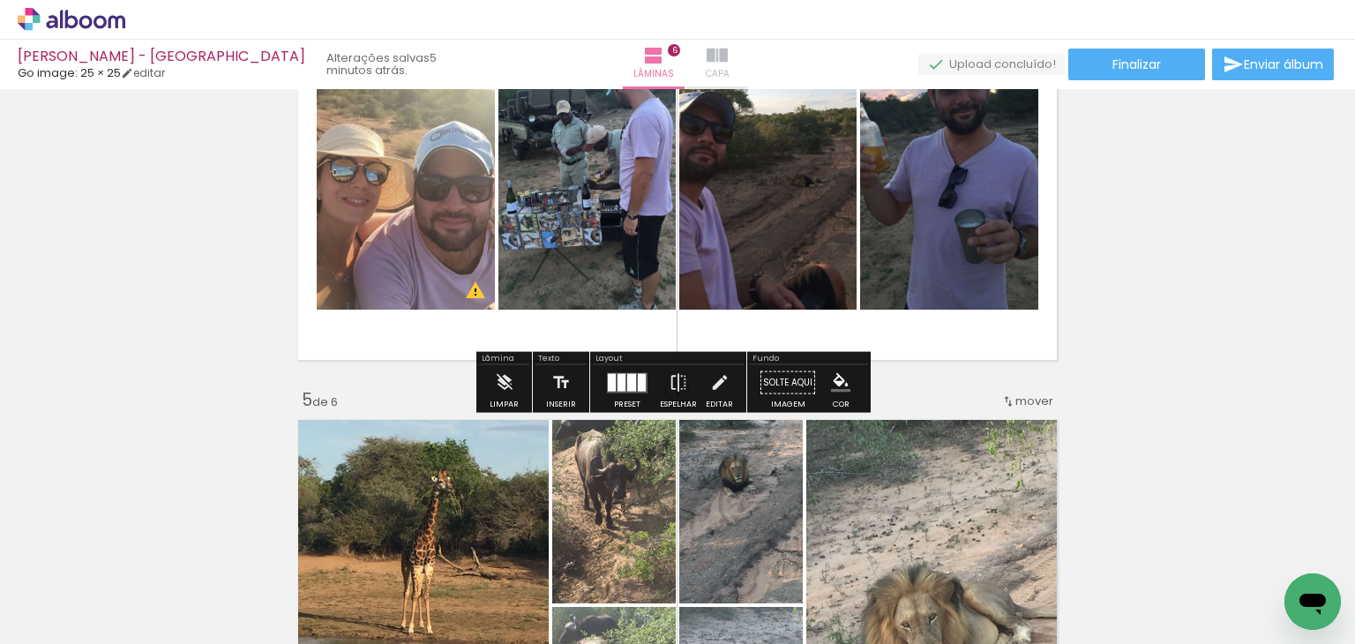
click at [686, 51] on paper-button "Capa" at bounding box center [717, 64] width 62 height 49
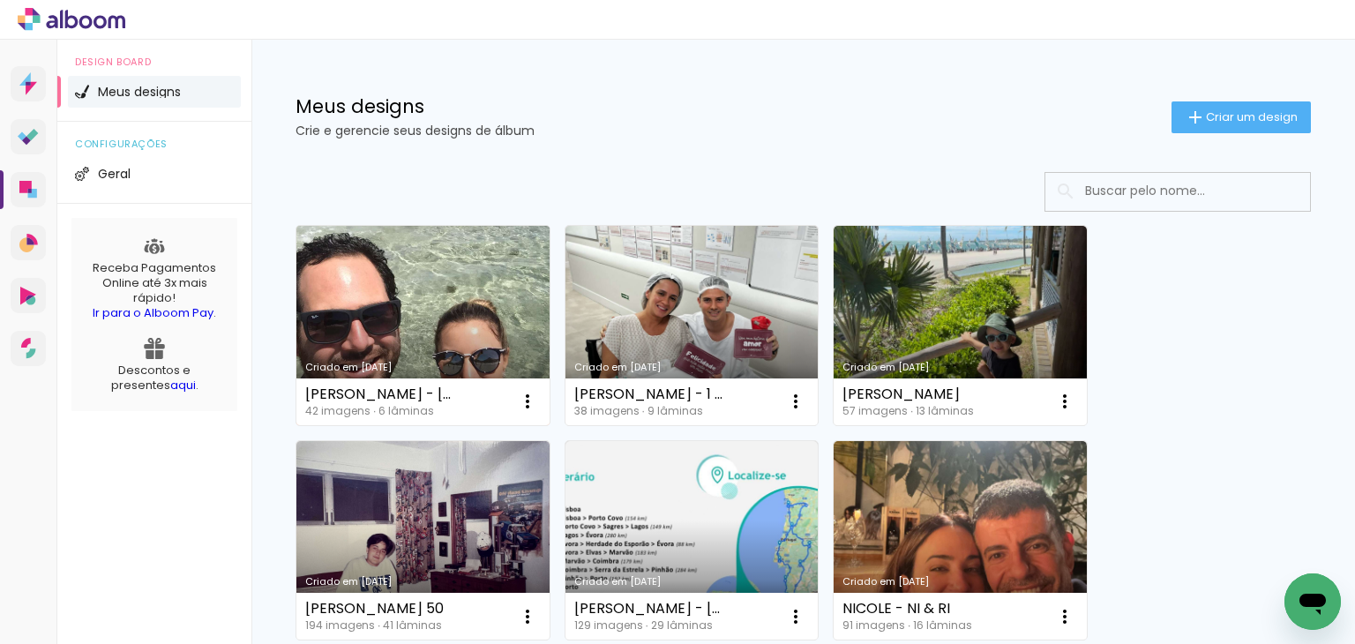
click at [473, 276] on link "Criado em [DATE]" at bounding box center [422, 325] width 253 height 199
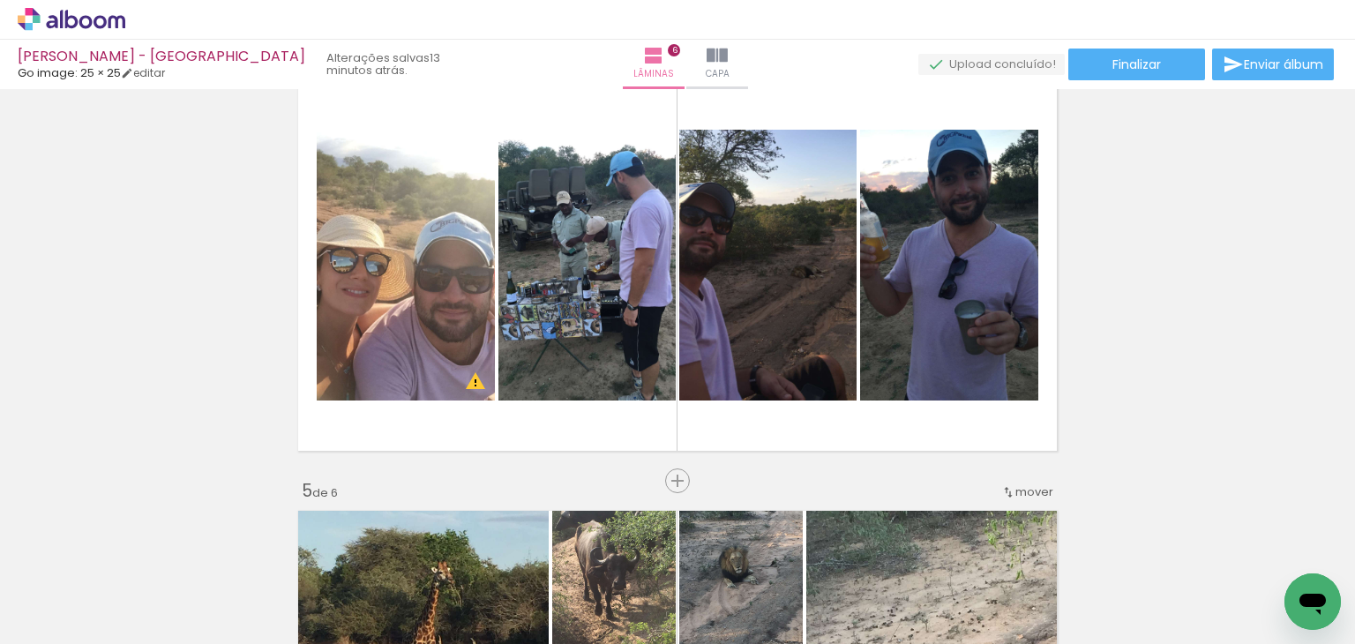
scroll to position [1499, 0]
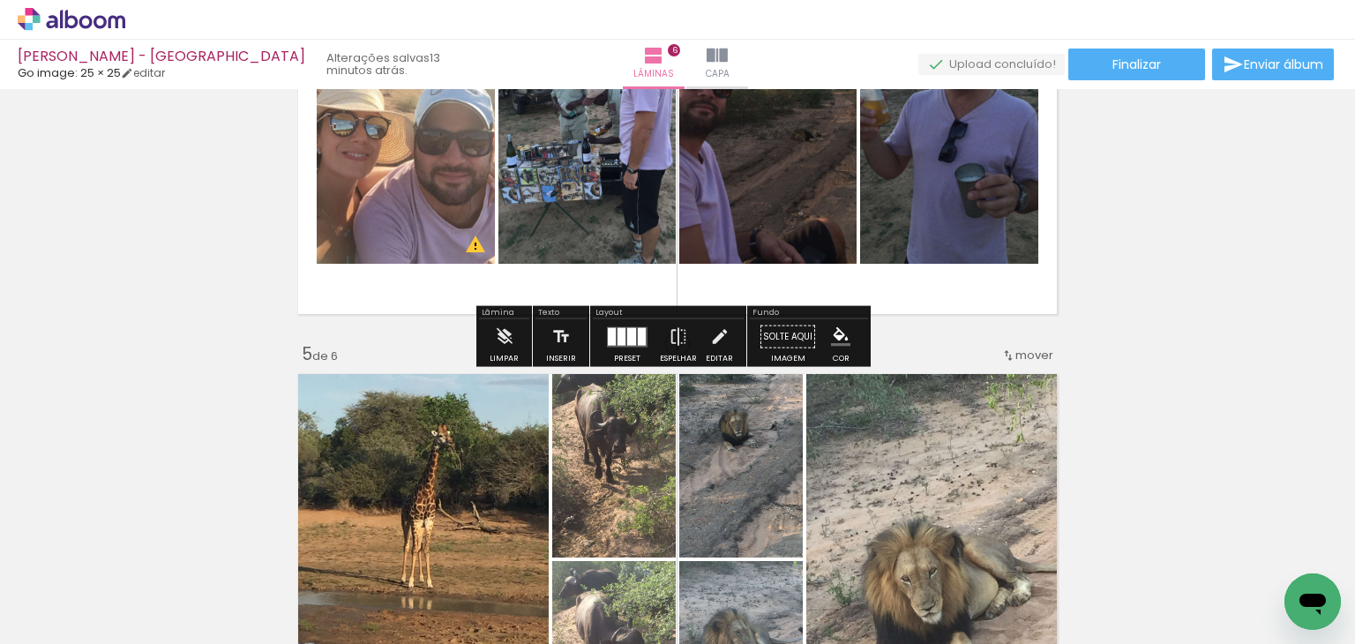
click at [630, 339] on div at bounding box center [631, 336] width 9 height 18
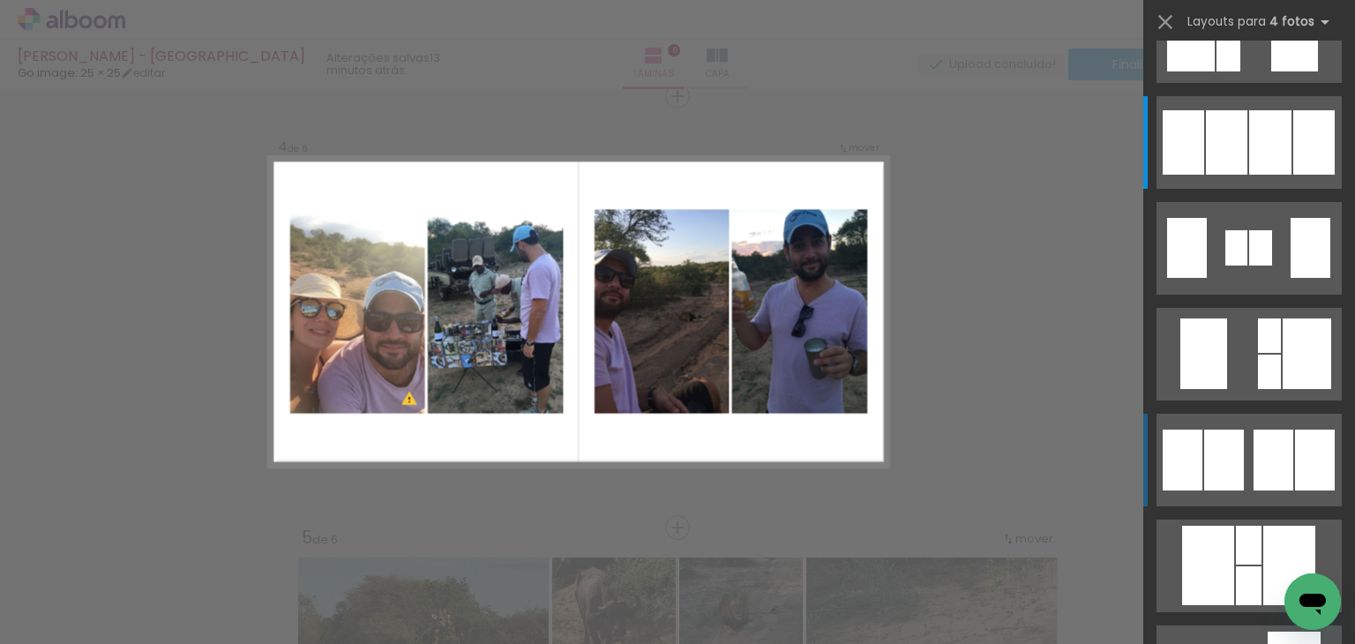
scroll to position [829, 0]
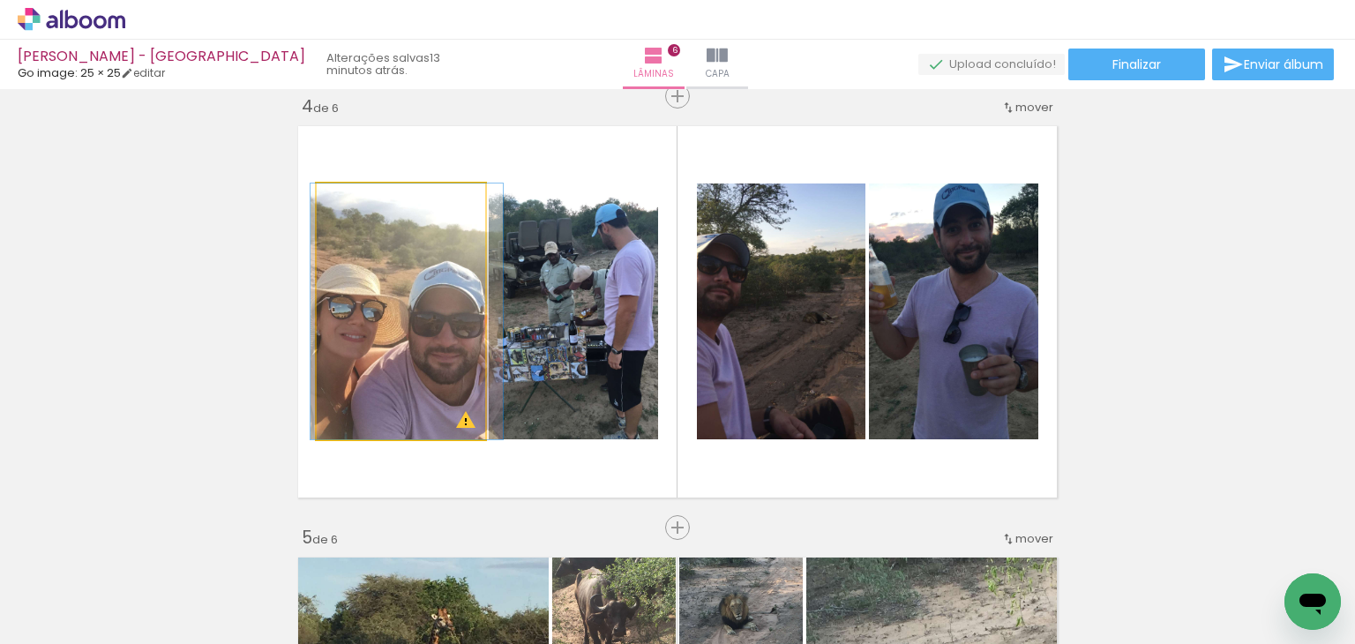
click at [385, 311] on quentale-photo at bounding box center [401, 311] width 168 height 256
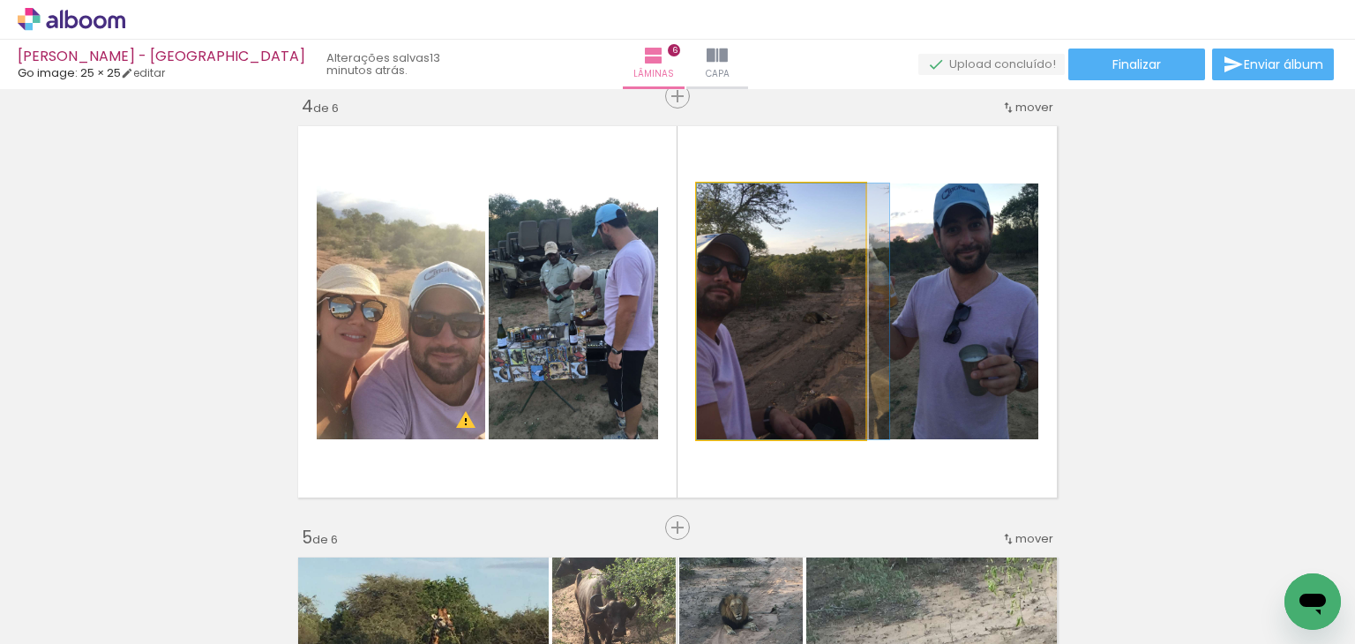
drag, startPoint x: 790, startPoint y: 378, endPoint x: 804, endPoint y: 370, distance: 16.2
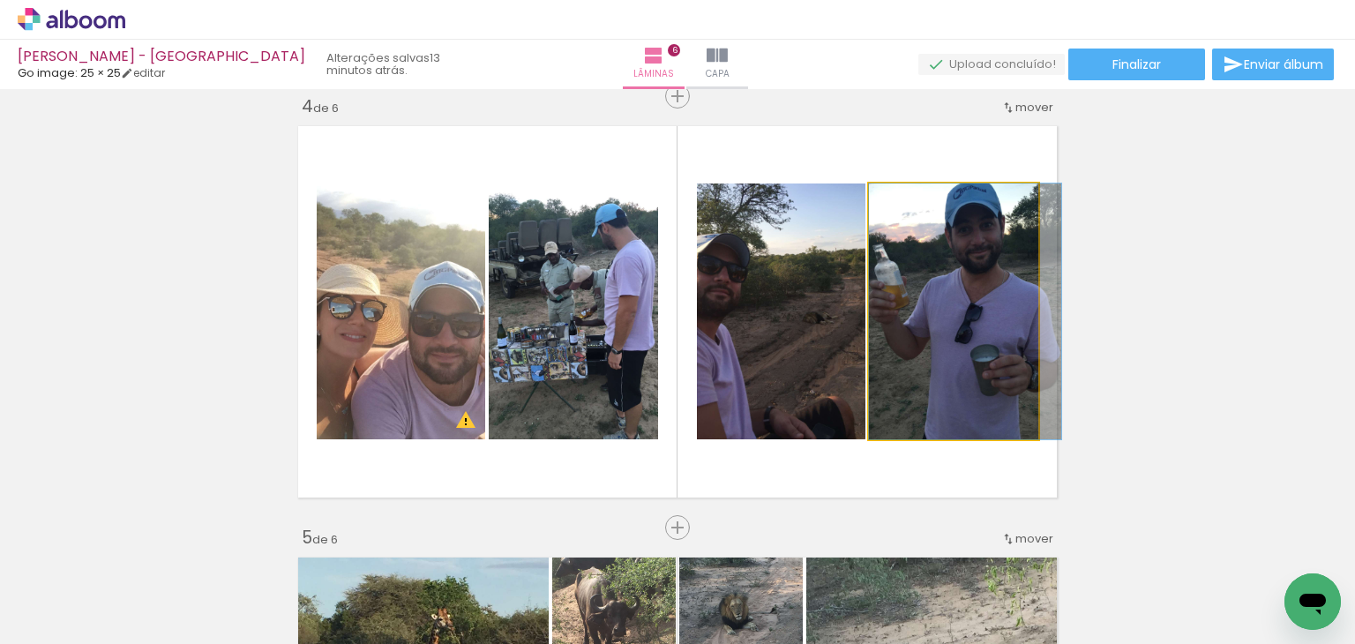
drag, startPoint x: 947, startPoint y: 350, endPoint x: 959, endPoint y: 354, distance: 12.8
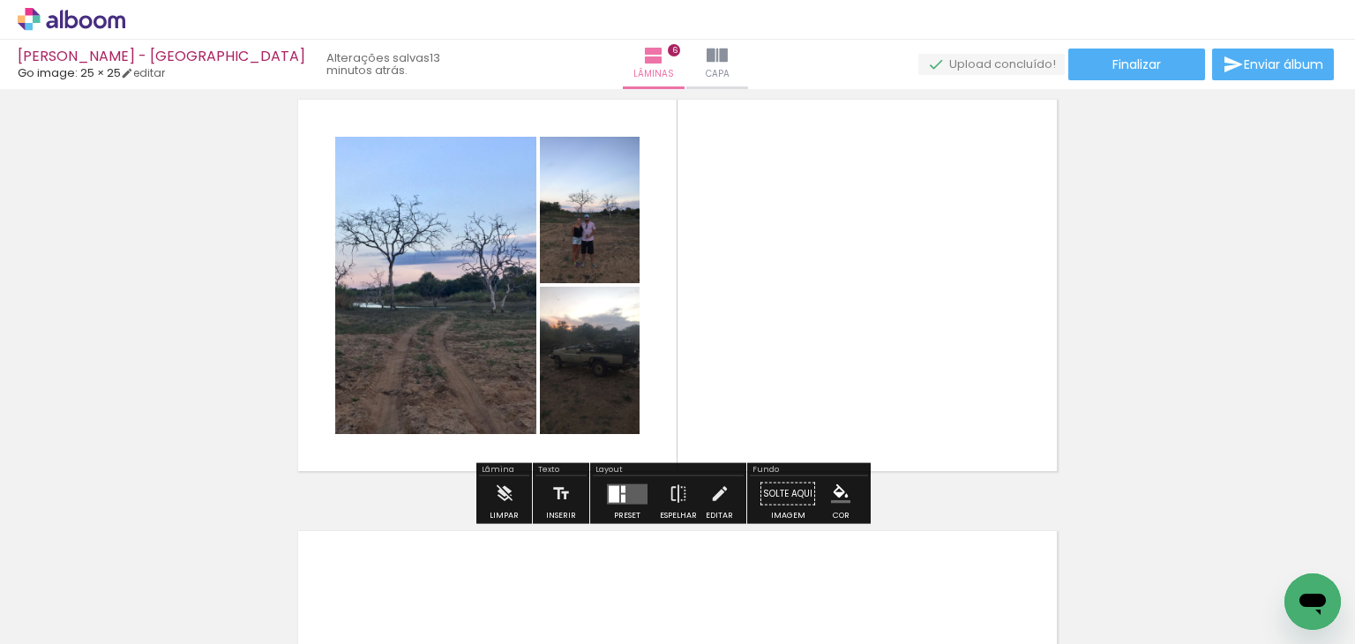
scroll to position [2286, 0]
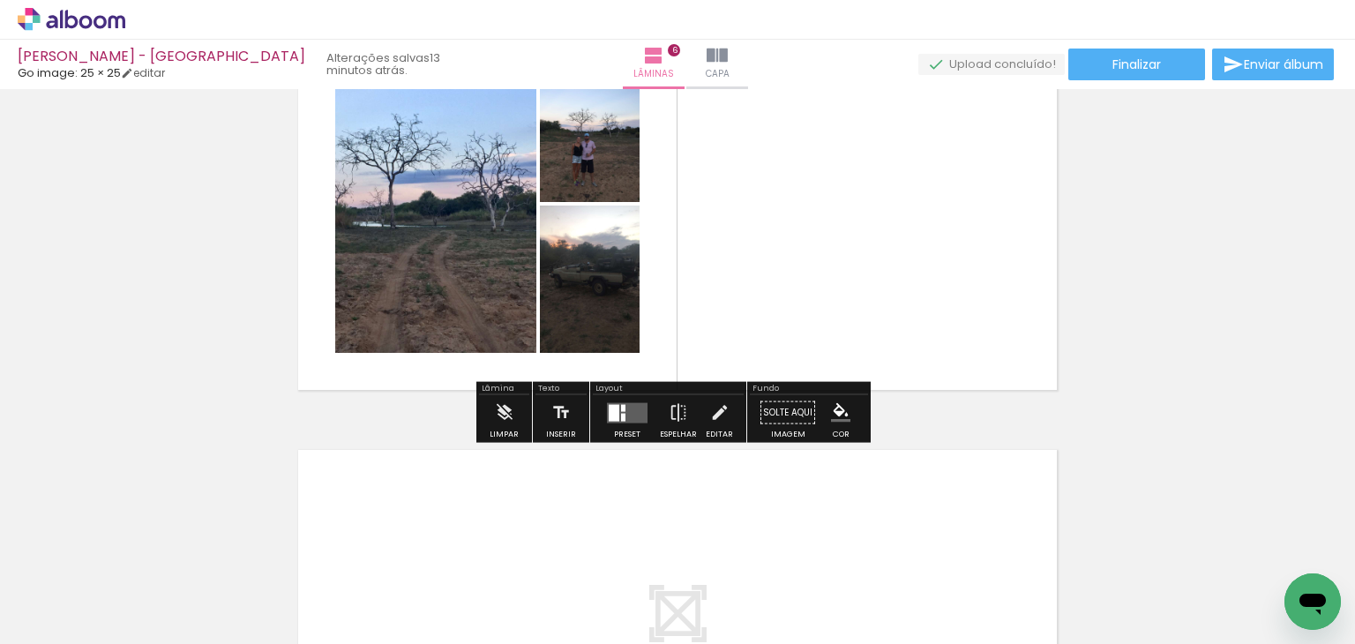
click at [66, 586] on input "Todas as fotos" at bounding box center [49, 590] width 67 height 15
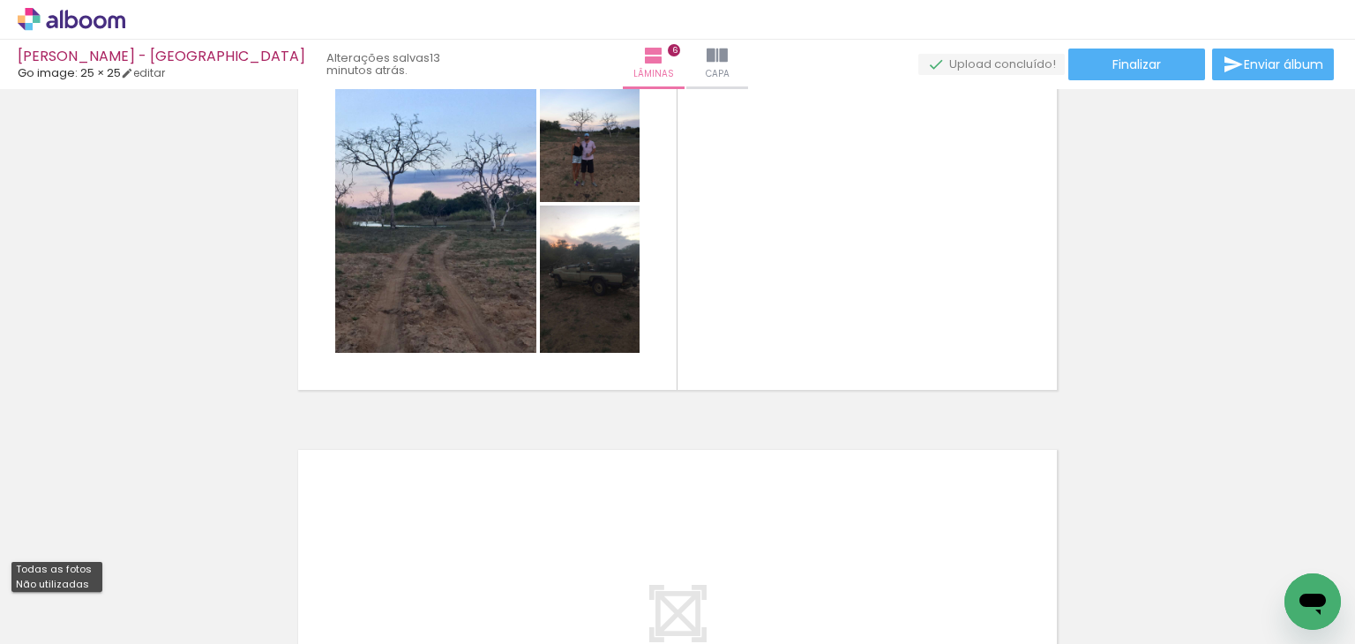
click at [0, 0] on slot "Não utilizadas" at bounding box center [0, 0] width 0 height 0
type input "Não utilizadas"
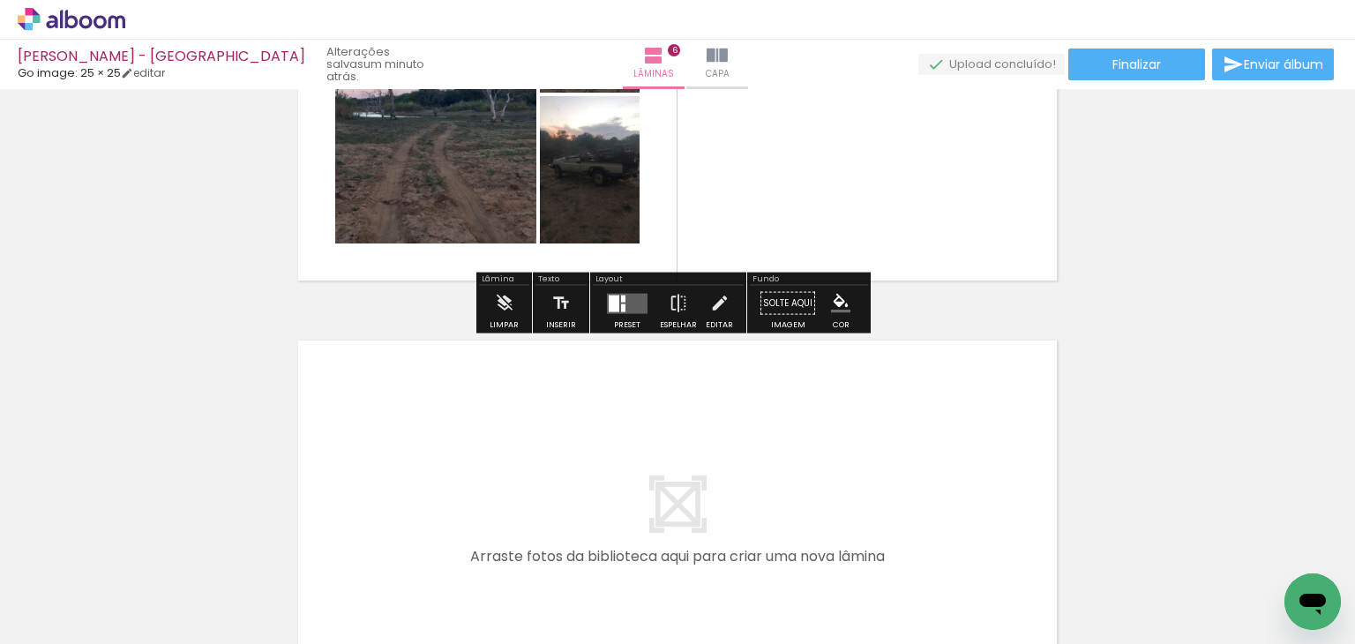
scroll to position [2198, 0]
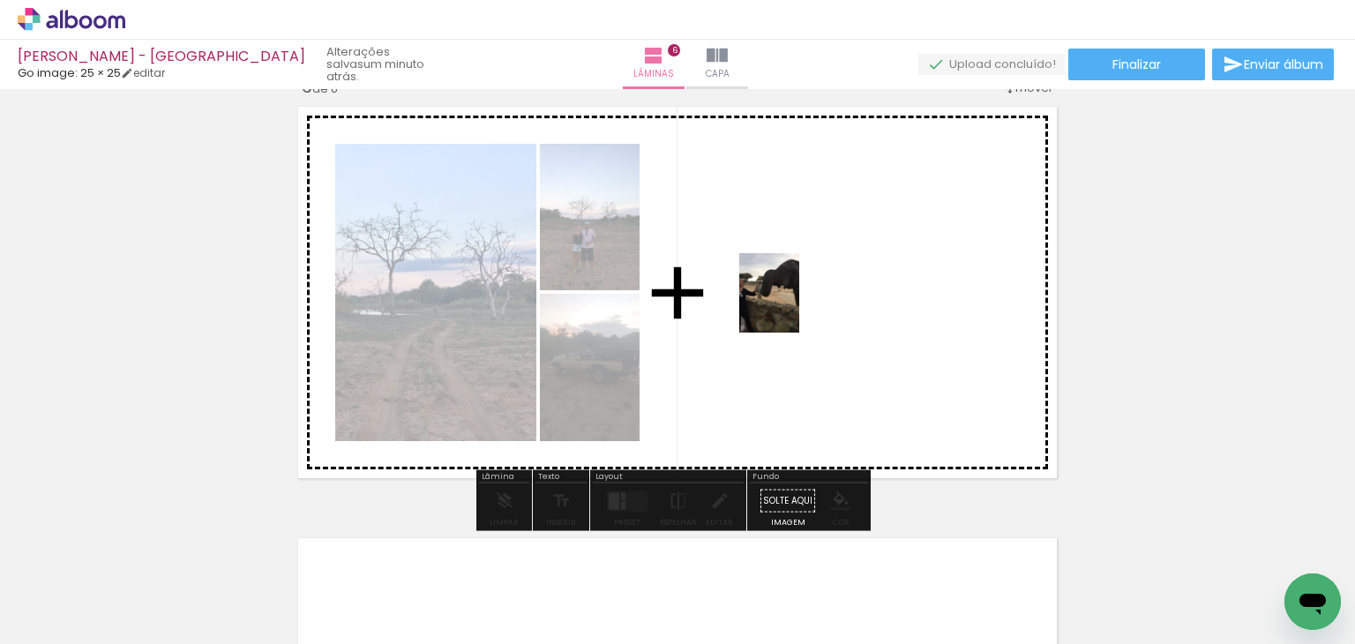
drag, startPoint x: 482, startPoint y: 442, endPoint x: 792, endPoint y: 306, distance: 338.8
click at [792, 306] on quentale-workspace at bounding box center [677, 322] width 1355 height 644
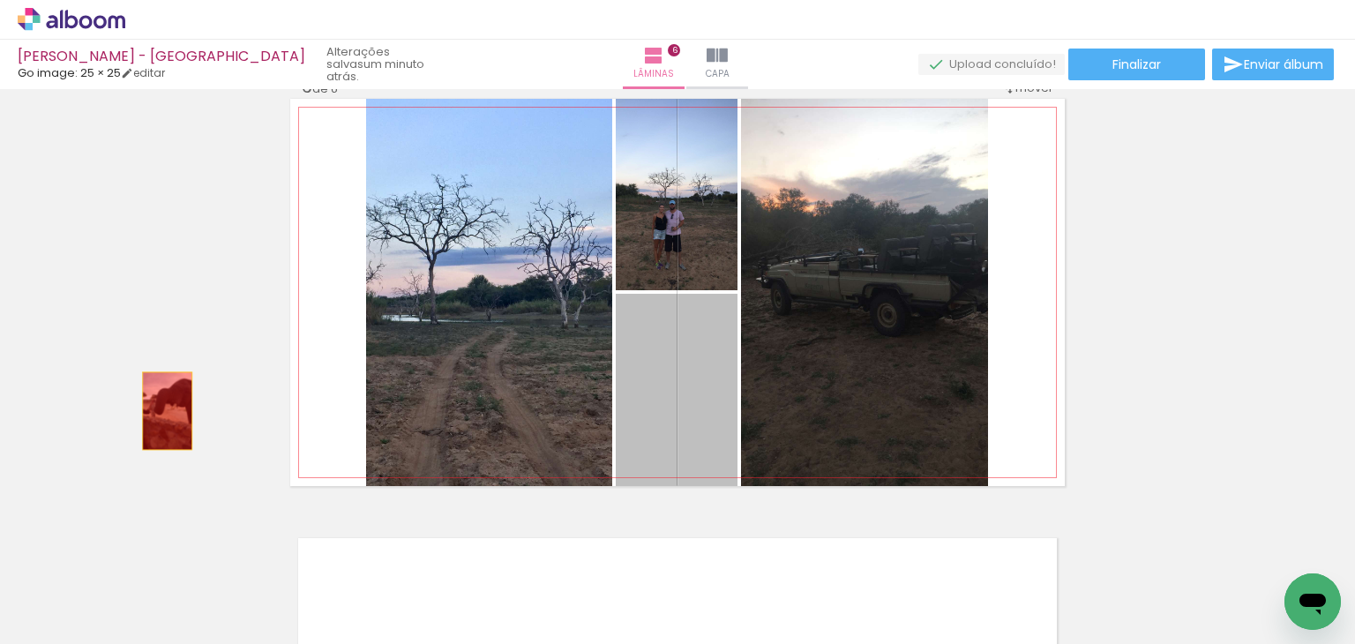
drag, startPoint x: 579, startPoint y: 414, endPoint x: 161, endPoint y: 400, distance: 418.2
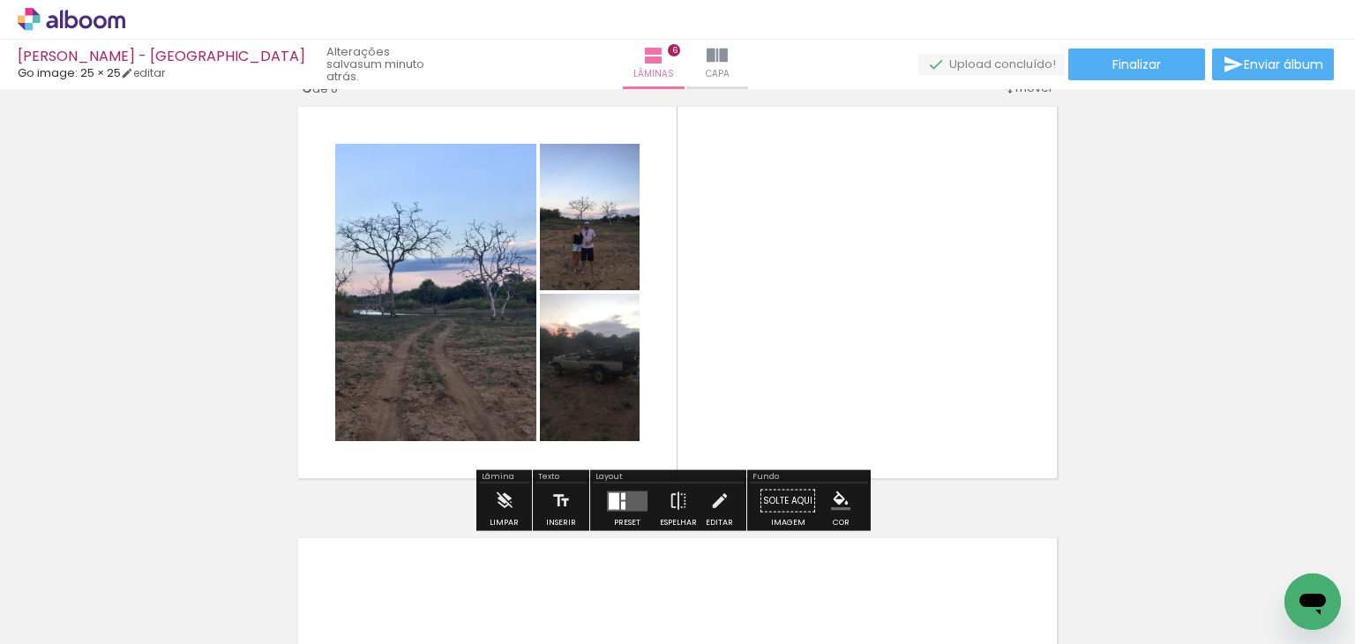
scroll to position [2374, 0]
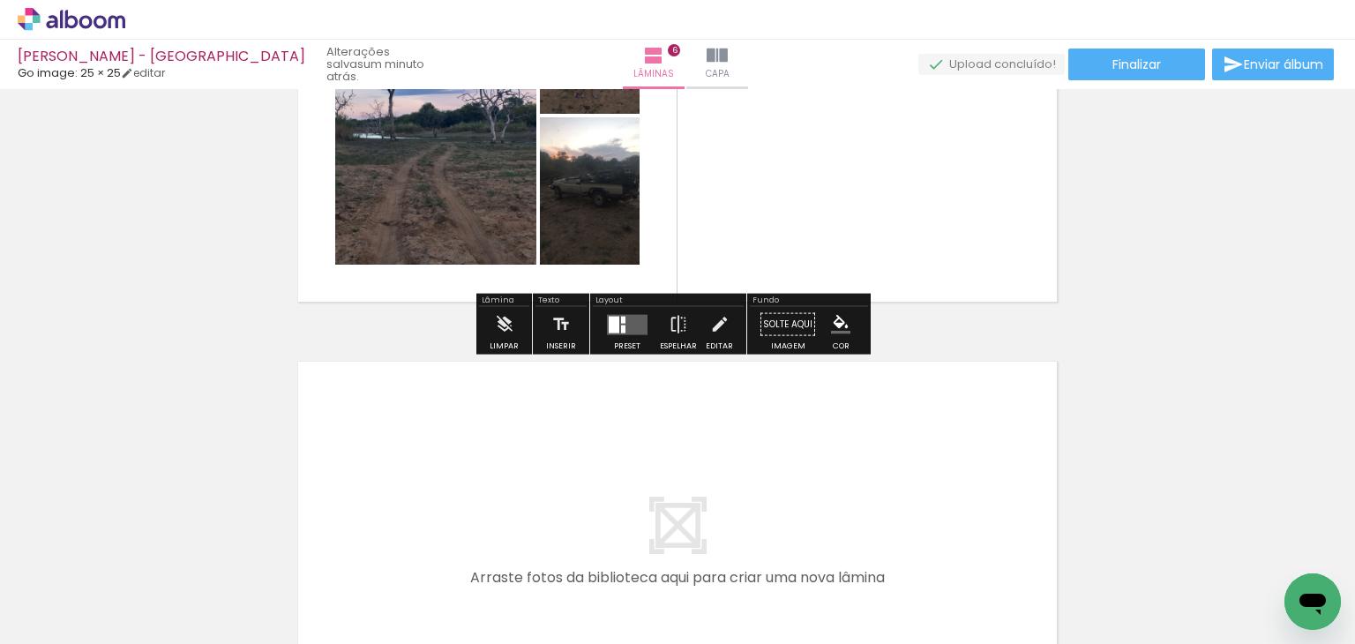
click at [631, 325] on quentale-layouter at bounding box center [627, 324] width 41 height 20
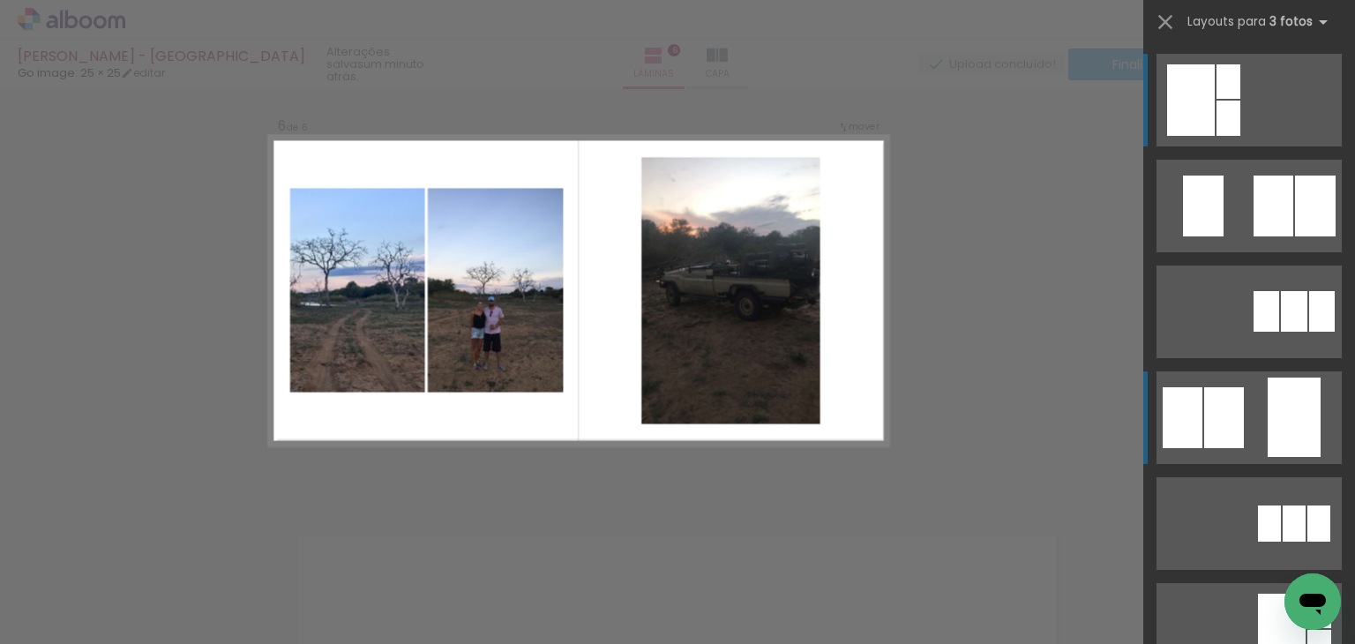
scroll to position [2178, 0]
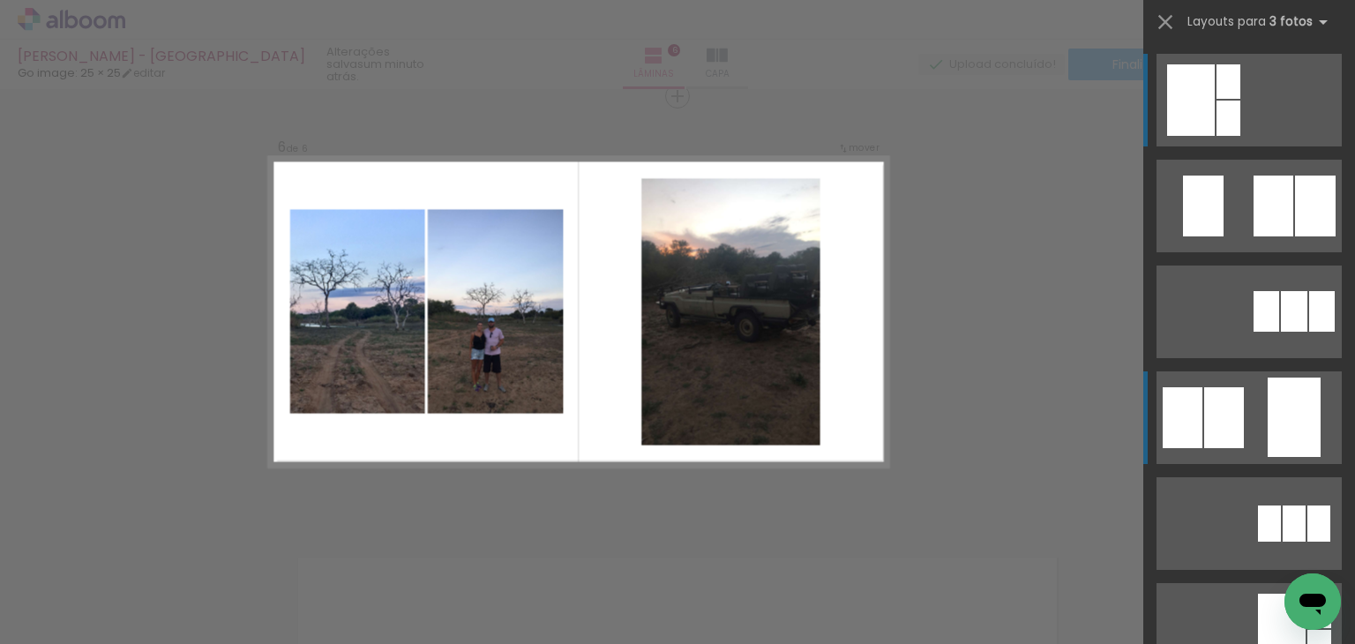
click at [1224, 99] on div at bounding box center [1228, 81] width 24 height 34
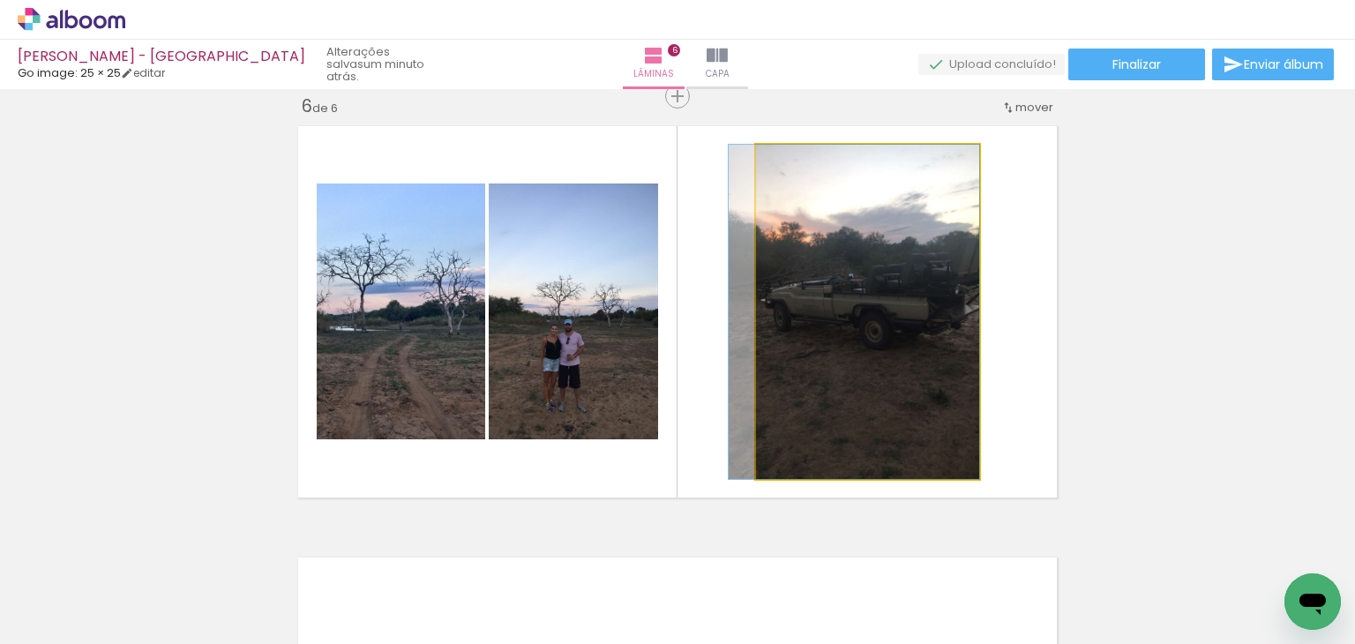
drag, startPoint x: 928, startPoint y: 373, endPoint x: 896, endPoint y: 387, distance: 34.7
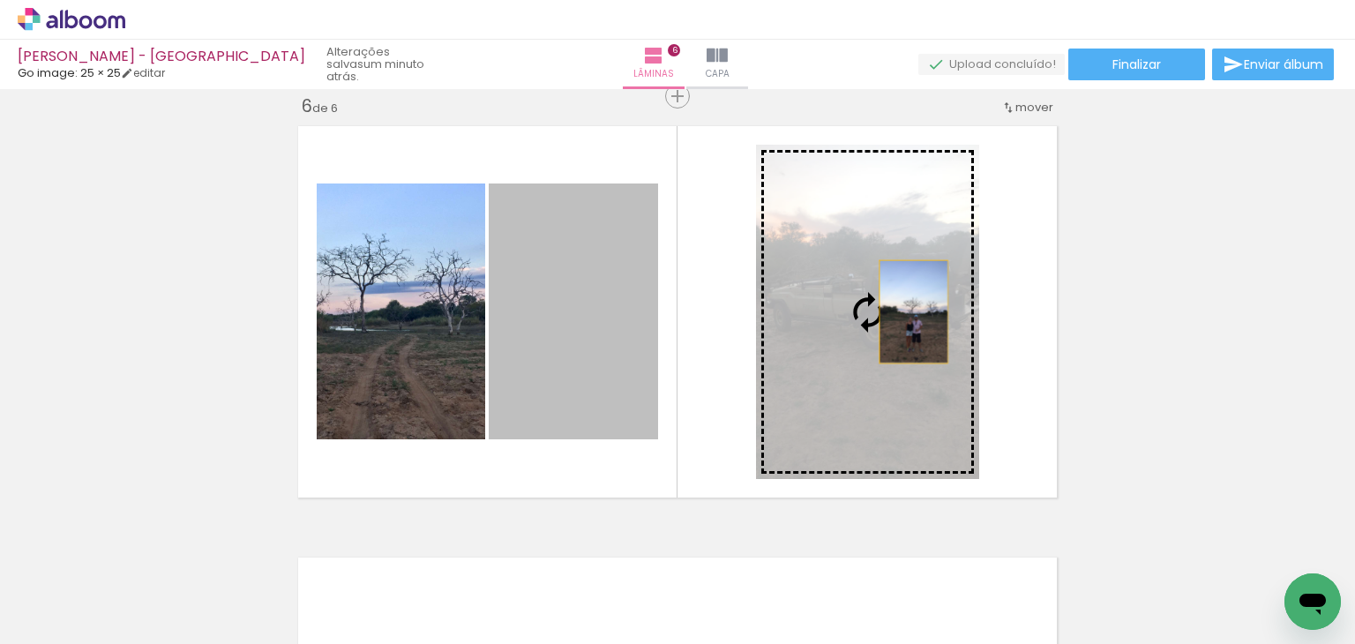
drag, startPoint x: 607, startPoint y: 364, endPoint x: 907, endPoint y: 311, distance: 304.5
click at [0, 0] on slot at bounding box center [0, 0] width 0 height 0
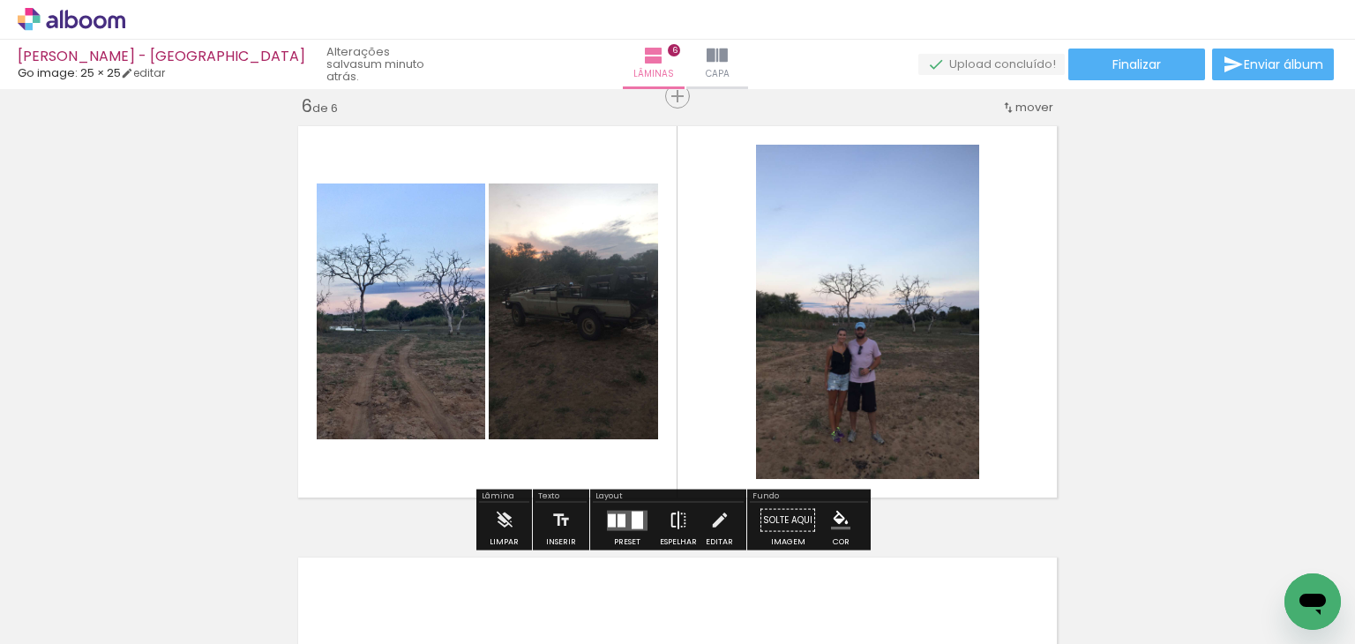
click at [673, 520] on iron-icon at bounding box center [677, 520] width 19 height 35
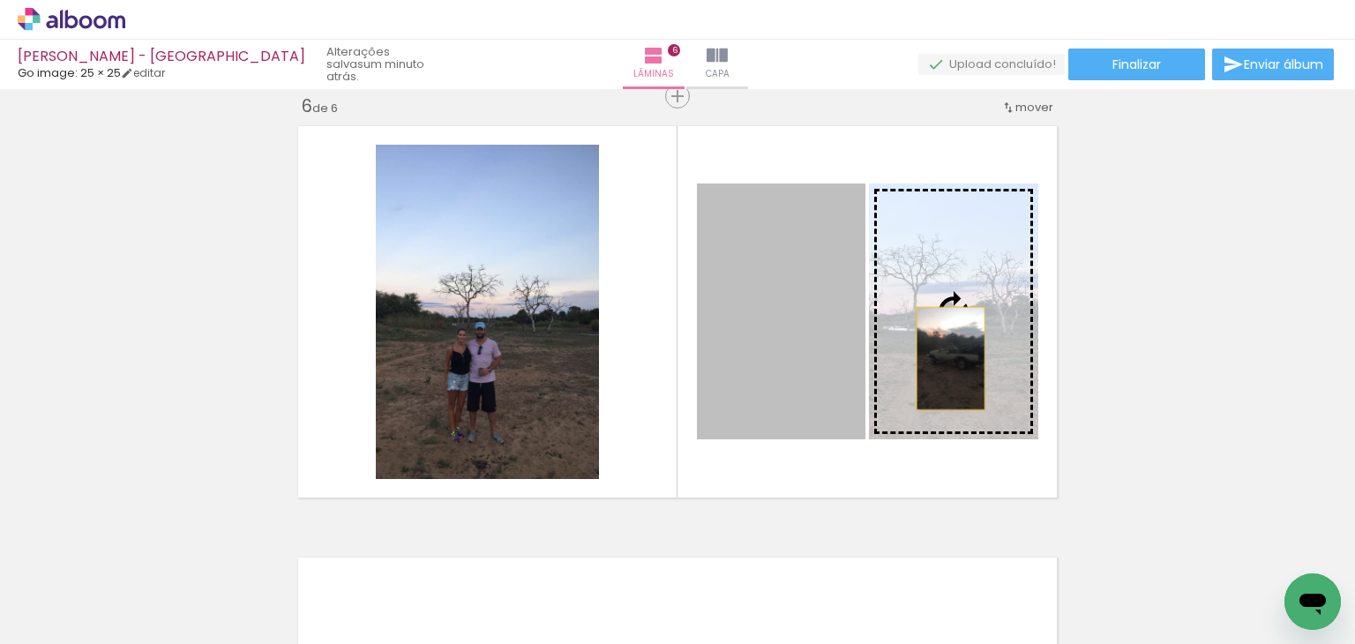
drag, startPoint x: 804, startPoint y: 385, endPoint x: 944, endPoint y: 358, distance: 142.0
click at [0, 0] on slot at bounding box center [0, 0] width 0 height 0
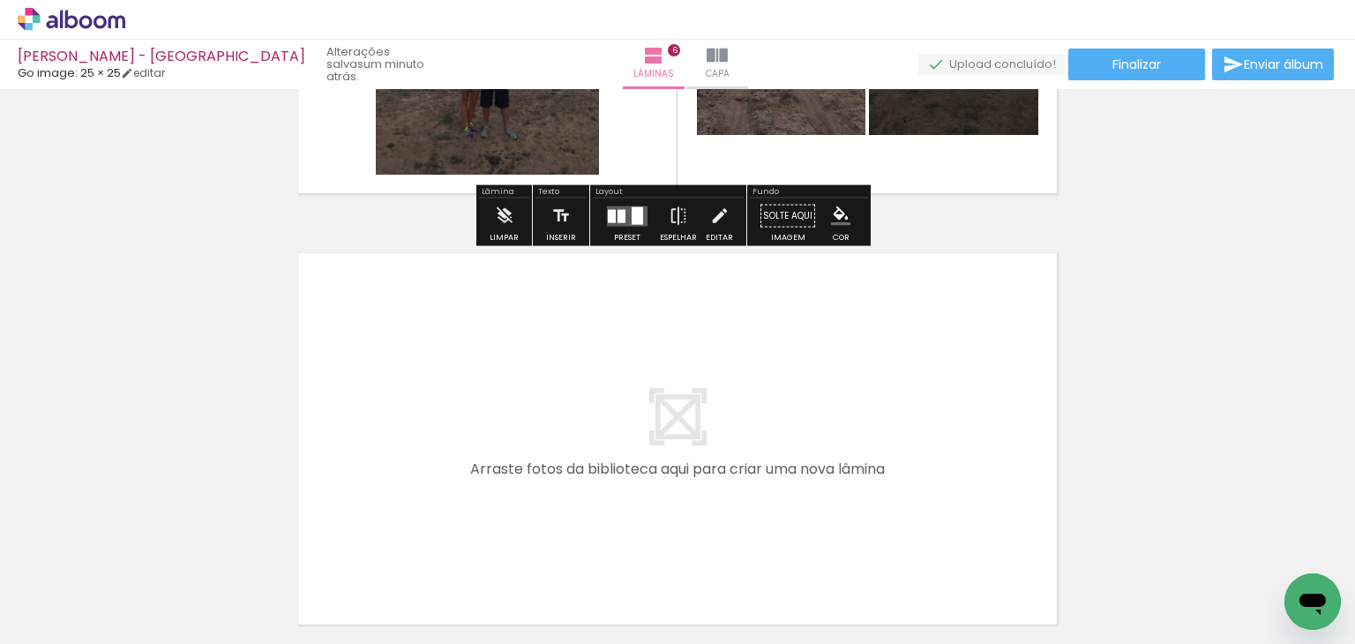
scroll to position [2531, 0]
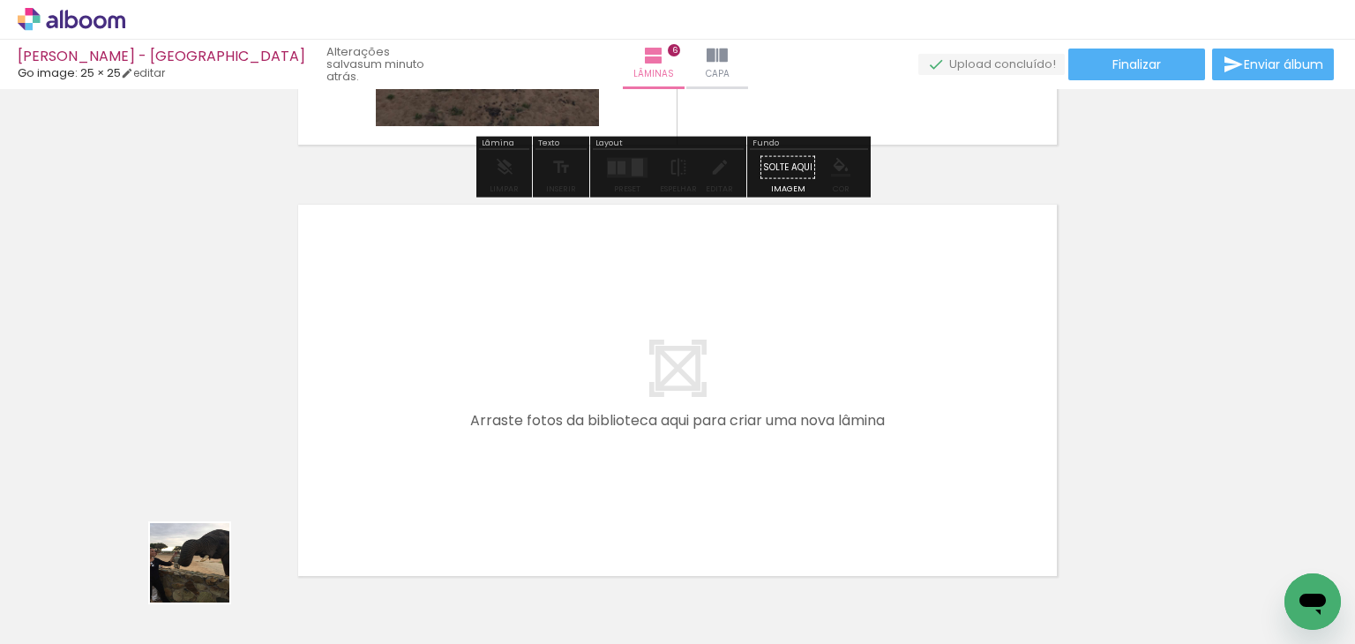
drag, startPoint x: 191, startPoint y: 601, endPoint x: 505, endPoint y: 371, distance: 389.3
click at [505, 371] on quentale-workspace at bounding box center [677, 322] width 1355 height 644
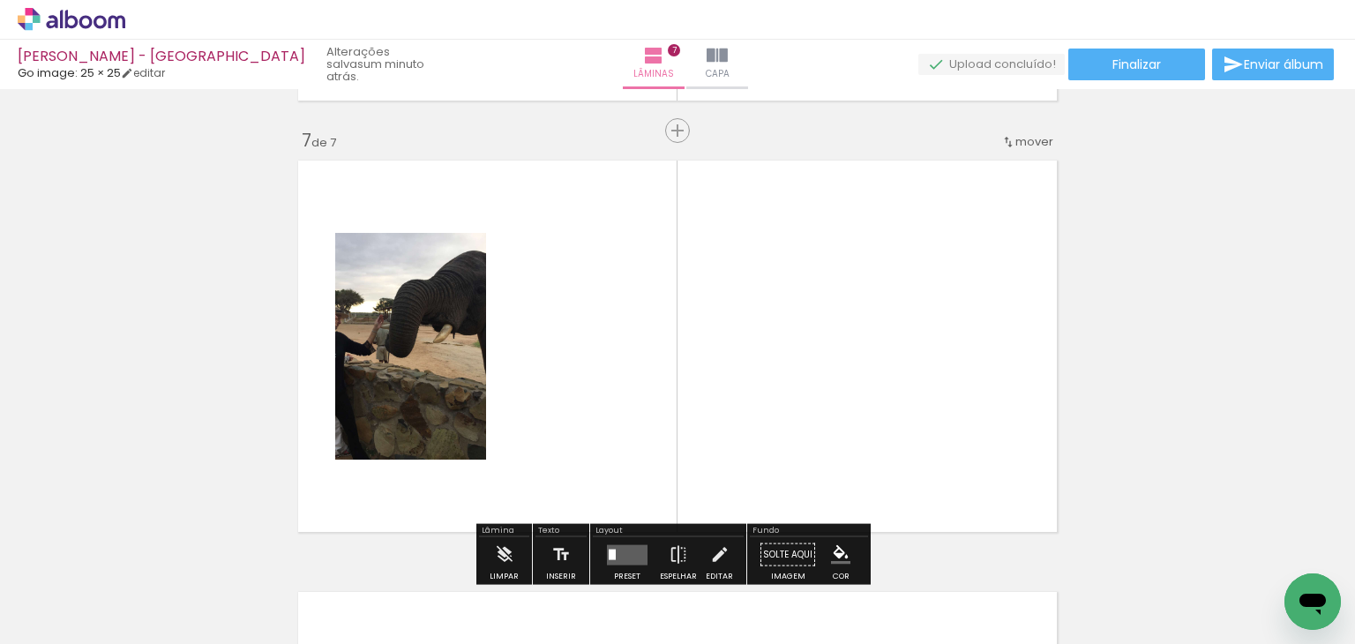
scroll to position [2610, 0]
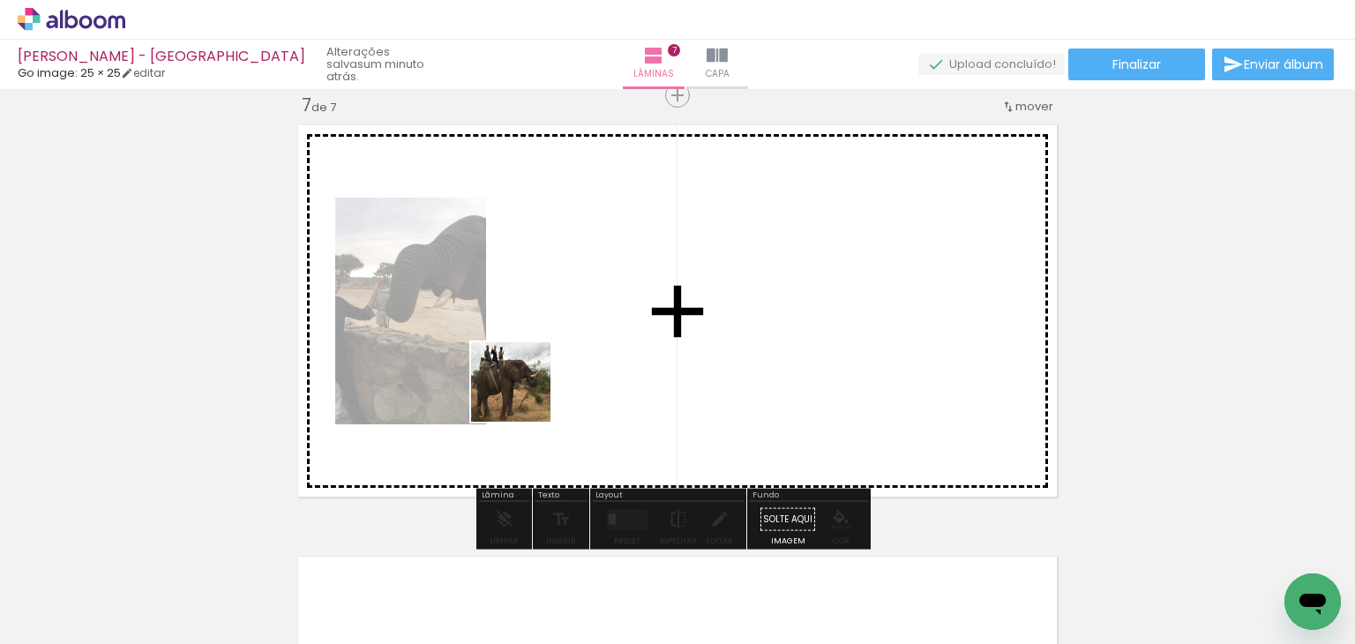
drag, startPoint x: 205, startPoint y: 576, endPoint x: 579, endPoint y: 370, distance: 426.3
click at [579, 370] on quentale-workspace at bounding box center [677, 322] width 1355 height 644
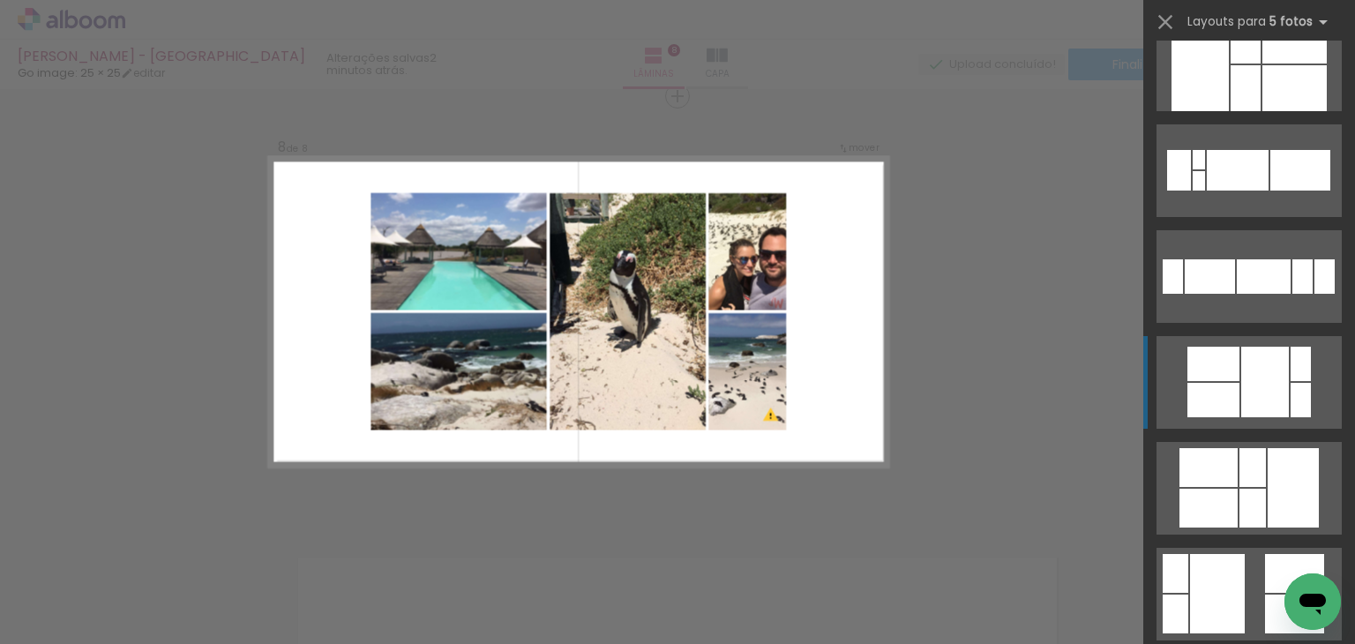
scroll to position [529, 0]
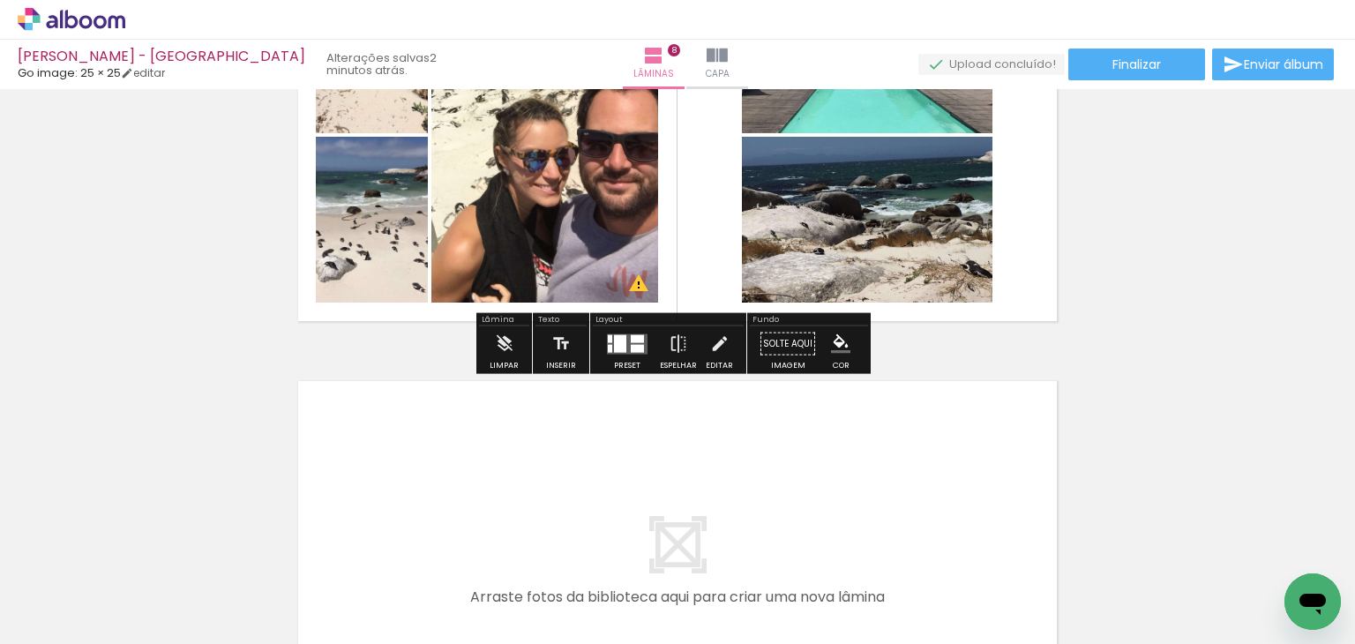
scroll to position [3305, 0]
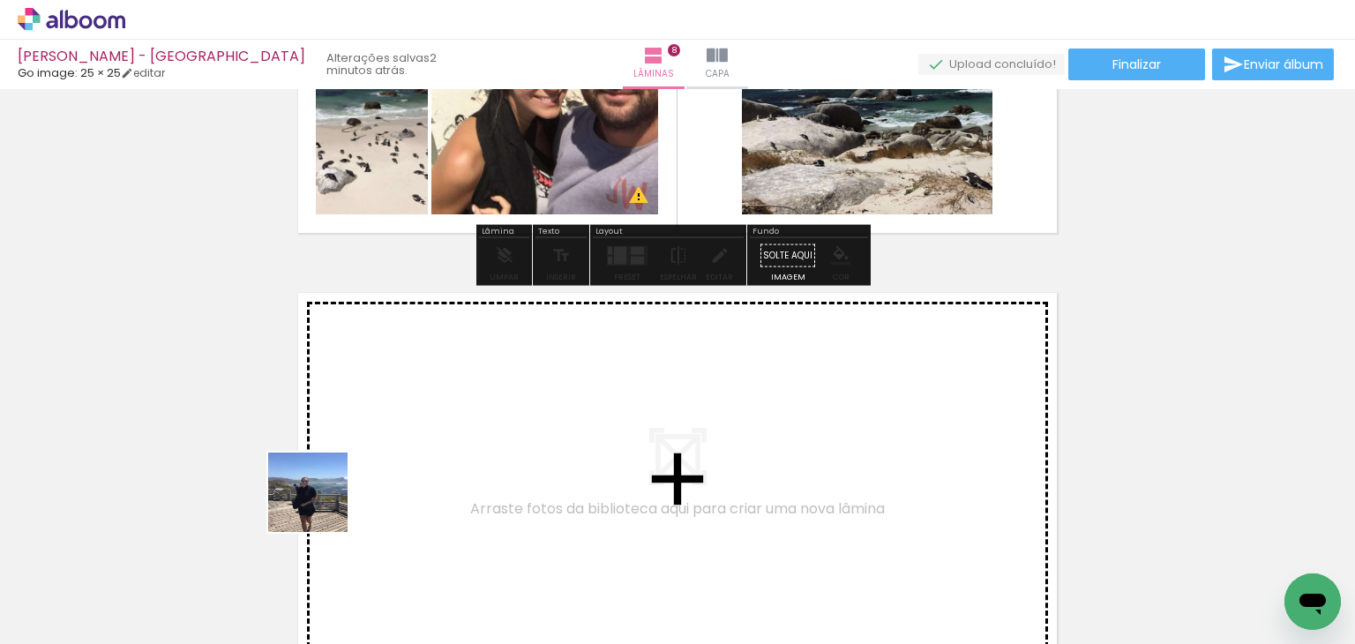
drag, startPoint x: 259, startPoint y: 541, endPoint x: 465, endPoint y: 436, distance: 230.7
click at [465, 436] on quentale-workspace at bounding box center [677, 322] width 1355 height 644
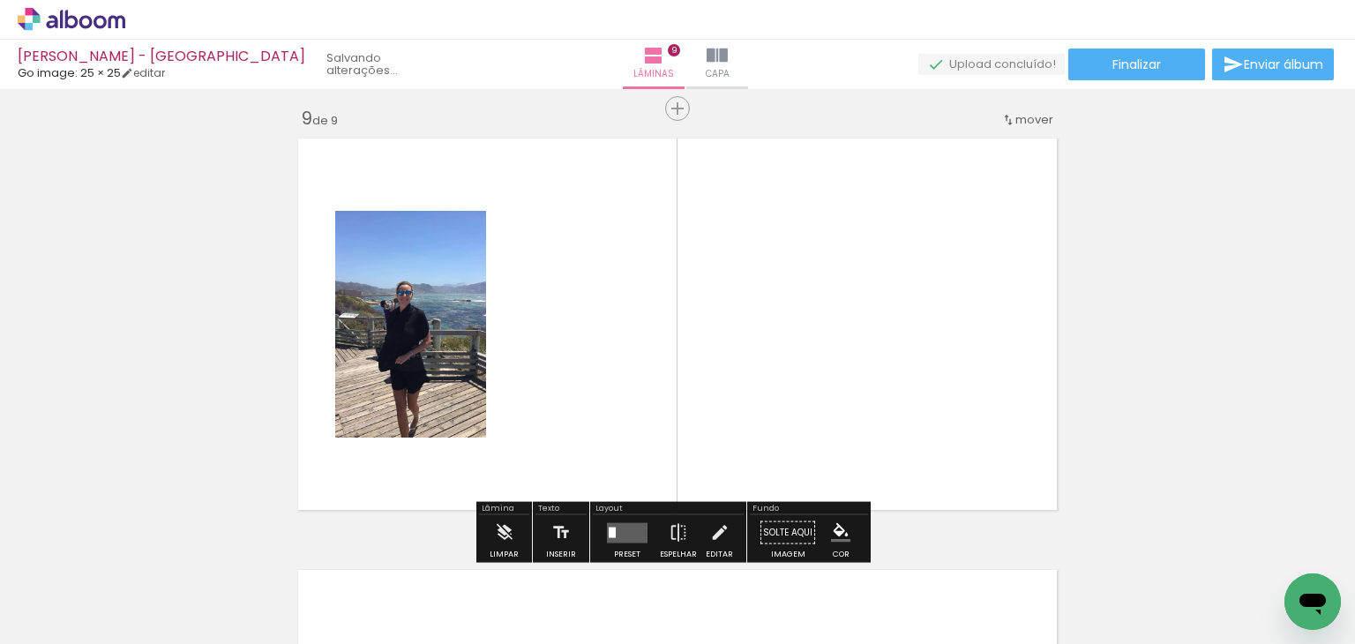
scroll to position [3472, 0]
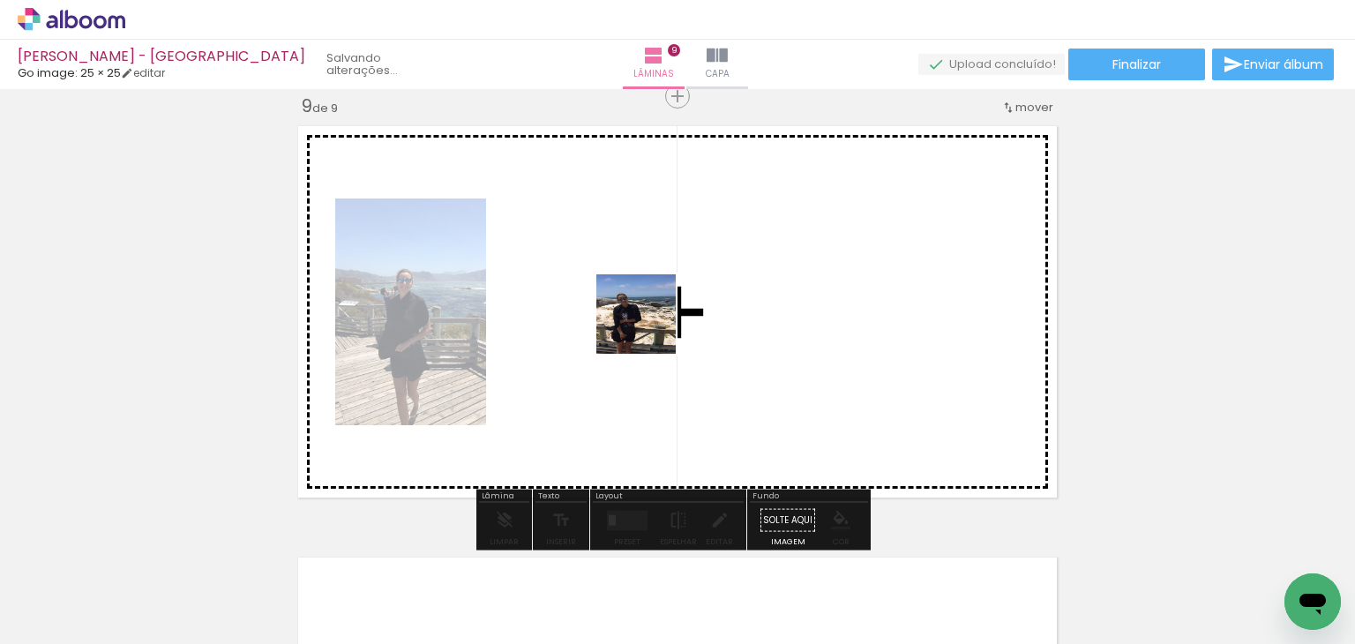
drag, startPoint x: 212, startPoint y: 582, endPoint x: 686, endPoint y: 336, distance: 534.5
click at [688, 319] on quentale-workspace at bounding box center [677, 322] width 1355 height 644
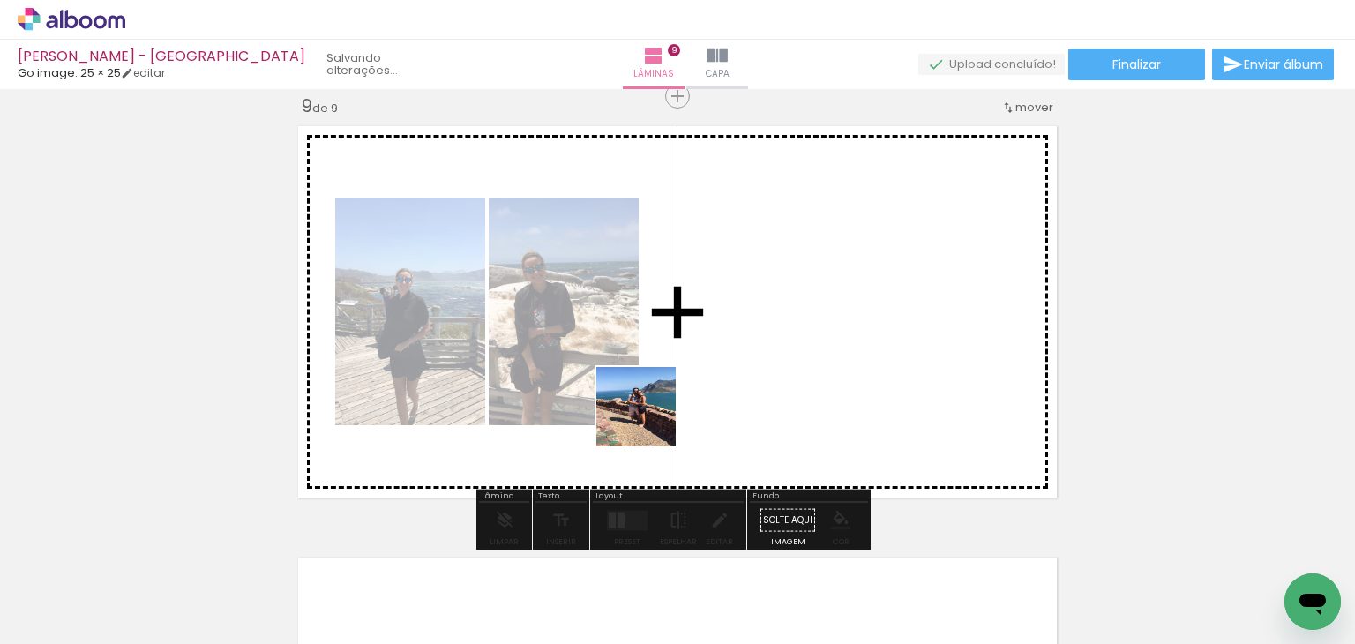
drag, startPoint x: 201, startPoint y: 601, endPoint x: 649, endPoint y: 420, distance: 483.4
click at [649, 420] on quentale-workspace at bounding box center [677, 322] width 1355 height 644
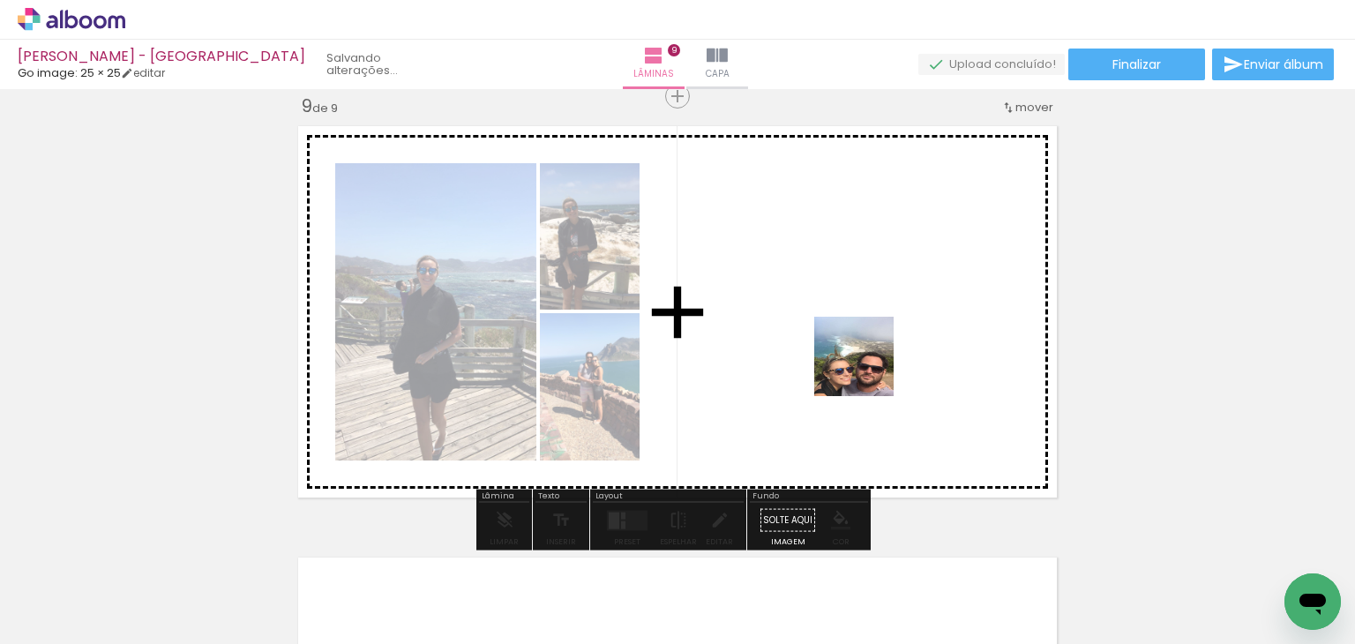
drag, startPoint x: 759, startPoint y: 417, endPoint x: 867, endPoint y: 370, distance: 117.7
click at [867, 370] on quentale-workspace at bounding box center [677, 322] width 1355 height 644
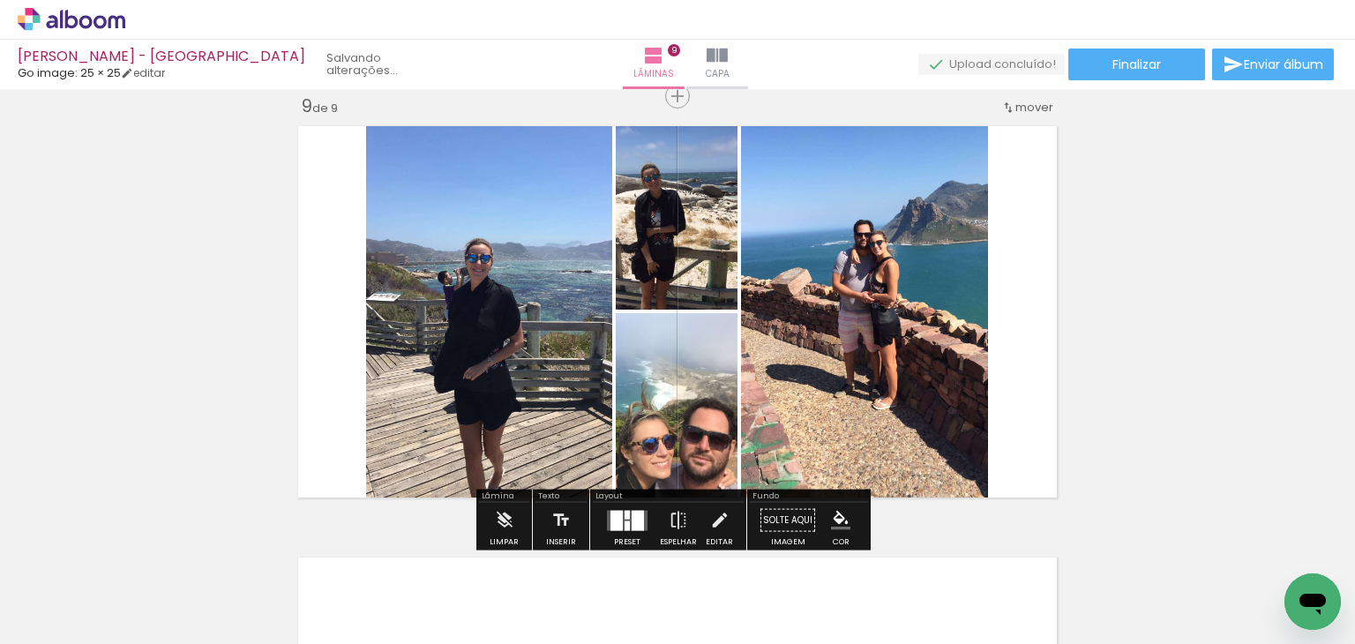
click at [617, 516] on div at bounding box center [616, 520] width 12 height 20
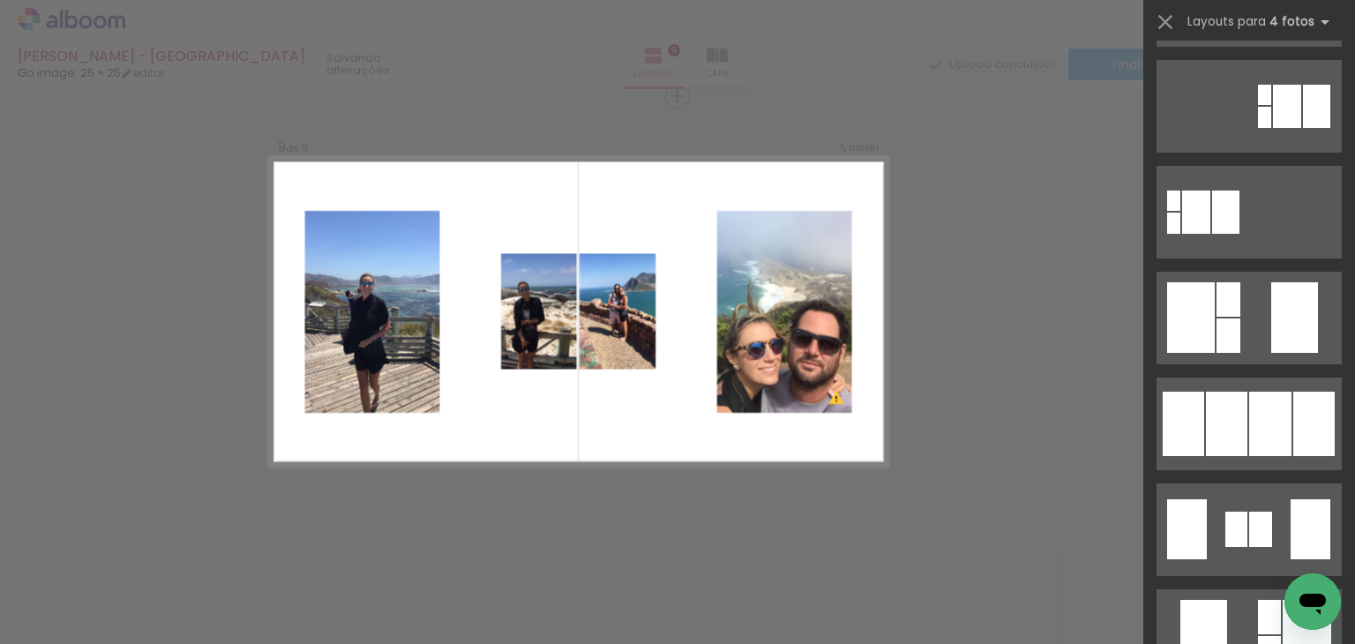
scroll to position [617, 0]
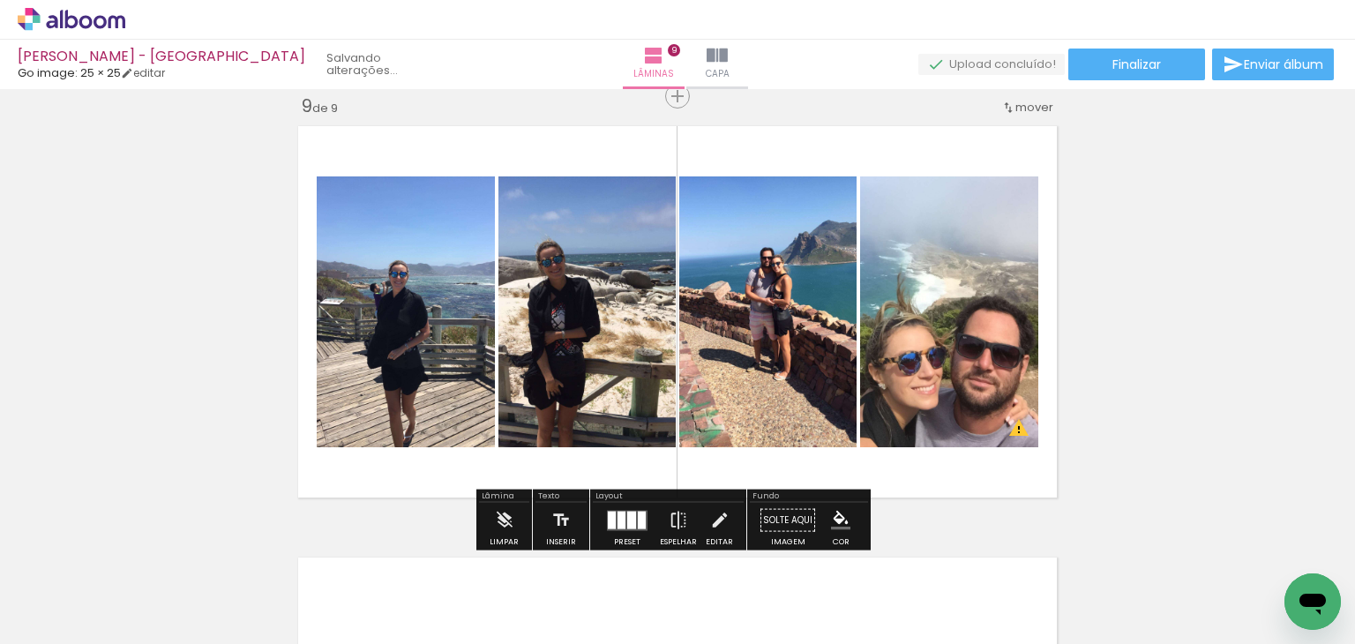
click at [608, 519] on div at bounding box center [612, 520] width 8 height 18
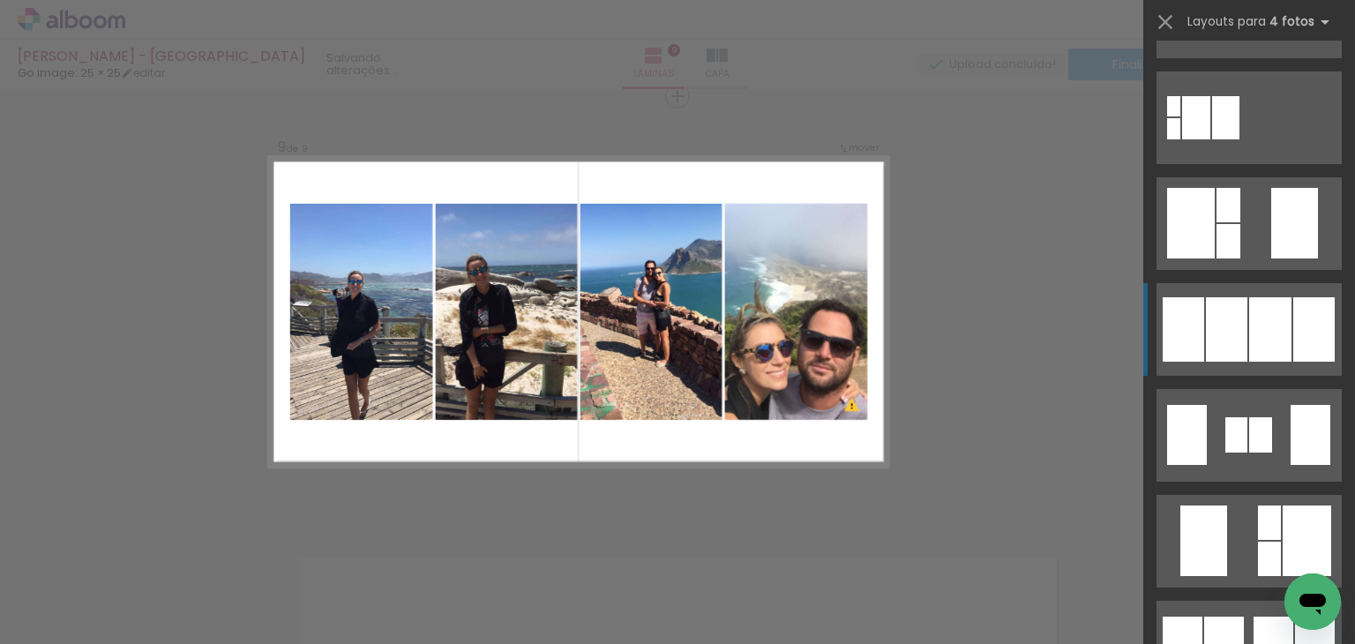
scroll to position [847, 0]
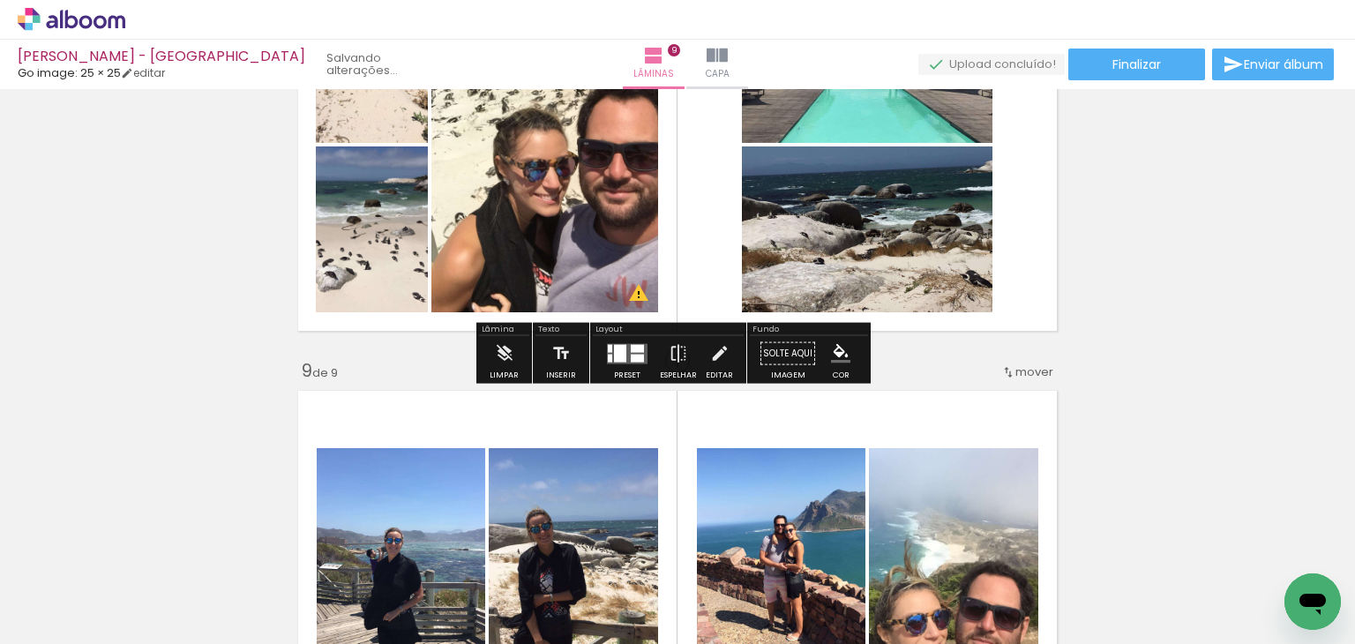
scroll to position [3031, 0]
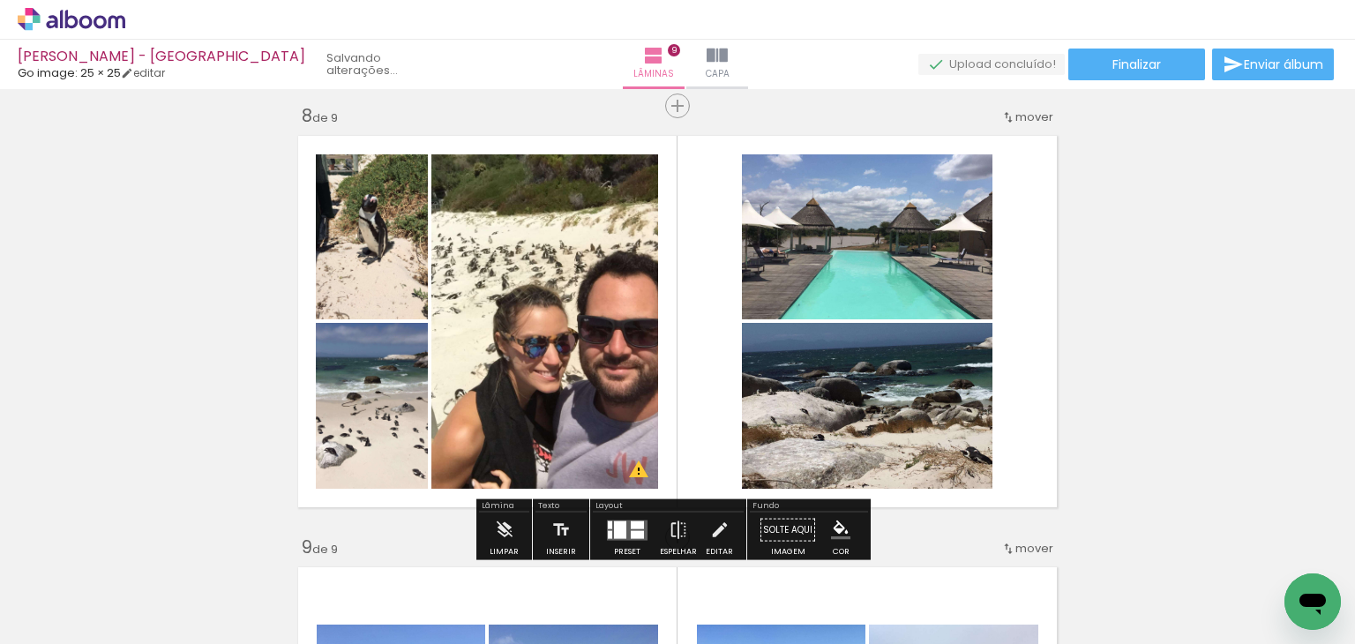
click at [618, 530] on div at bounding box center [620, 529] width 12 height 18
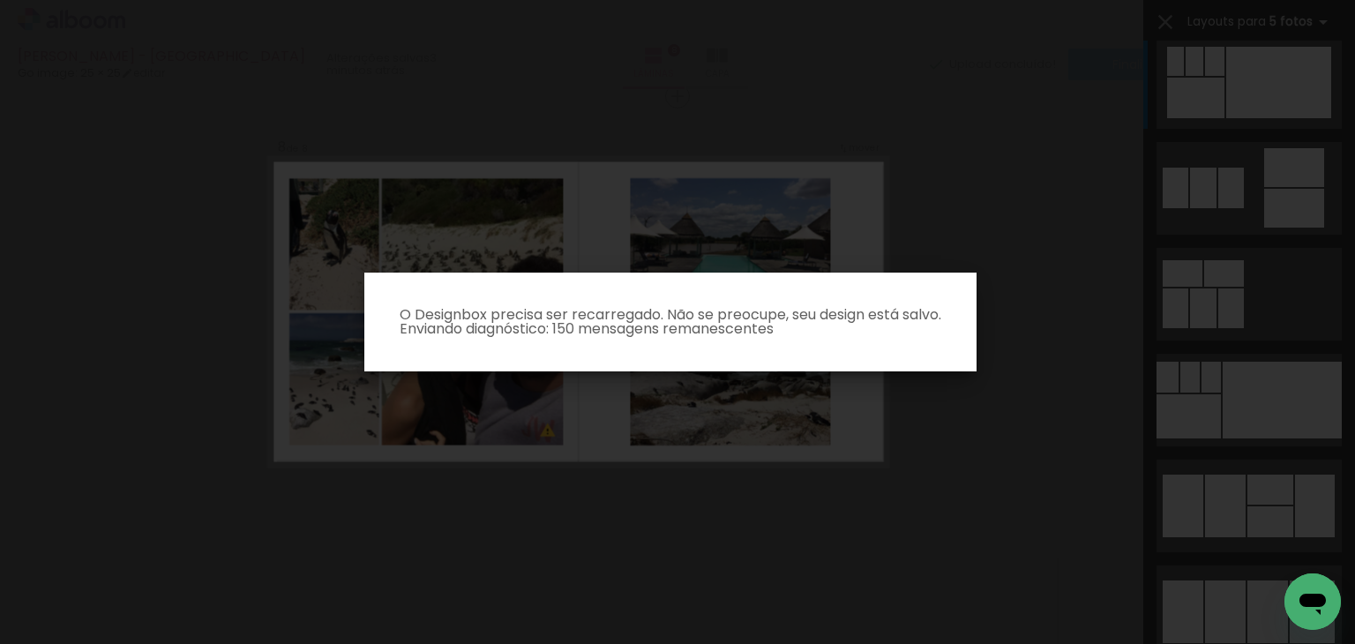
scroll to position [847, 0]
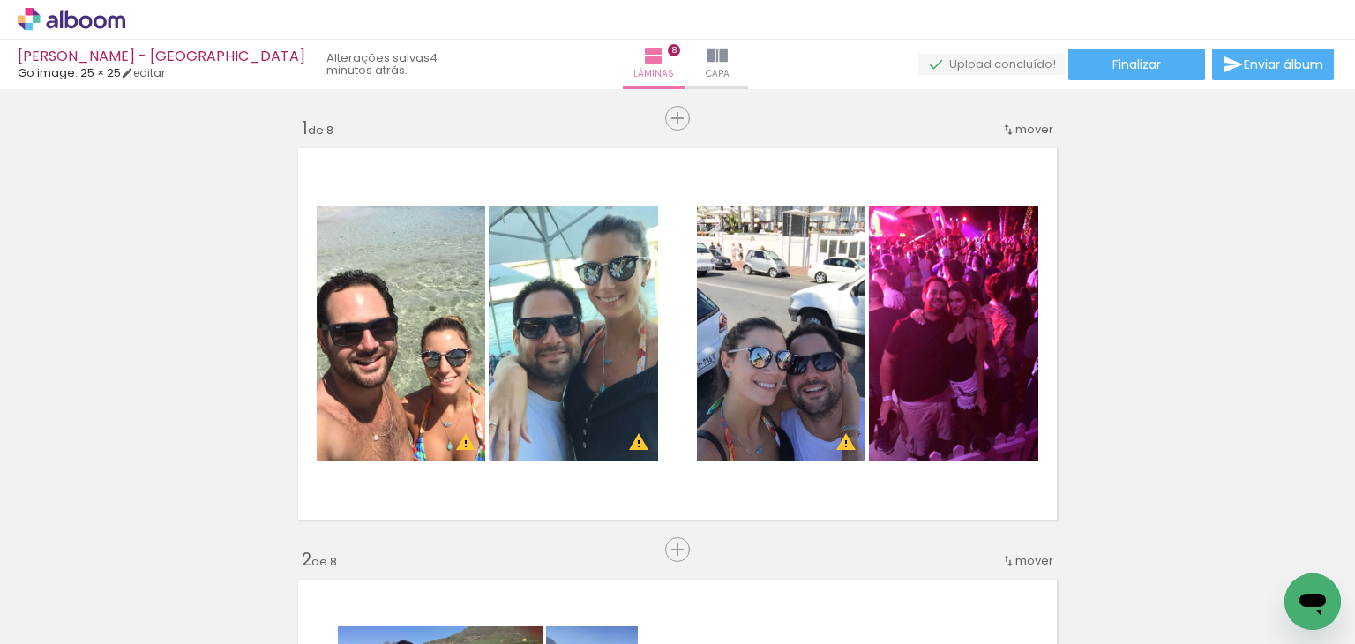
click at [56, 586] on input "Todas as fotos" at bounding box center [49, 590] width 67 height 15
click at [0, 0] on slot "Não utilizadas" at bounding box center [0, 0] width 0 height 0
type input "Não utilizadas"
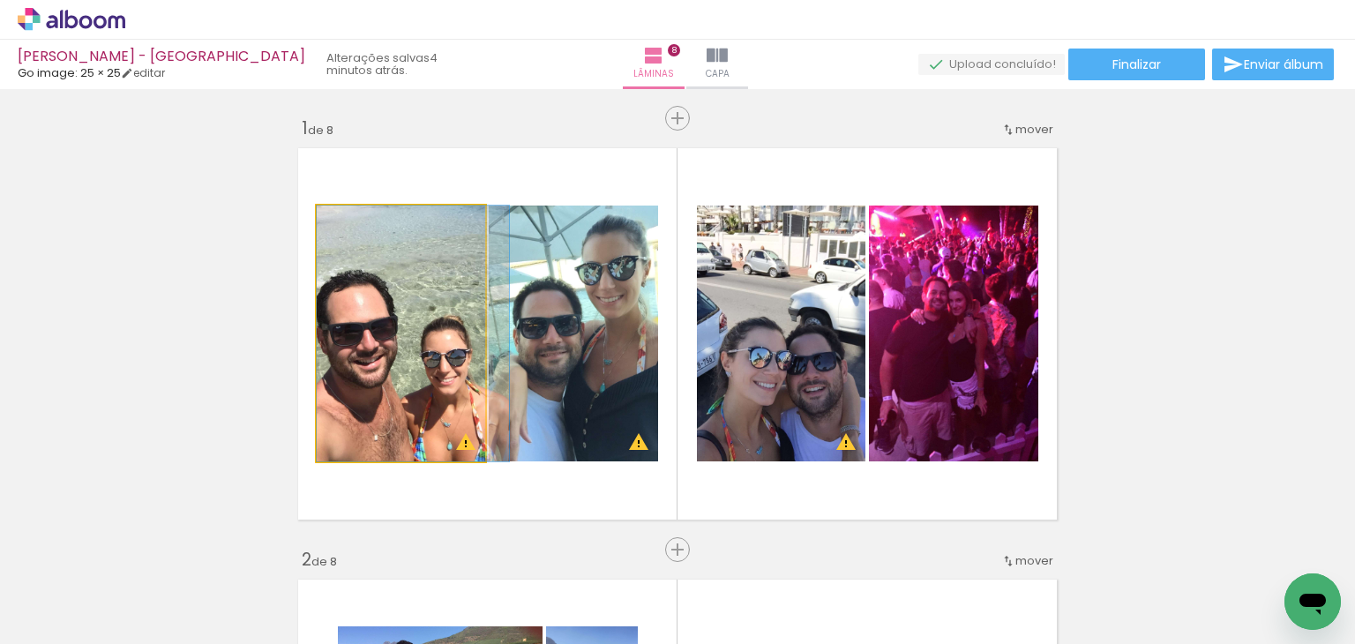
drag, startPoint x: 402, startPoint y: 389, endPoint x: 416, endPoint y: 385, distance: 14.5
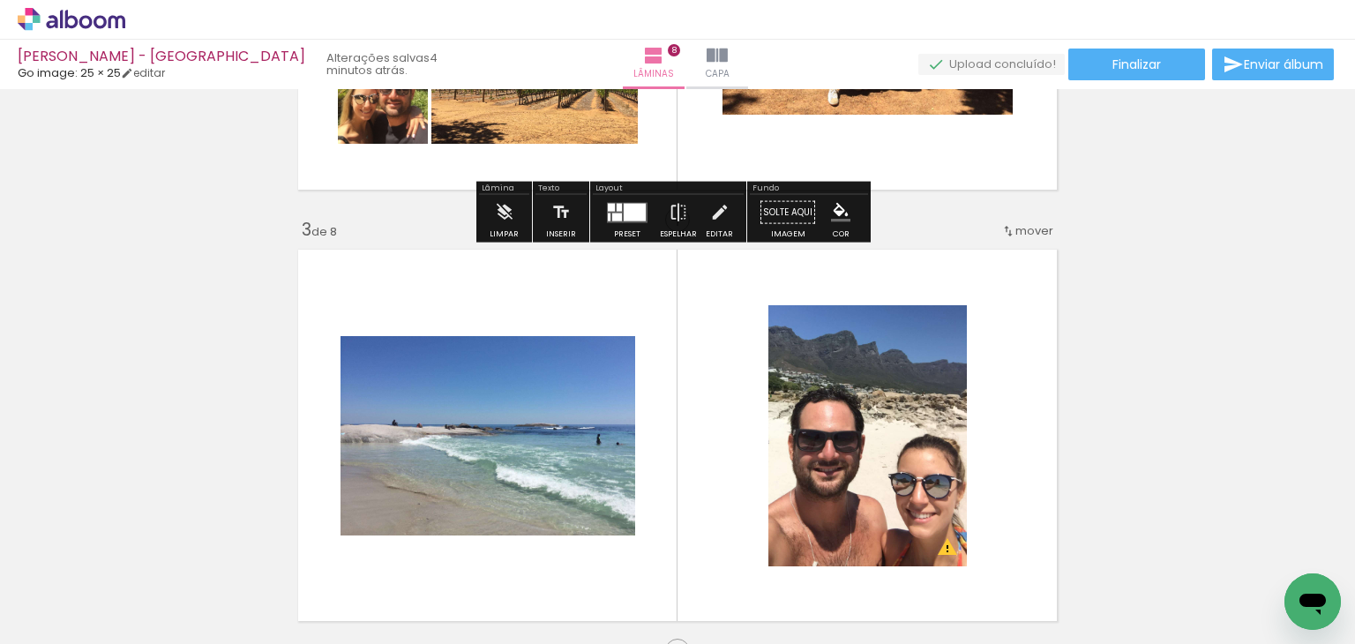
scroll to position [882, 0]
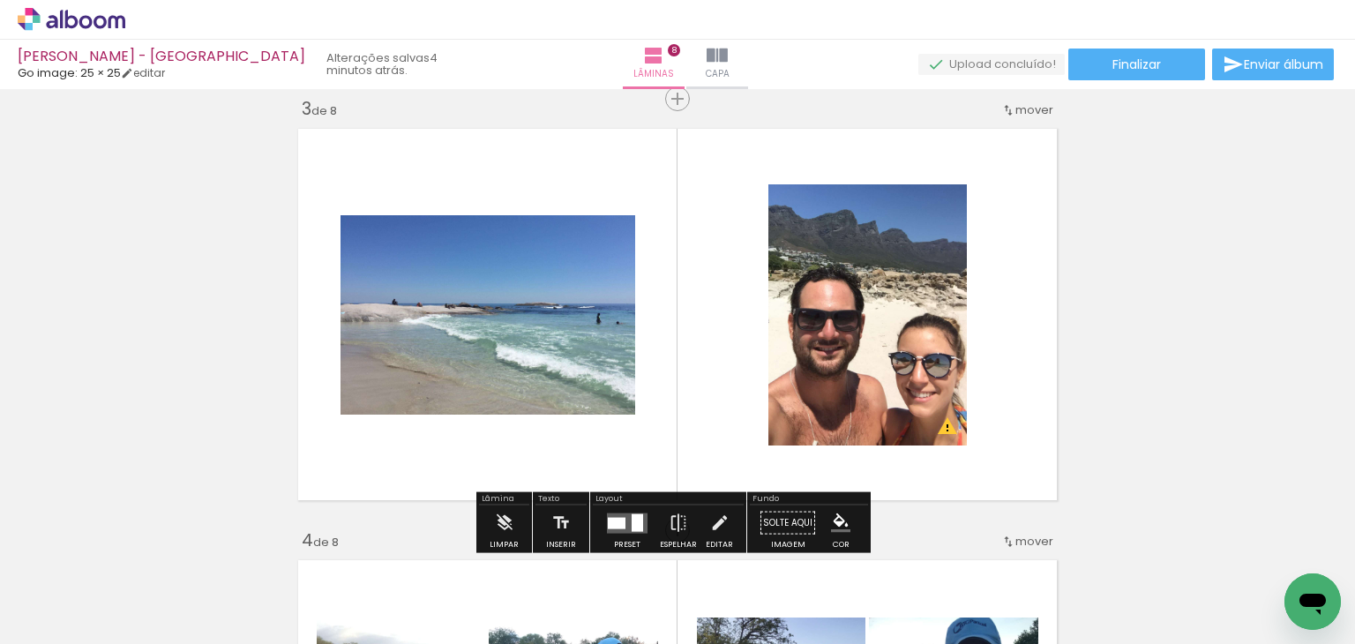
click at [831, 325] on quentale-photo at bounding box center [867, 314] width 198 height 261
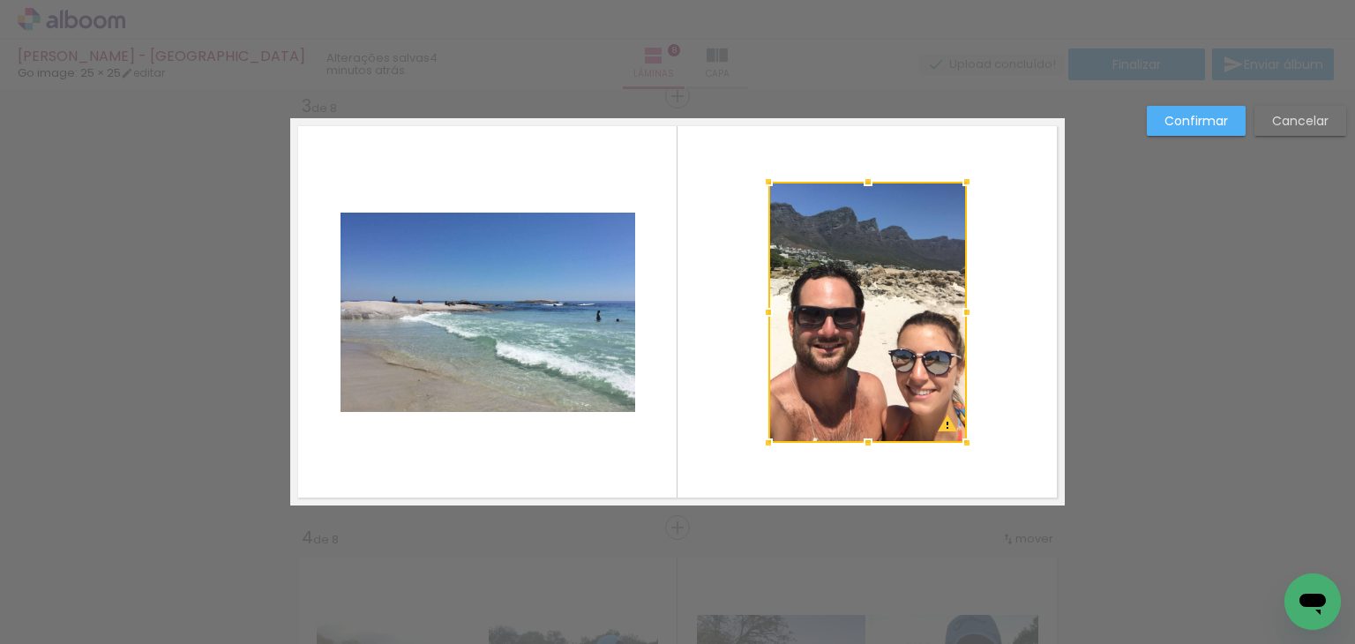
scroll to position [885, 0]
click at [1299, 110] on paper-button "Cancelar" at bounding box center [1300, 121] width 92 height 30
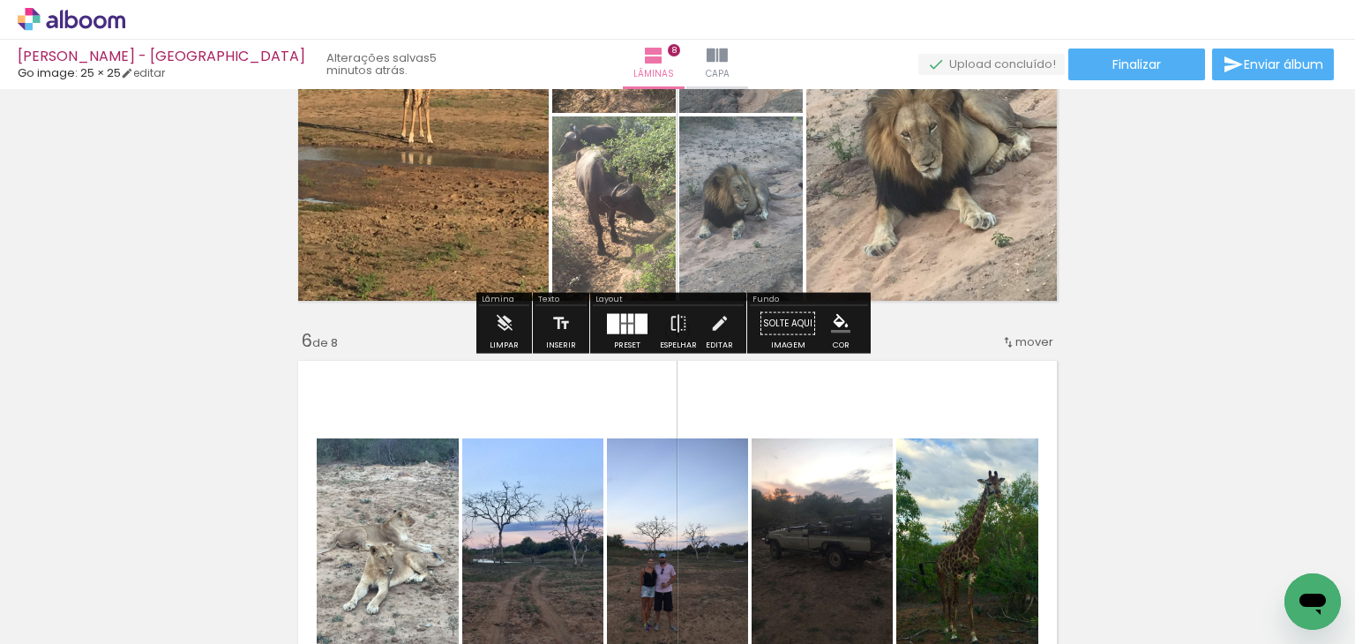
scroll to position [2296, 0]
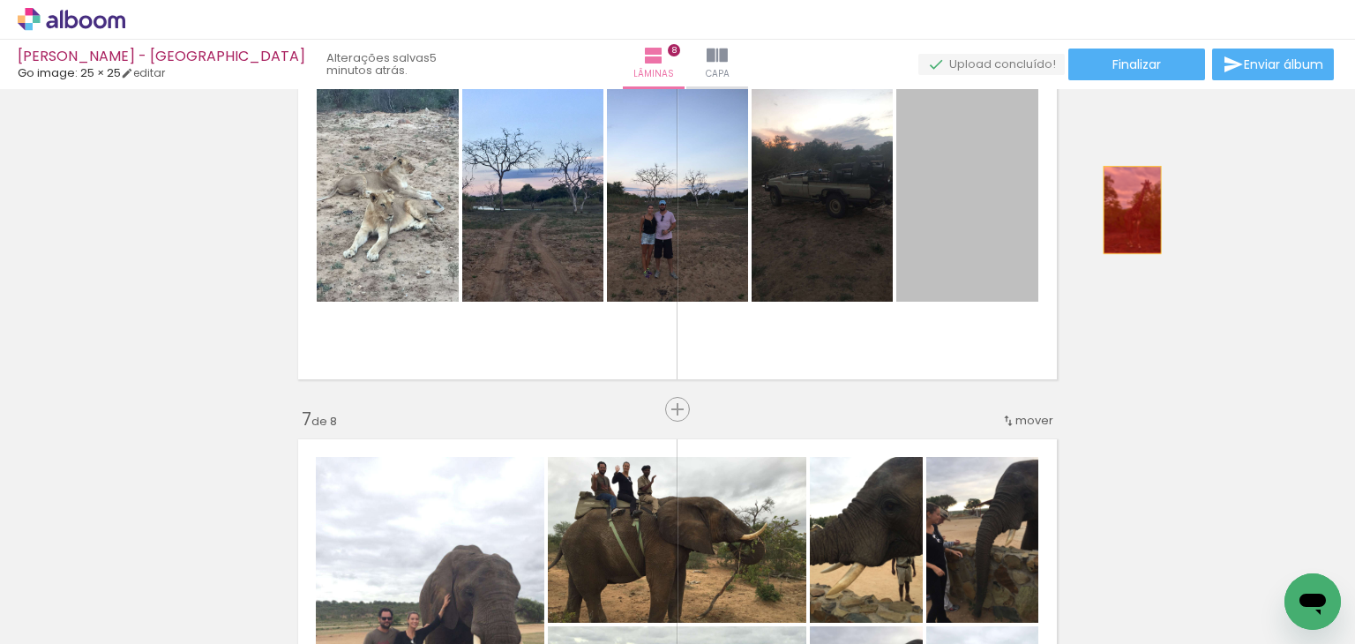
drag, startPoint x: 975, startPoint y: 205, endPoint x: 1126, endPoint y: 210, distance: 150.9
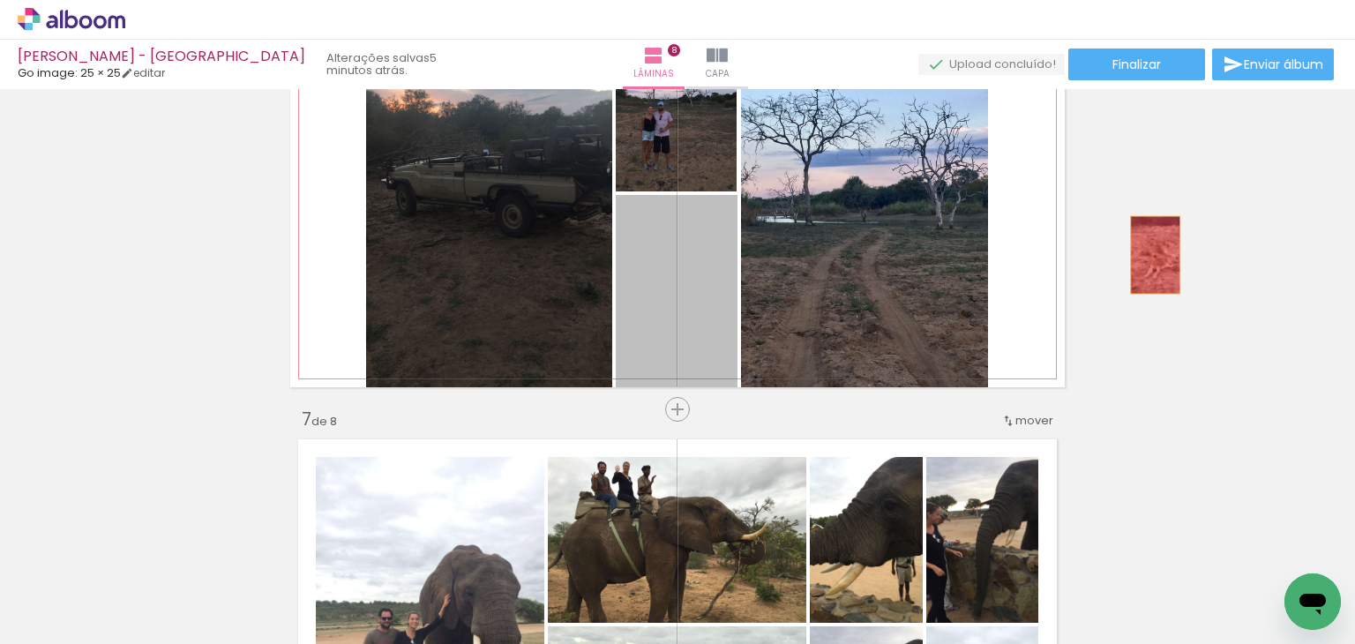
drag, startPoint x: 650, startPoint y: 258, endPoint x: 1132, endPoint y: 255, distance: 482.4
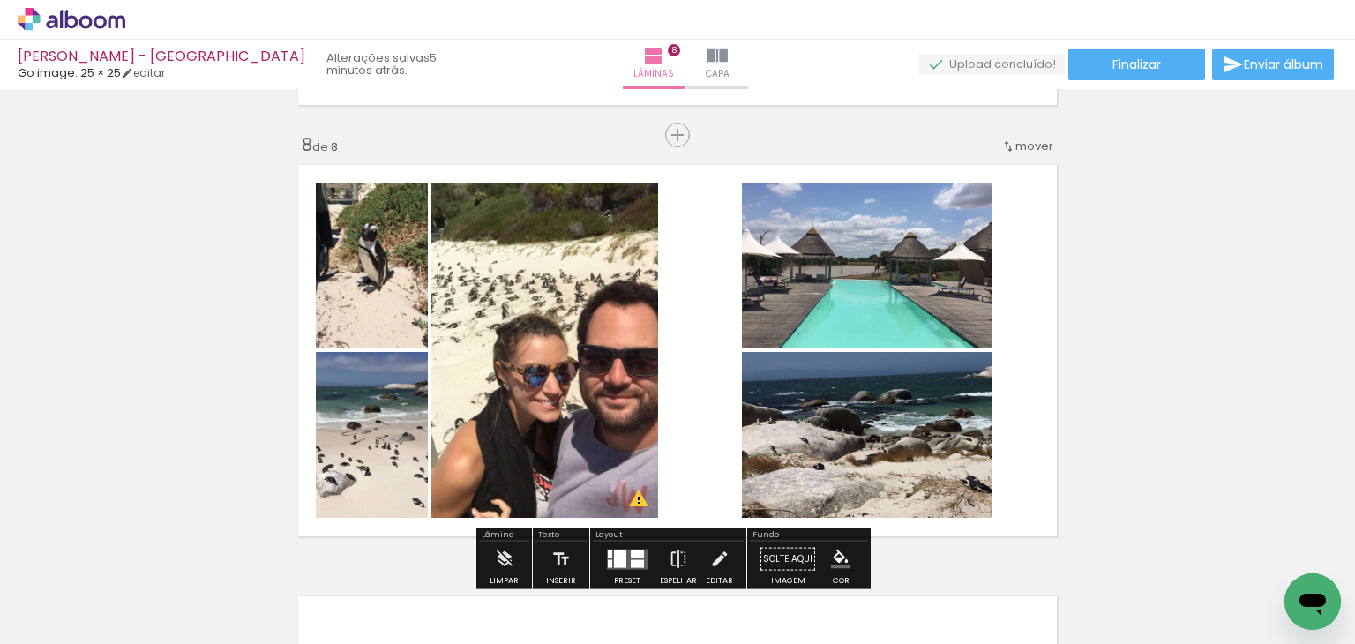
scroll to position [2826, 0]
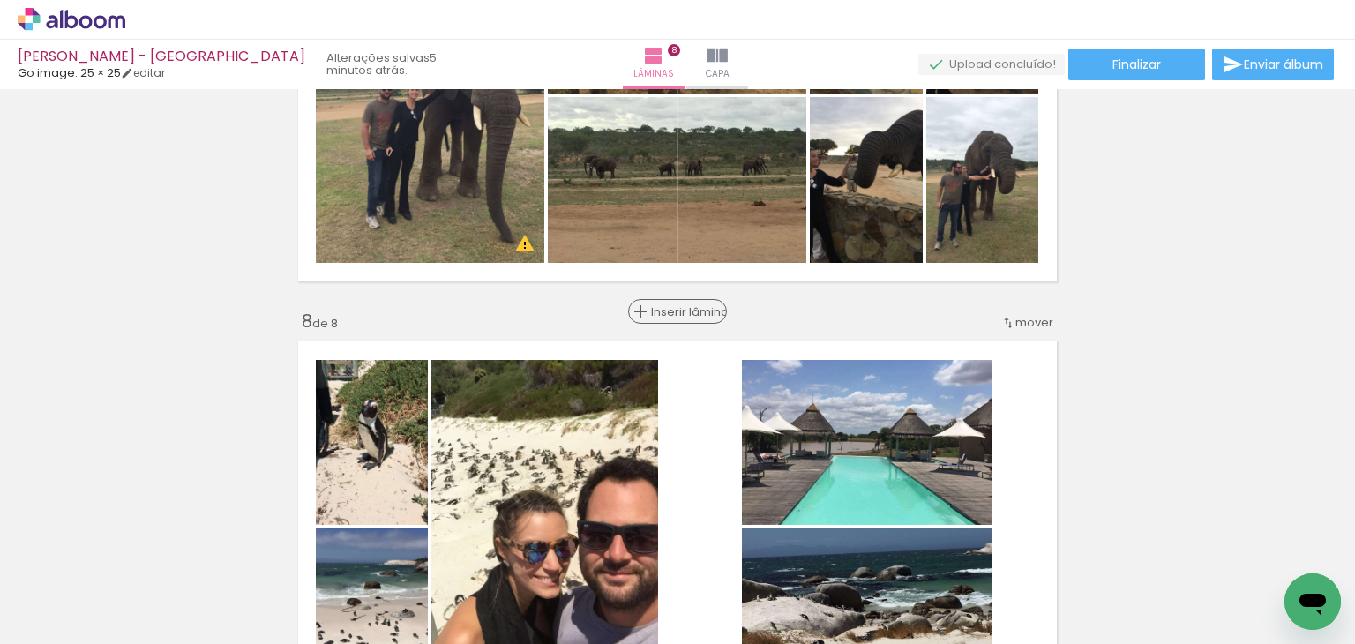
click at [670, 314] on span "Inserir lâmina" at bounding box center [685, 311] width 69 height 11
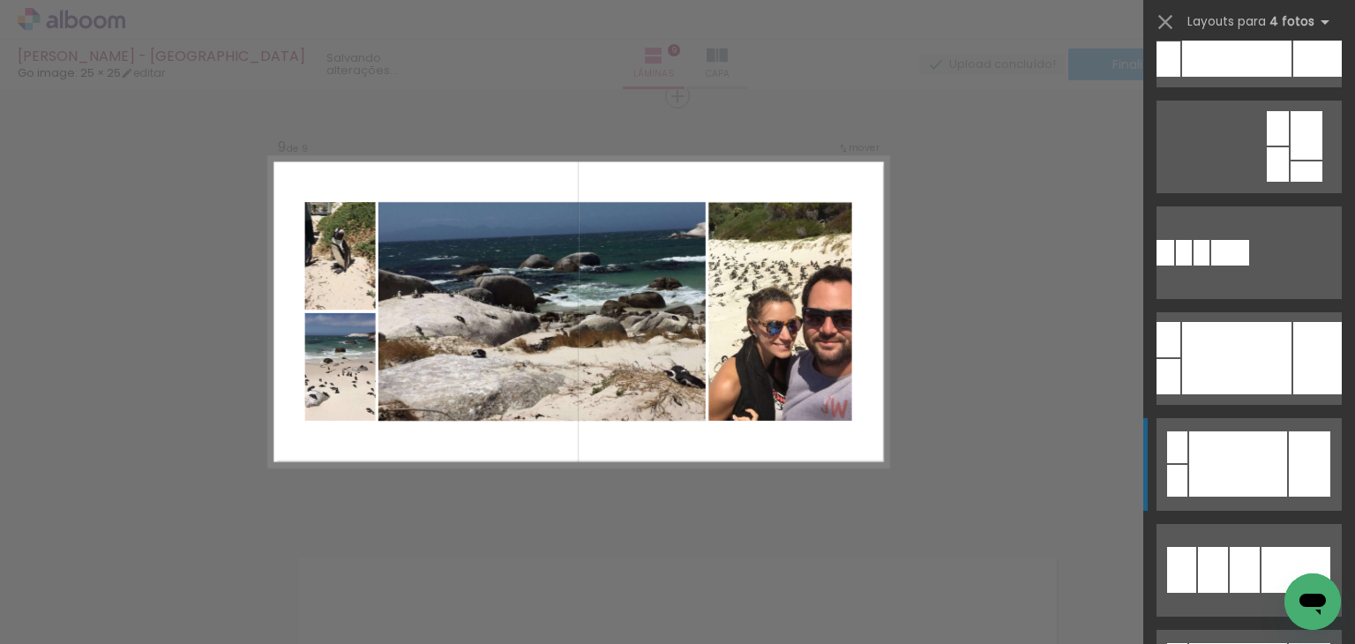
scroll to position [617, 0]
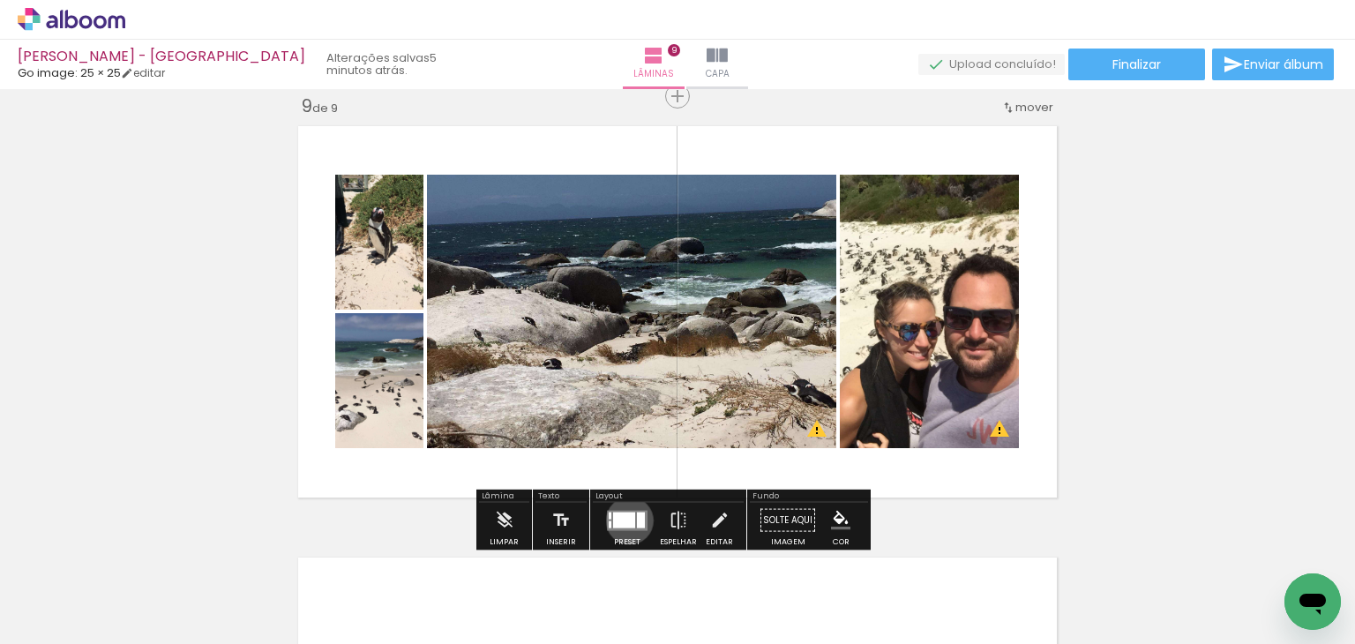
click at [625, 519] on div at bounding box center [624, 519] width 22 height 16
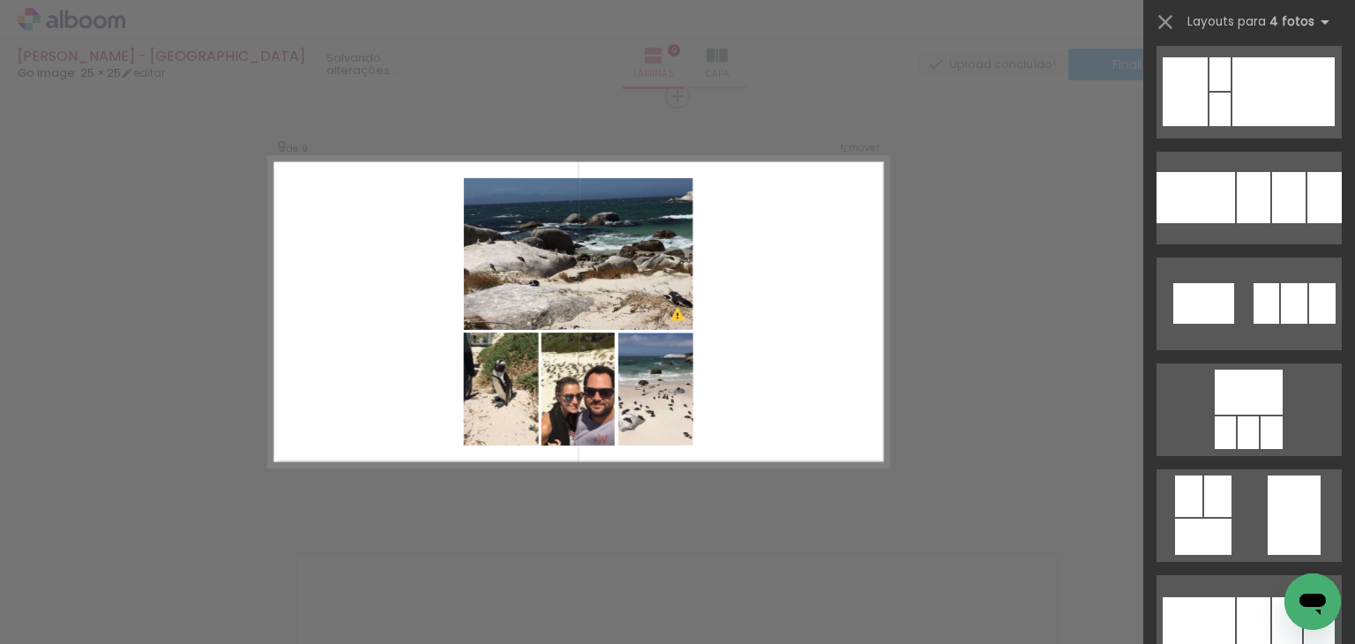
scroll to position [4903, 0]
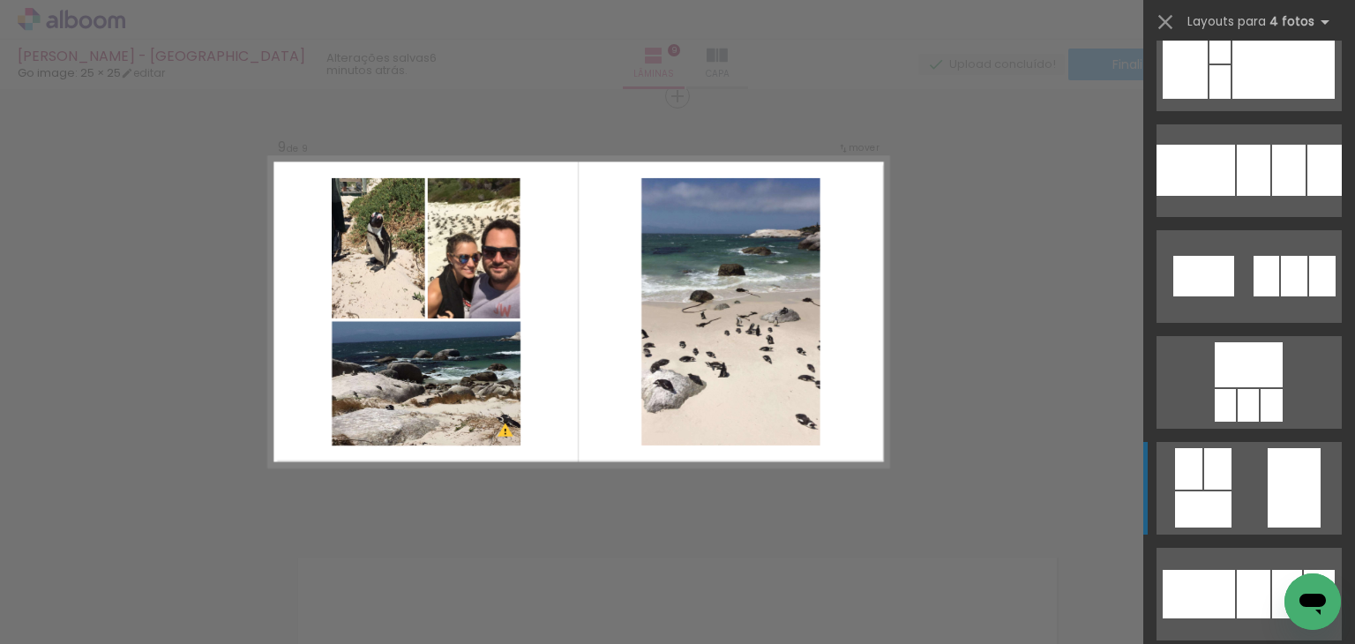
click at [1237, 422] on div at bounding box center [1247, 405] width 21 height 33
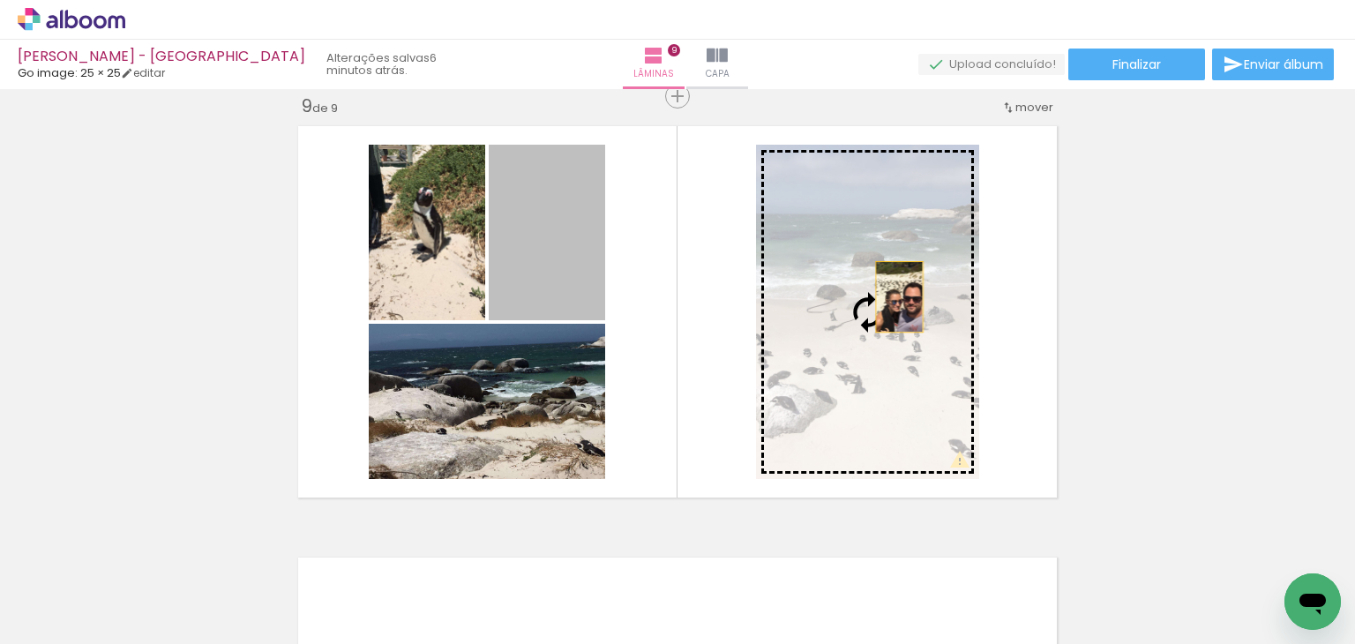
drag, startPoint x: 586, startPoint y: 285, endPoint x: 892, endPoint y: 296, distance: 306.2
click at [0, 0] on slot at bounding box center [0, 0] width 0 height 0
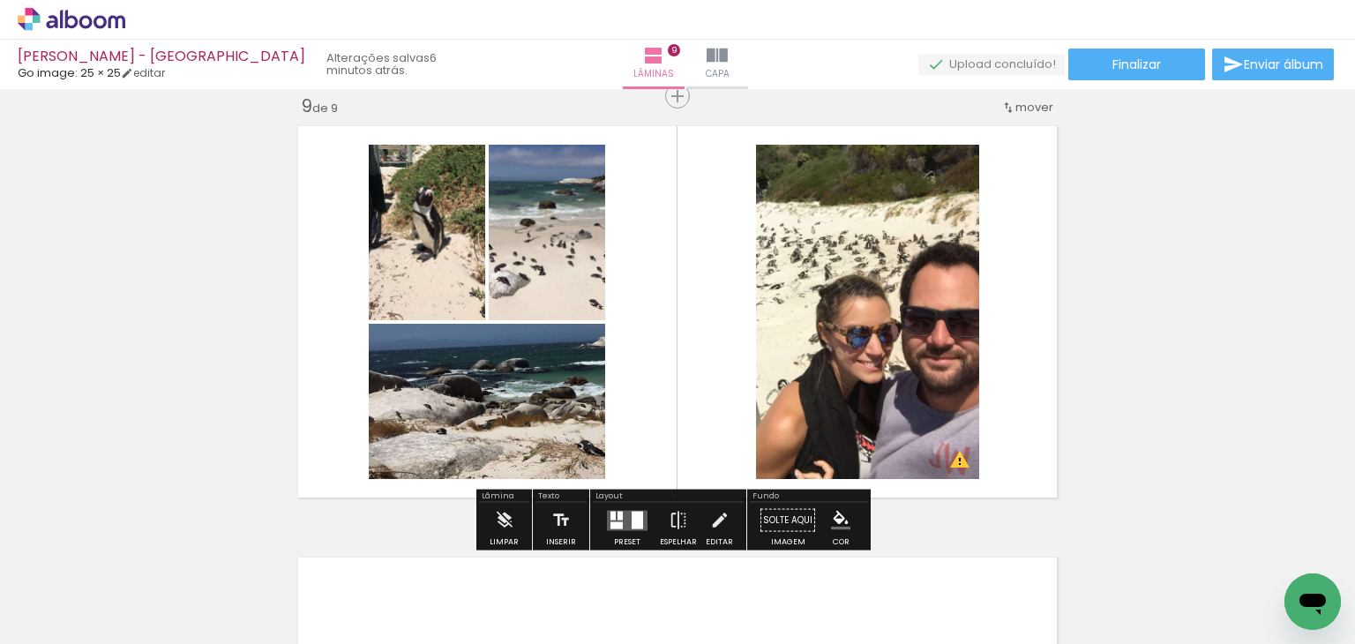
click at [895, 340] on quentale-photo at bounding box center [867, 312] width 223 height 334
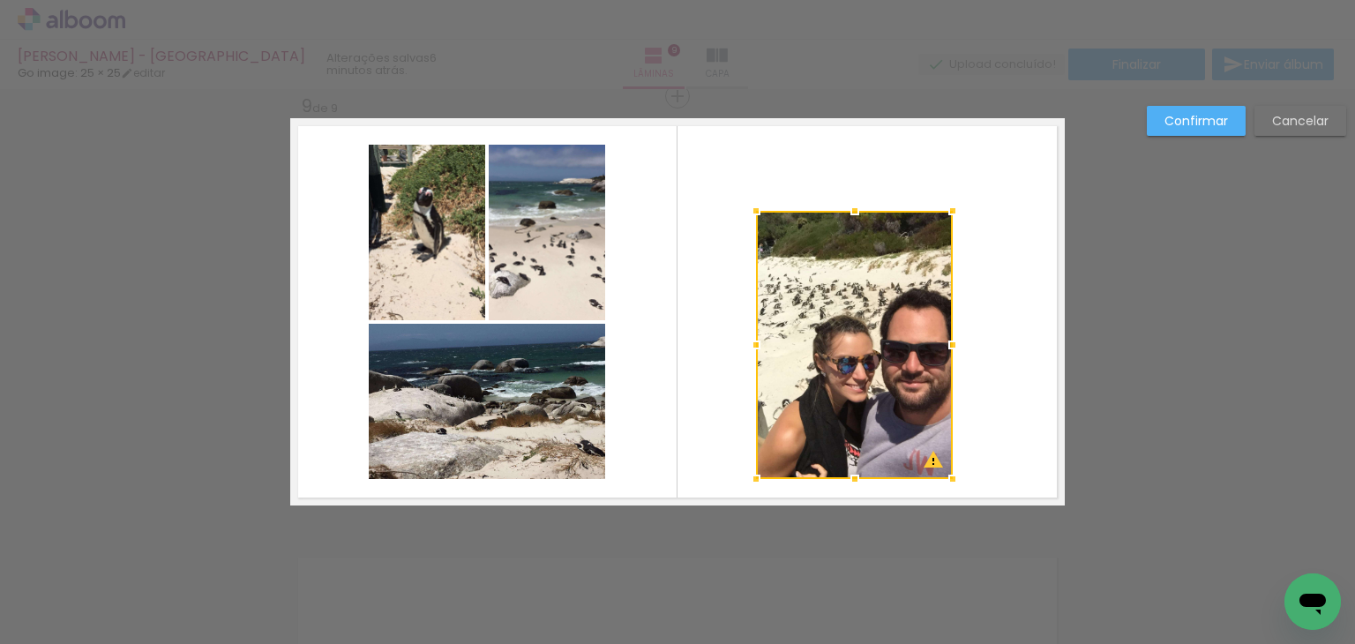
drag, startPoint x: 972, startPoint y: 149, endPoint x: 945, endPoint y: 215, distance: 71.2
click at [945, 215] on div at bounding box center [952, 210] width 35 height 35
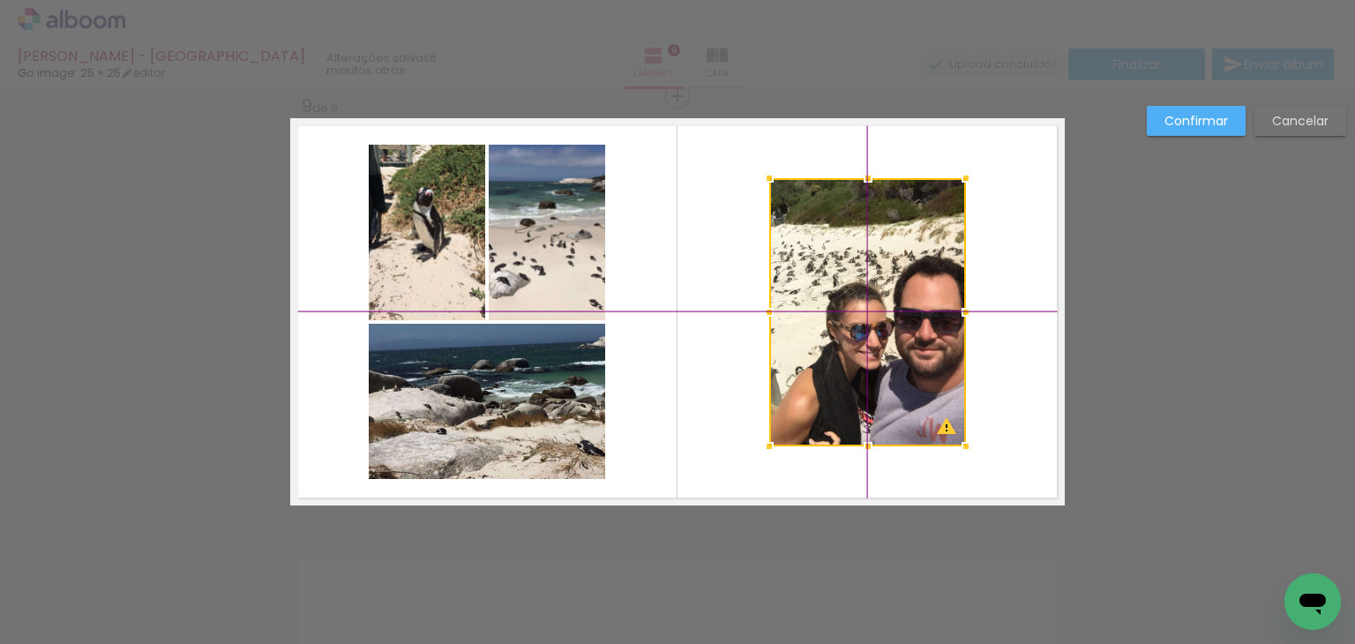
drag, startPoint x: 861, startPoint y: 352, endPoint x: 861, endPoint y: 290, distance: 61.7
click at [861, 290] on div at bounding box center [867, 312] width 197 height 268
click at [0, 0] on slot "Confirmar" at bounding box center [0, 0] width 0 height 0
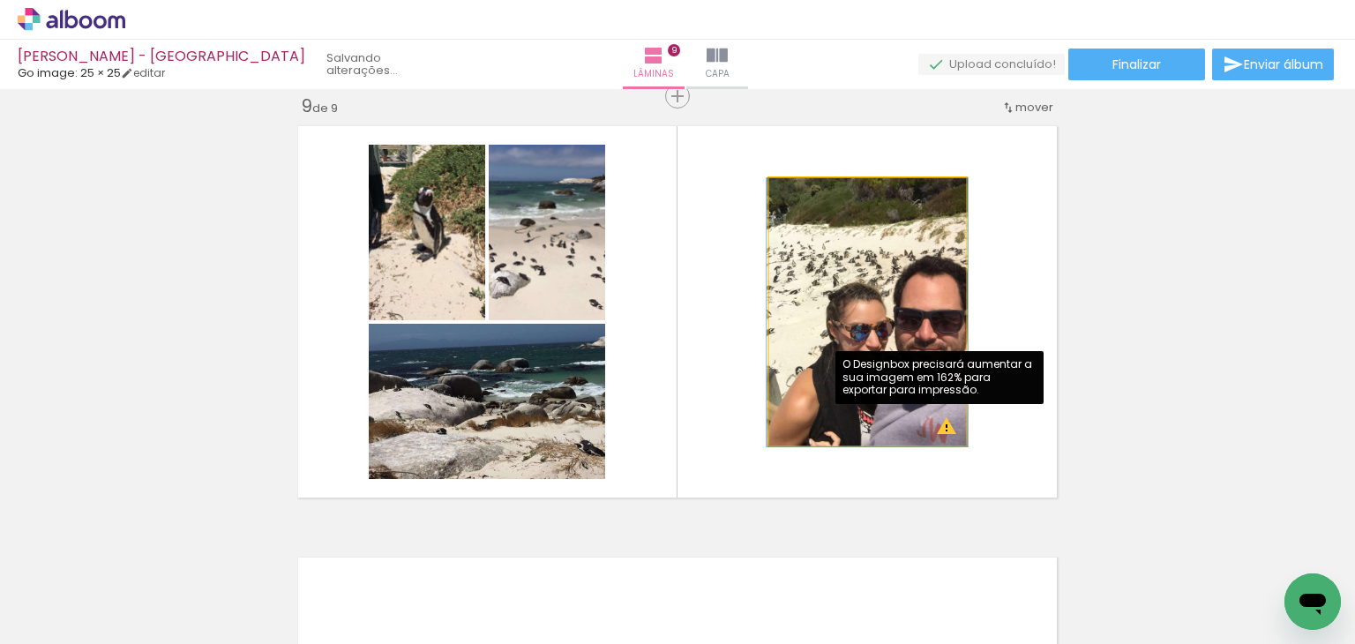
click at [860, 304] on quentale-photo at bounding box center [867, 312] width 197 height 268
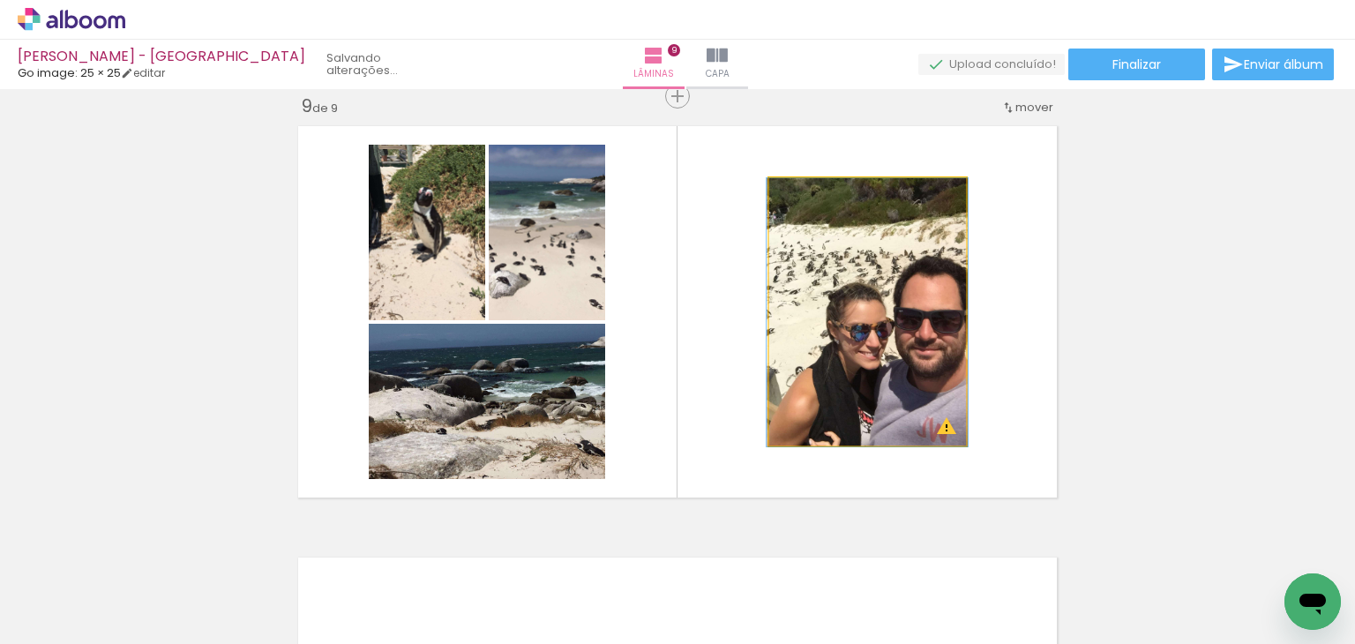
click at [860, 304] on quentale-photo at bounding box center [867, 312] width 197 height 268
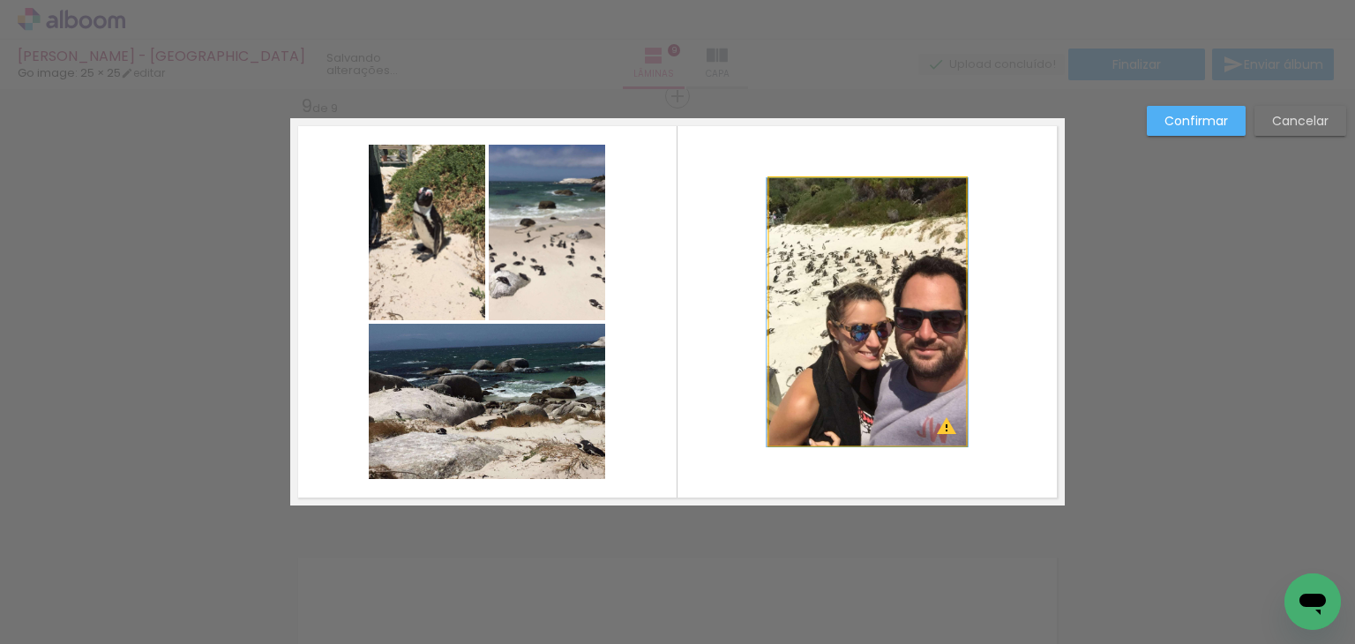
click at [937, 195] on quentale-photo at bounding box center [867, 312] width 197 height 268
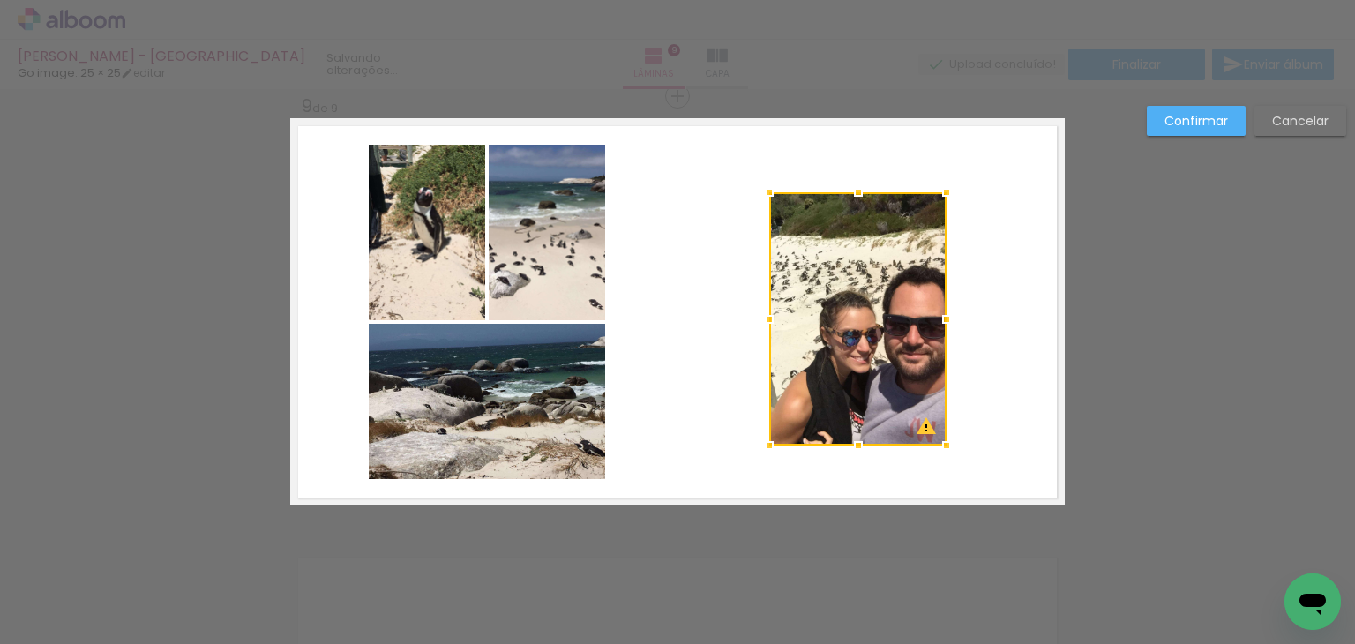
drag, startPoint x: 957, startPoint y: 180, endPoint x: 949, endPoint y: 222, distance: 43.1
click at [949, 222] on album-spread "9 de 9" at bounding box center [677, 311] width 774 height 387
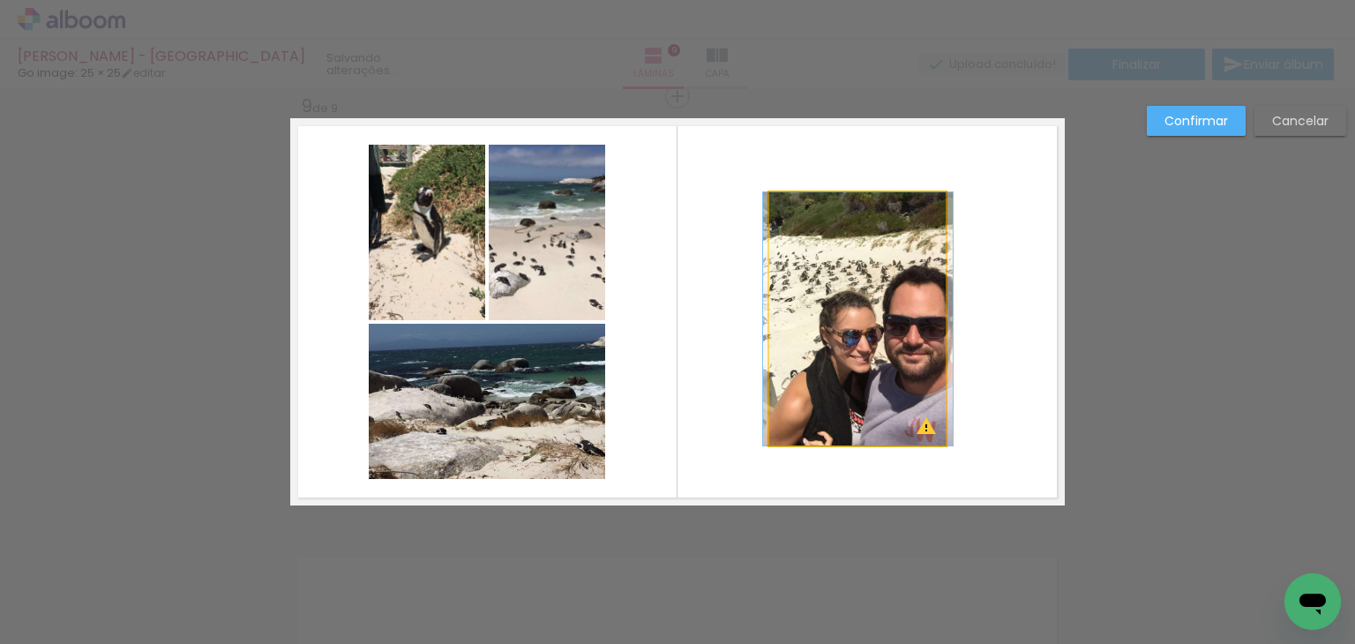
click at [908, 318] on quentale-photo at bounding box center [857, 318] width 177 height 253
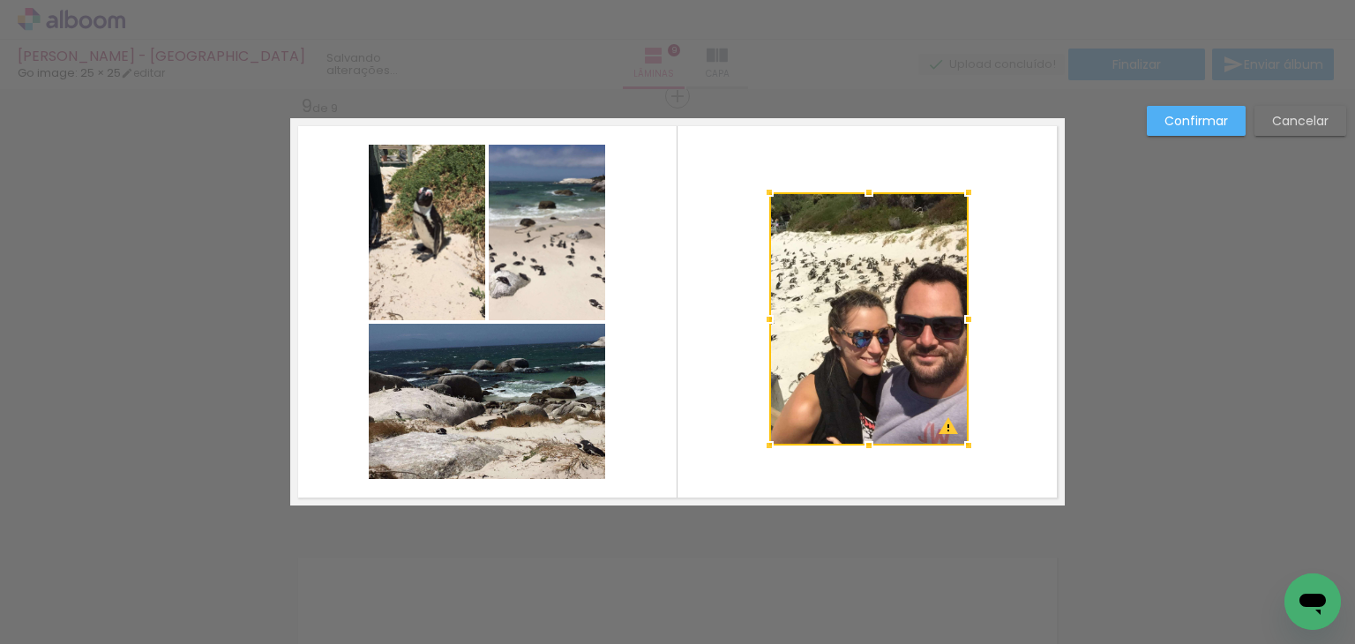
drag, startPoint x: 937, startPoint y: 323, endPoint x: 959, endPoint y: 319, distance: 22.3
click at [959, 319] on div at bounding box center [968, 319] width 35 height 35
click at [1164, 123] on paper-button "Confirmar" at bounding box center [1195, 121] width 99 height 30
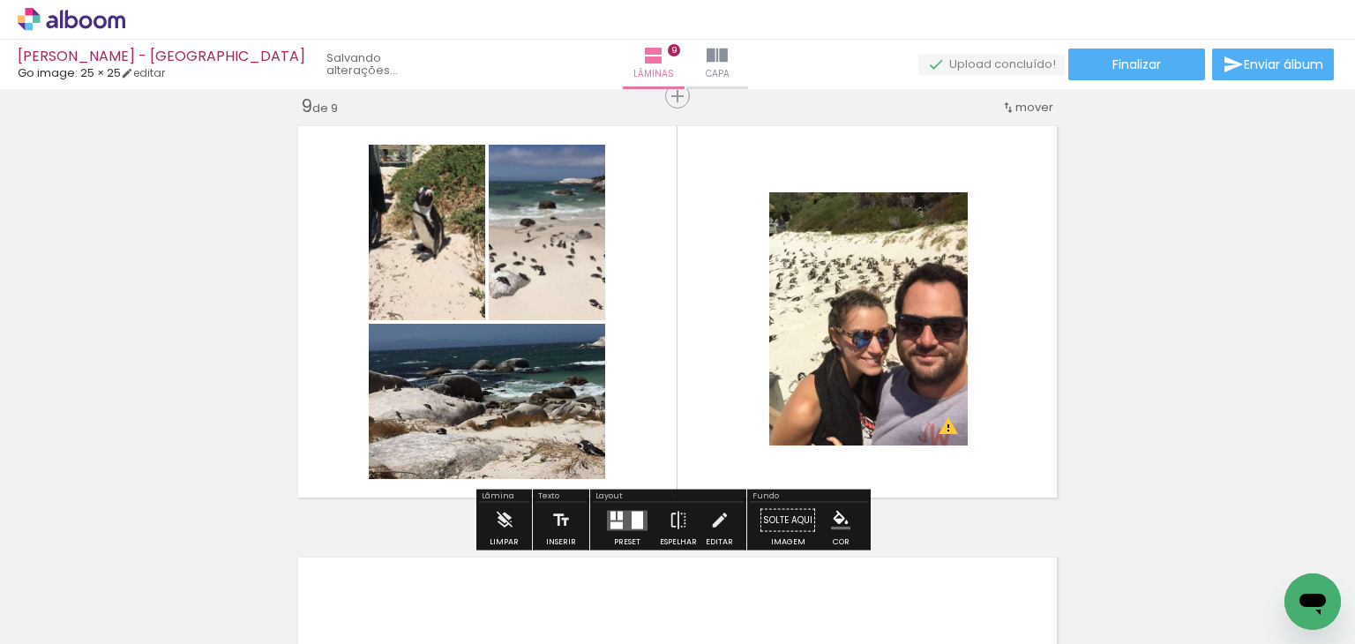
click at [903, 307] on quentale-photo at bounding box center [868, 318] width 199 height 253
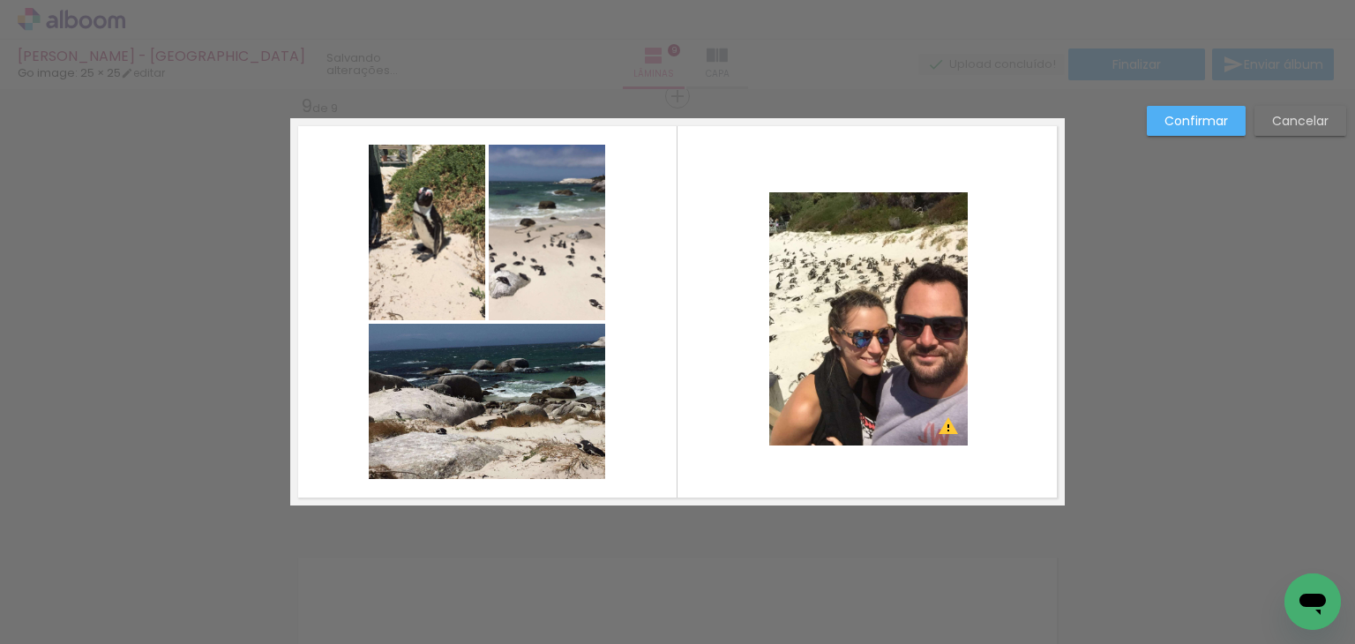
click at [951, 200] on quentale-photo at bounding box center [868, 318] width 199 height 253
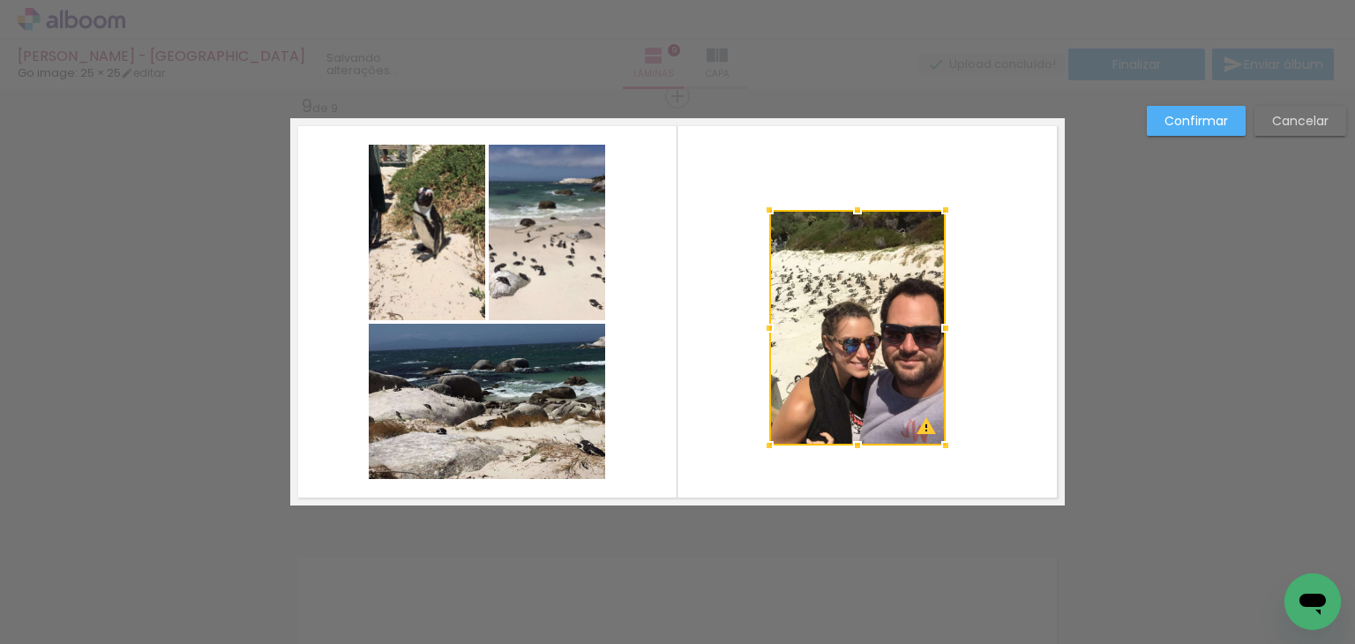
drag, startPoint x: 963, startPoint y: 188, endPoint x: 941, endPoint y: 205, distance: 28.2
click at [941, 205] on div at bounding box center [945, 209] width 35 height 35
click at [912, 314] on quentale-photo at bounding box center [857, 327] width 176 height 235
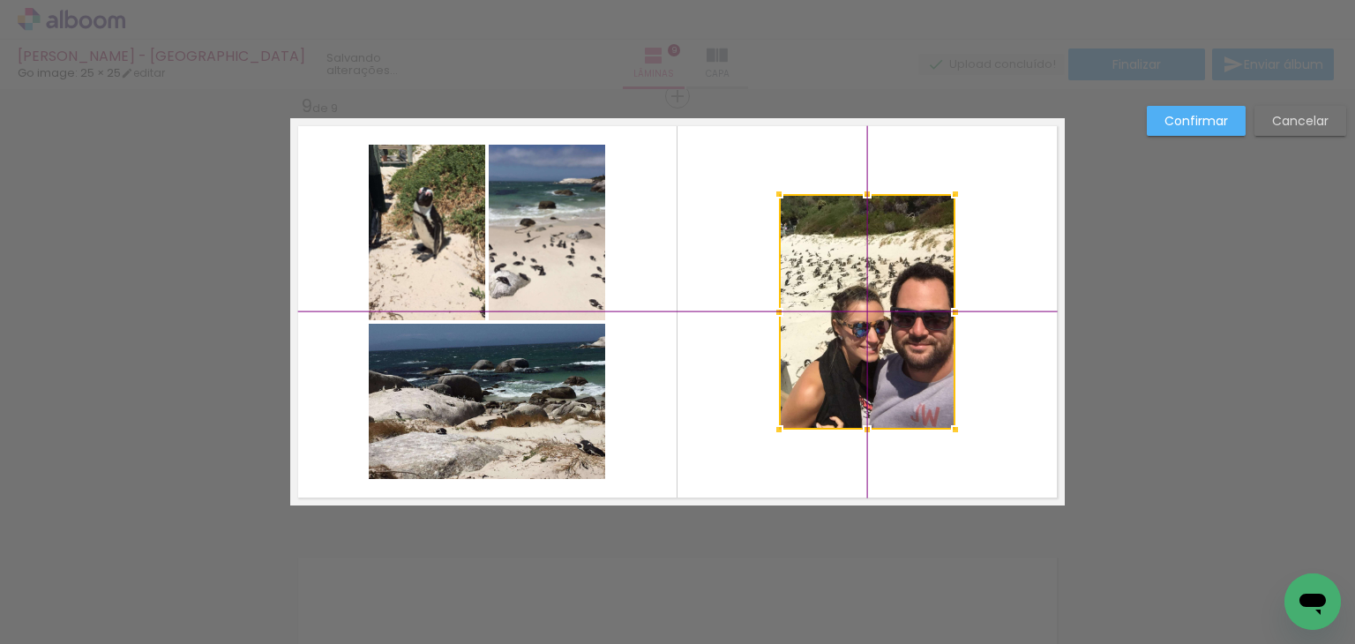
drag, startPoint x: 873, startPoint y: 332, endPoint x: 866, endPoint y: 290, distance: 42.0
click at [866, 290] on div at bounding box center [867, 311] width 176 height 235
click at [1232, 123] on paper-button "Confirmar" at bounding box center [1195, 121] width 99 height 30
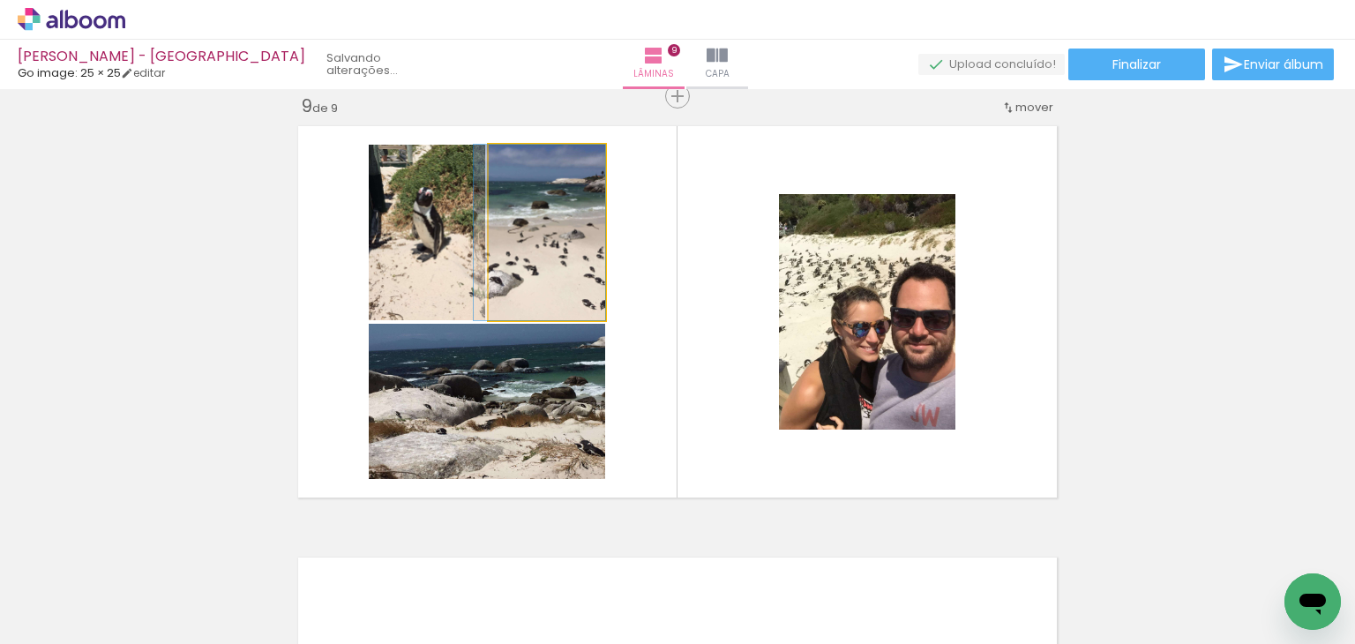
drag, startPoint x: 517, startPoint y: 283, endPoint x: 504, endPoint y: 289, distance: 14.6
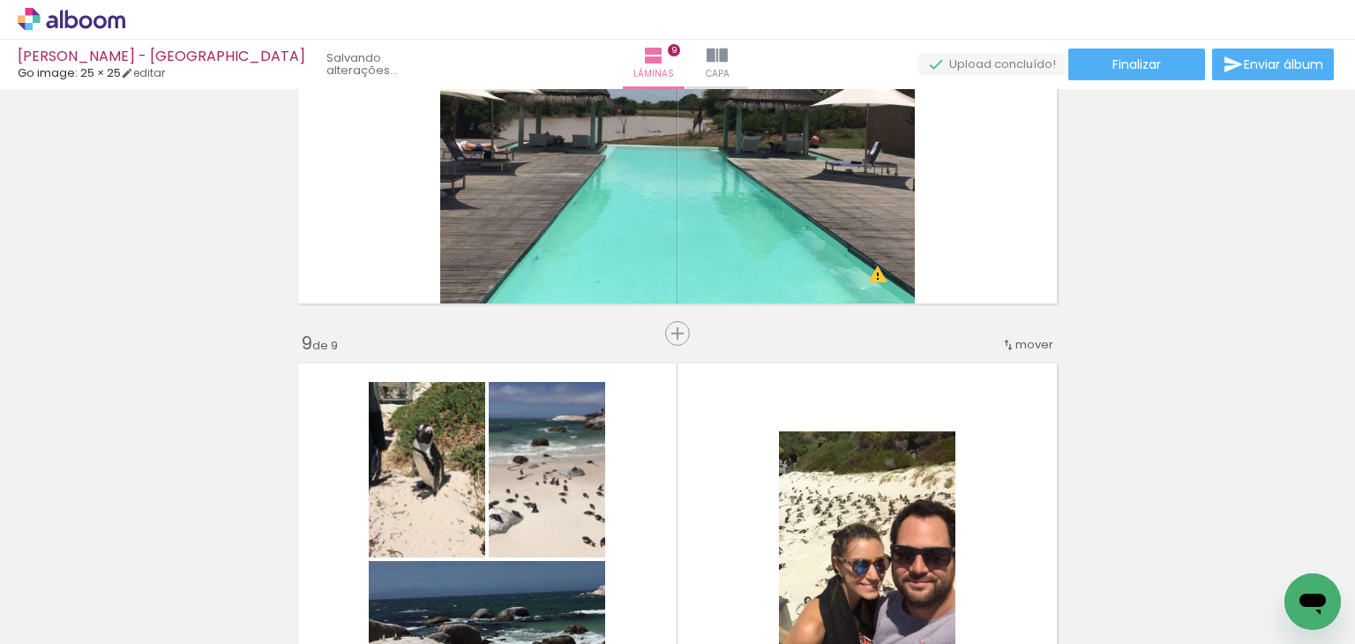
scroll to position [3031, 0]
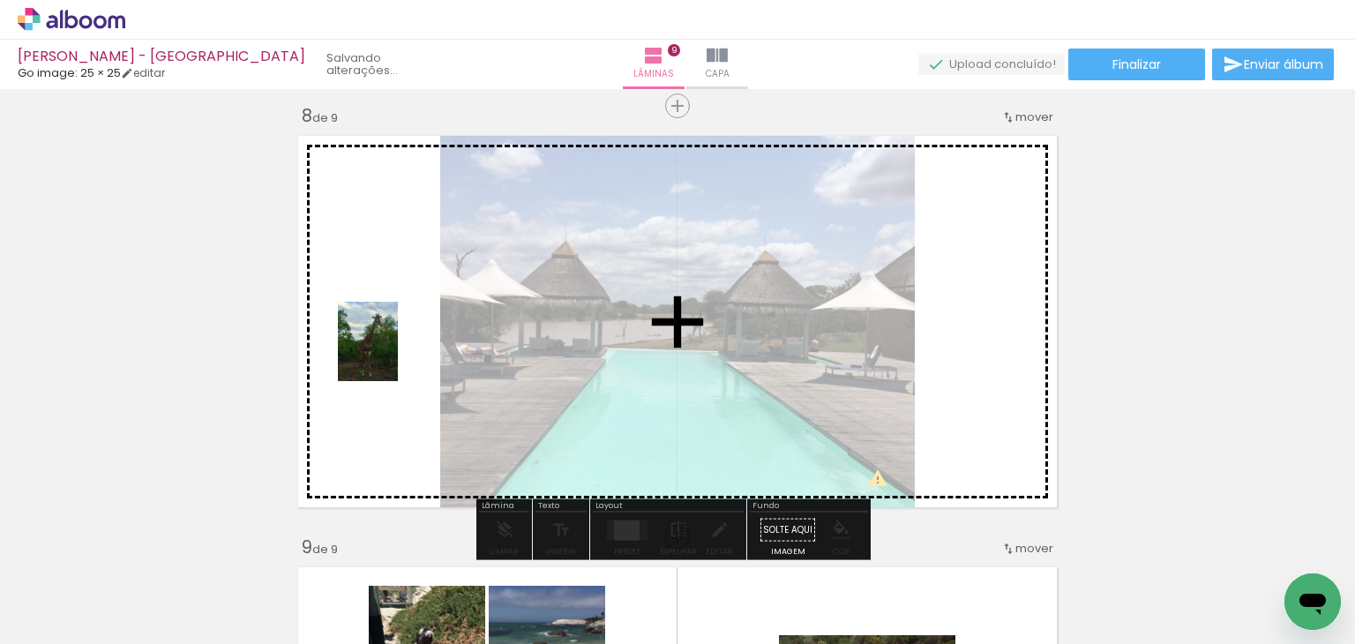
drag, startPoint x: 302, startPoint y: 417, endPoint x: 391, endPoint y: 355, distance: 108.2
click at [391, 355] on quentale-workspace at bounding box center [677, 322] width 1355 height 644
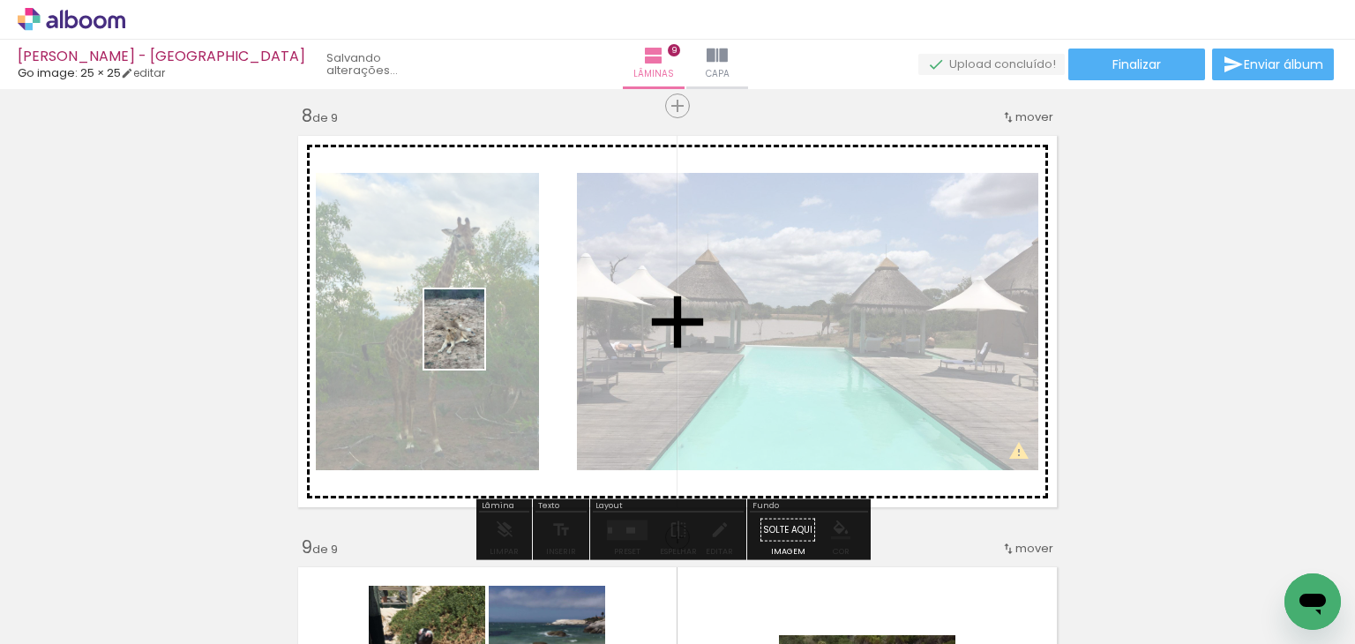
drag, startPoint x: 183, startPoint y: 589, endPoint x: 477, endPoint y: 342, distance: 384.4
click at [477, 342] on quentale-workspace at bounding box center [677, 322] width 1355 height 644
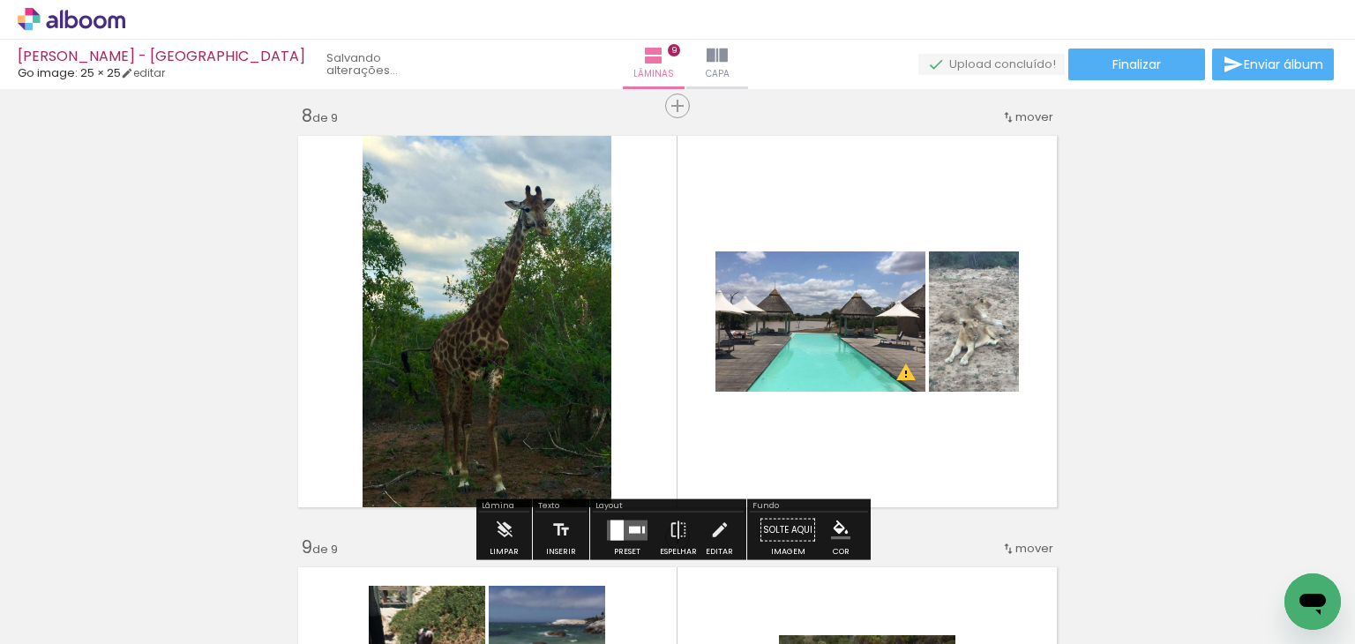
drag, startPoint x: 613, startPoint y: 526, endPoint x: 641, endPoint y: 523, distance: 28.4
click at [613, 527] on div at bounding box center [616, 529] width 13 height 20
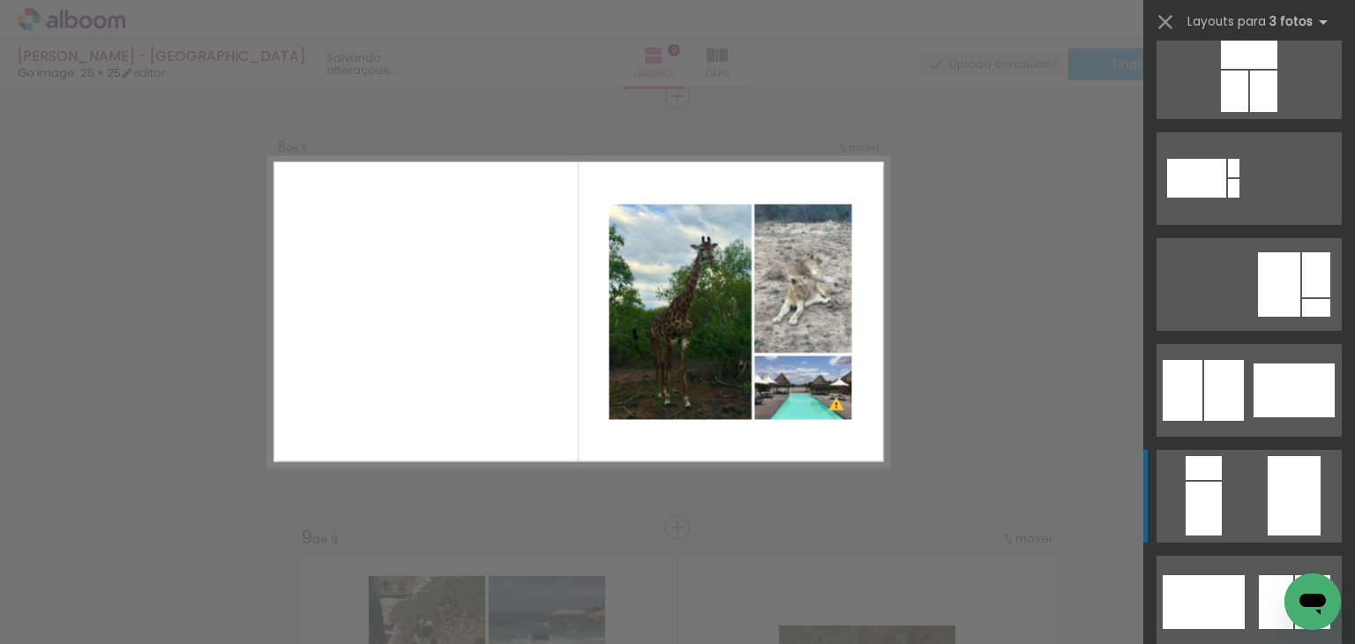
scroll to position [441, 0]
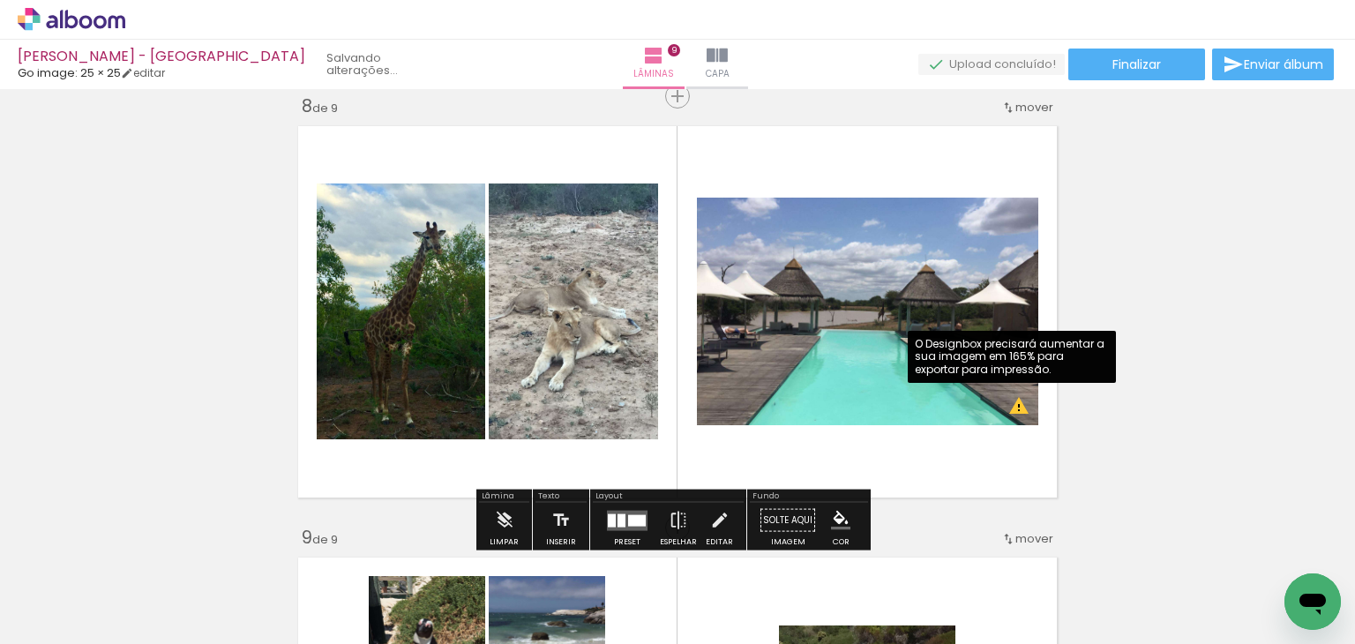
click at [885, 301] on quentale-photo at bounding box center [867, 312] width 341 height 228
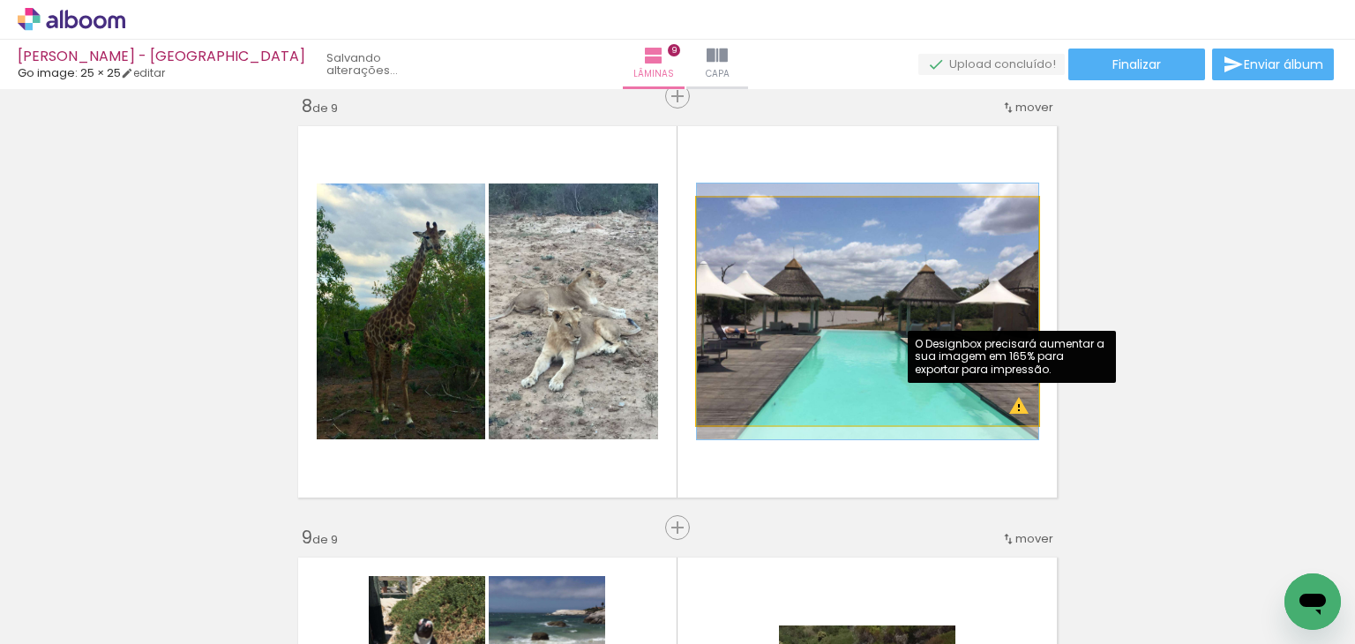
click at [885, 301] on quentale-photo at bounding box center [867, 312] width 341 height 228
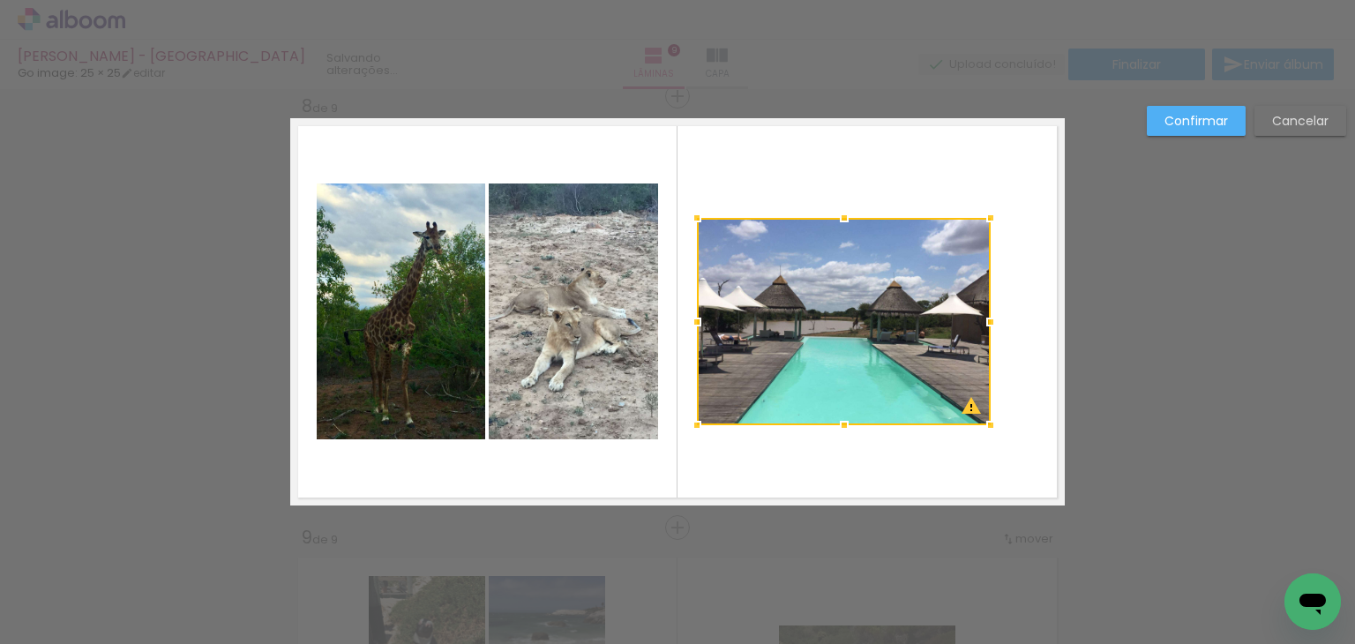
drag, startPoint x: 1031, startPoint y: 197, endPoint x: 1000, endPoint y: 243, distance: 55.3
click at [1000, 243] on album-spread "8 de 9" at bounding box center [677, 311] width 774 height 387
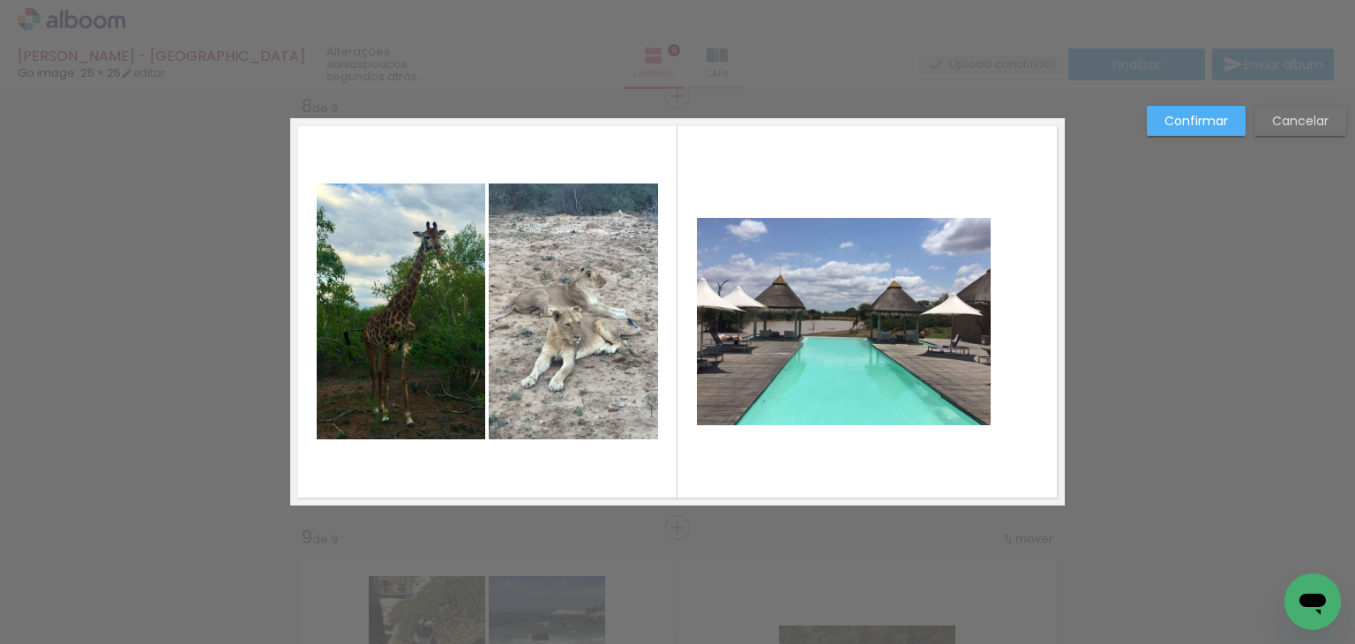
click at [847, 333] on quentale-photo at bounding box center [844, 321] width 294 height 207
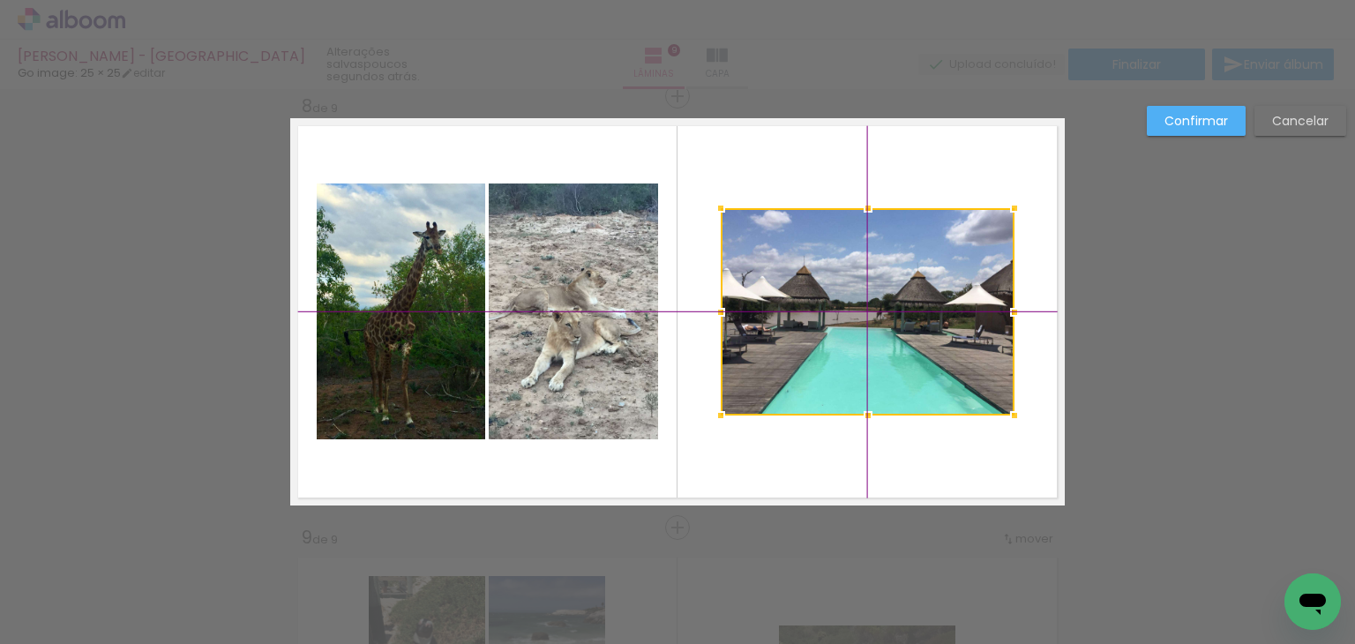
click at [864, 310] on div at bounding box center [868, 311] width 294 height 207
click at [0, 0] on slot "Confirmar" at bounding box center [0, 0] width 0 height 0
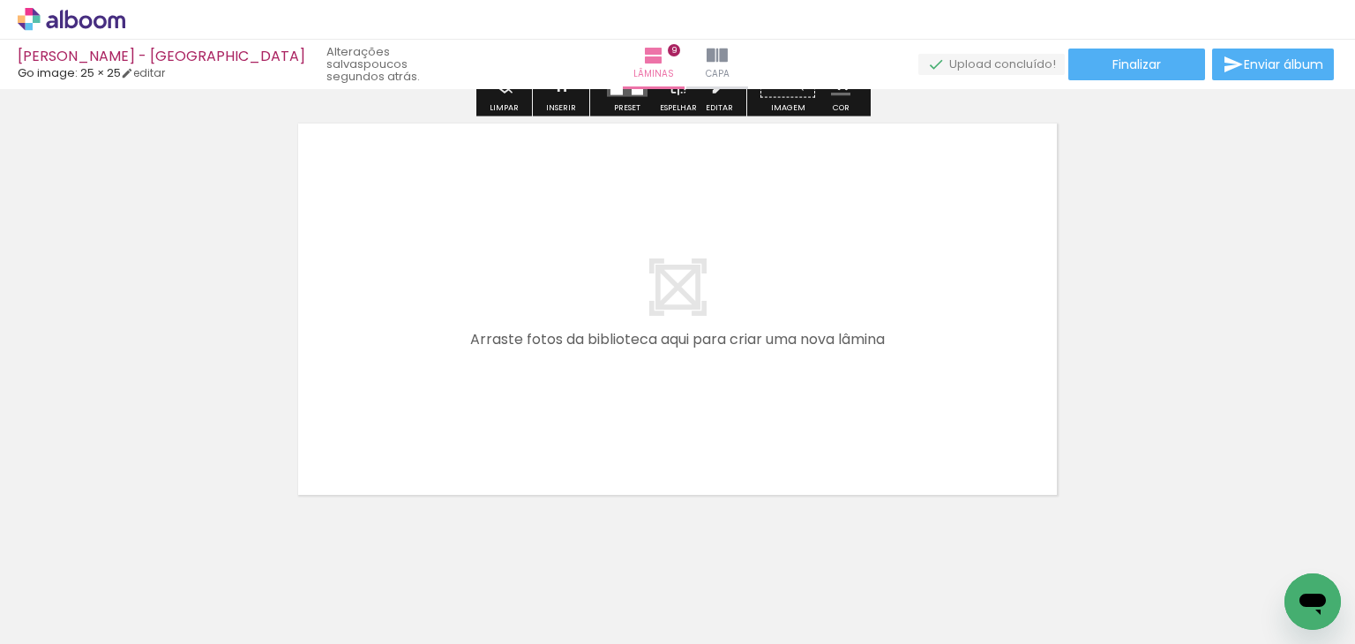
scroll to position [3937, 0]
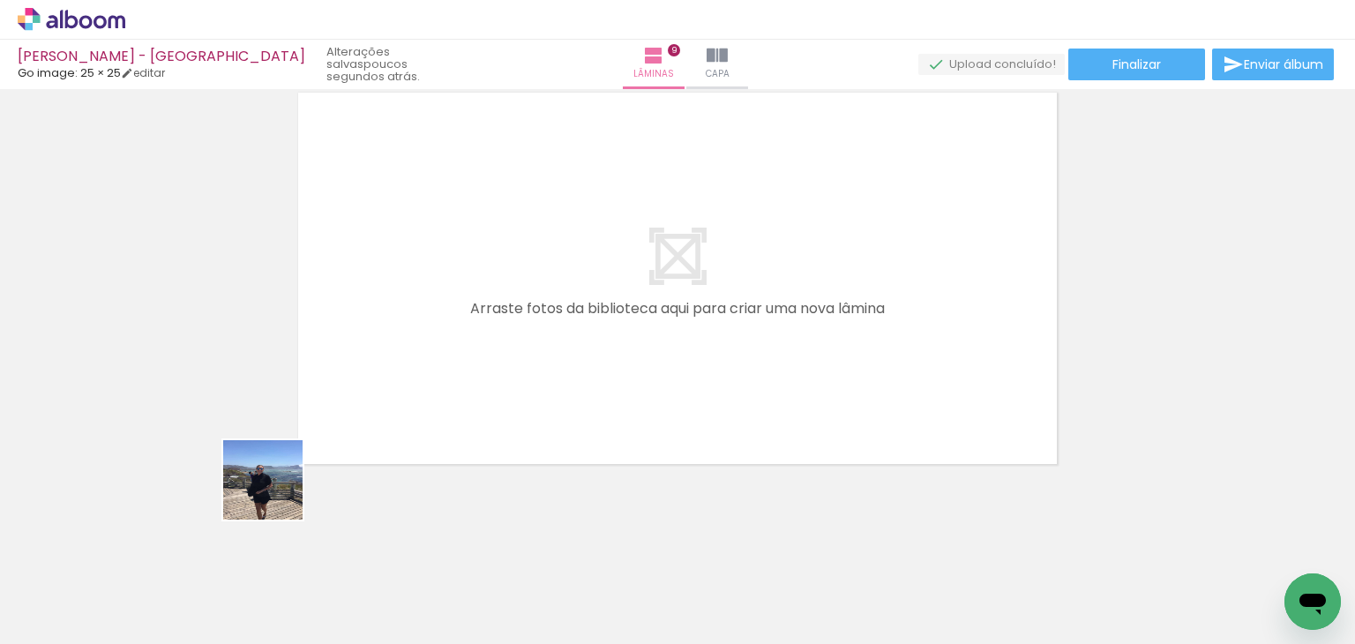
drag, startPoint x: 226, startPoint y: 585, endPoint x: 449, endPoint y: 323, distance: 344.1
click at [449, 324] on quentale-workspace at bounding box center [677, 322] width 1355 height 644
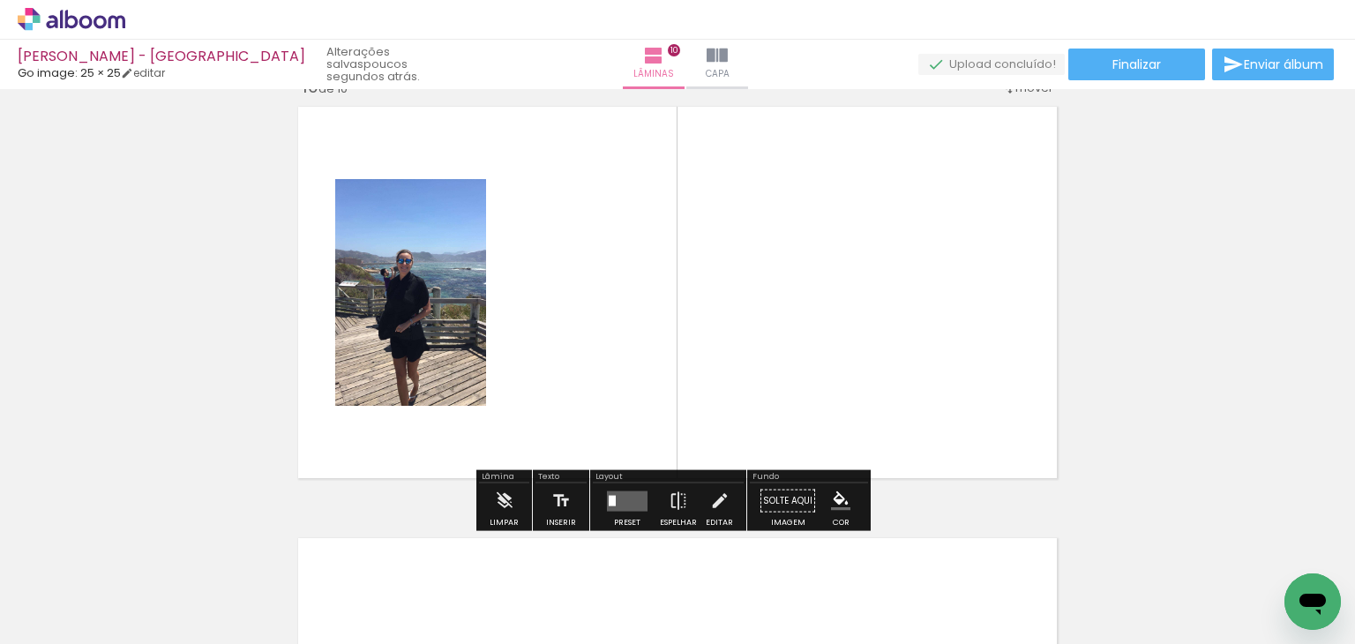
scroll to position [3903, 0]
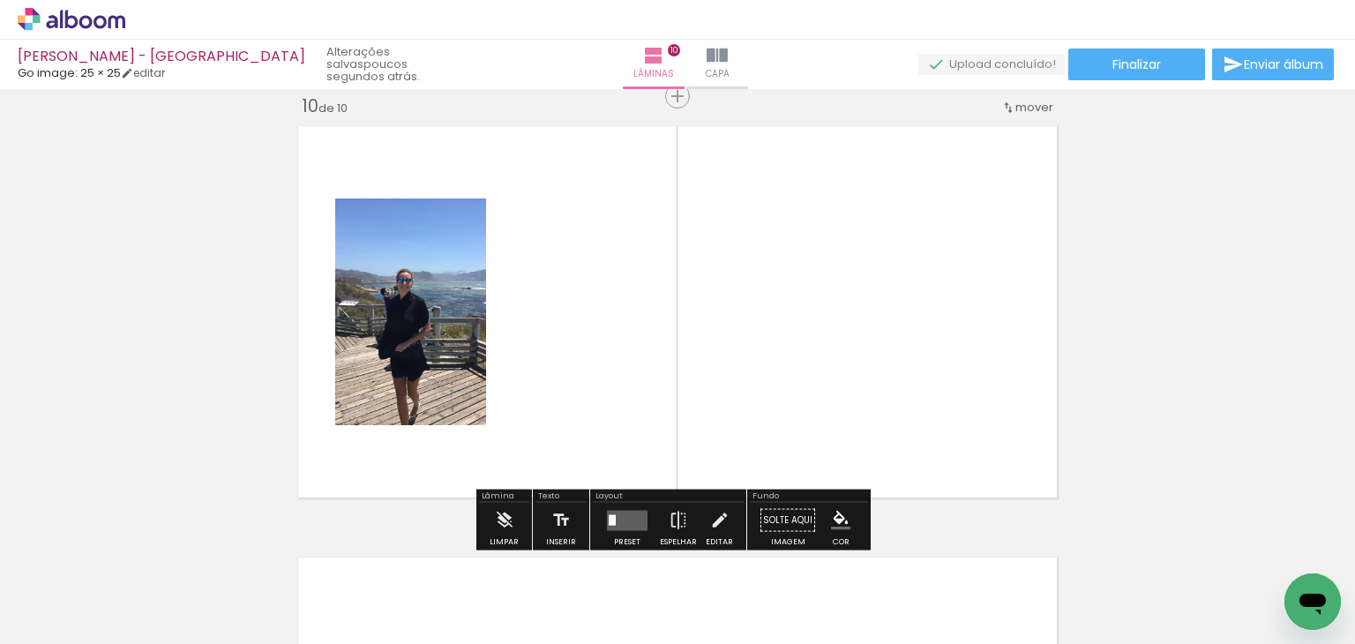
drag, startPoint x: 568, startPoint y: 268, endPoint x: 607, endPoint y: 244, distance: 45.5
click at [607, 244] on quentale-workspace at bounding box center [677, 322] width 1355 height 644
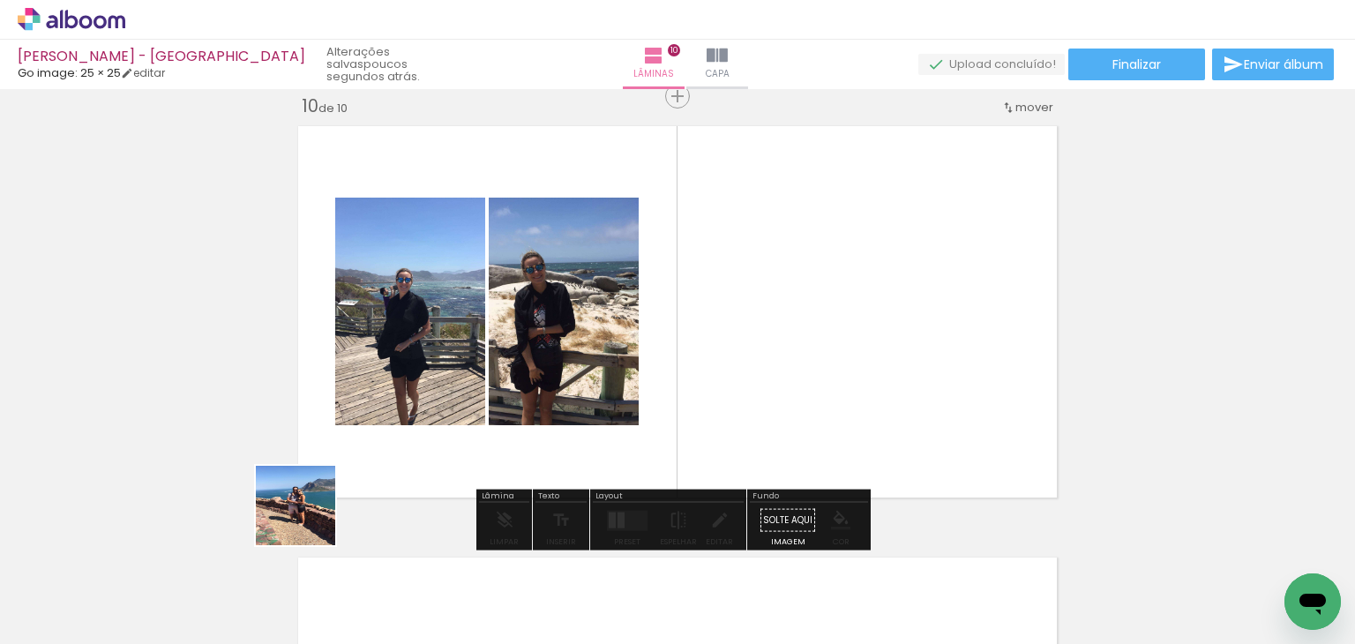
drag, startPoint x: 309, startPoint y: 519, endPoint x: 653, endPoint y: 264, distance: 428.8
click at [605, 291] on quentale-workspace at bounding box center [677, 322] width 1355 height 644
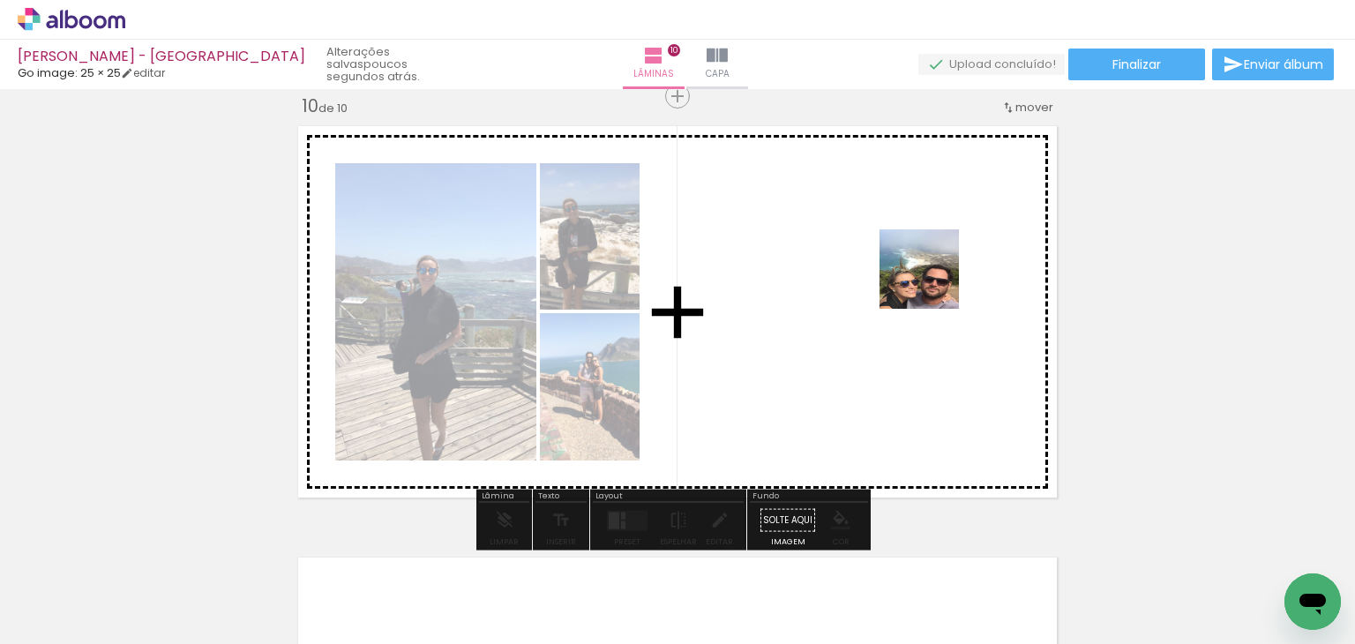
drag, startPoint x: 706, startPoint y: 353, endPoint x: 935, endPoint y: 280, distance: 240.4
click at [935, 280] on quentale-workspace at bounding box center [677, 322] width 1355 height 644
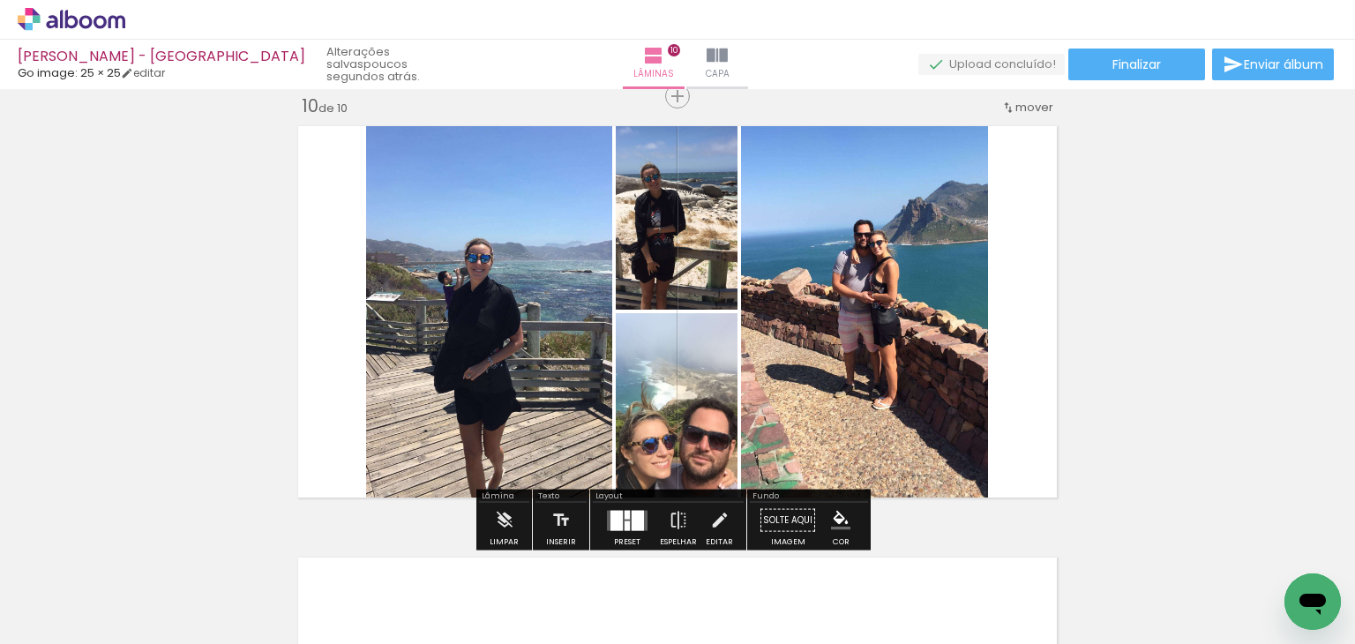
click at [145, 537] on iron-horizontal-list at bounding box center [126, 589] width 35 height 110
click at [631, 523] on div at bounding box center [637, 520] width 12 height 20
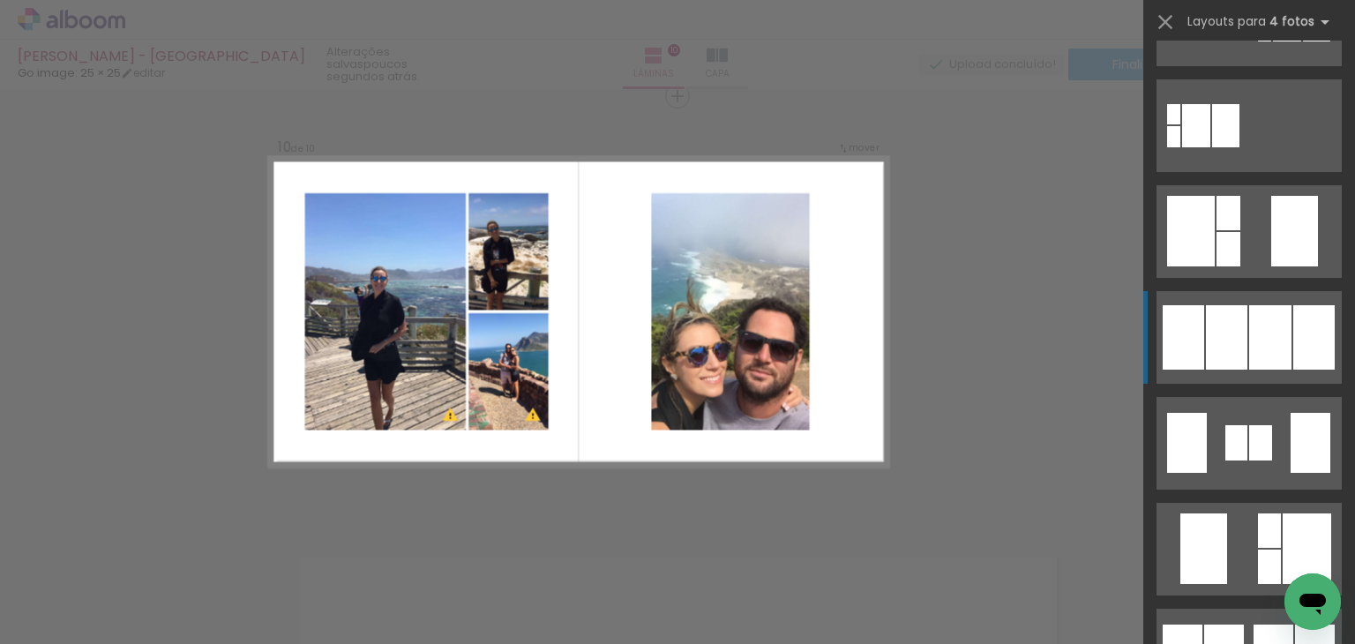
scroll to position [617, 0]
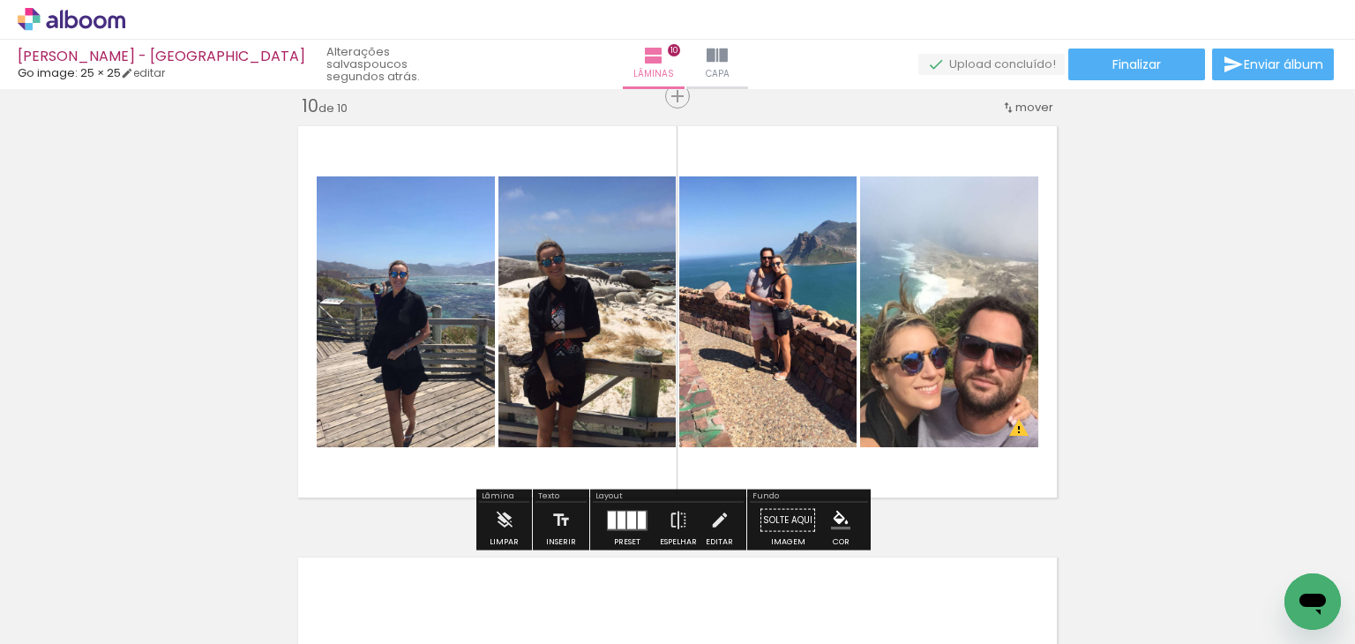
click at [646, 507] on div at bounding box center [627, 520] width 48 height 35
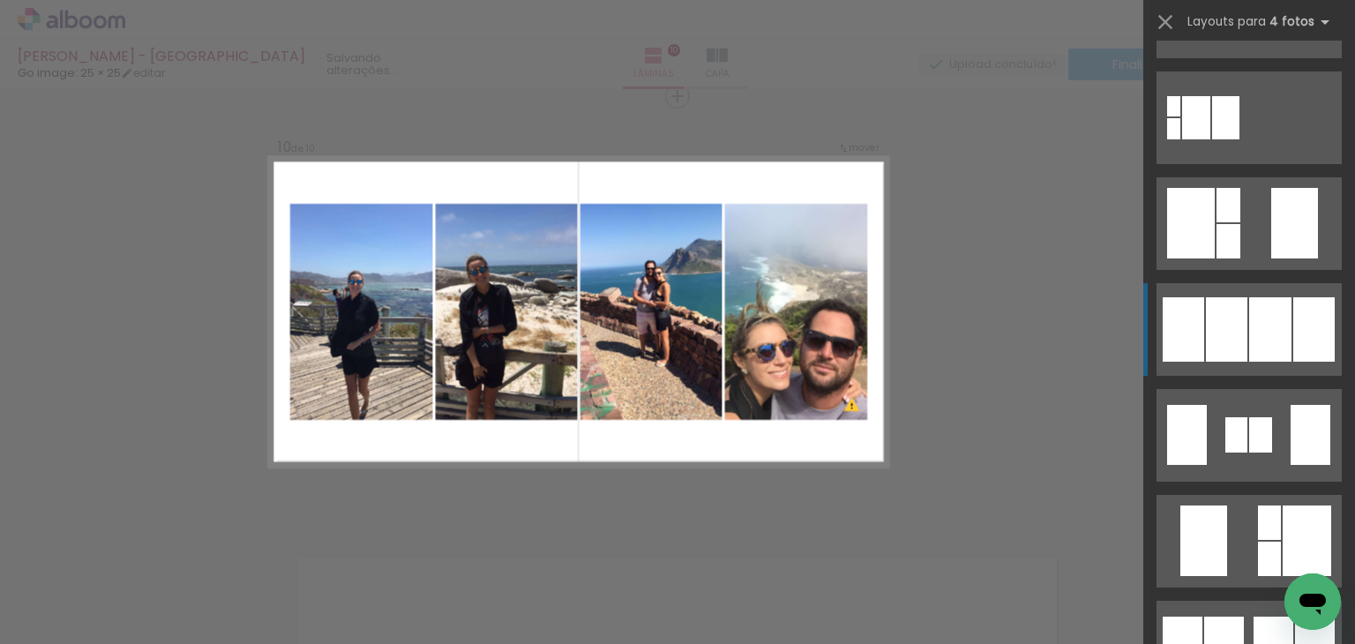
scroll to position [847, 0]
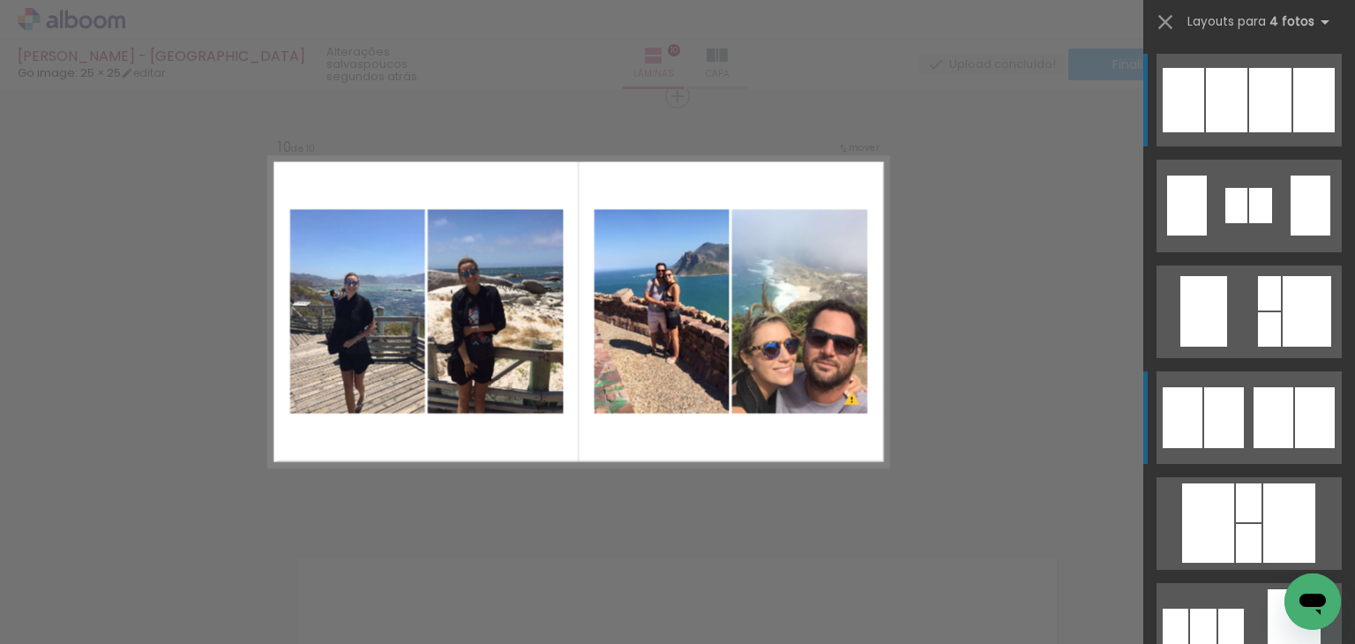
click at [1240, 583] on quentale-layouter at bounding box center [1248, 629] width 185 height 93
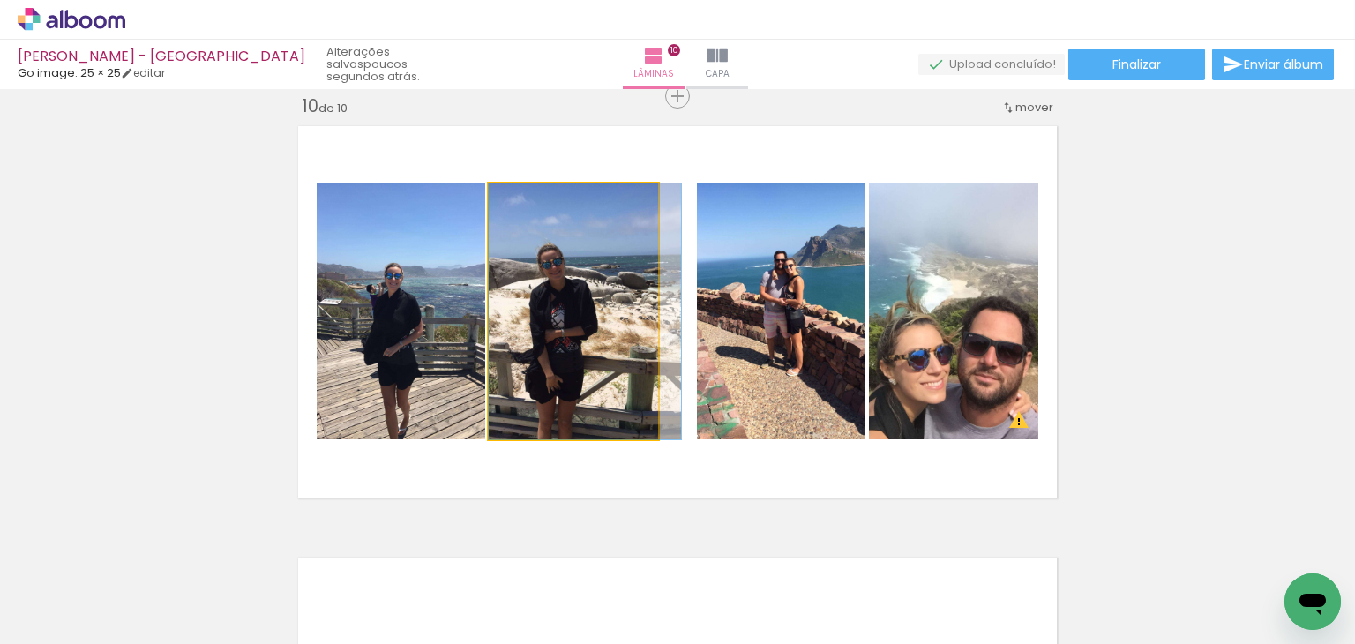
drag, startPoint x: 513, startPoint y: 377, endPoint x: 529, endPoint y: 375, distance: 16.1
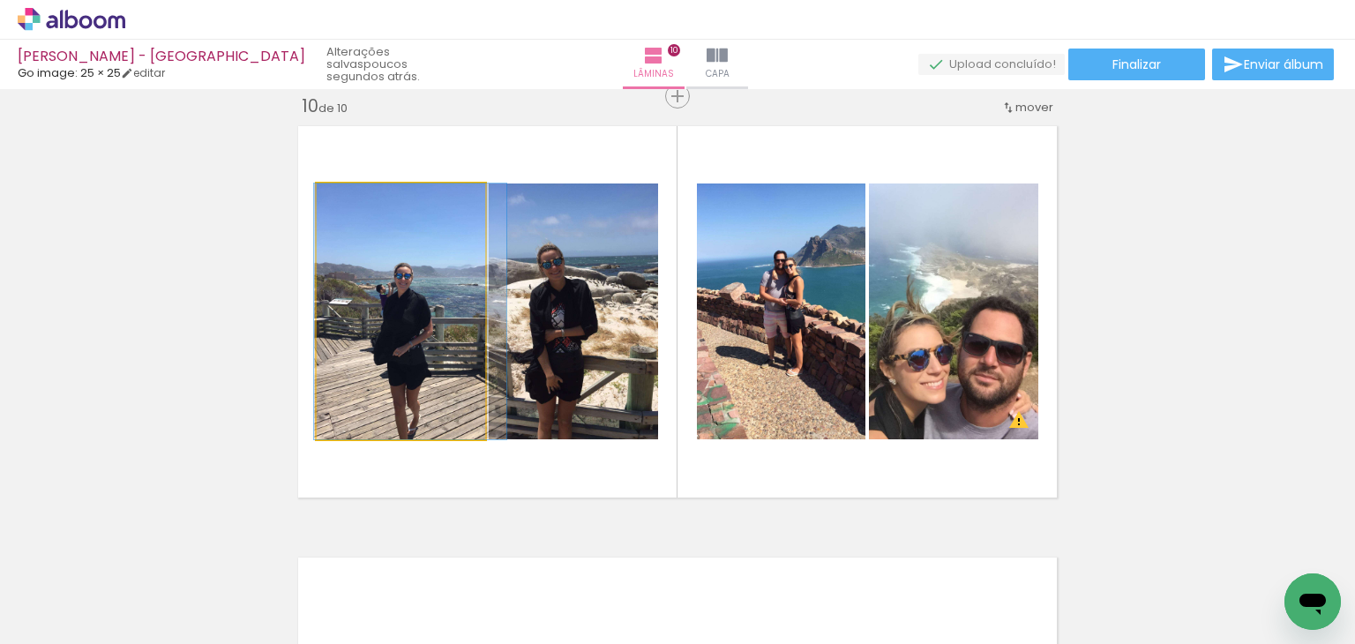
drag, startPoint x: 392, startPoint y: 348, endPoint x: 401, endPoint y: 347, distance: 9.9
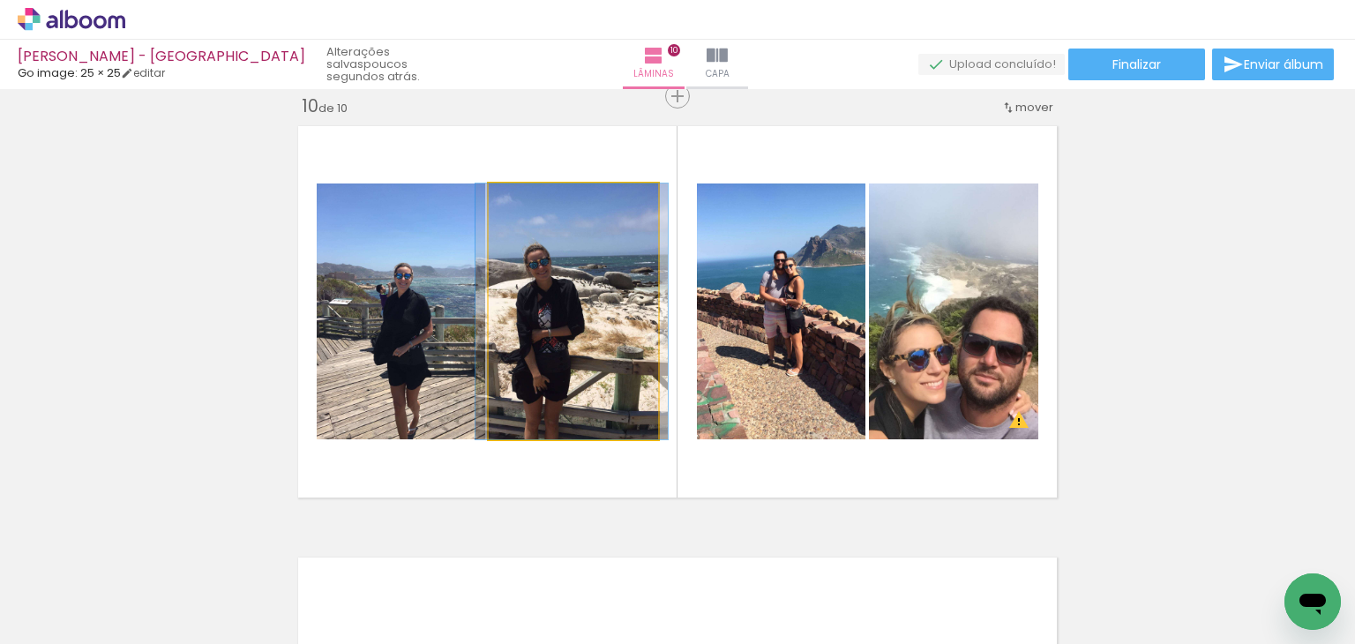
drag, startPoint x: 614, startPoint y: 346, endPoint x: 605, endPoint y: 349, distance: 9.5
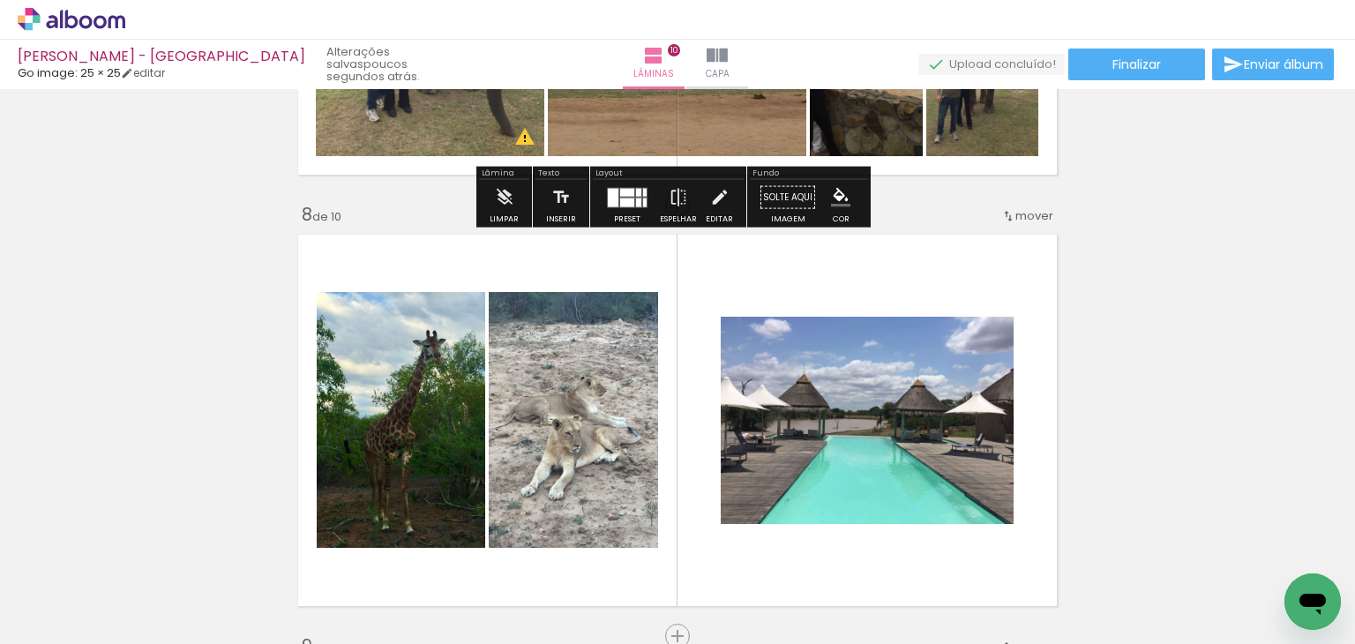
scroll to position [2933, 0]
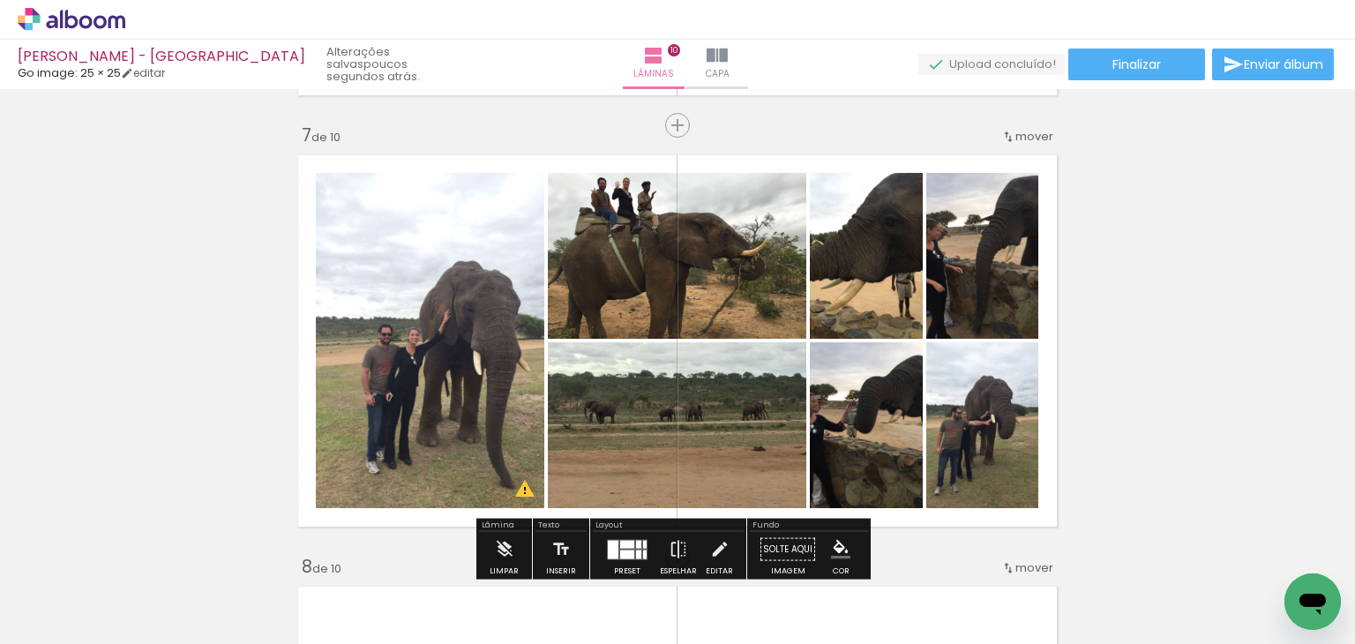
scroll to position [2492, 0]
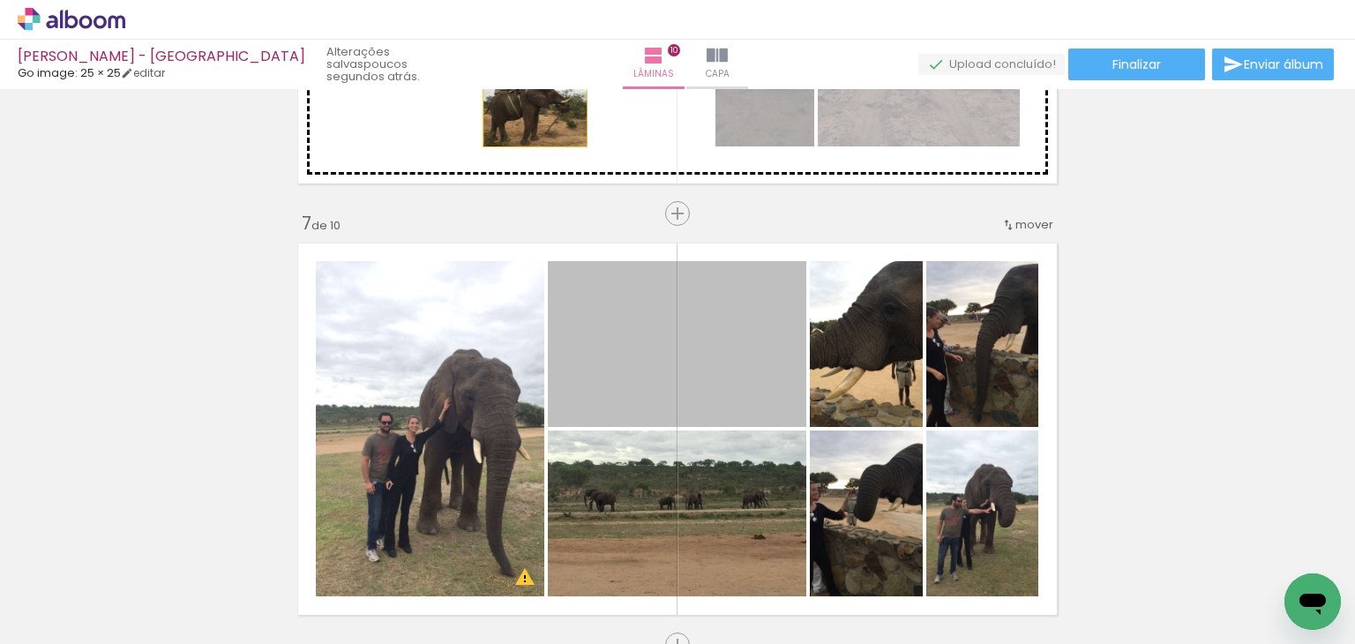
drag, startPoint x: 672, startPoint y: 366, endPoint x: 531, endPoint y: 124, distance: 279.8
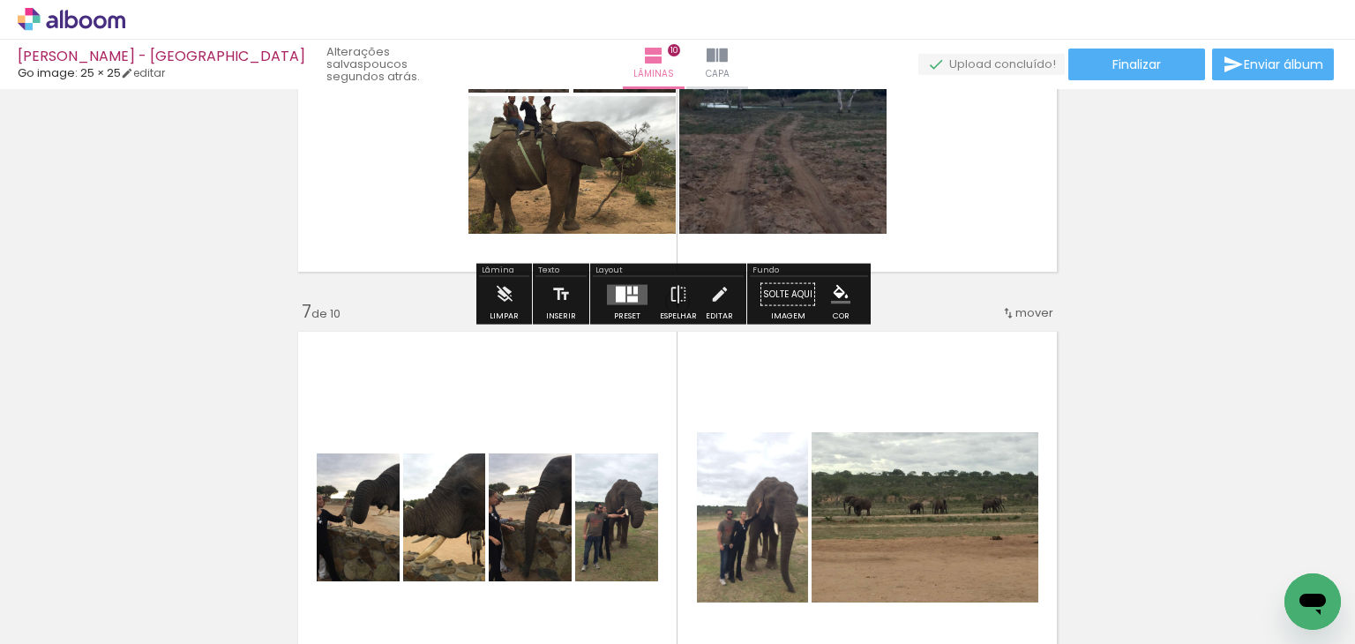
scroll to position [2228, 0]
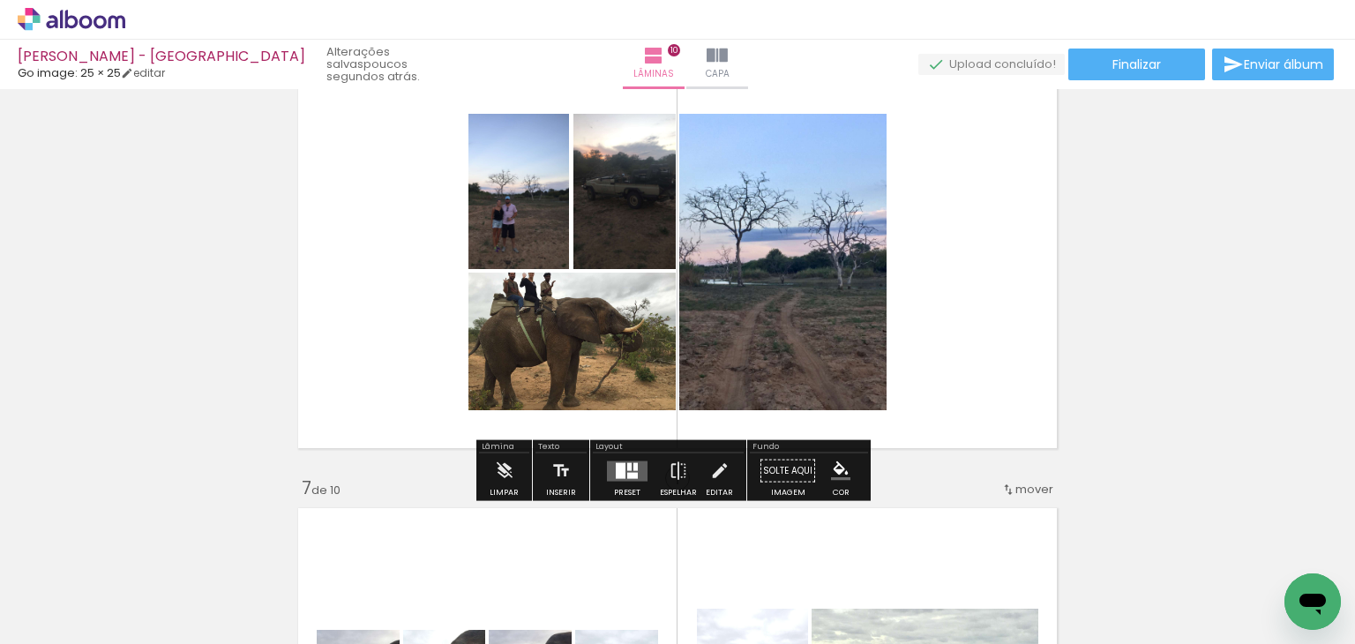
click at [627, 477] on div at bounding box center [632, 475] width 11 height 6
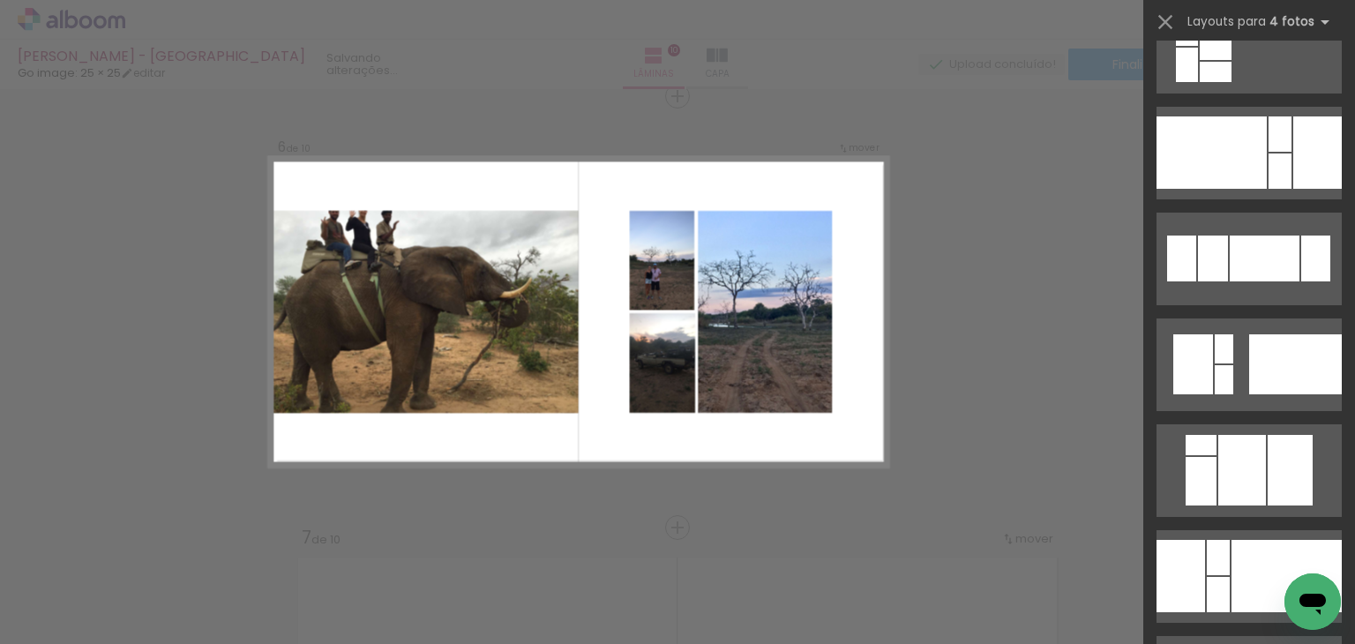
scroll to position [3087, 0]
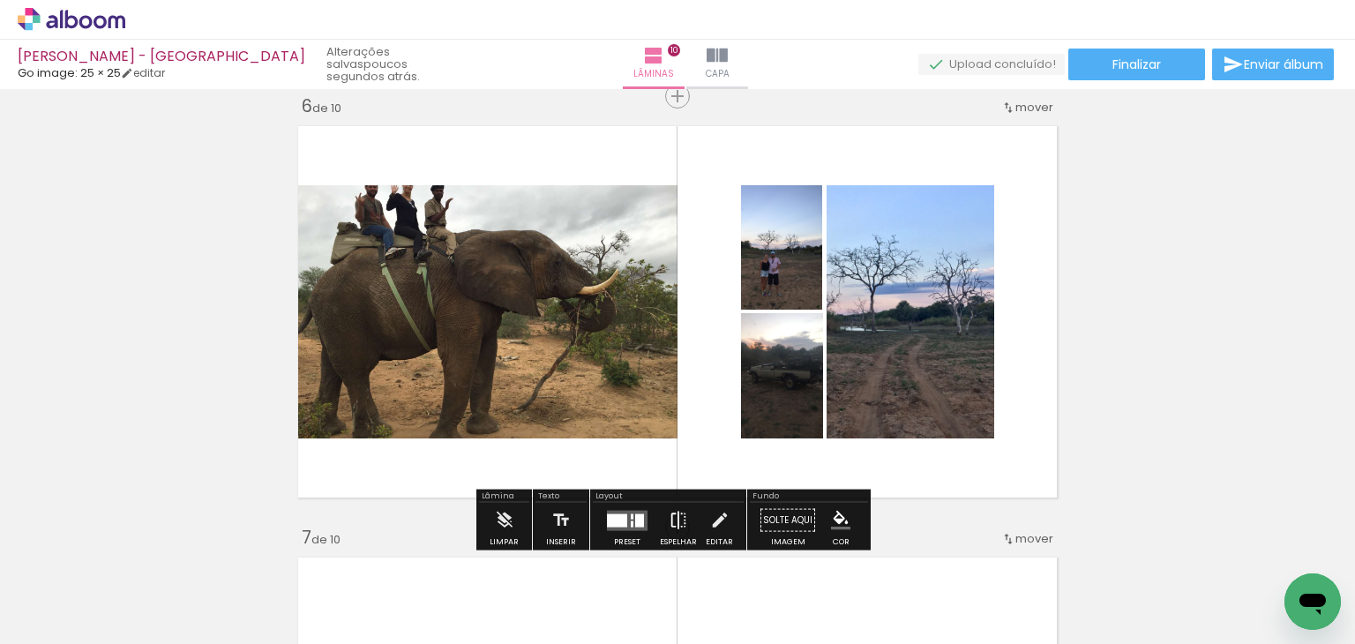
click at [673, 521] on iron-icon at bounding box center [677, 520] width 19 height 35
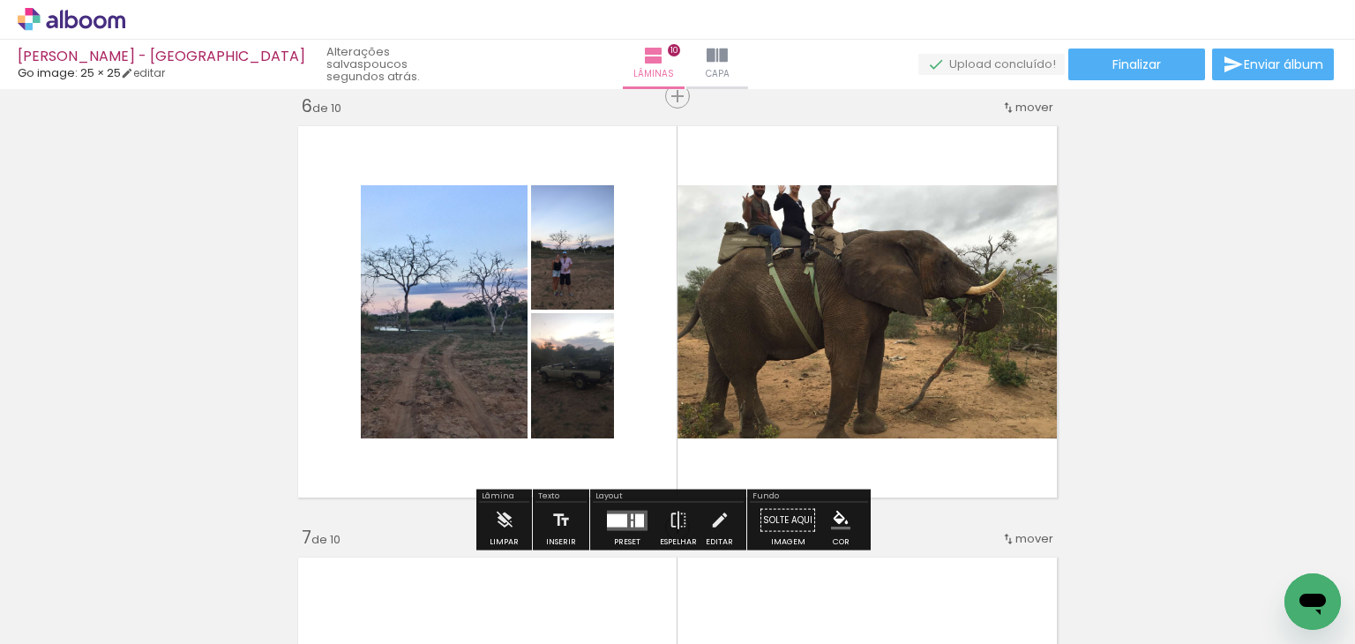
click at [783, 280] on quentale-photo at bounding box center [870, 311] width 387 height 253
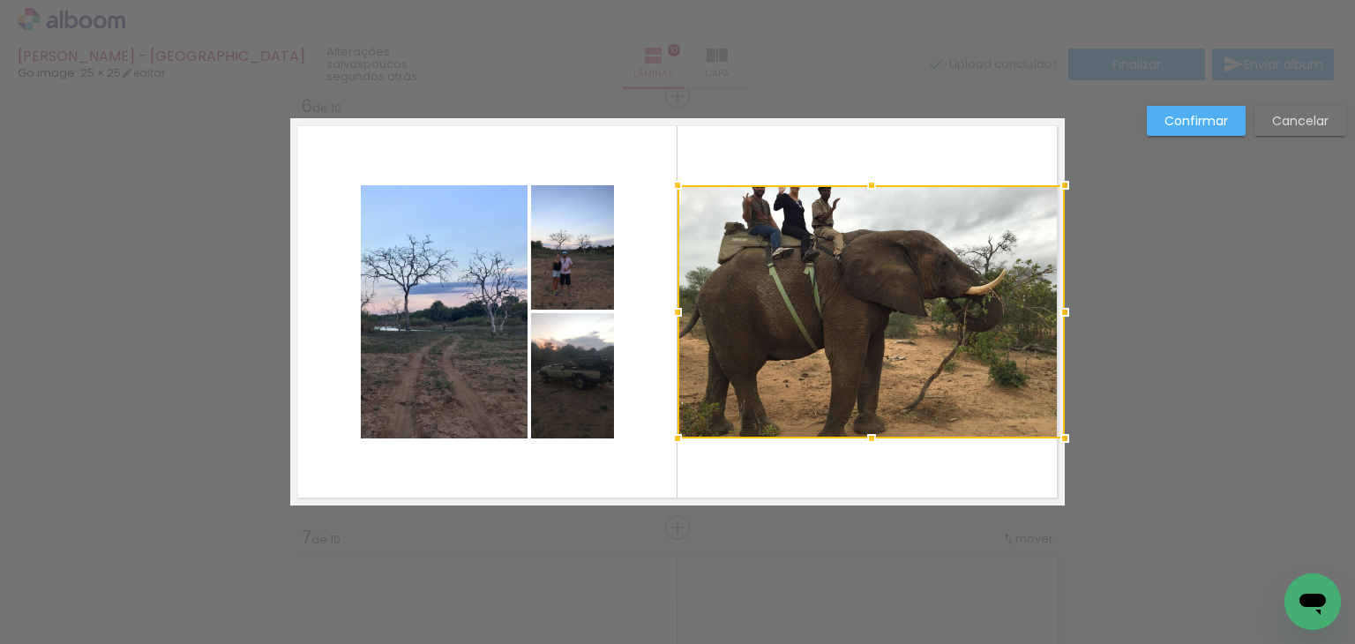
click at [946, 244] on div at bounding box center [870, 311] width 387 height 253
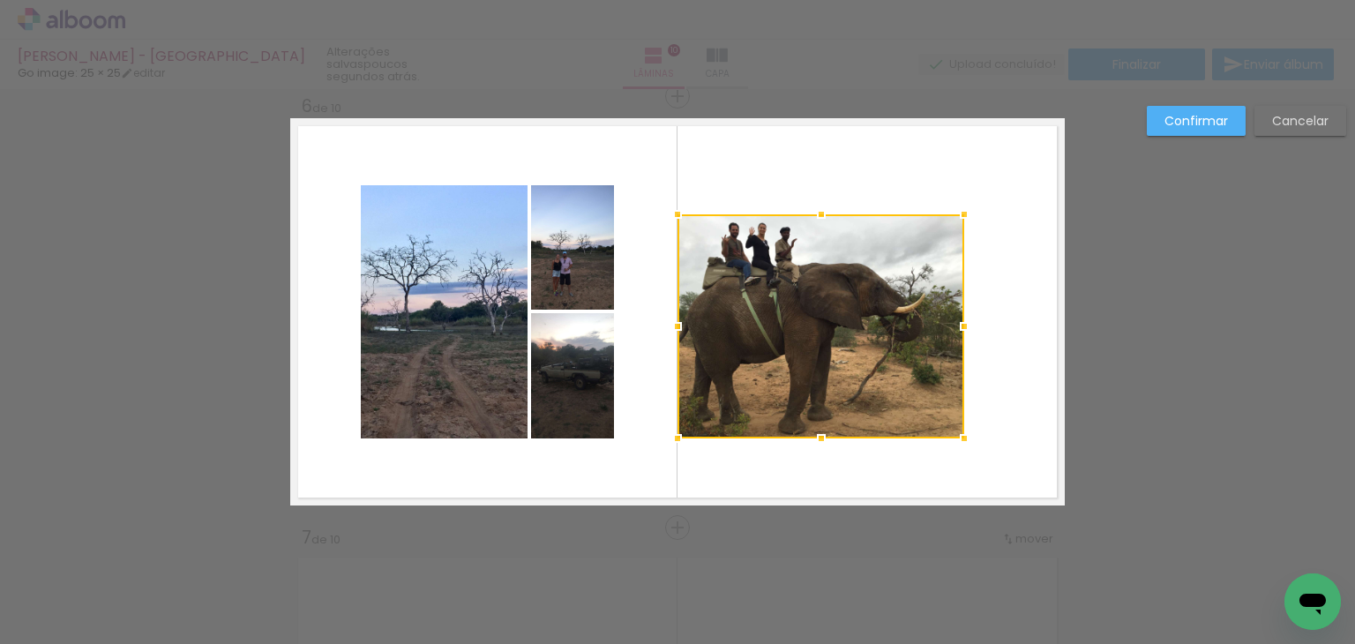
drag, startPoint x: 1062, startPoint y: 181, endPoint x: 964, endPoint y: 204, distance: 100.5
click at [964, 204] on div at bounding box center [963, 214] width 35 height 35
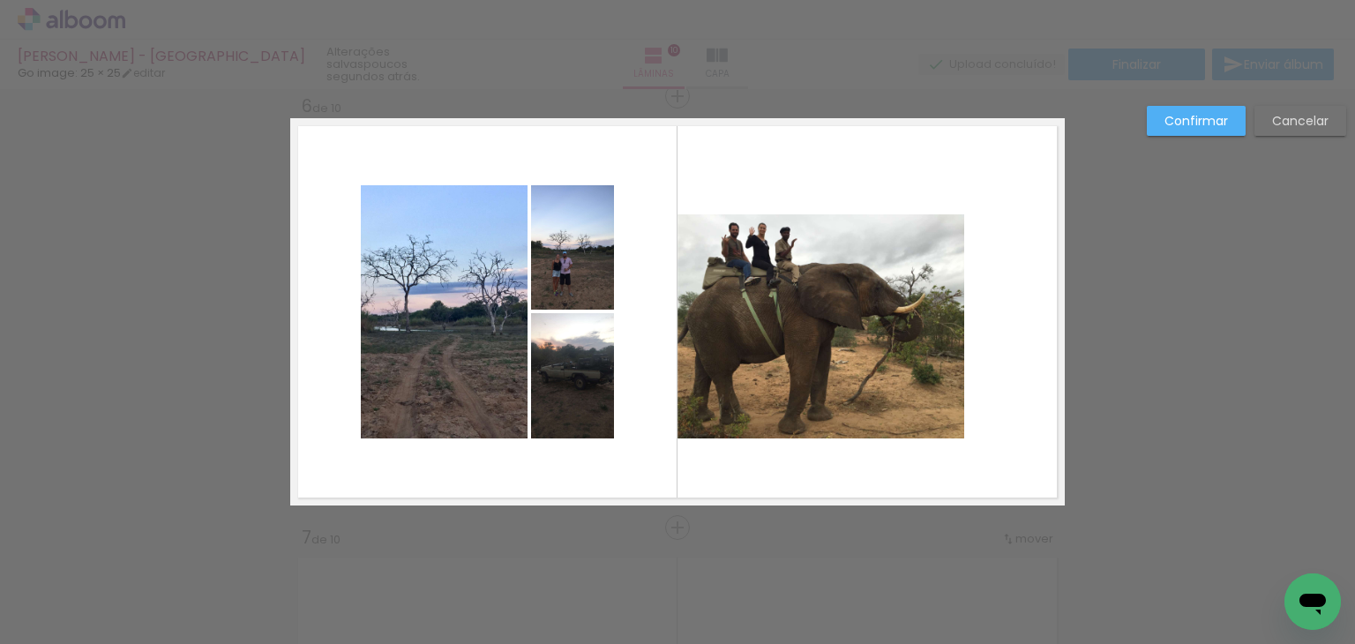
click at [811, 331] on quentale-photo at bounding box center [820, 326] width 287 height 224
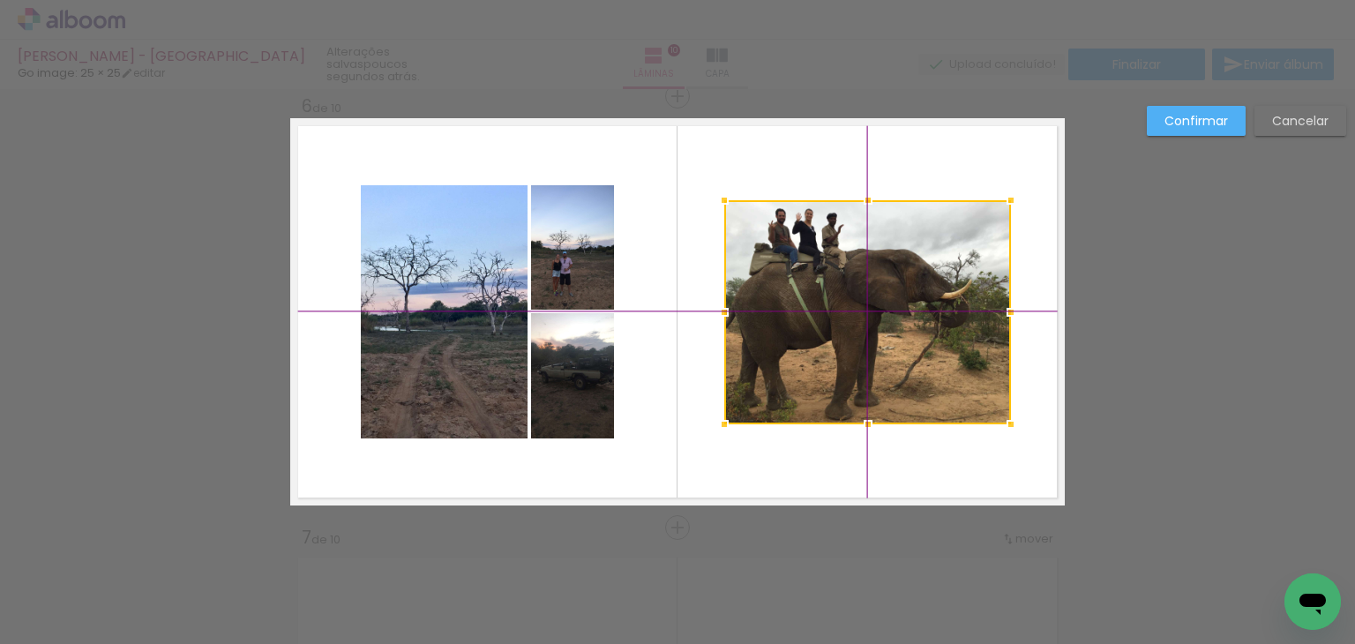
drag, startPoint x: 800, startPoint y: 319, endPoint x: 859, endPoint y: 297, distance: 63.1
click at [859, 297] on div at bounding box center [867, 312] width 287 height 224
click at [469, 279] on quentale-photo at bounding box center [444, 311] width 167 height 253
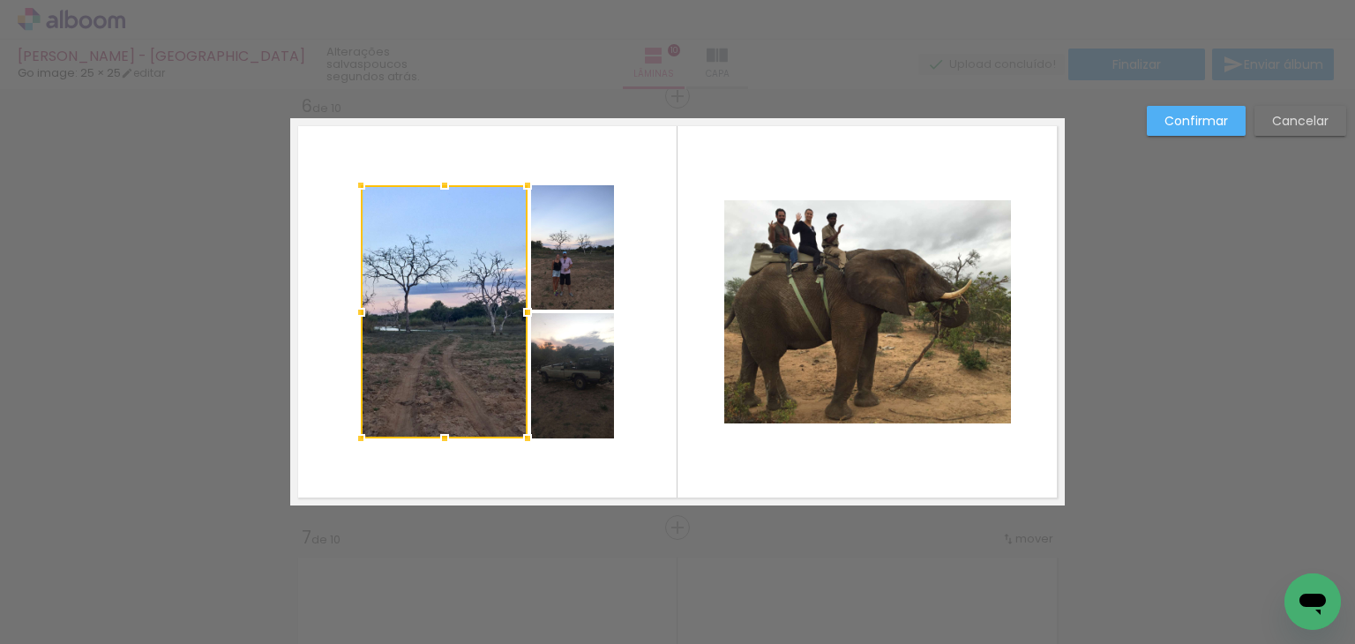
click at [589, 245] on quentale-photo at bounding box center [572, 247] width 83 height 124
click at [593, 389] on div at bounding box center [487, 311] width 253 height 253
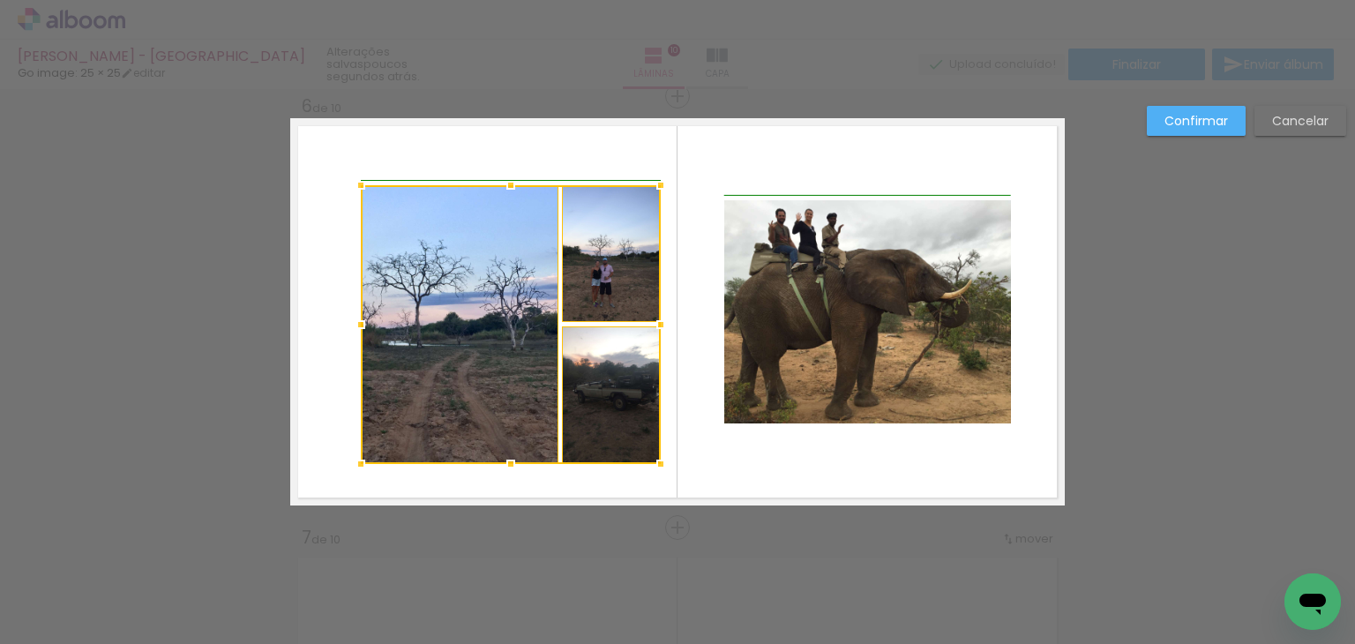
drag, startPoint x: 608, startPoint y: 437, endPoint x: 648, endPoint y: 471, distance: 52.6
click at [648, 471] on div at bounding box center [660, 463] width 35 height 35
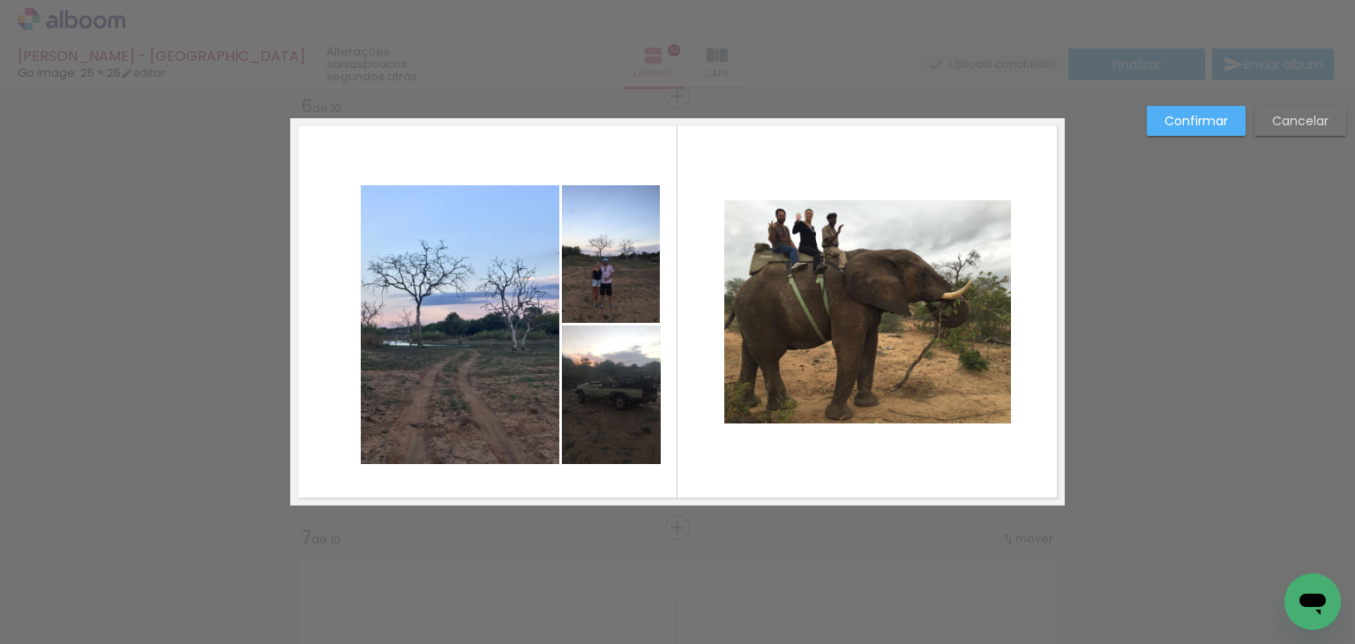
click at [635, 284] on quentale-photo at bounding box center [611, 254] width 99 height 138
click at [633, 377] on quentale-photo at bounding box center [611, 394] width 99 height 138
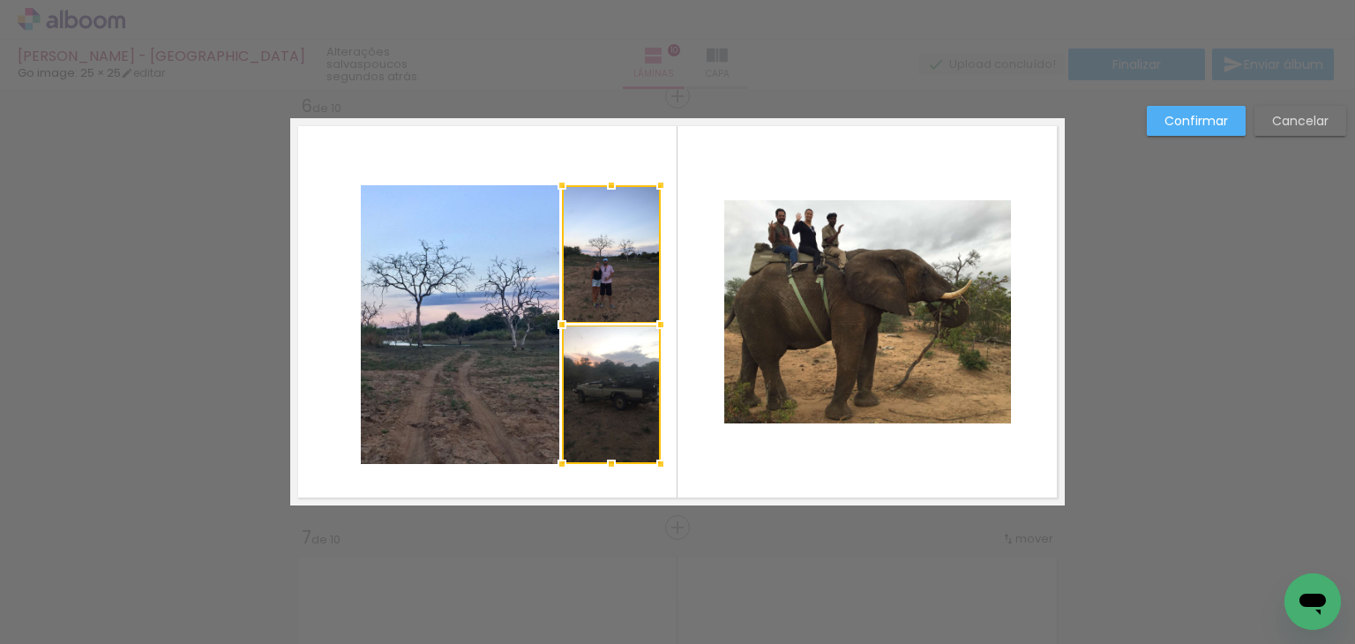
click at [501, 327] on quentale-photo at bounding box center [460, 324] width 198 height 279
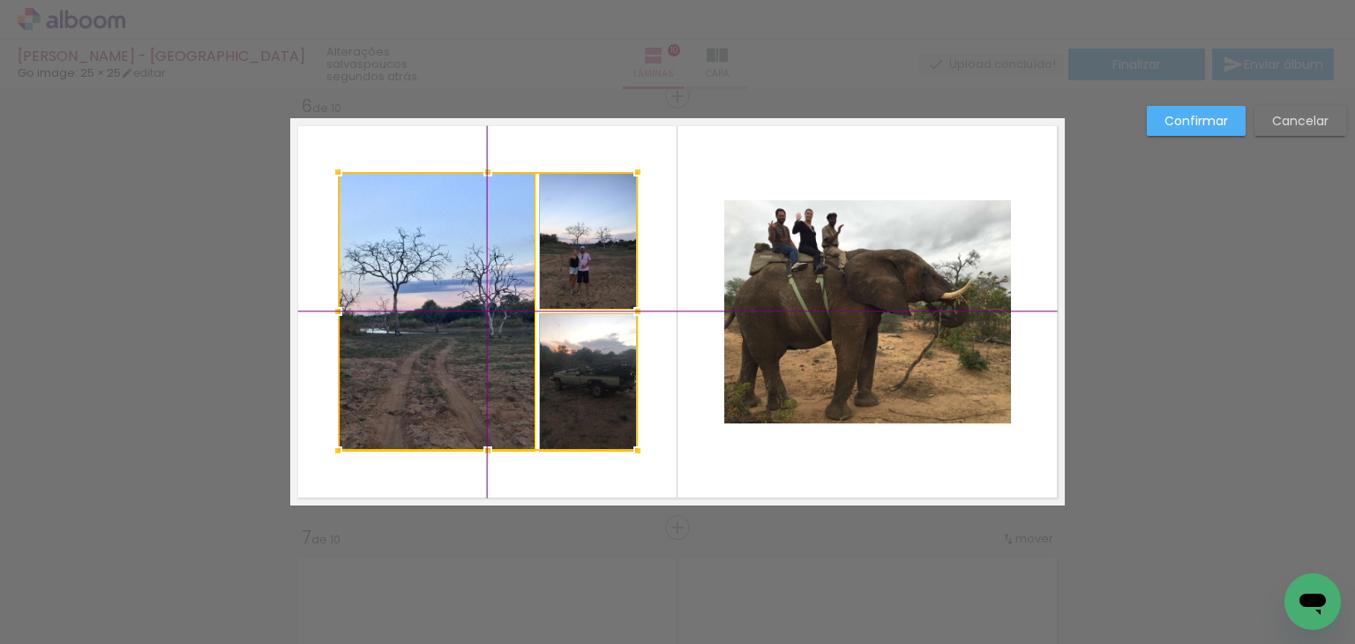
drag, startPoint x: 584, startPoint y: 287, endPoint x: 577, endPoint y: 297, distance: 12.0
click at [577, 297] on div at bounding box center [488, 311] width 300 height 279
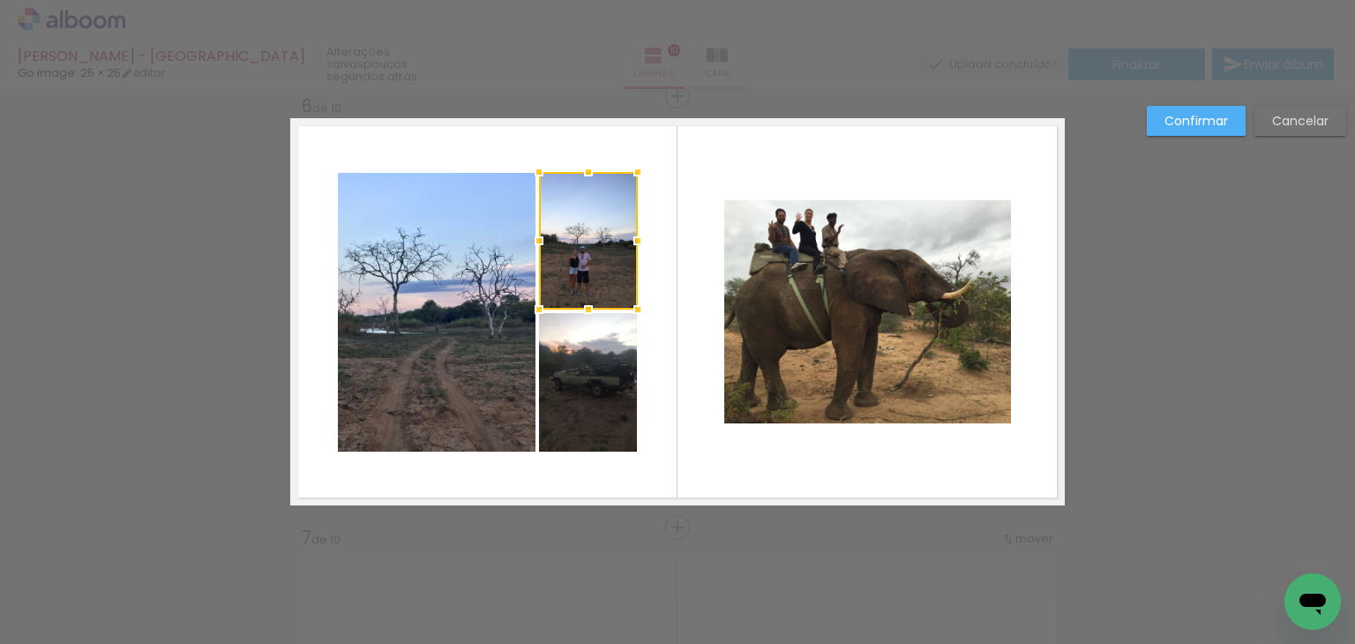
click at [0, 0] on slot "Confirmar" at bounding box center [0, 0] width 0 height 0
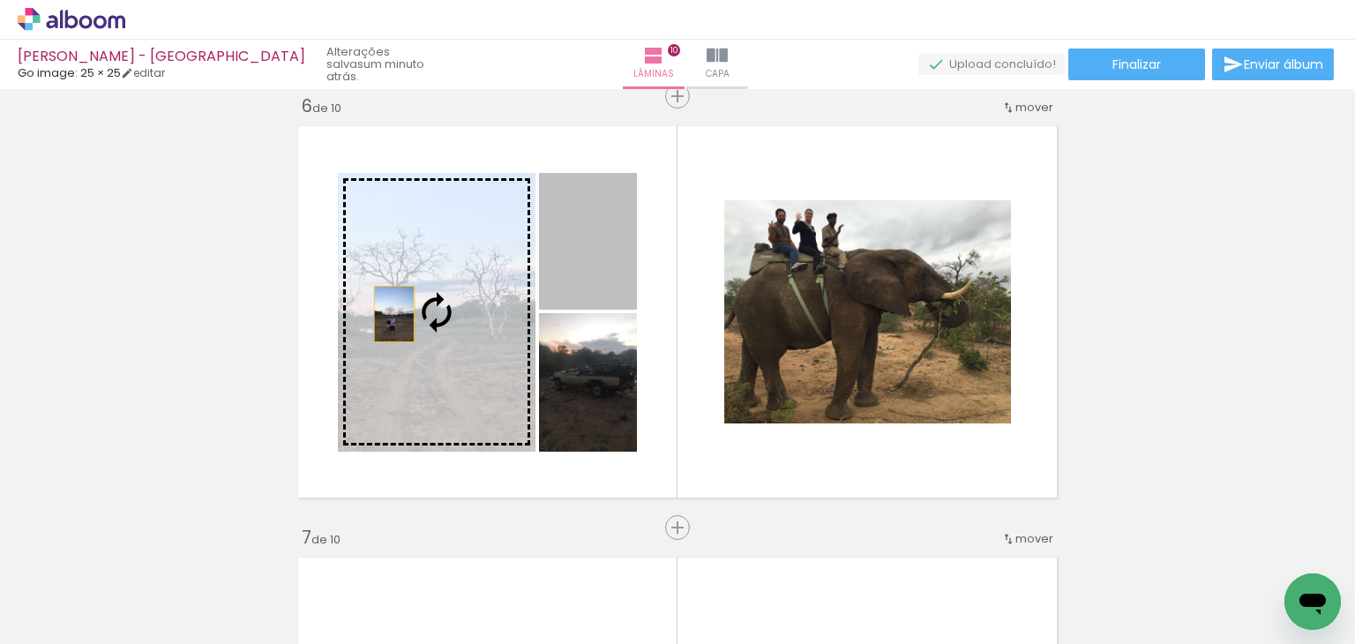
drag, startPoint x: 594, startPoint y: 262, endPoint x: 415, endPoint y: 302, distance: 183.4
click at [0, 0] on slot at bounding box center [0, 0] width 0 height 0
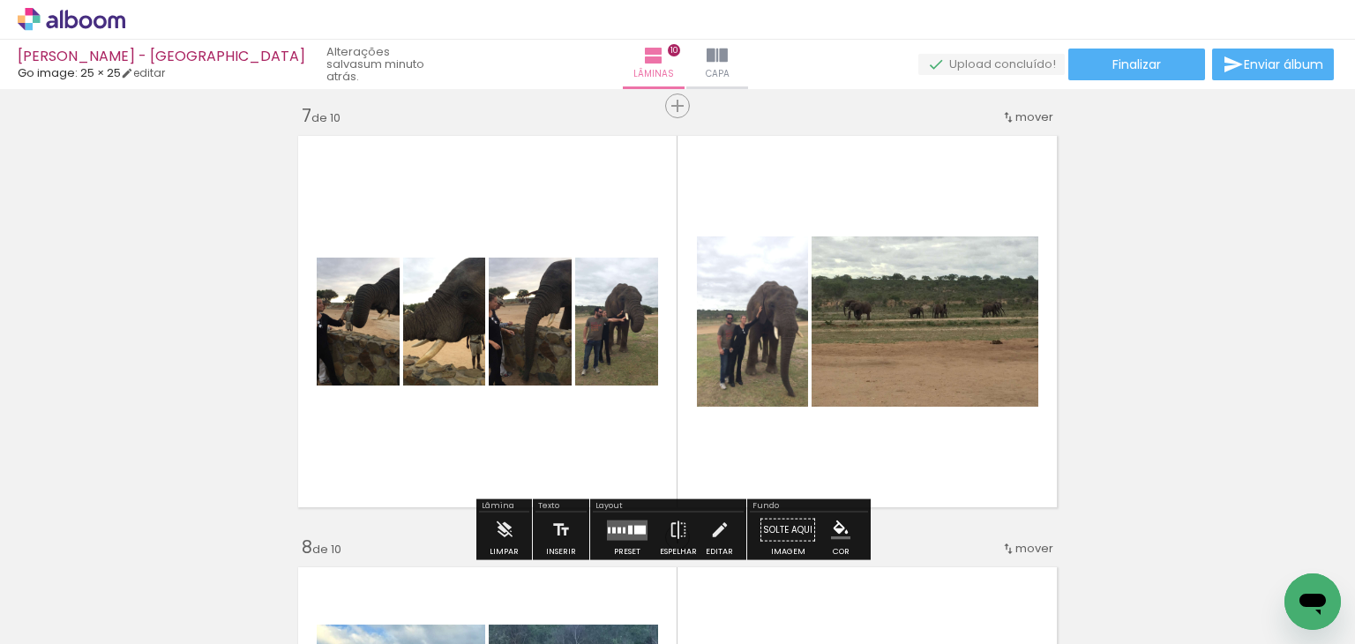
scroll to position [2707, 0]
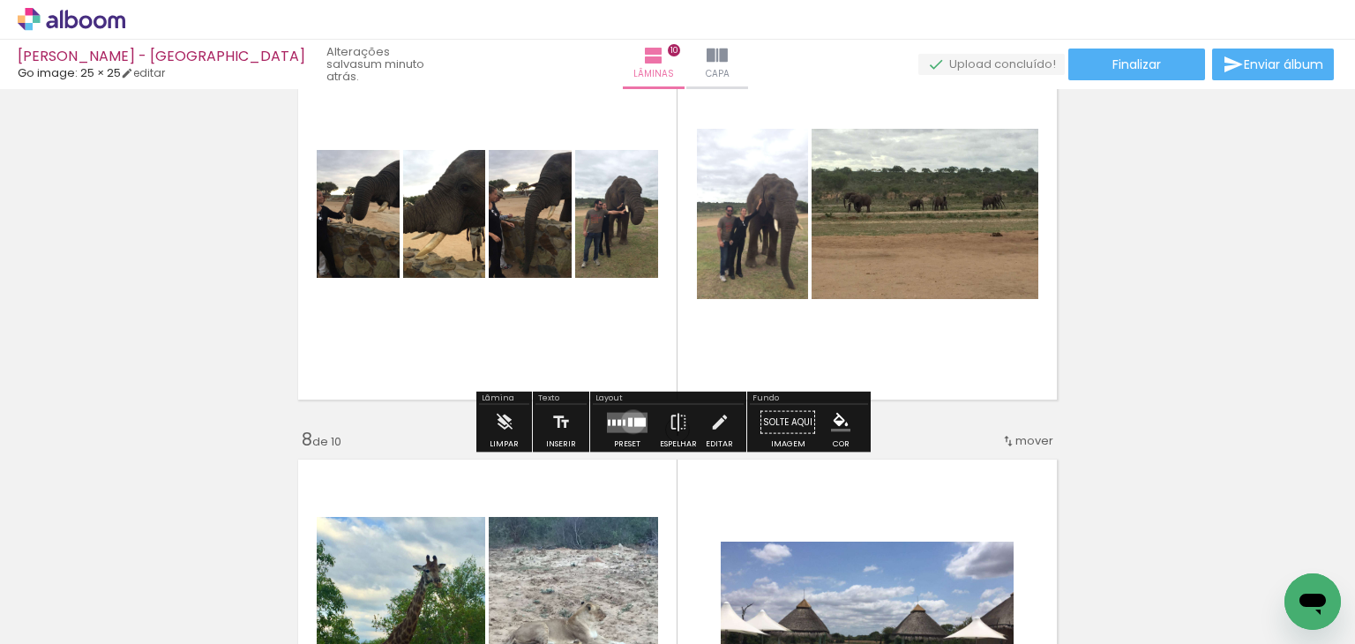
click at [634, 421] on div at bounding box center [639, 421] width 11 height 9
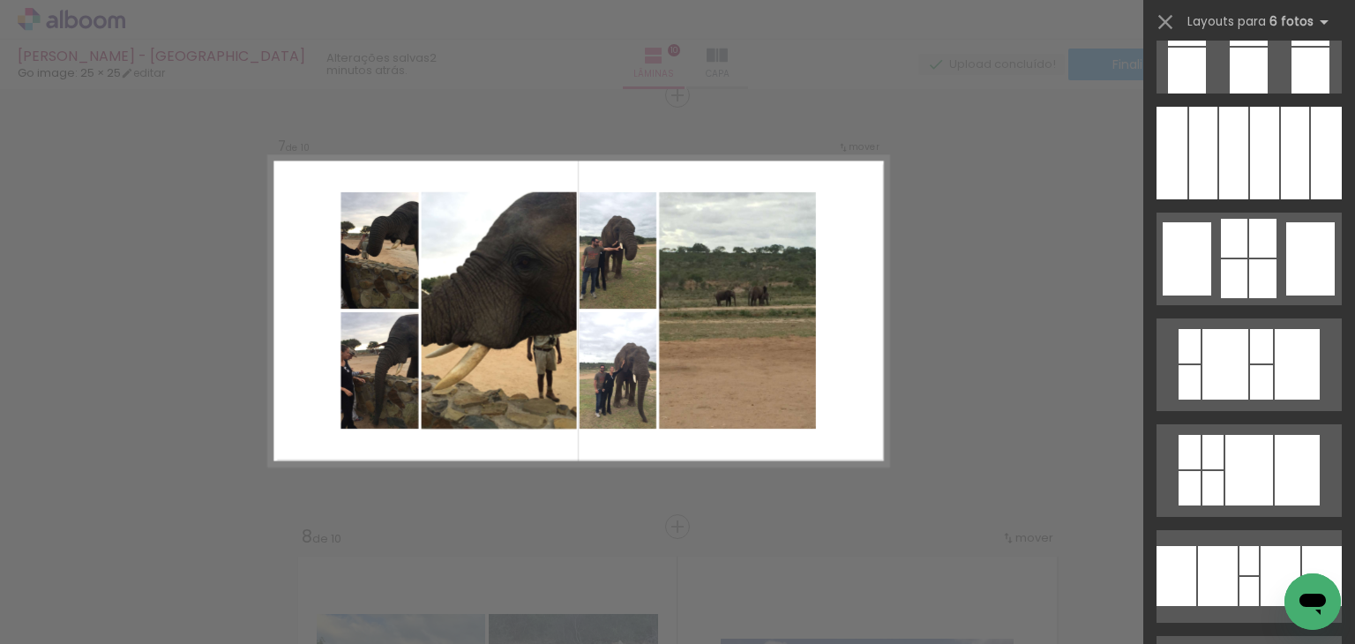
scroll to position [6350, 0]
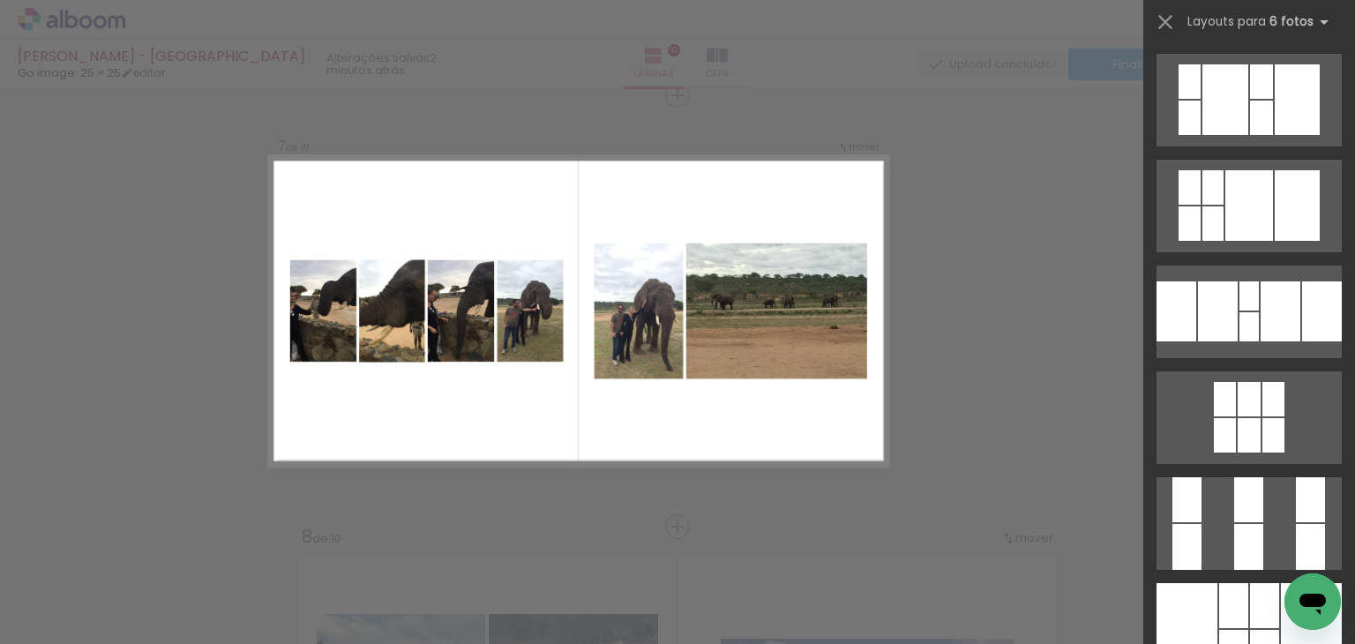
click at [1251, 358] on div at bounding box center [1249, 411] width 212 height 106
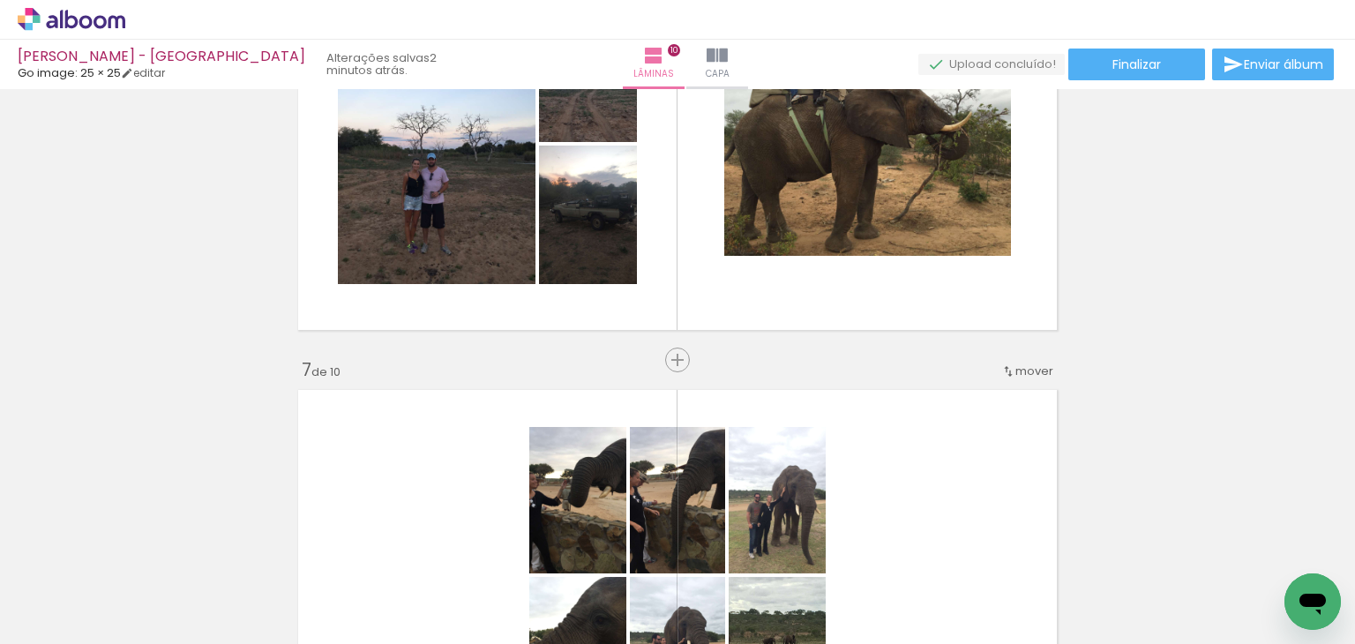
scroll to position [2522, 0]
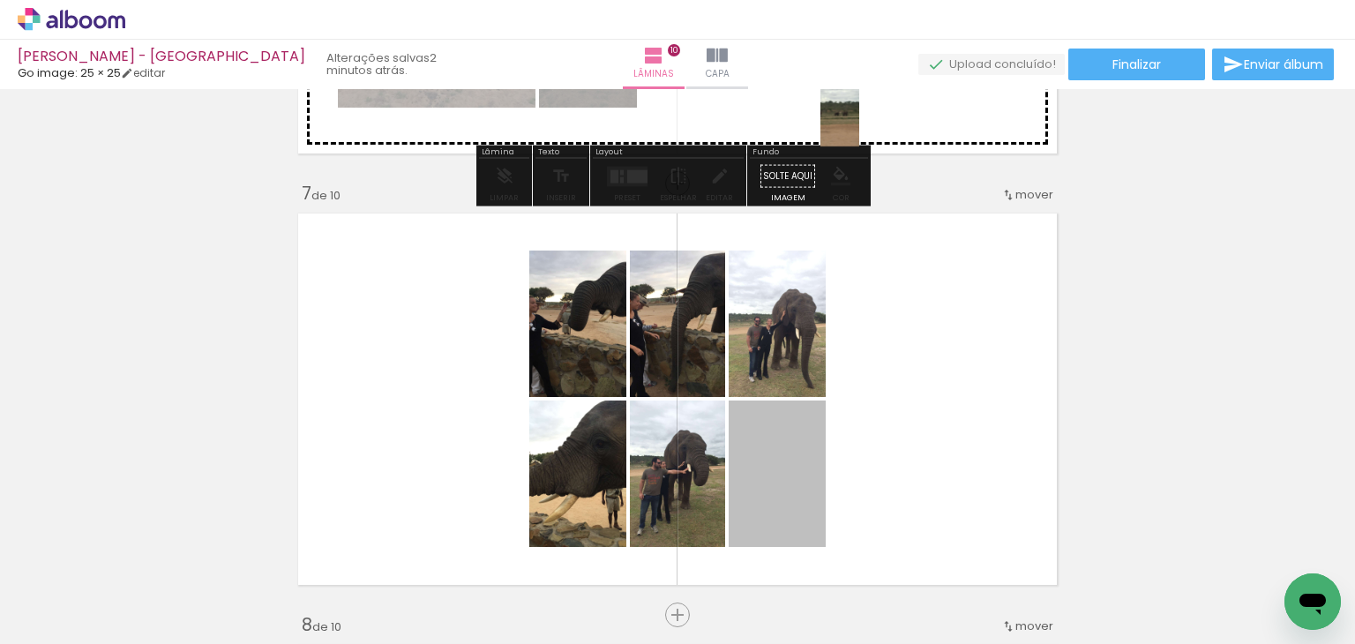
drag, startPoint x: 811, startPoint y: 288, endPoint x: 833, endPoint y: 117, distance: 172.4
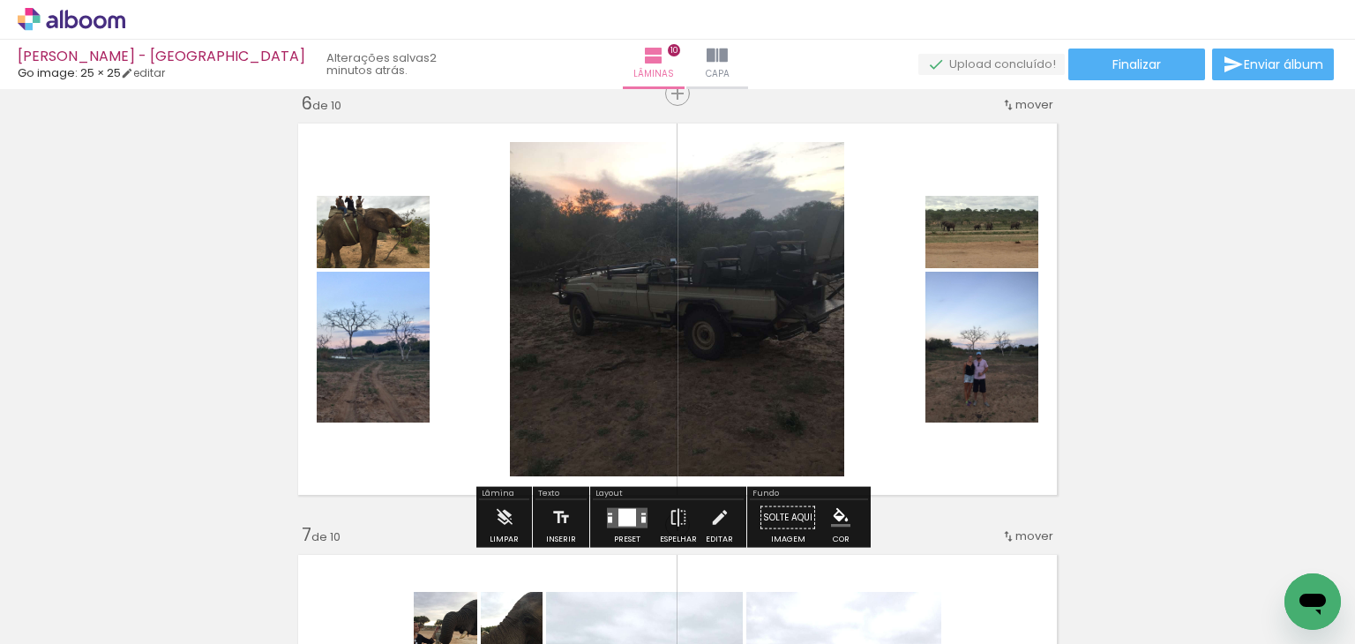
scroll to position [2169, 0]
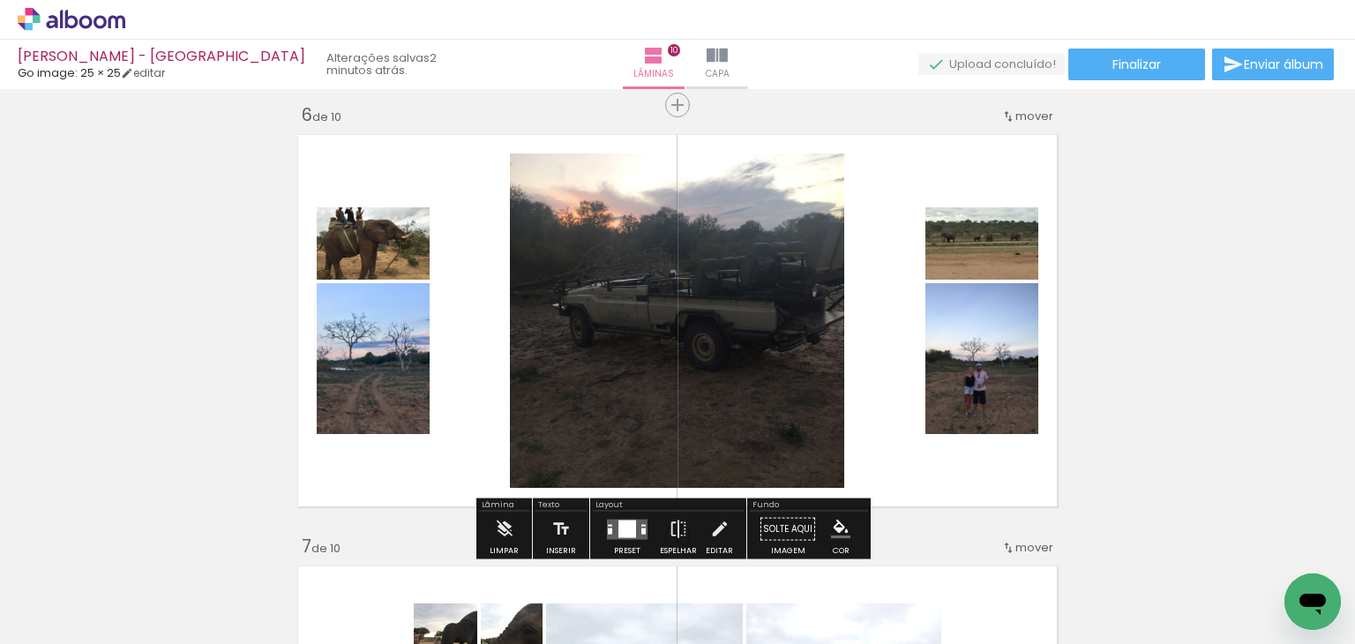
click at [610, 526] on quentale-layouter at bounding box center [627, 529] width 41 height 20
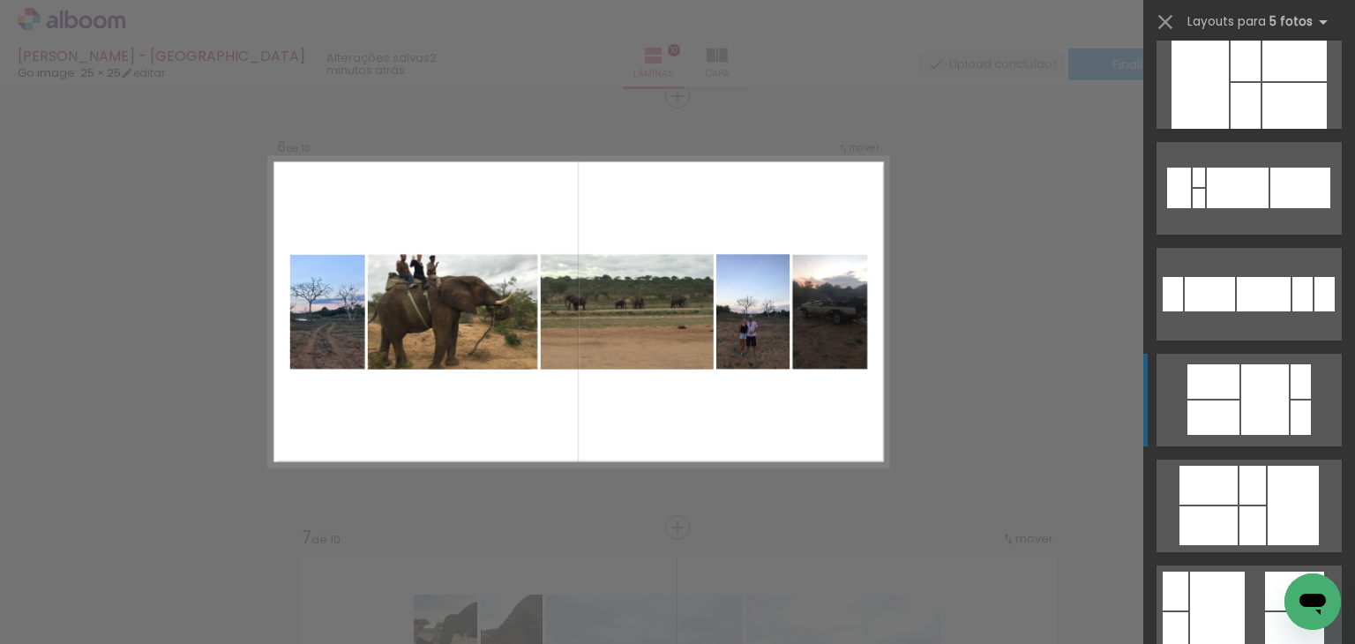
scroll to position [441, 0]
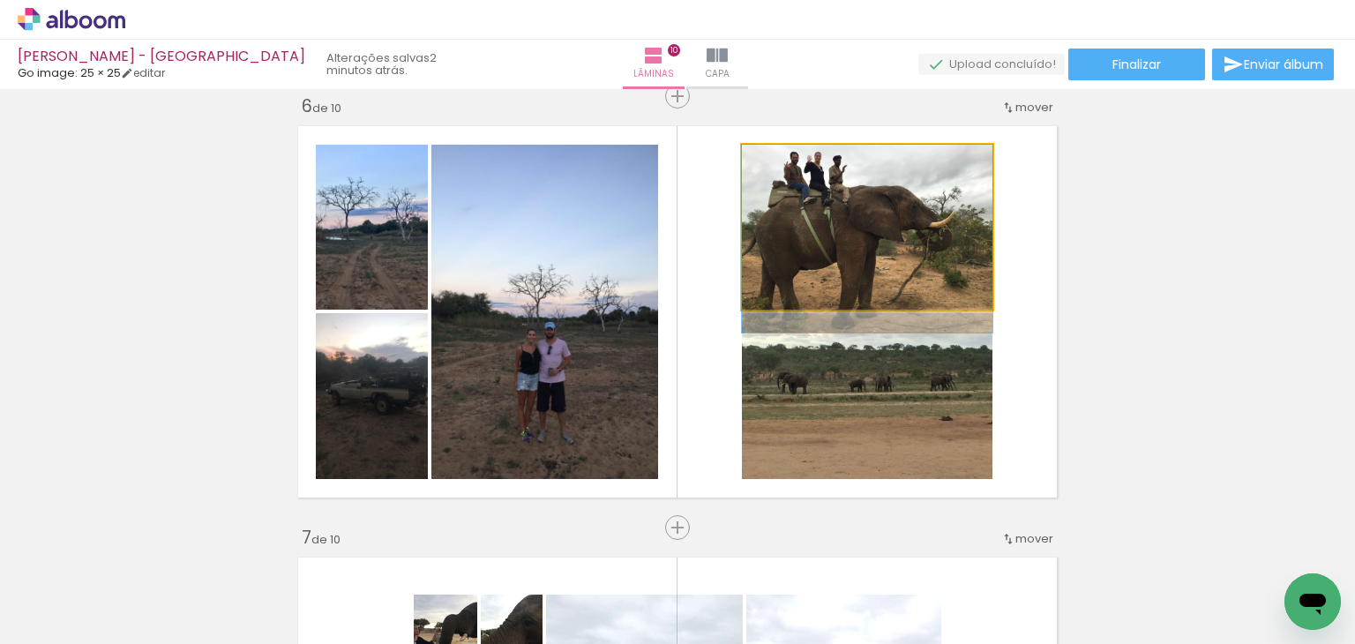
drag, startPoint x: 914, startPoint y: 224, endPoint x: 917, endPoint y: 244, distance: 20.6
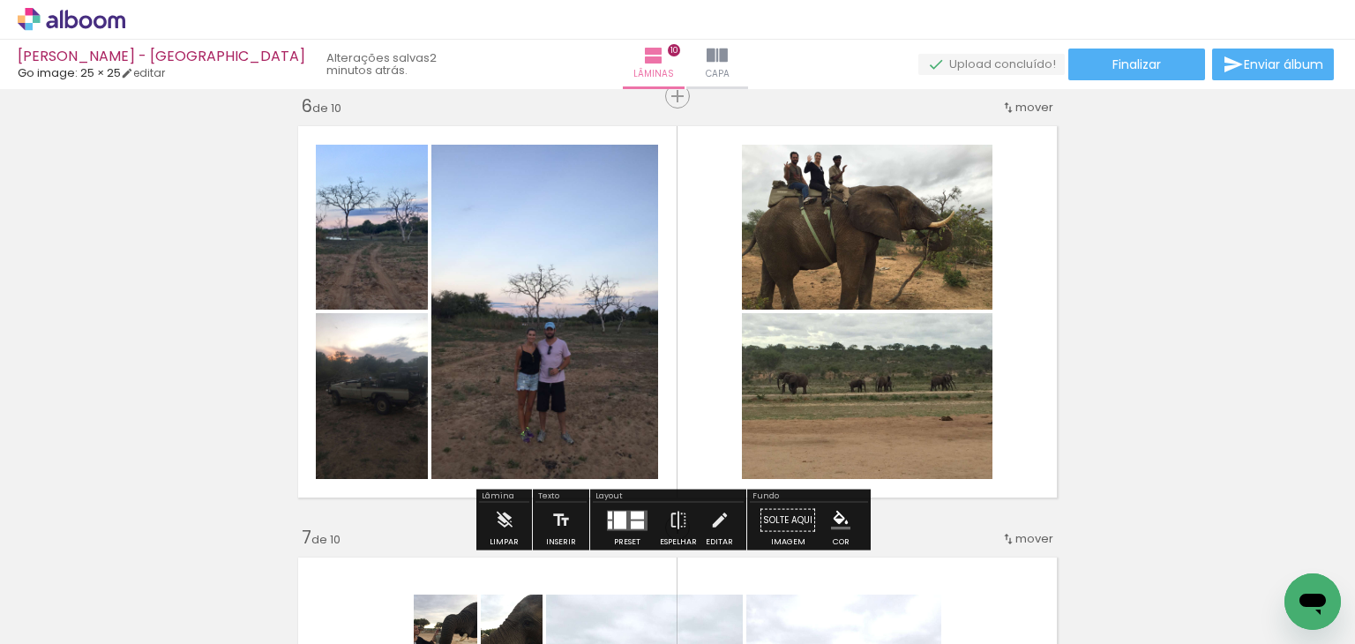
click at [870, 225] on quentale-photo at bounding box center [867, 227] width 250 height 165
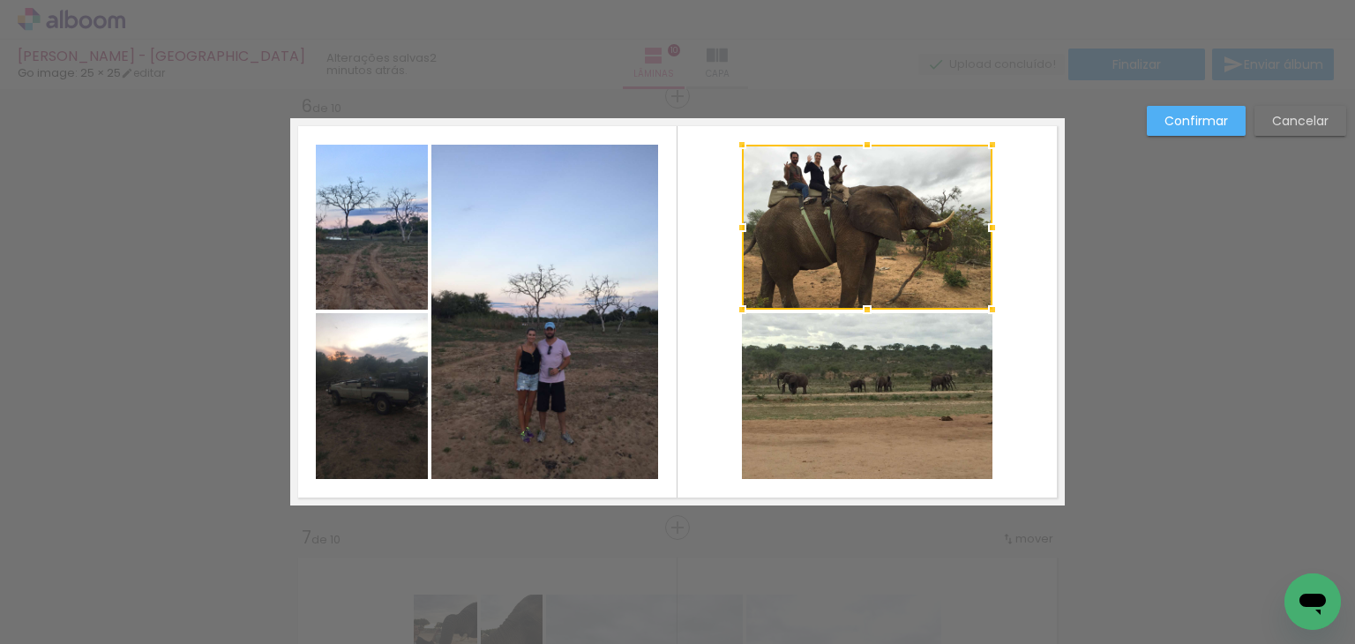
click at [878, 392] on quentale-photo at bounding box center [867, 396] width 250 height 166
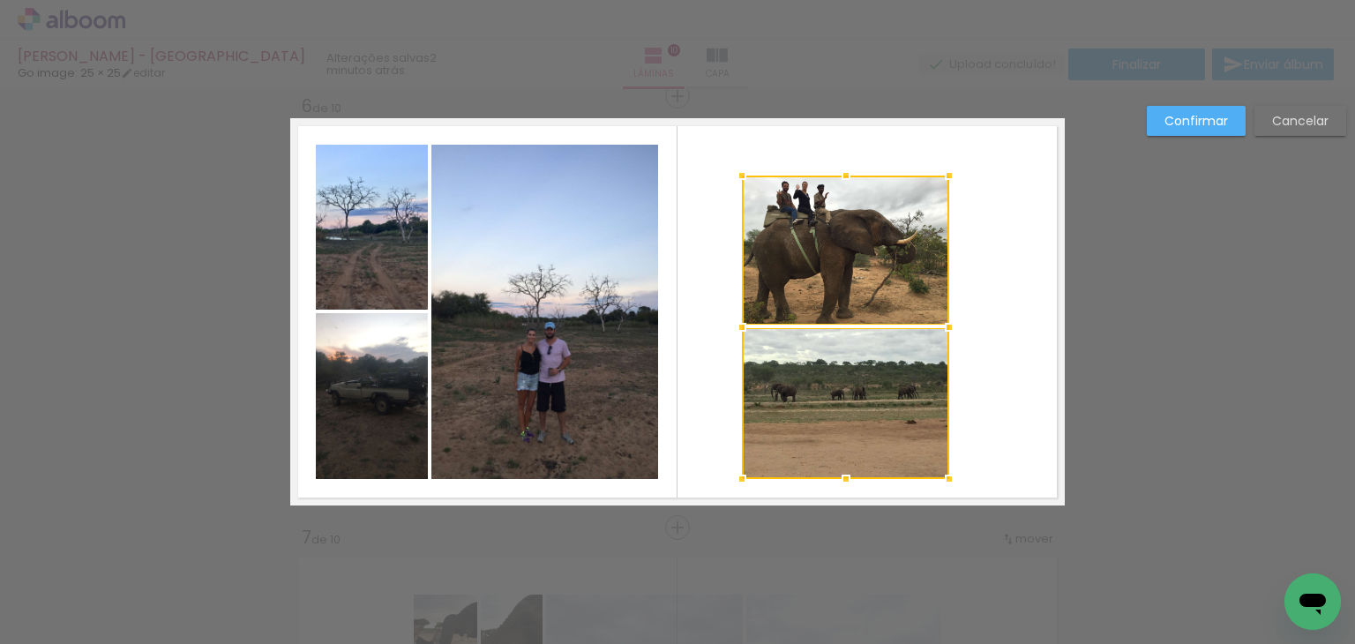
drag, startPoint x: 988, startPoint y: 138, endPoint x: 929, endPoint y: 148, distance: 59.9
click at [929, 148] on album-spread "6 de 10" at bounding box center [677, 311] width 774 height 387
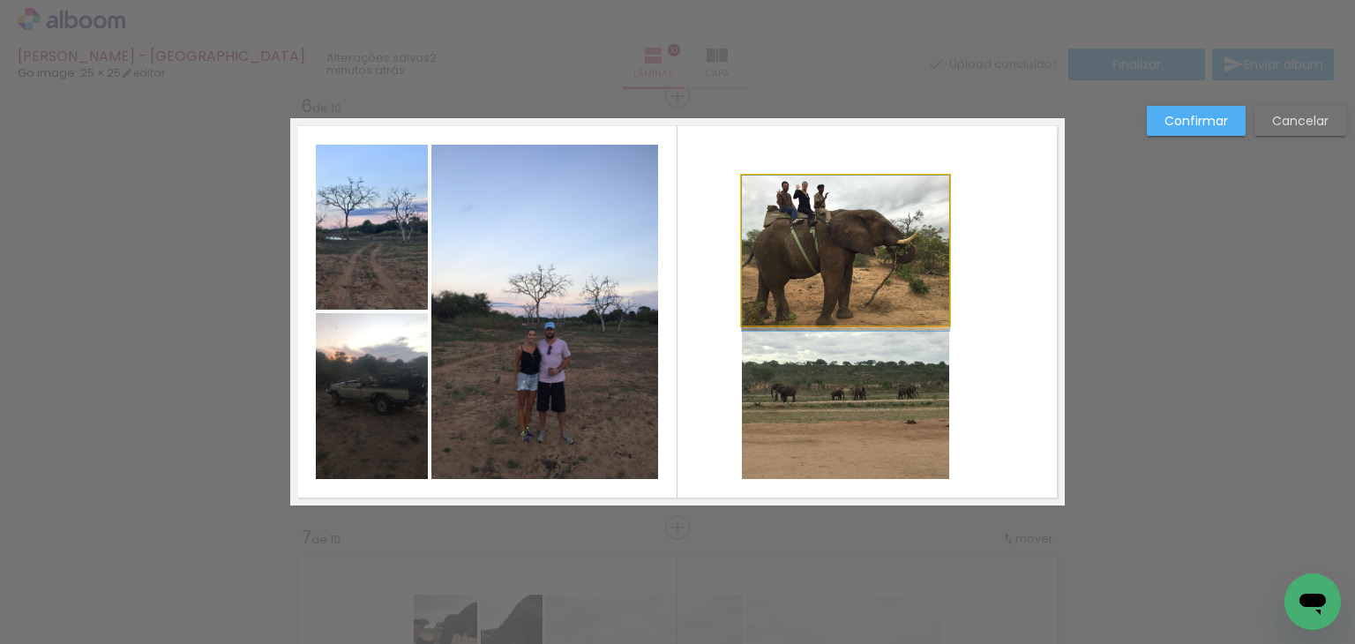
click at [923, 230] on quentale-photo at bounding box center [845, 250] width 207 height 150
click at [882, 399] on quentale-photo at bounding box center [845, 403] width 207 height 151
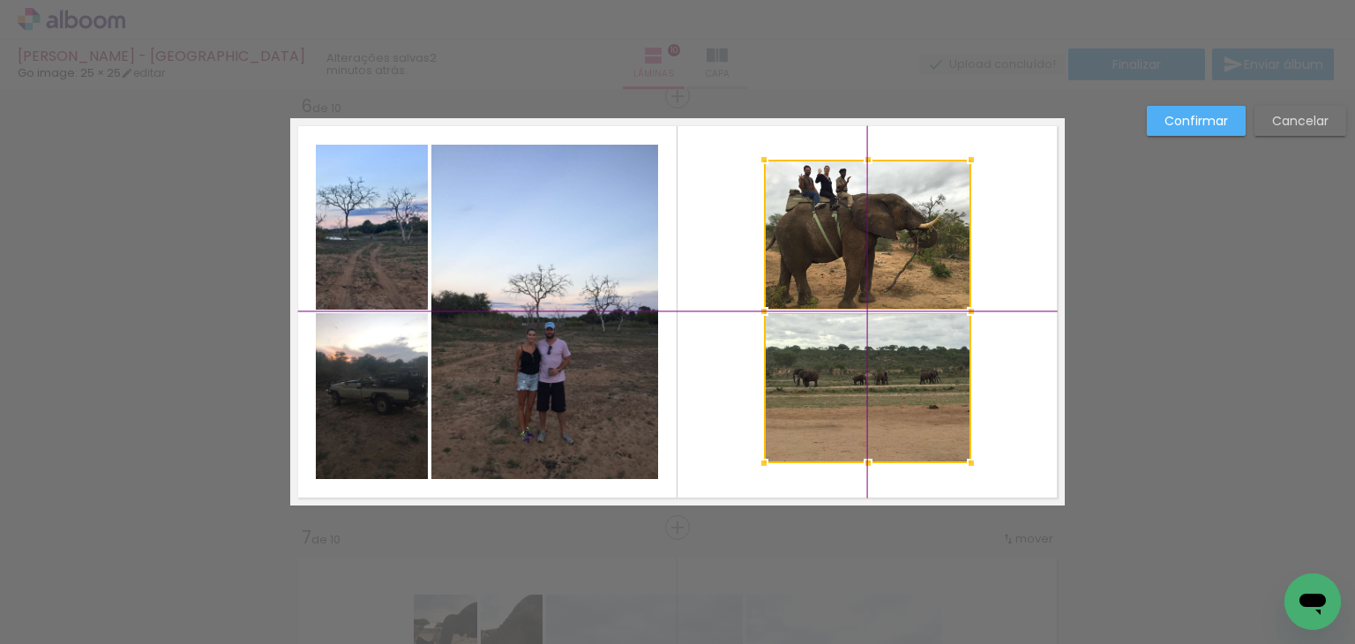
drag, startPoint x: 878, startPoint y: 272, endPoint x: 903, endPoint y: 259, distance: 27.6
click at [903, 259] on div at bounding box center [867, 311] width 207 height 303
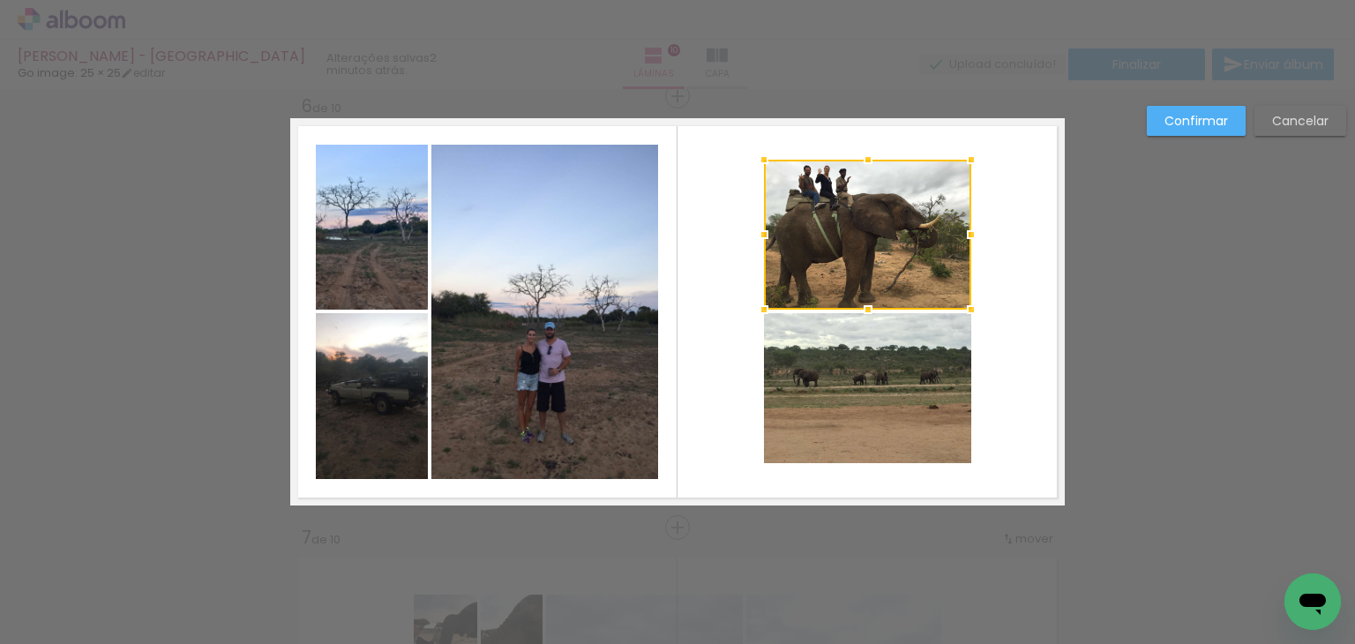
click at [0, 0] on slot "Confirmar" at bounding box center [0, 0] width 0 height 0
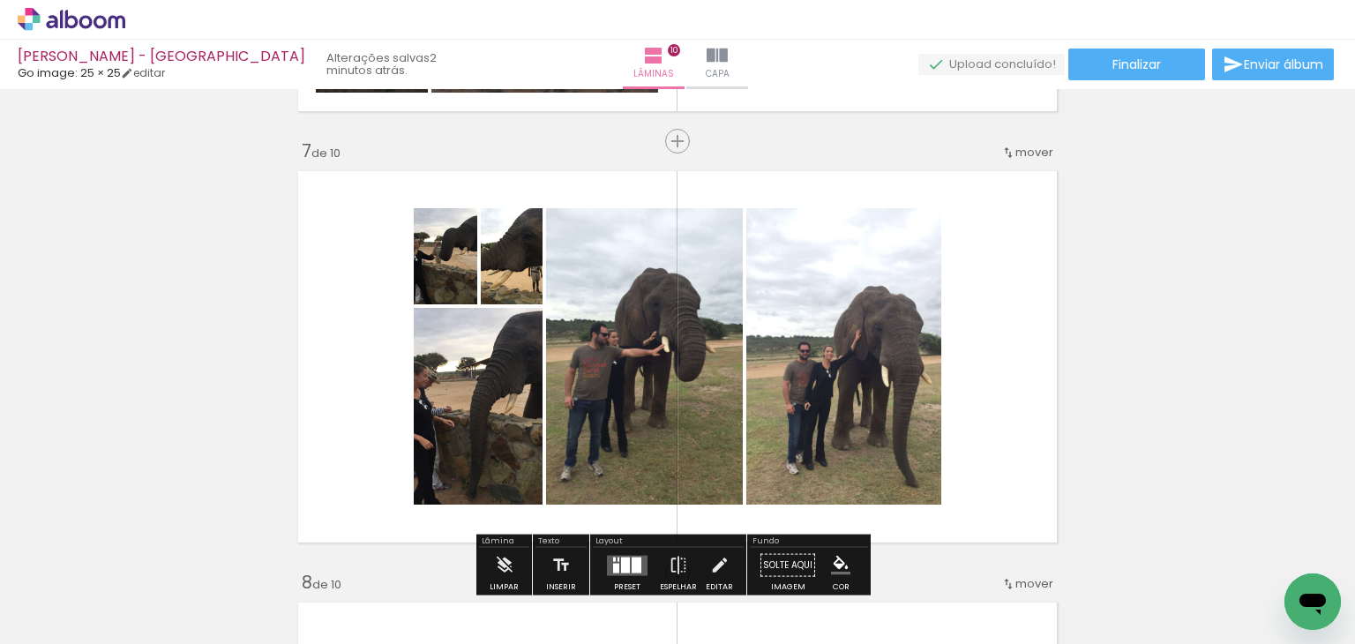
scroll to position [2619, 0]
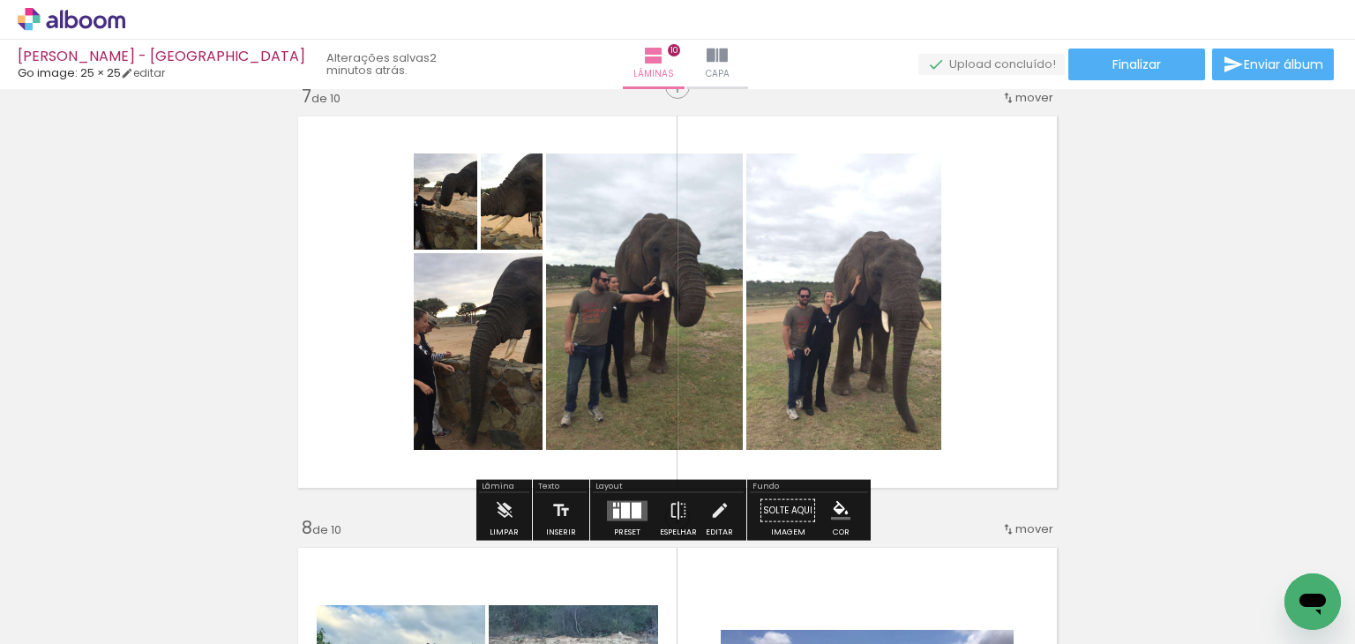
click at [631, 507] on div at bounding box center [636, 510] width 10 height 16
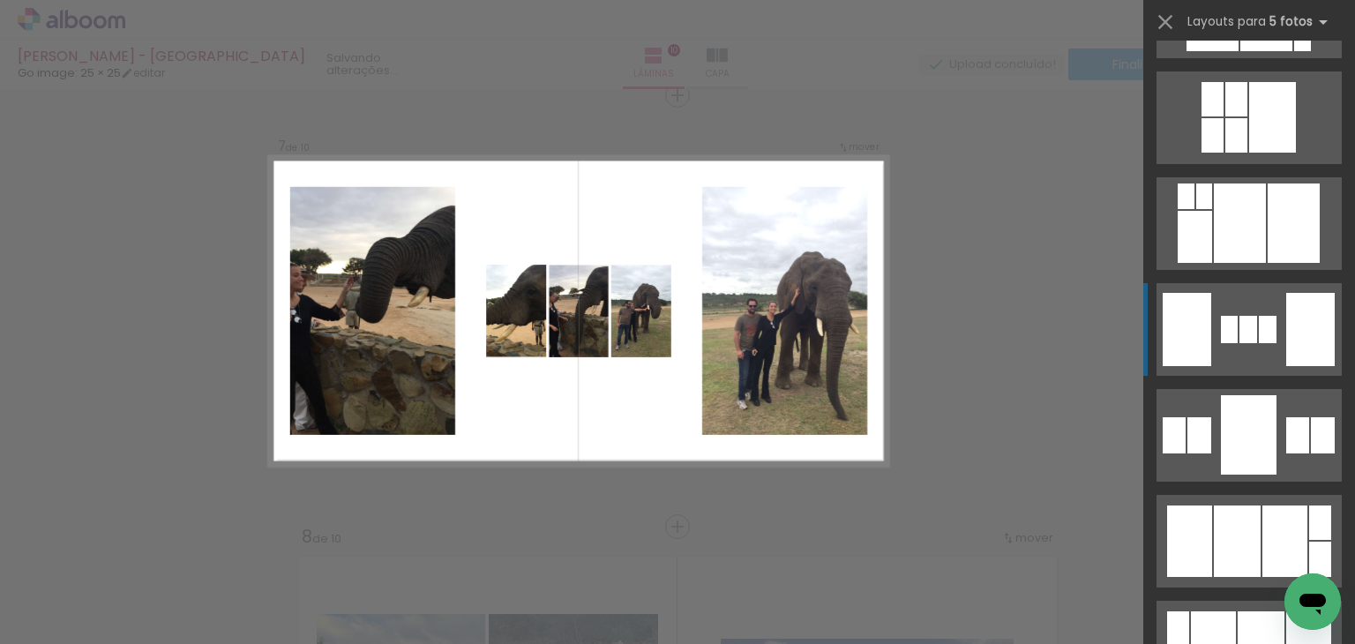
scroll to position [1940, 0]
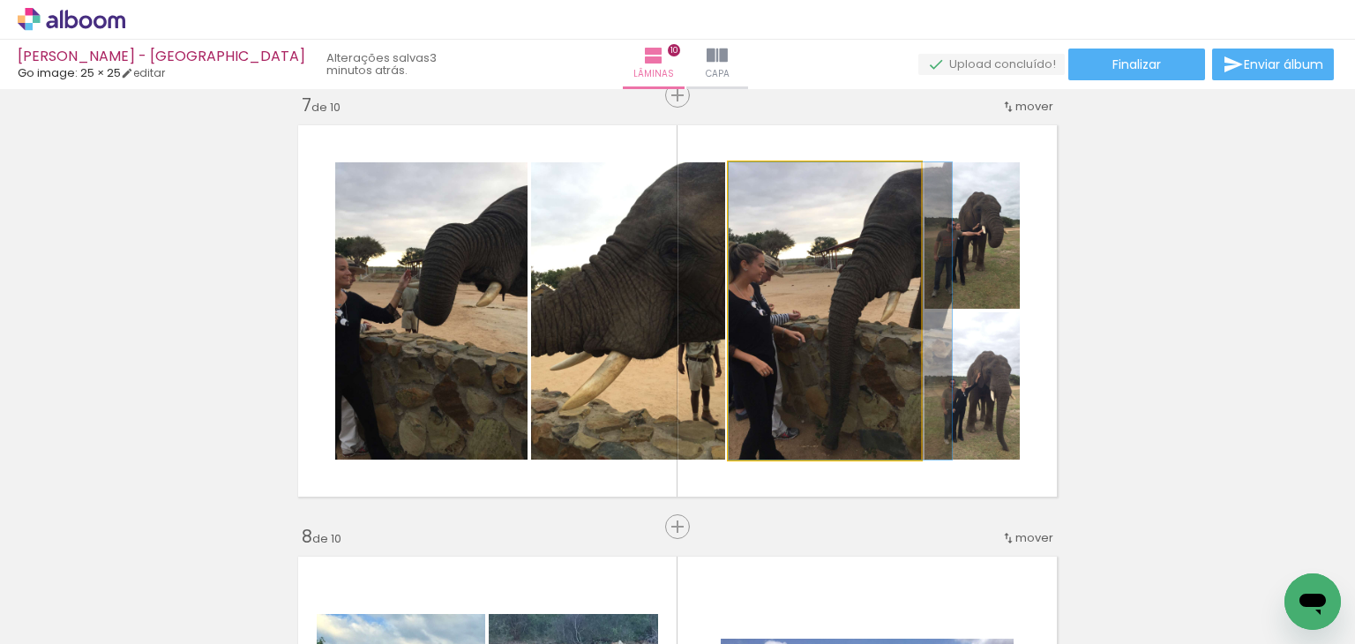
drag, startPoint x: 828, startPoint y: 334, endPoint x: 854, endPoint y: 323, distance: 28.0
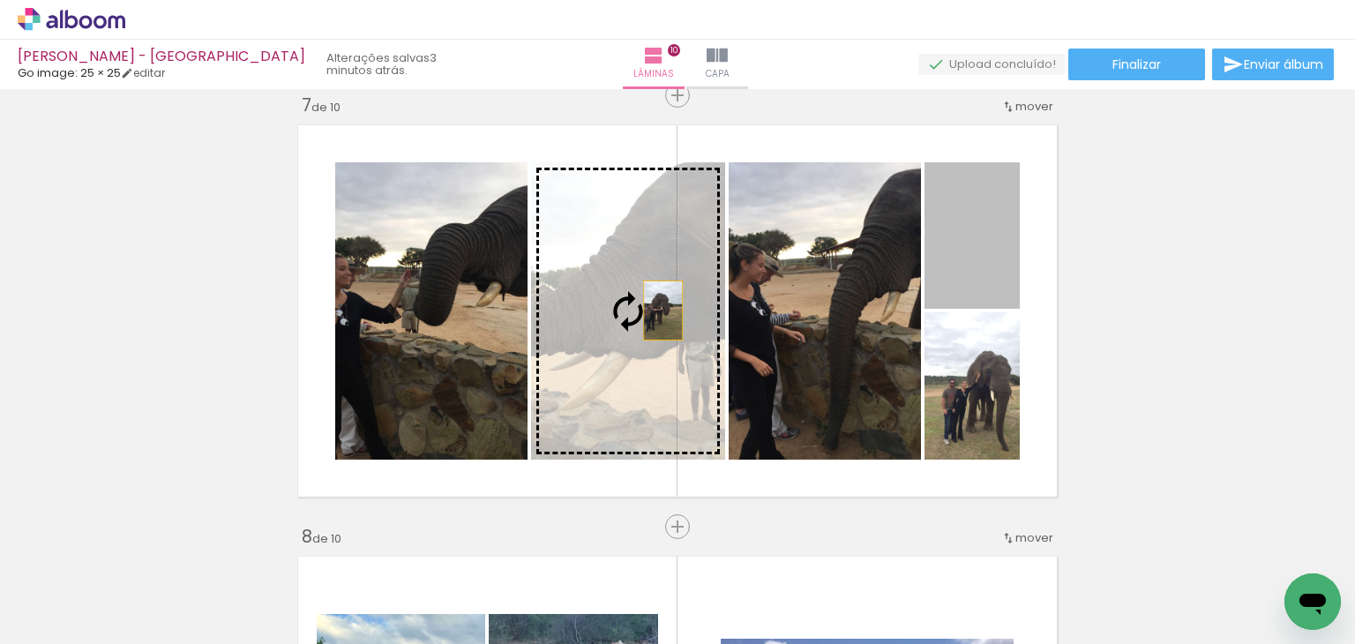
drag, startPoint x: 978, startPoint y: 239, endPoint x: 656, endPoint y: 310, distance: 329.7
click at [0, 0] on slot at bounding box center [0, 0] width 0 height 0
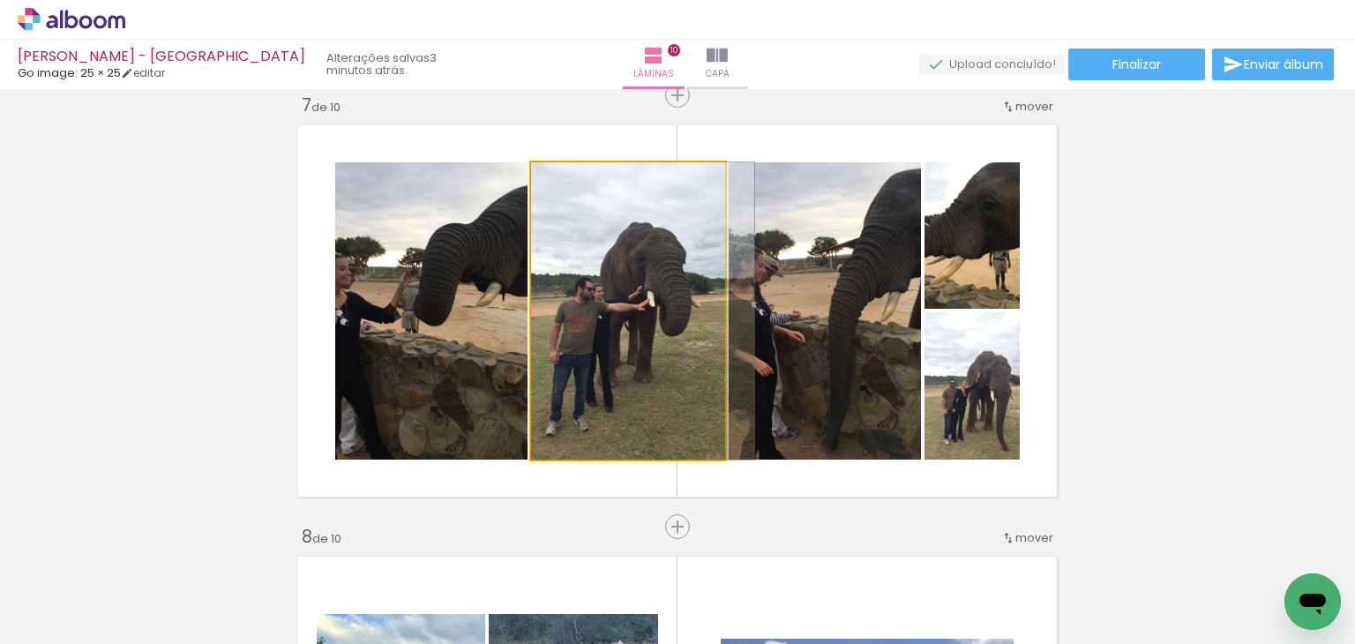
drag, startPoint x: 640, startPoint y: 344, endPoint x: 653, endPoint y: 340, distance: 12.8
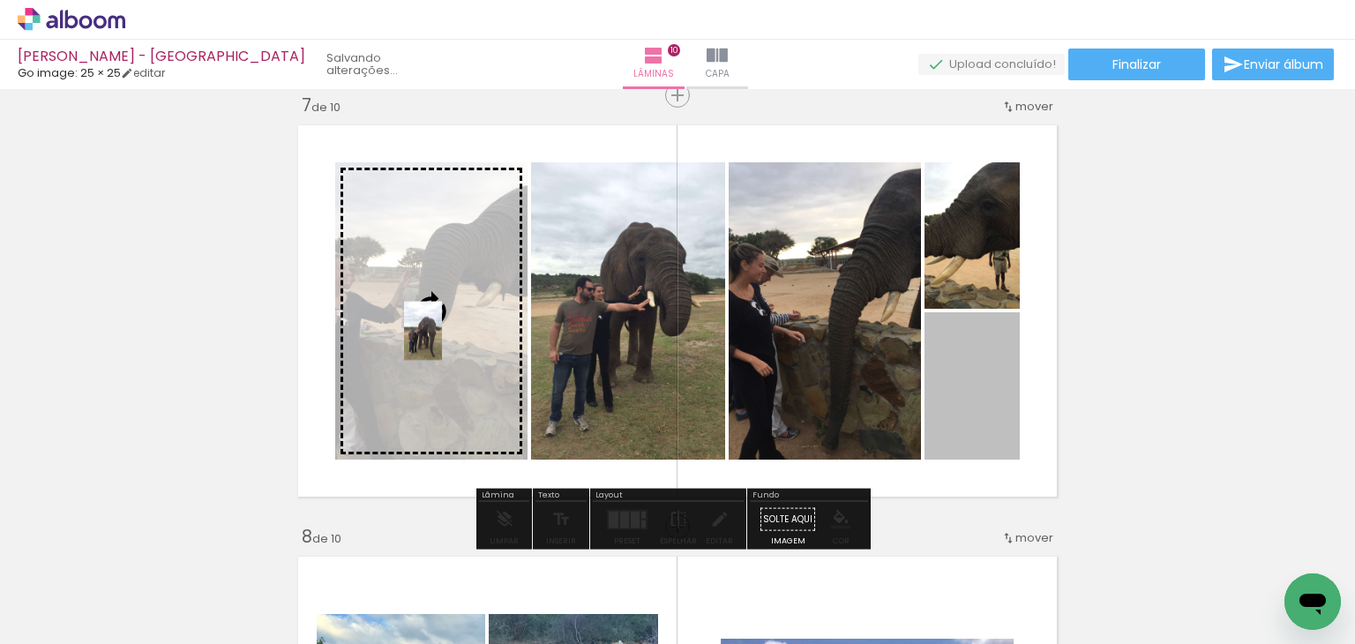
drag, startPoint x: 977, startPoint y: 357, endPoint x: 416, endPoint y: 331, distance: 561.5
click at [0, 0] on slot at bounding box center [0, 0] width 0 height 0
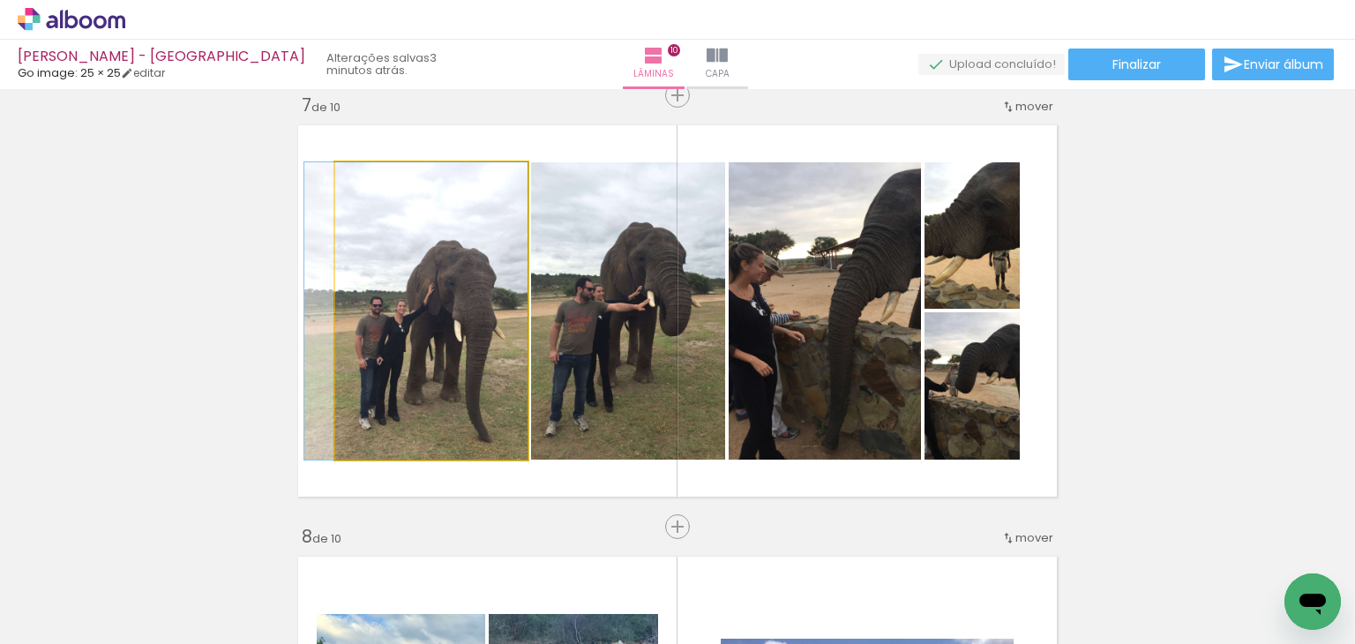
drag, startPoint x: 403, startPoint y: 362, endPoint x: 385, endPoint y: 362, distance: 18.5
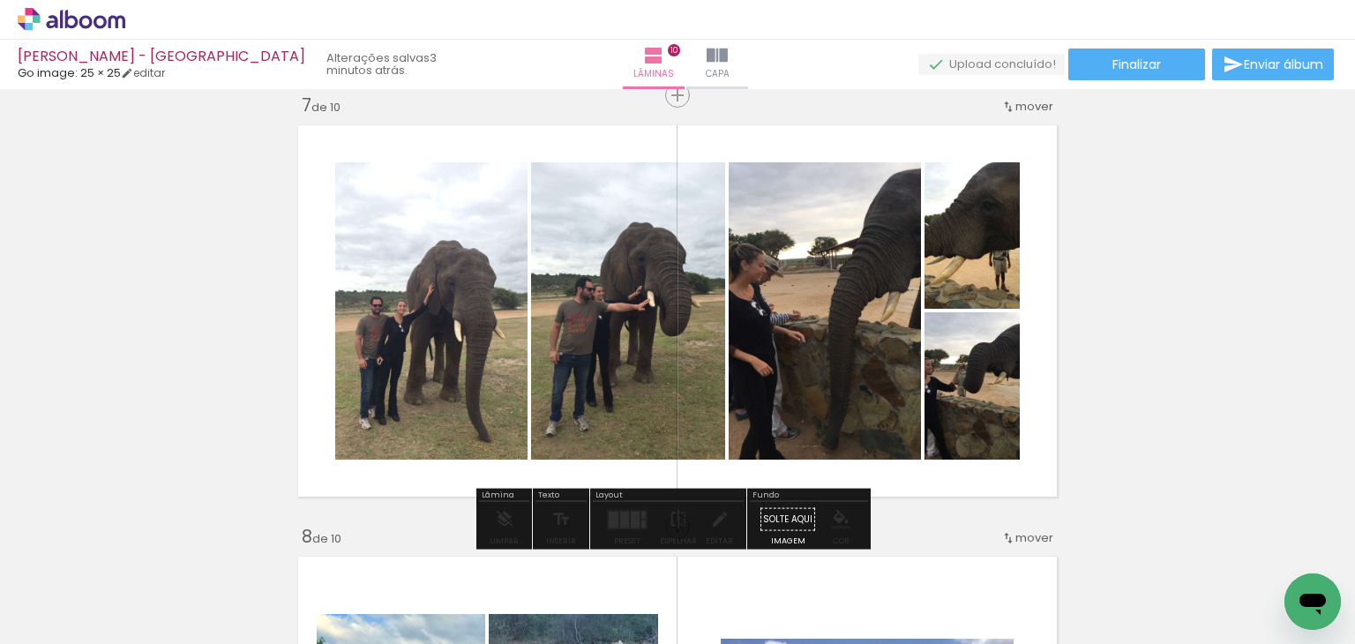
drag, startPoint x: 962, startPoint y: 386, endPoint x: 997, endPoint y: 368, distance: 39.1
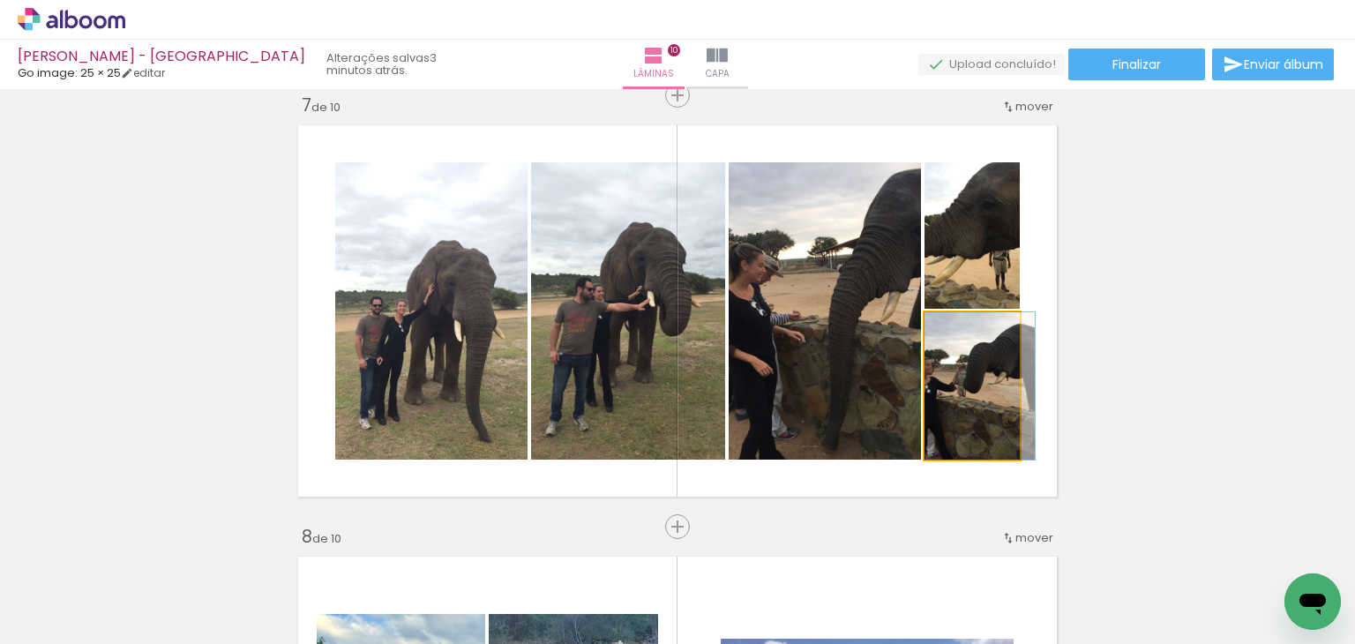
drag, startPoint x: 952, startPoint y: 392, endPoint x: 982, endPoint y: 382, distance: 31.5
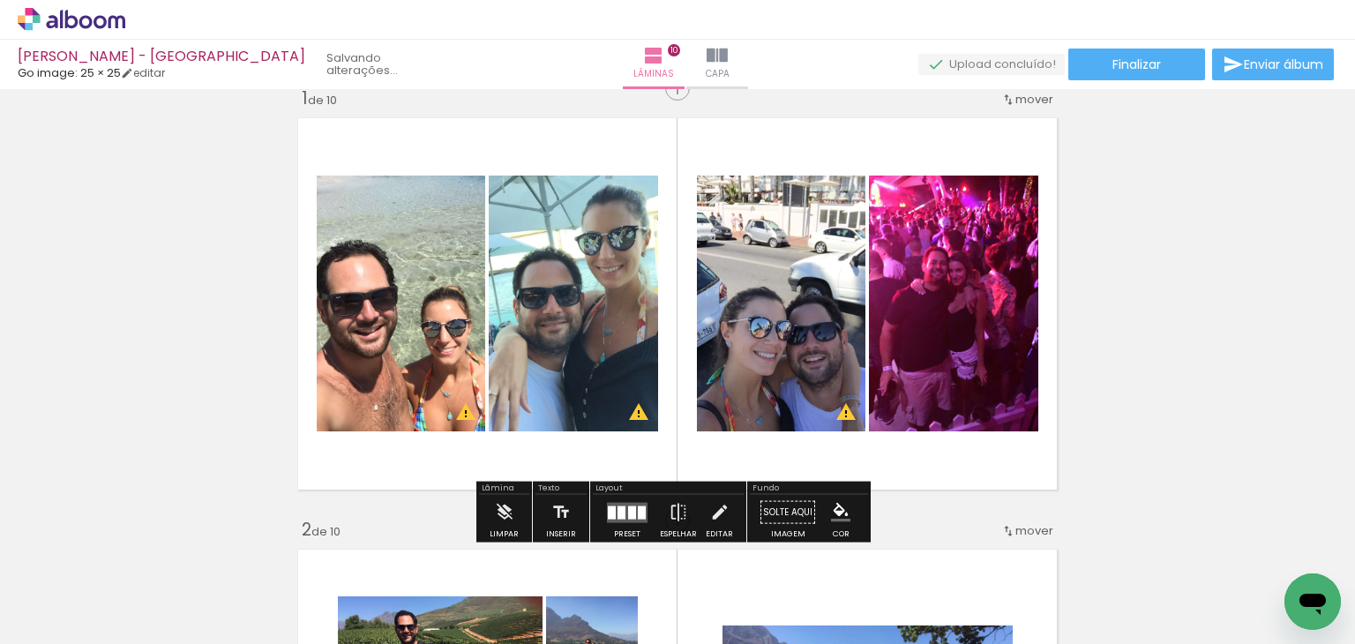
scroll to position [0, 0]
